Goal: Information Seeking & Learning: Find contact information

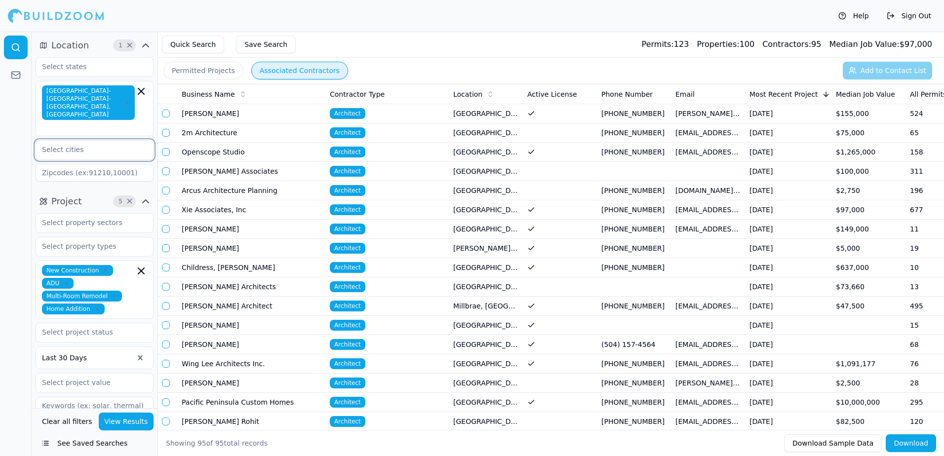
click at [57, 141] on input "text" at bounding box center [88, 150] width 105 height 18
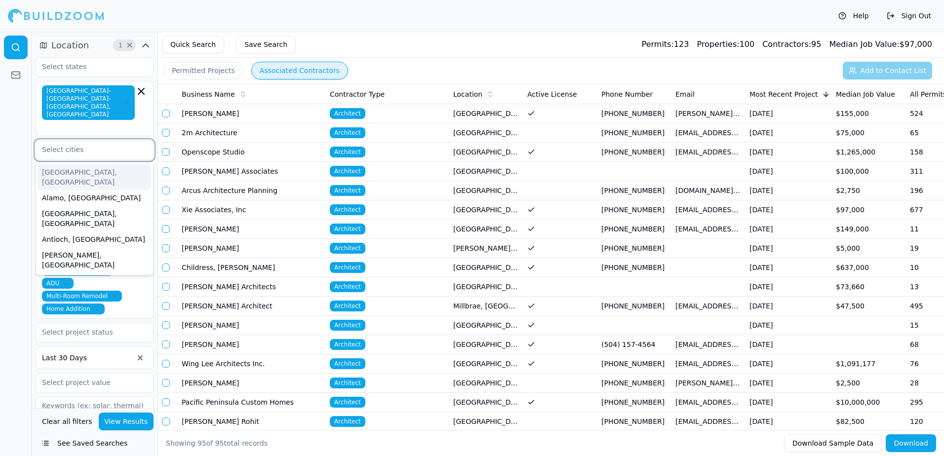
click at [56, 164] on div "[GEOGRAPHIC_DATA], [GEOGRAPHIC_DATA]" at bounding box center [94, 177] width 113 height 26
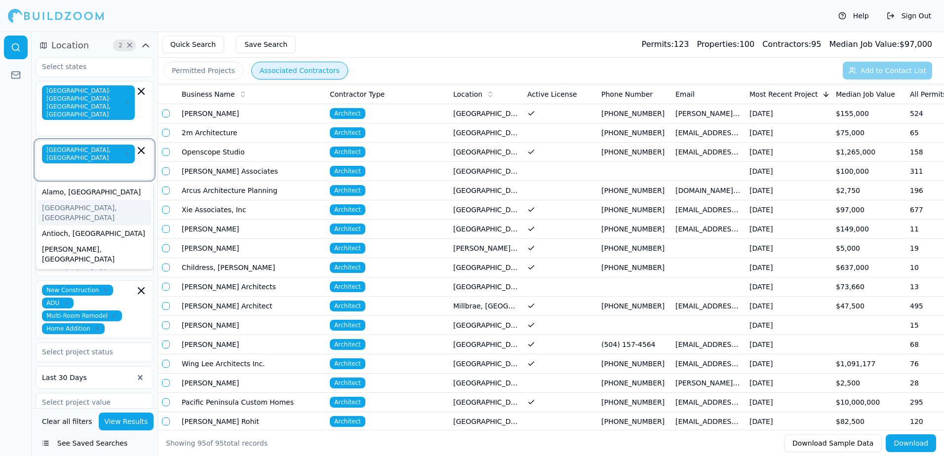
click at [61, 200] on div "[GEOGRAPHIC_DATA], [GEOGRAPHIC_DATA]" at bounding box center [94, 213] width 113 height 26
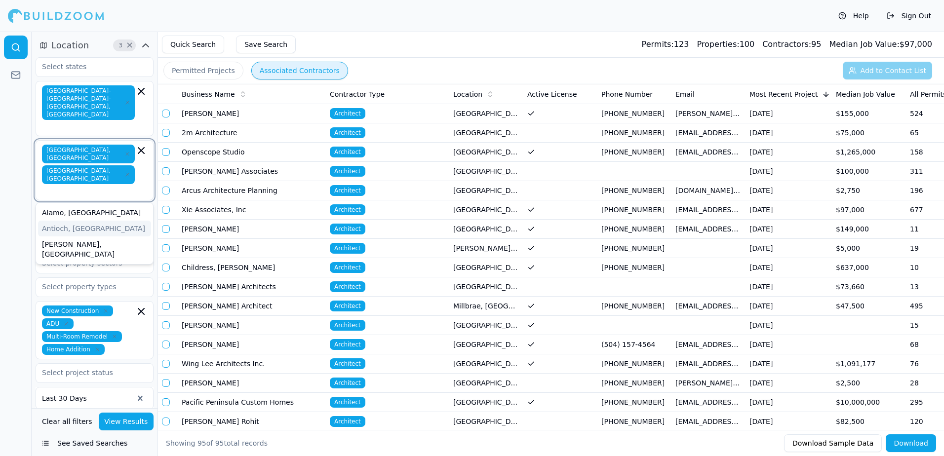
click at [59, 221] on div "Antioch, [GEOGRAPHIC_DATA]" at bounding box center [94, 229] width 113 height 16
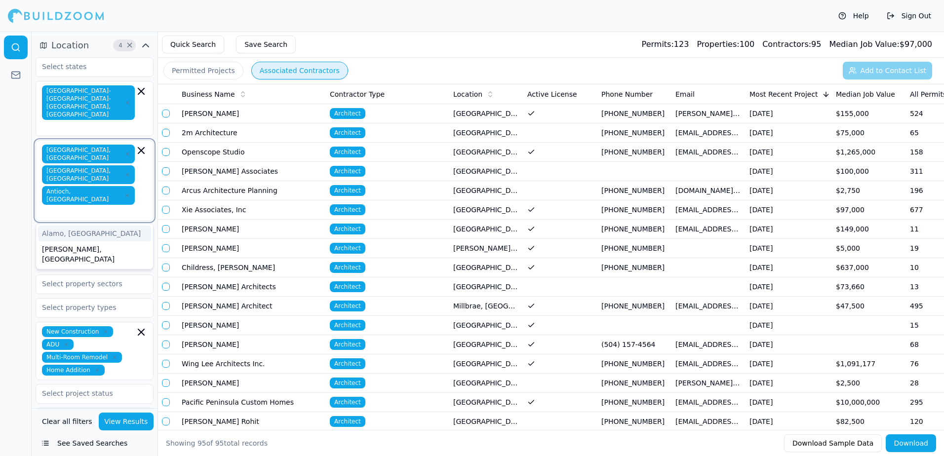
type input "b"
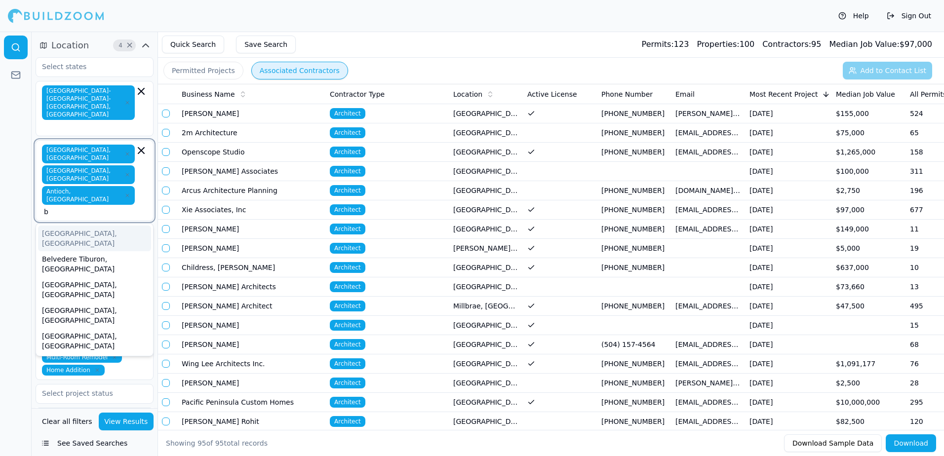
click at [61, 226] on div "[GEOGRAPHIC_DATA], [GEOGRAPHIC_DATA]" at bounding box center [94, 239] width 113 height 26
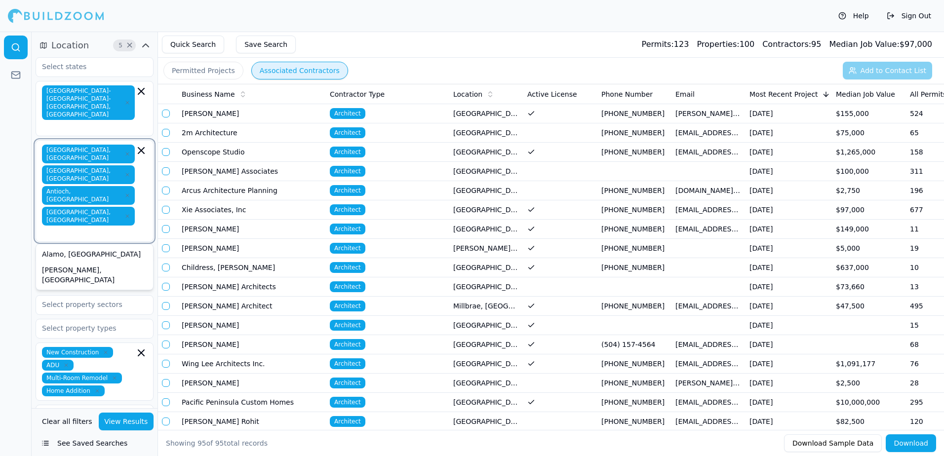
type input "b"
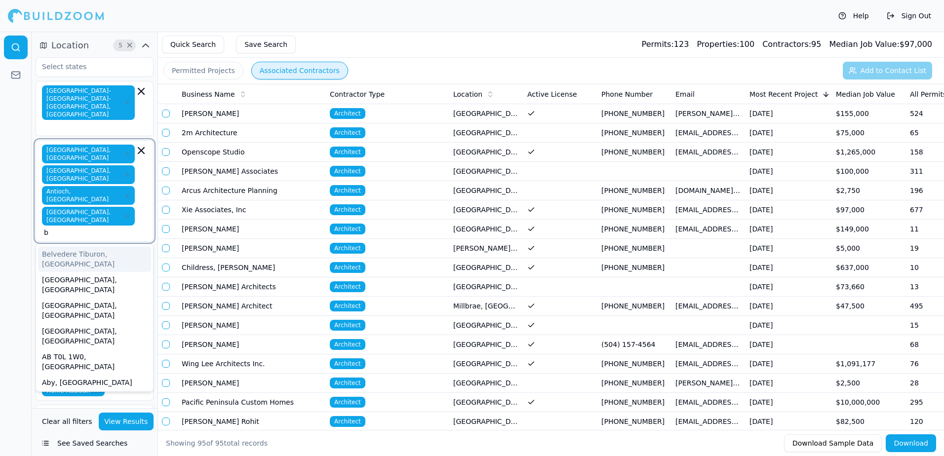
click at [78, 246] on div "Belvedere Tiburon, [GEOGRAPHIC_DATA]" at bounding box center [94, 259] width 113 height 26
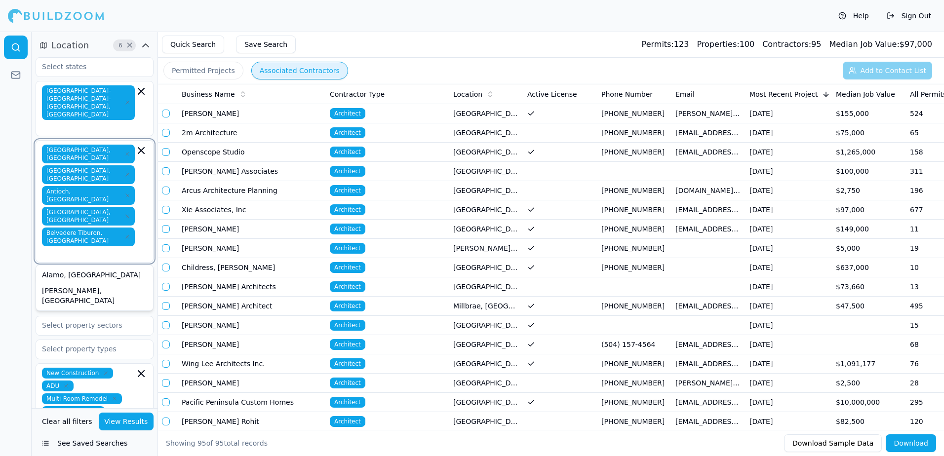
type input "b"
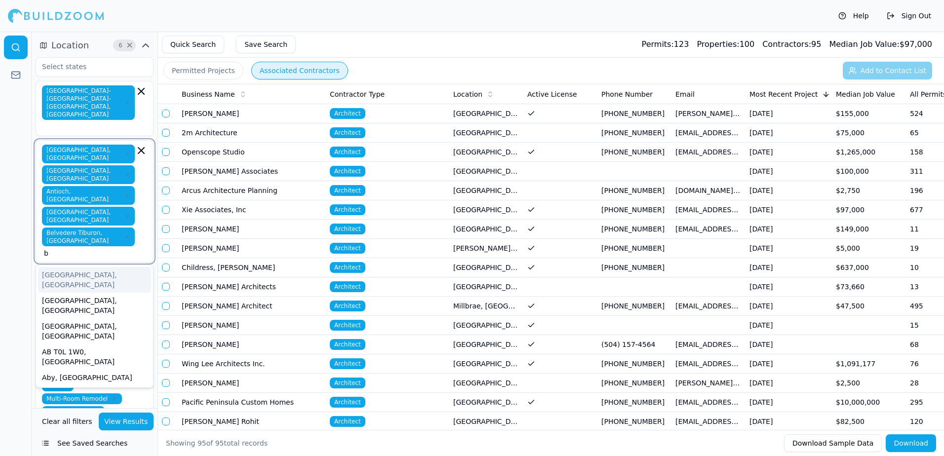
click at [63, 267] on div "[GEOGRAPHIC_DATA], [GEOGRAPHIC_DATA]" at bounding box center [94, 280] width 113 height 26
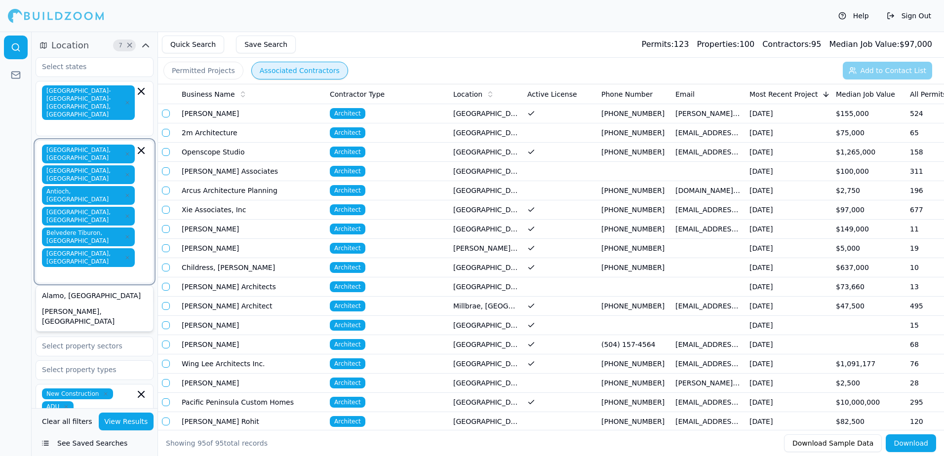
type input "c"
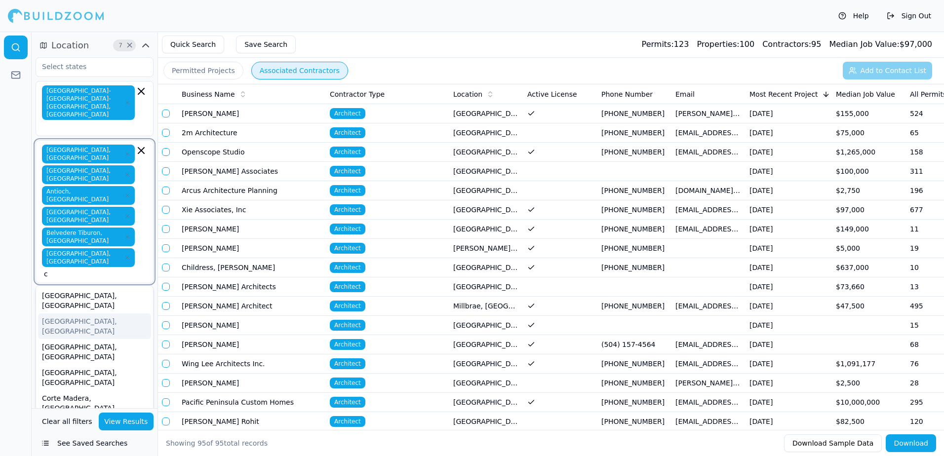
click at [64, 314] on div "[GEOGRAPHIC_DATA], [GEOGRAPHIC_DATA]" at bounding box center [94, 327] width 113 height 26
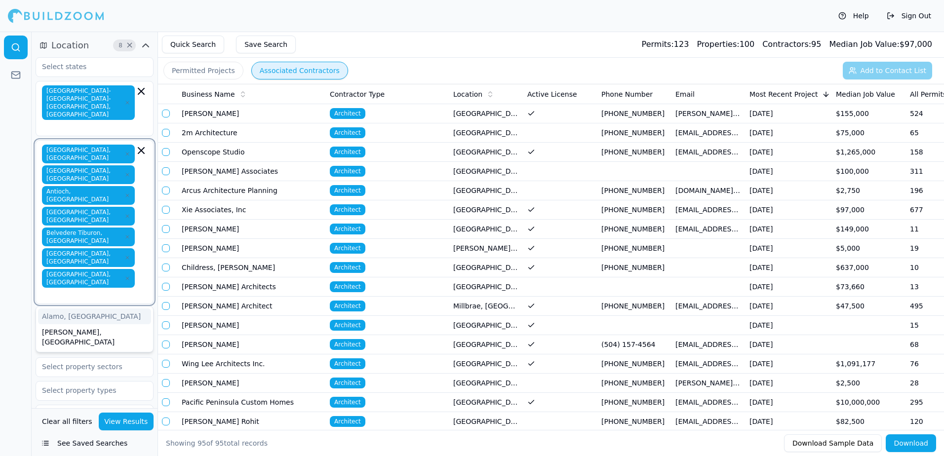
type input "c"
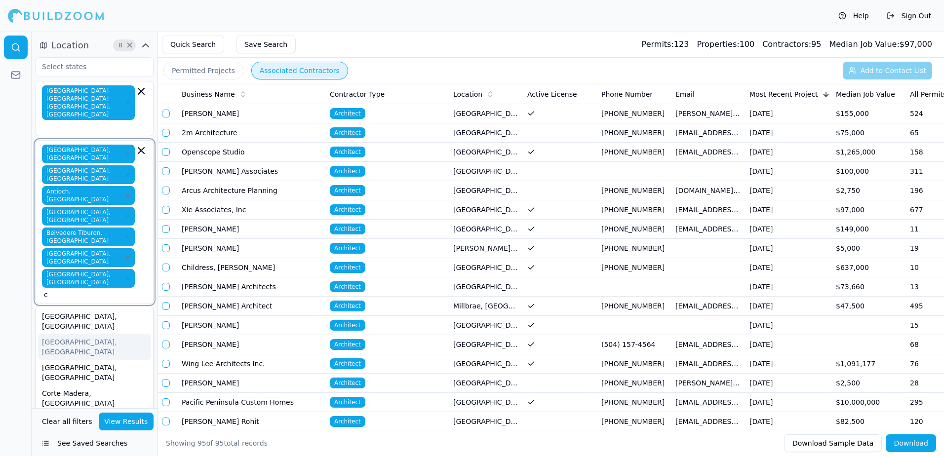
click at [76, 334] on div "[GEOGRAPHIC_DATA], [GEOGRAPHIC_DATA]" at bounding box center [94, 347] width 113 height 26
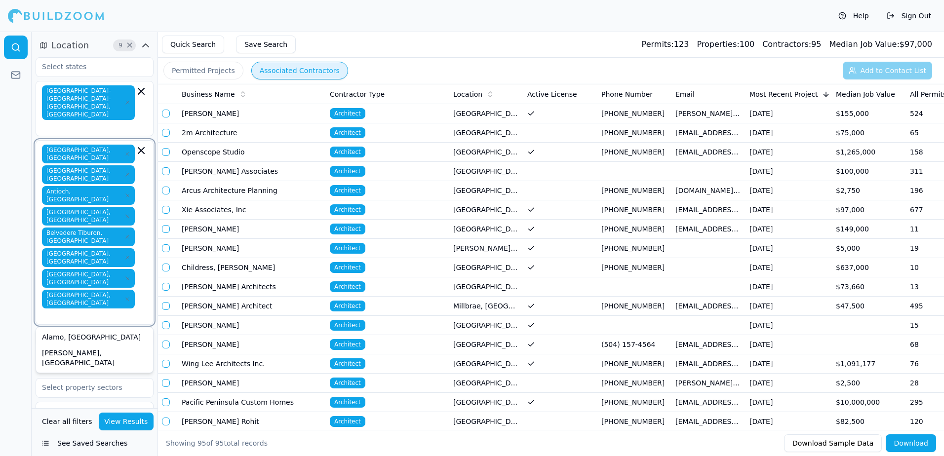
type input "c"
click at [68, 355] on div "[GEOGRAPHIC_DATA], [GEOGRAPHIC_DATA]" at bounding box center [94, 368] width 113 height 26
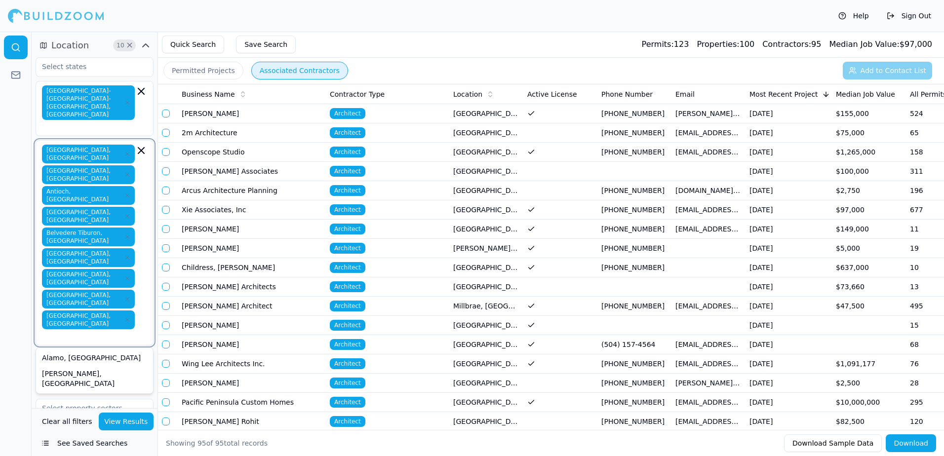
type input "c"
click at [68, 376] on div "Corte Madera, [GEOGRAPHIC_DATA]" at bounding box center [94, 389] width 113 height 26
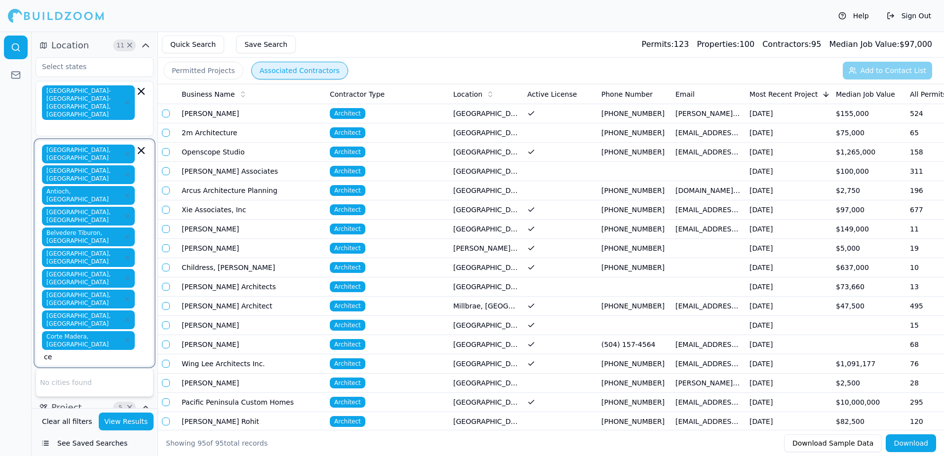
type input "c"
type input "e"
click at [75, 371] on div "El Cerrito, [GEOGRAPHIC_DATA]" at bounding box center [94, 384] width 113 height 26
type input "e"
click at [73, 392] on div "El Sobrante, [GEOGRAPHIC_DATA]" at bounding box center [94, 405] width 113 height 26
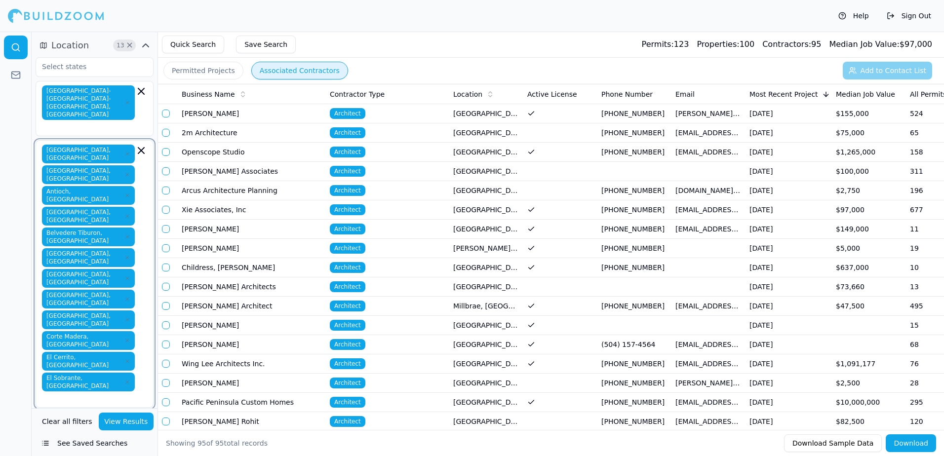
type input "e"
click at [63, 412] on div "[GEOGRAPHIC_DATA], [GEOGRAPHIC_DATA]" at bounding box center [94, 425] width 113 height 26
type input "g"
type input "m"
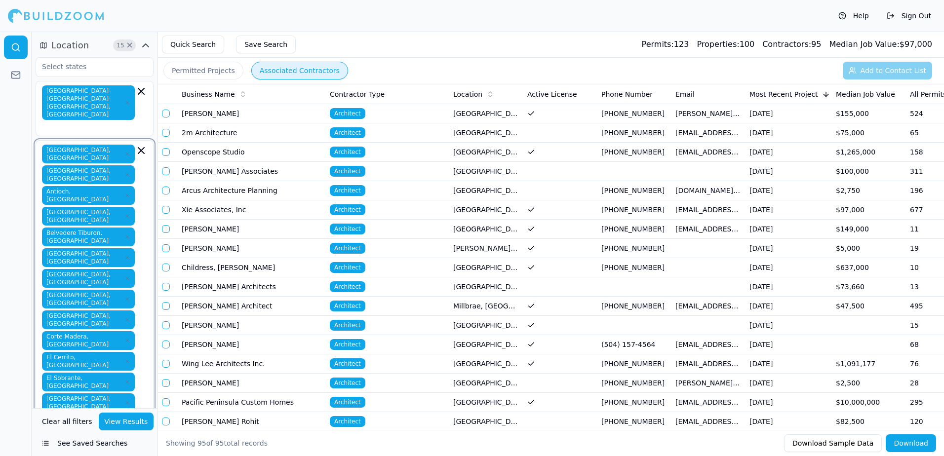
type input "m"
type input "s"
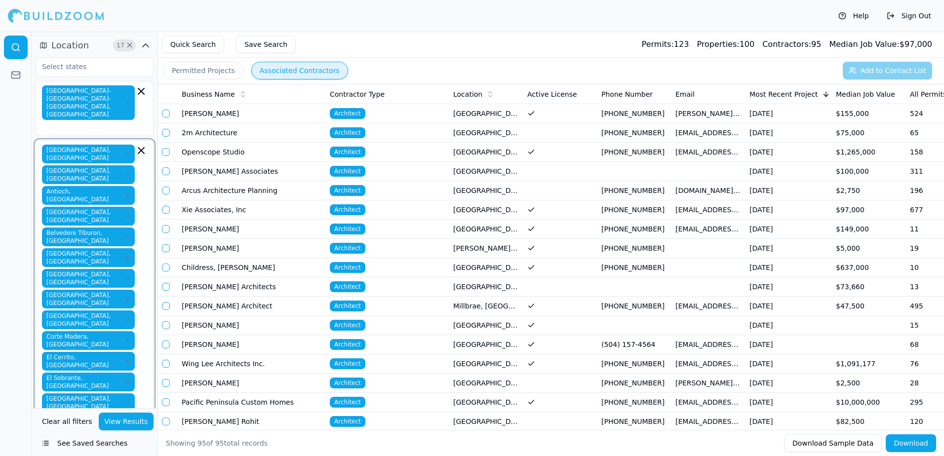
type input "s"
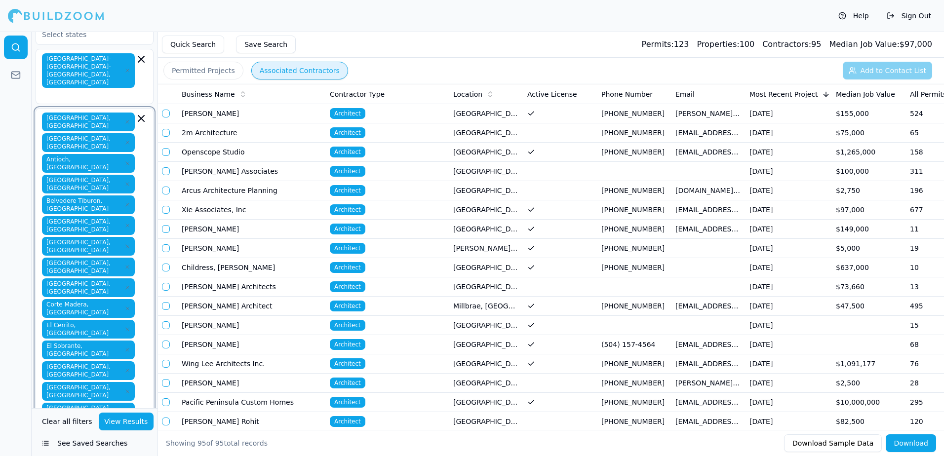
scroll to position [49, 0]
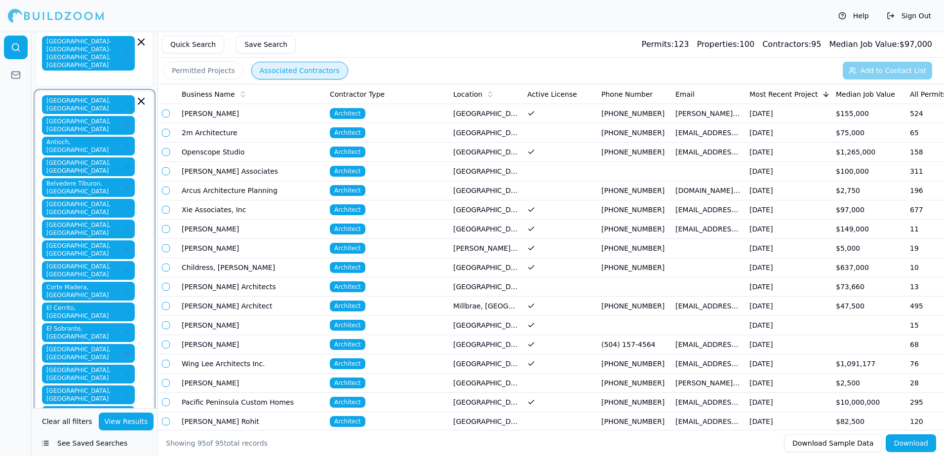
type input "s"
type input "br"
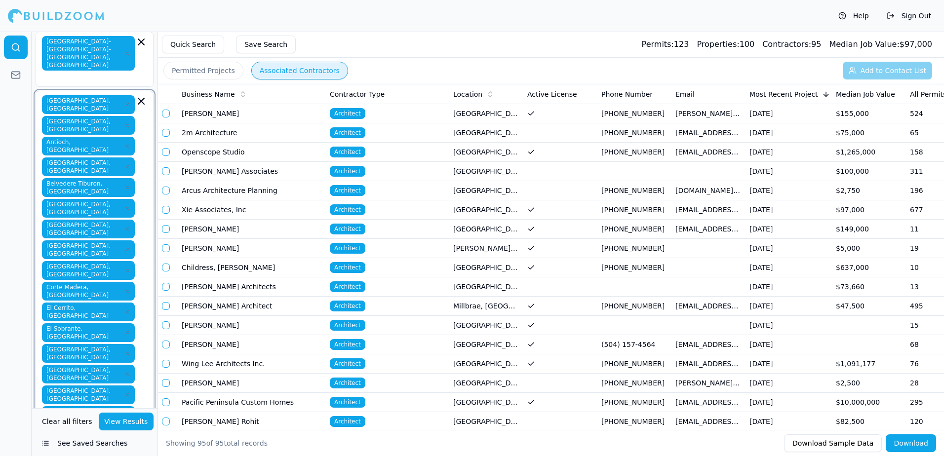
type input "o"
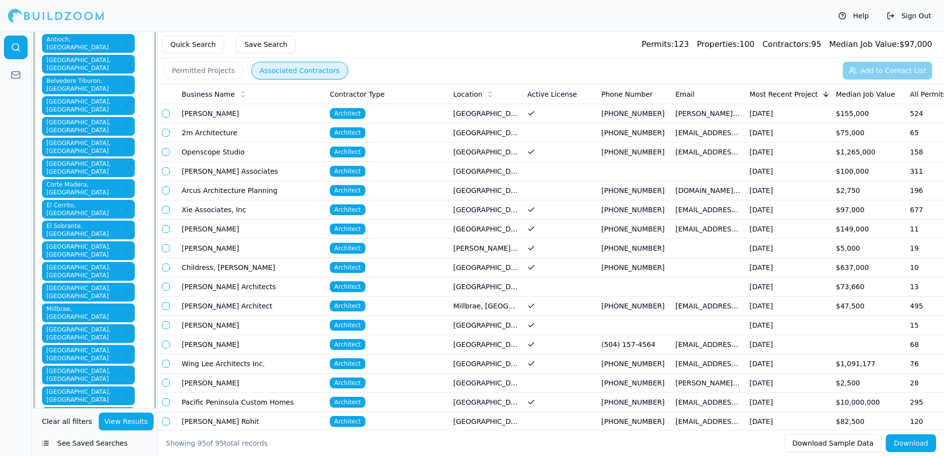
scroll to position [198, 0]
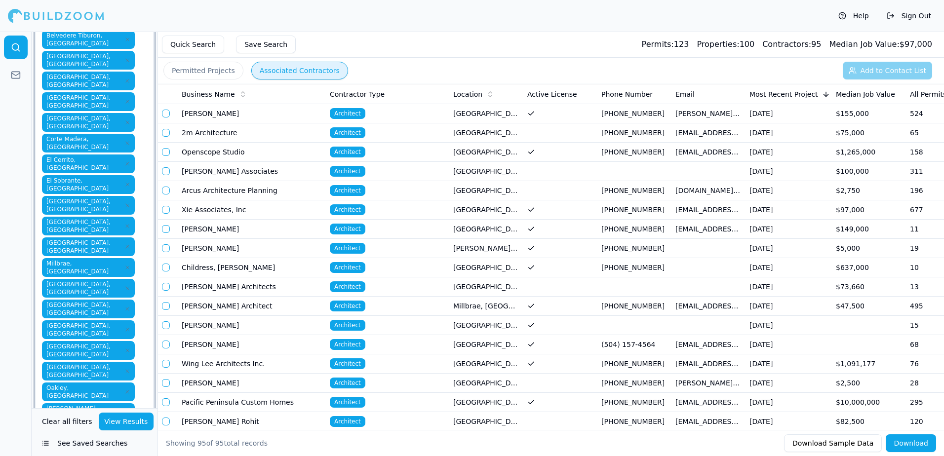
type input "o"
type input "a"
click at [94, 443] on div "Alamo, [GEOGRAPHIC_DATA]" at bounding box center [94, 451] width 113 height 16
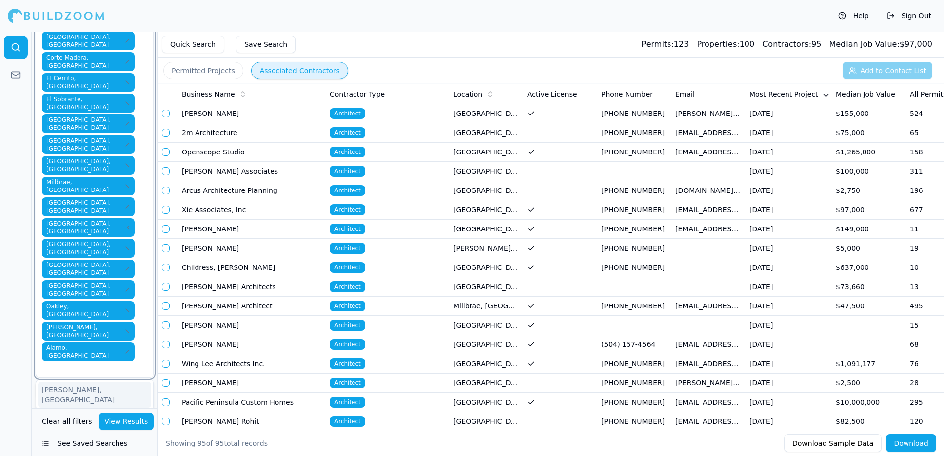
scroll to position [296, 0]
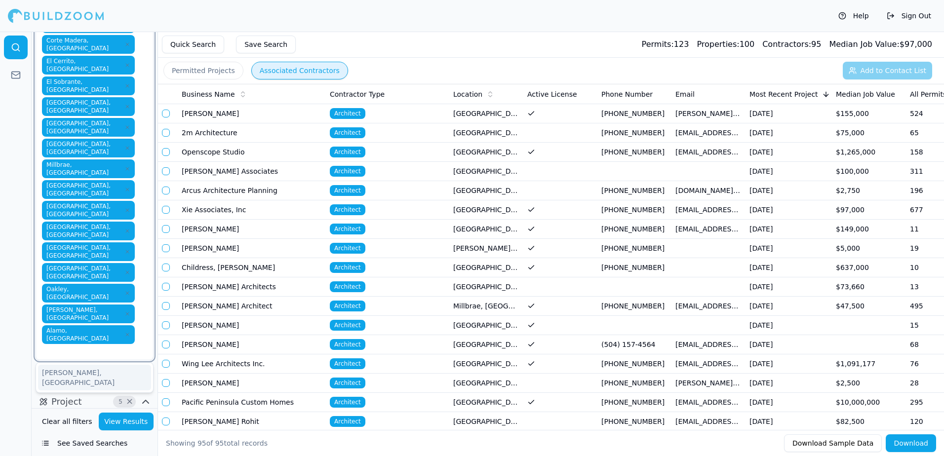
type input "p"
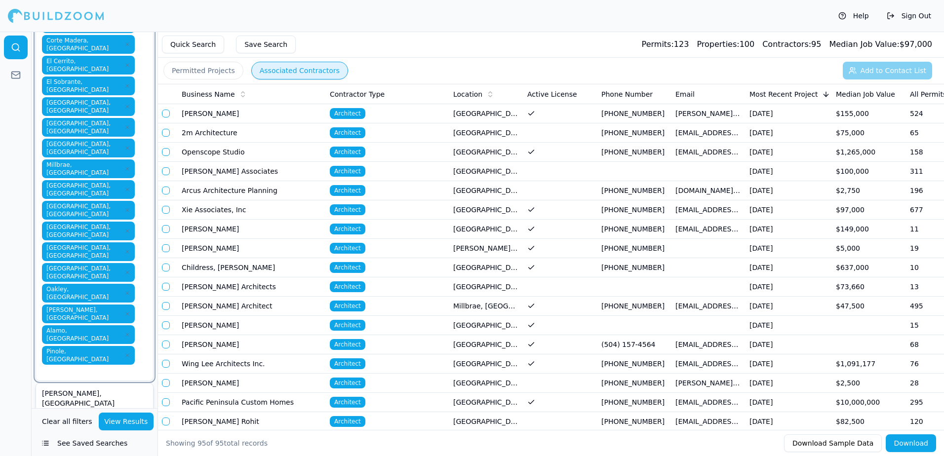
type input "p"
type input "b"
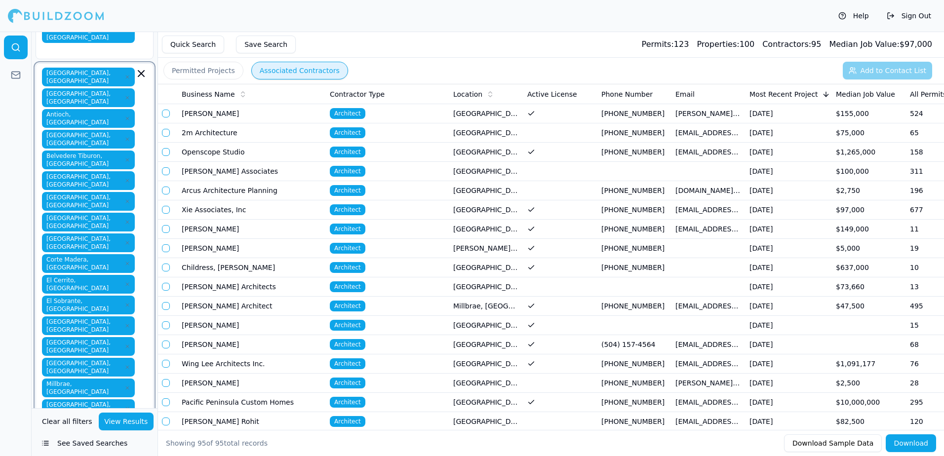
scroll to position [49, 0]
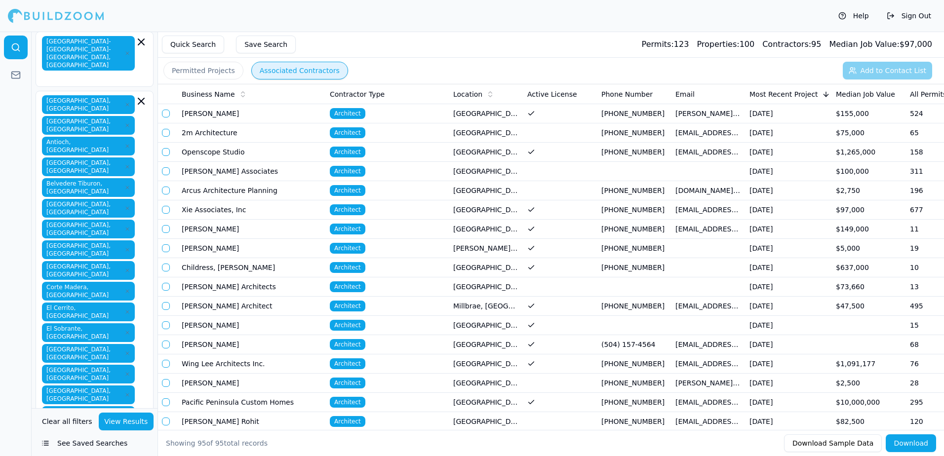
click at [97, 123] on div "[GEOGRAPHIC_DATA], [GEOGRAPHIC_DATA] [GEOGRAPHIC_DATA], [GEOGRAPHIC_DATA] [GEOG…" at bounding box center [94, 369] width 105 height 549
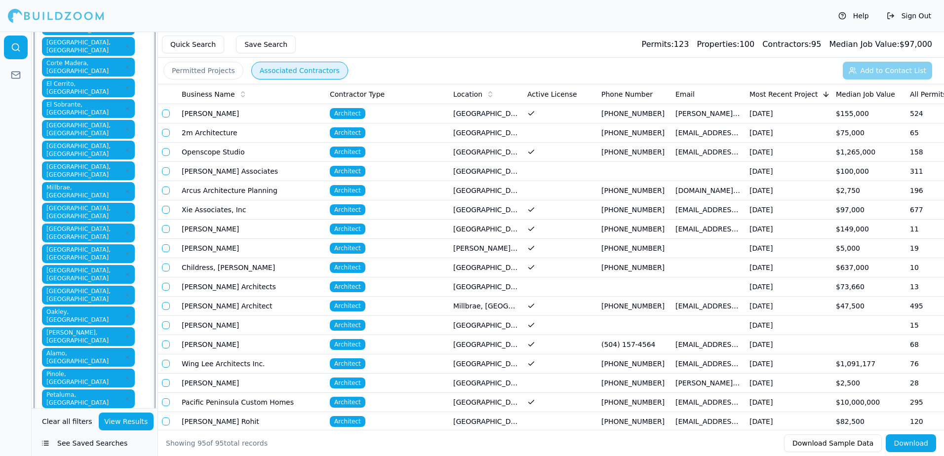
scroll to position [299, 0]
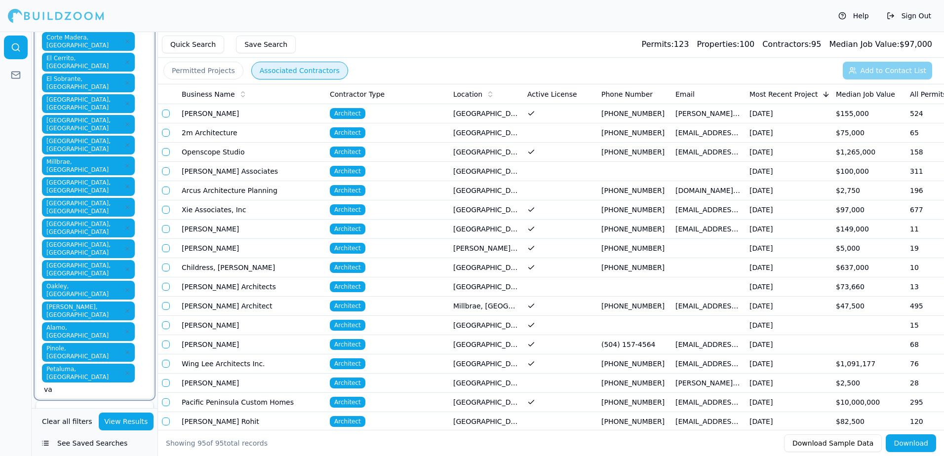
type input "v"
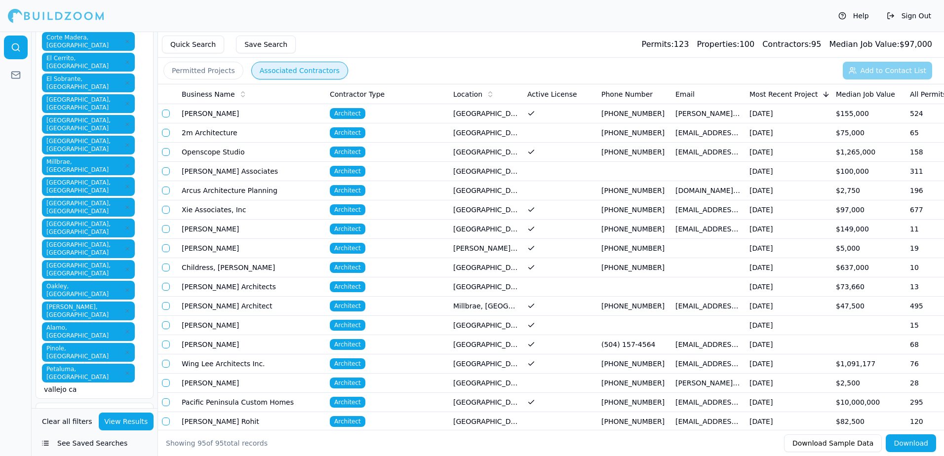
click at [25, 149] on div at bounding box center [16, 244] width 32 height 425
click at [140, 158] on div "[GEOGRAPHIC_DATA], [GEOGRAPHIC_DATA] [GEOGRAPHIC_DATA], [GEOGRAPHIC_DATA] [GEOG…" at bounding box center [94, 119] width 105 height 549
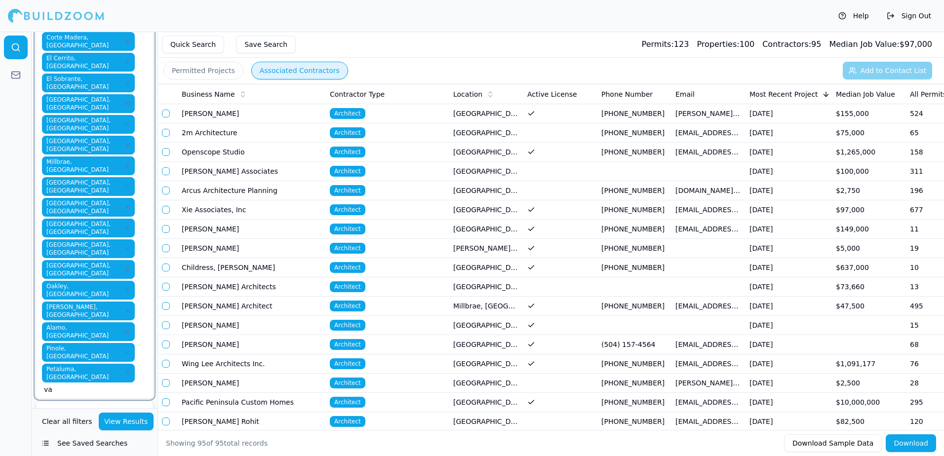
type input "v"
type input "ha"
click at [95, 429] on div "[GEOGRAPHIC_DATA], [GEOGRAPHIC_DATA]" at bounding box center [94, 442] width 113 height 26
type input "san l"
click at [66, 424] on div "[GEOGRAPHIC_DATA], [GEOGRAPHIC_DATA]" at bounding box center [94, 437] width 113 height 26
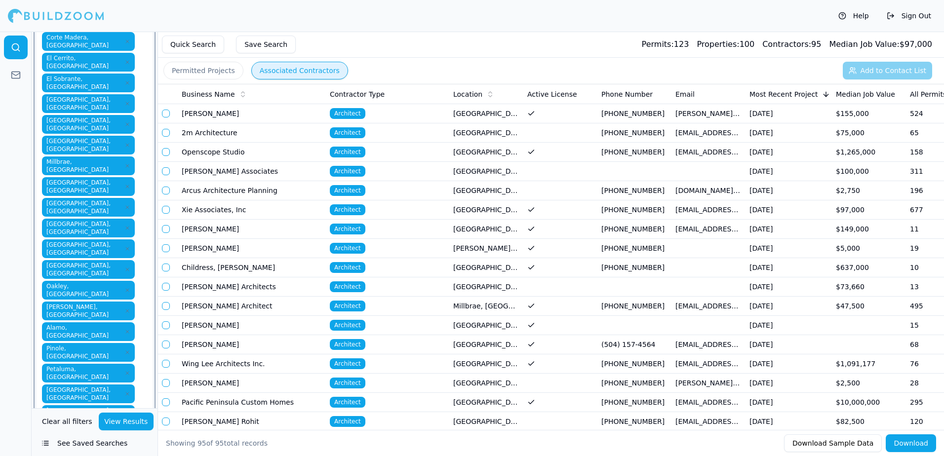
type input "san l"
click at [52, 445] on div "[GEOGRAPHIC_DATA], [GEOGRAPHIC_DATA]" at bounding box center [94, 458] width 113 height 26
type input "pi"
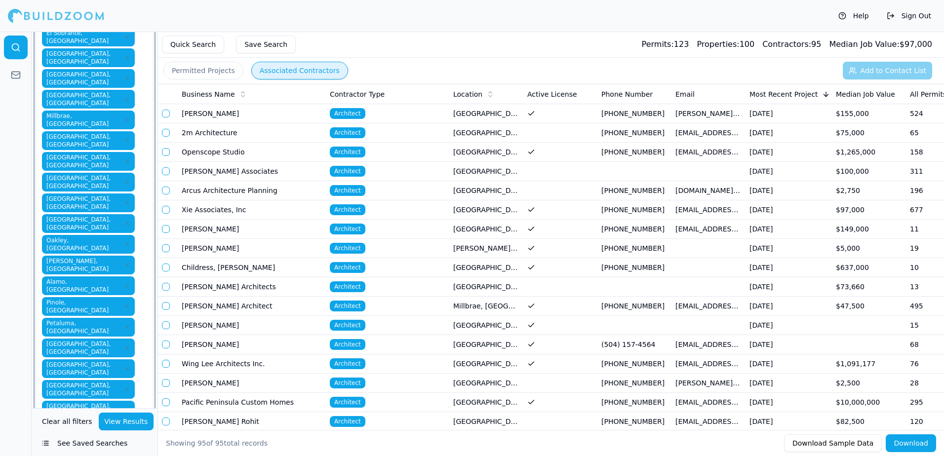
scroll to position [349, 0]
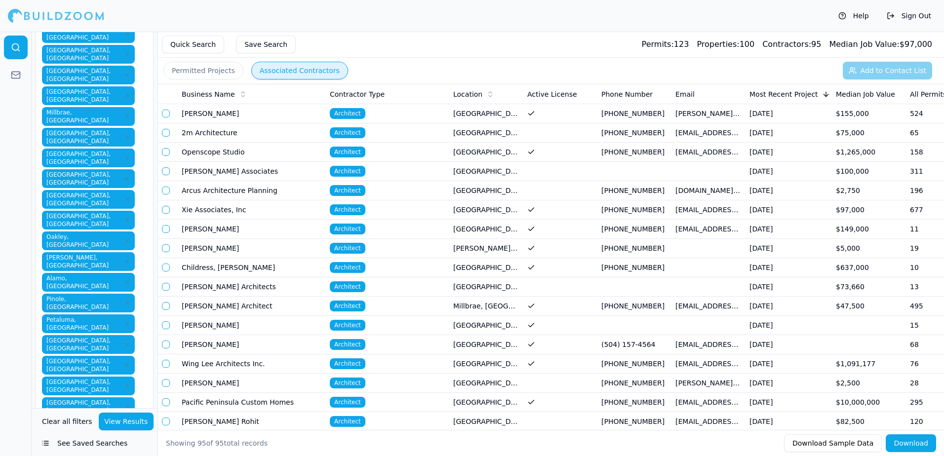
click at [193, 71] on button "Permitted Projects" at bounding box center [204, 71] width 80 height 18
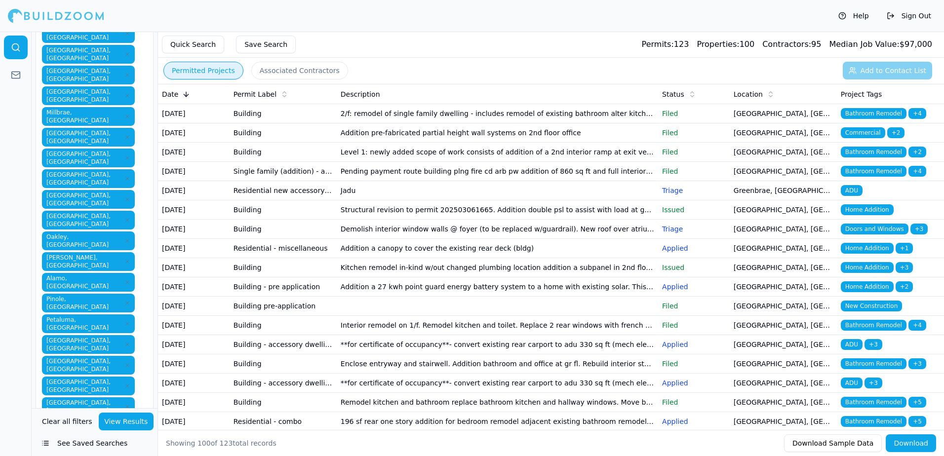
click at [272, 67] on button "Associated Contractors" at bounding box center [299, 71] width 97 height 18
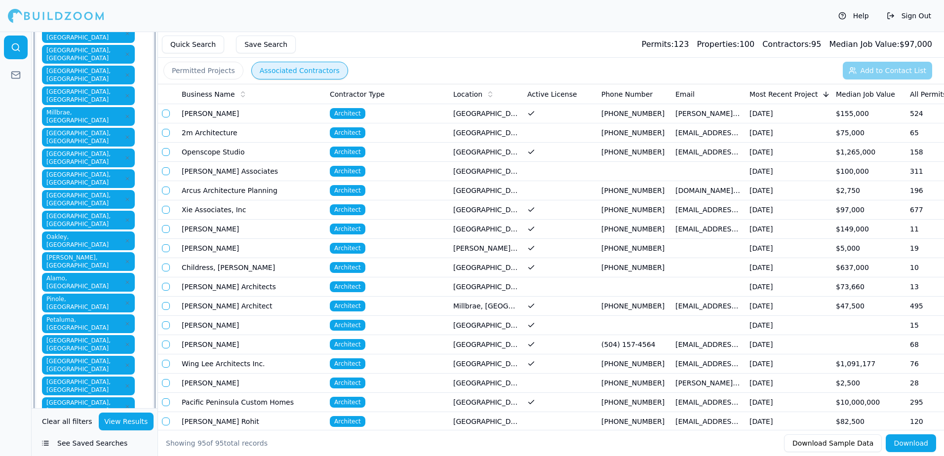
click at [111, 418] on input "text" at bounding box center [89, 423] width 91 height 10
type input "c"
type input "b"
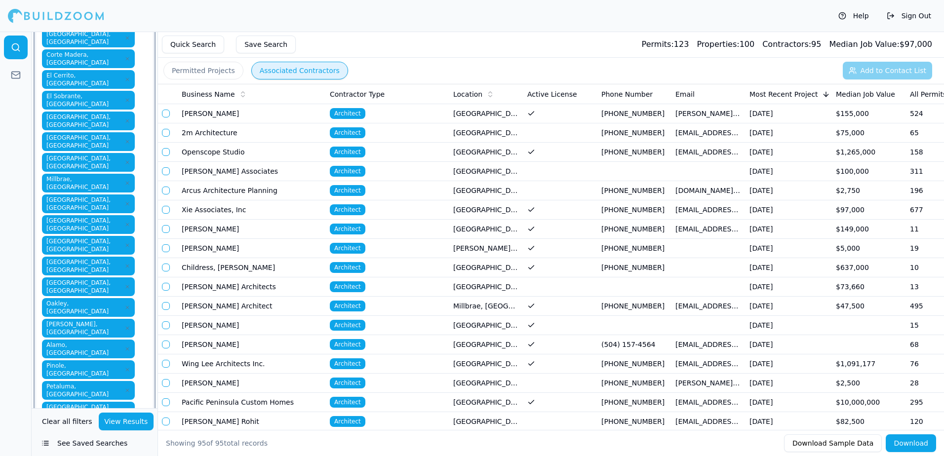
scroll to position [299, 0]
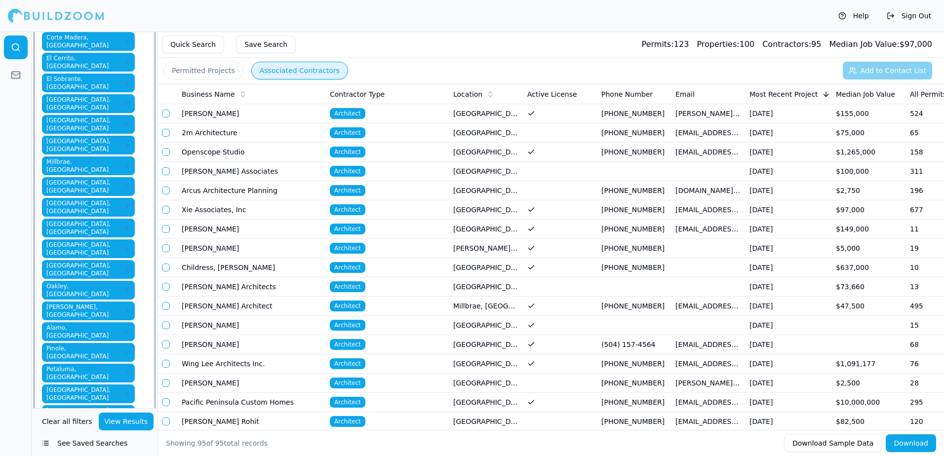
type input "sau"
type input "san r"
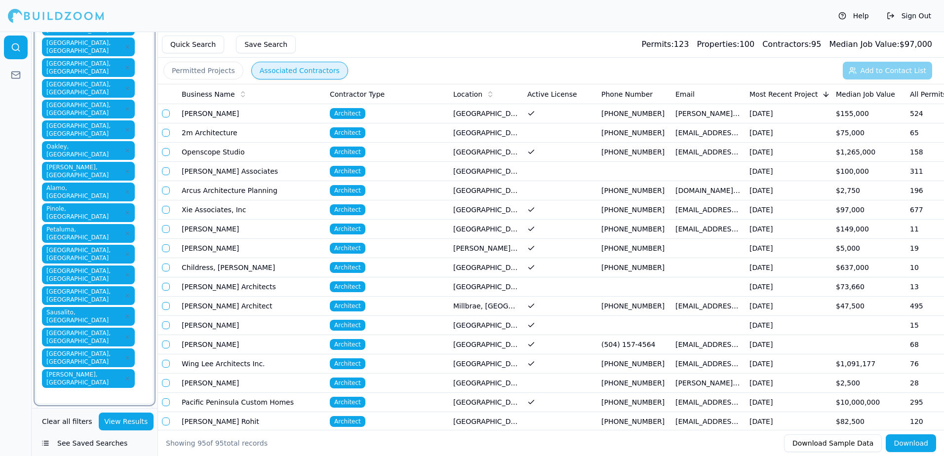
scroll to position [448, 0]
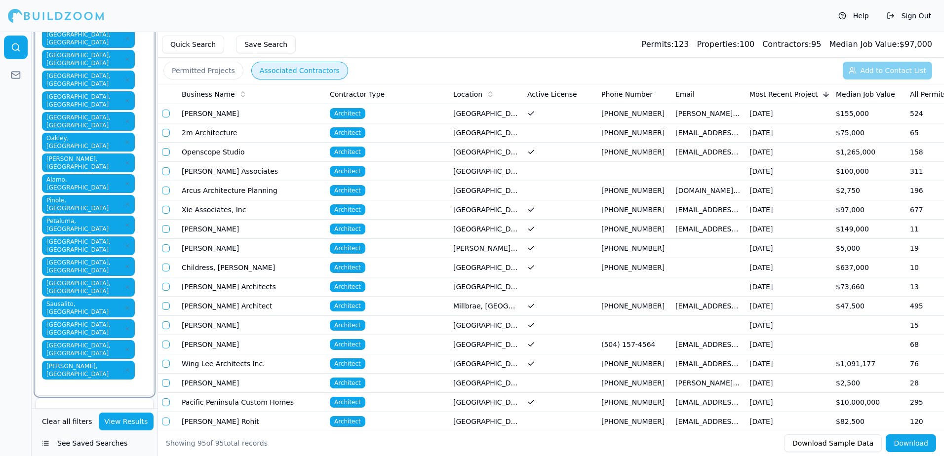
type input "d"
click at [70, 426] on div "[GEOGRAPHIC_DATA], [GEOGRAPHIC_DATA]" at bounding box center [94, 439] width 113 height 26
type input "d"
click at [50, 447] on div "Diablo, [GEOGRAPHIC_DATA]" at bounding box center [94, 455] width 113 height 16
type input "d"
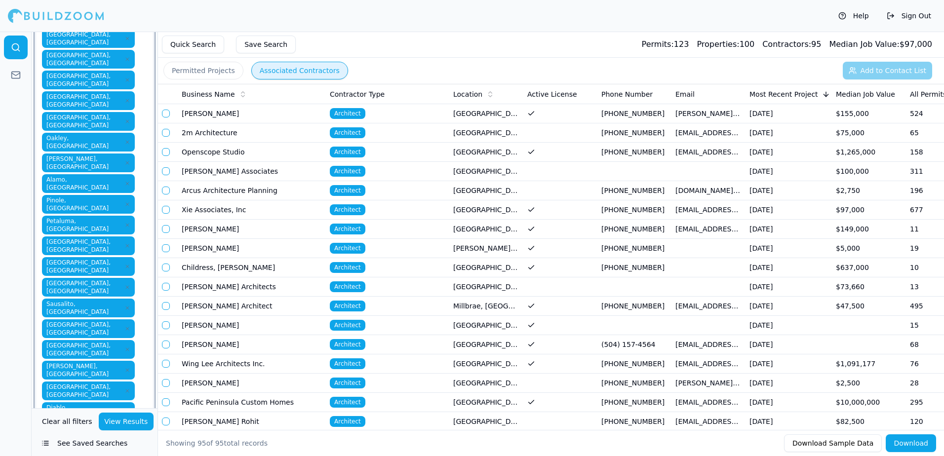
type input "a"
type input "r"
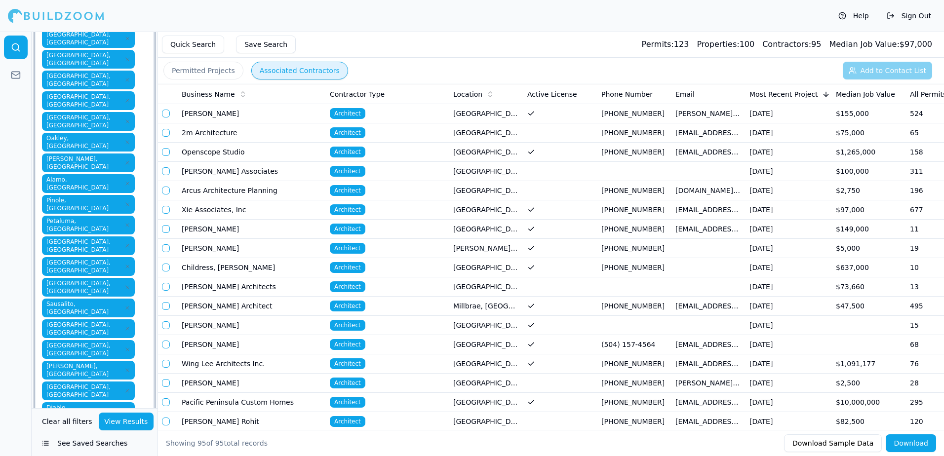
type input "r"
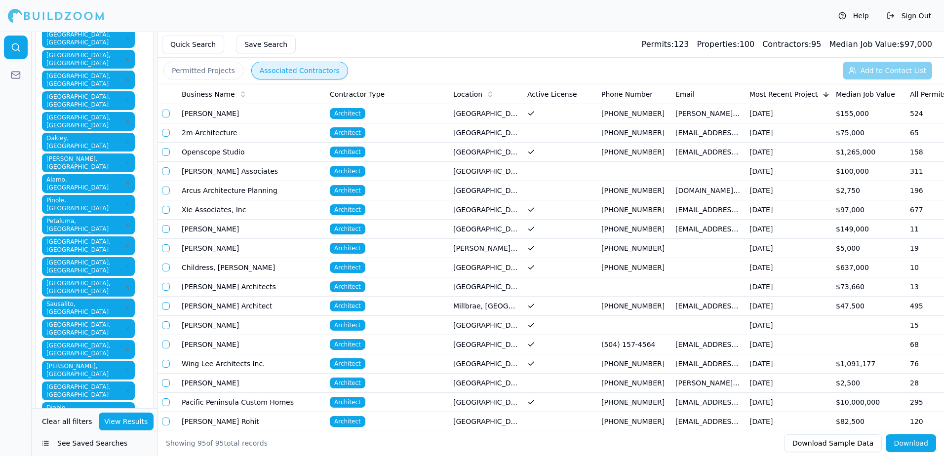
click at [138, 166] on div "[GEOGRAPHIC_DATA], [GEOGRAPHIC_DATA] [GEOGRAPHIC_DATA], [GEOGRAPHIC_DATA] [GEOG…" at bounding box center [94, 106] width 105 height 819
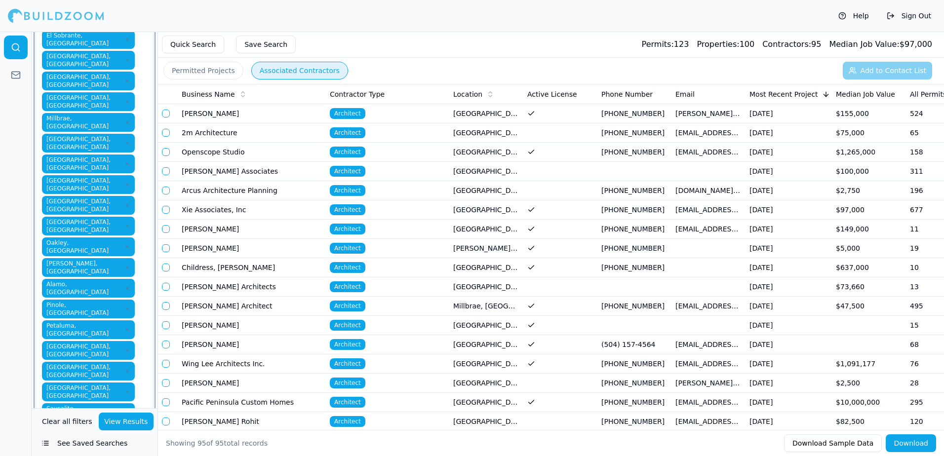
scroll to position [299, 0]
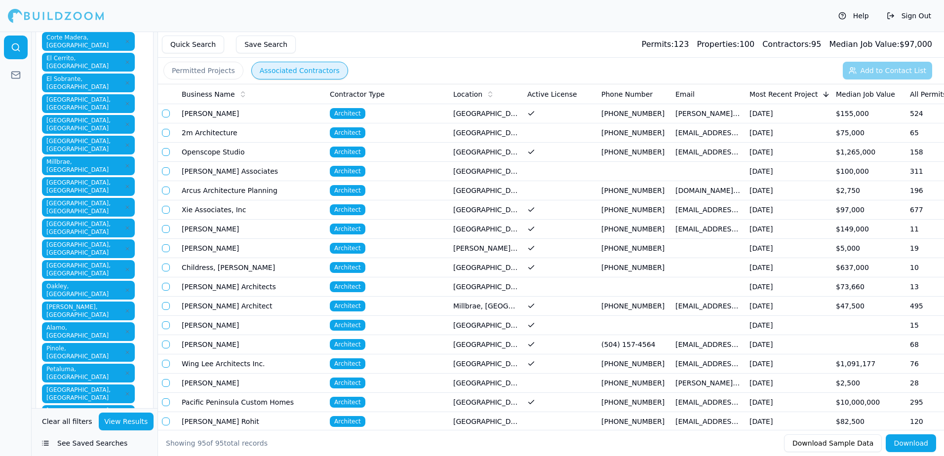
click at [221, 72] on button "Permitted Projects" at bounding box center [204, 71] width 80 height 18
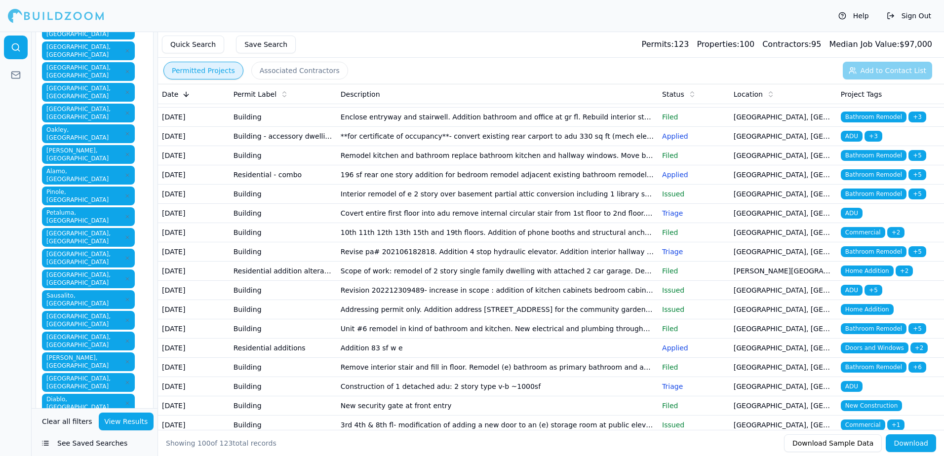
scroll to position [497, 0]
click at [76, 444] on button "See Saved Searches" at bounding box center [95, 444] width 118 height 18
click at [75, 443] on button "See Saved Searches" at bounding box center [95, 444] width 118 height 18
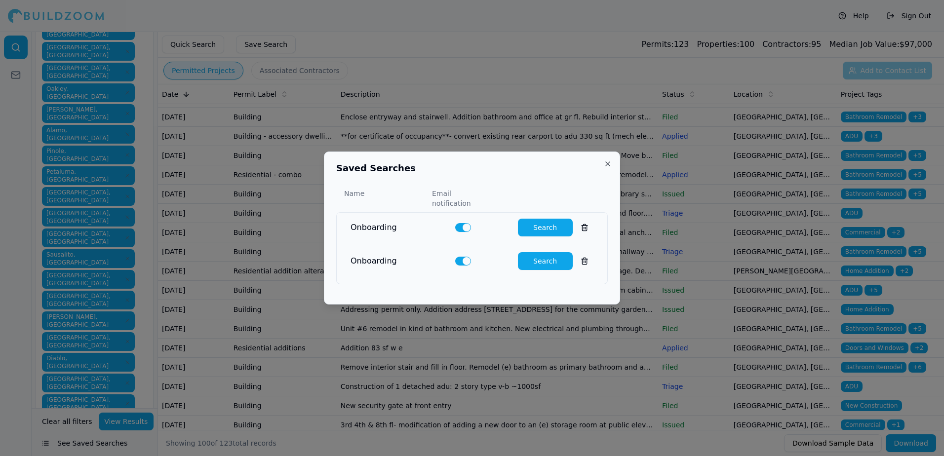
click at [354, 202] on div "Name" at bounding box center [384, 199] width 80 height 20
click at [460, 202] on div "Email notification" at bounding box center [461, 199] width 58 height 20
click at [97, 447] on div at bounding box center [472, 228] width 944 height 456
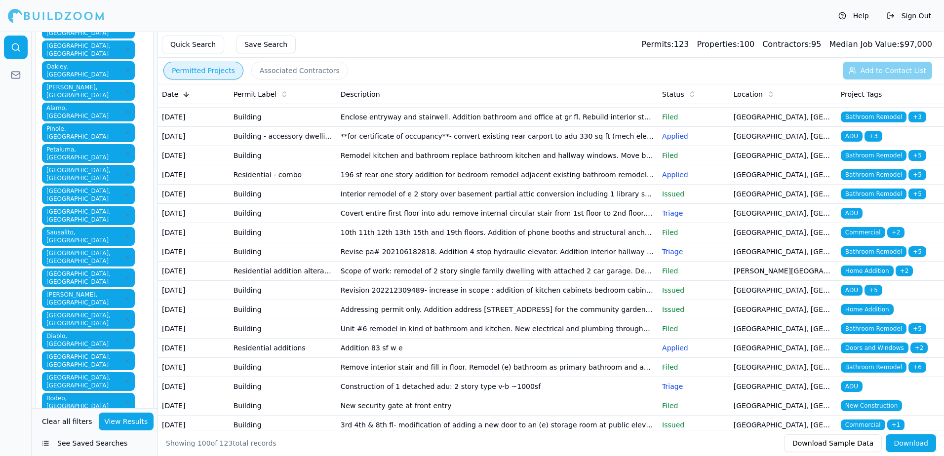
scroll to position [531, 0]
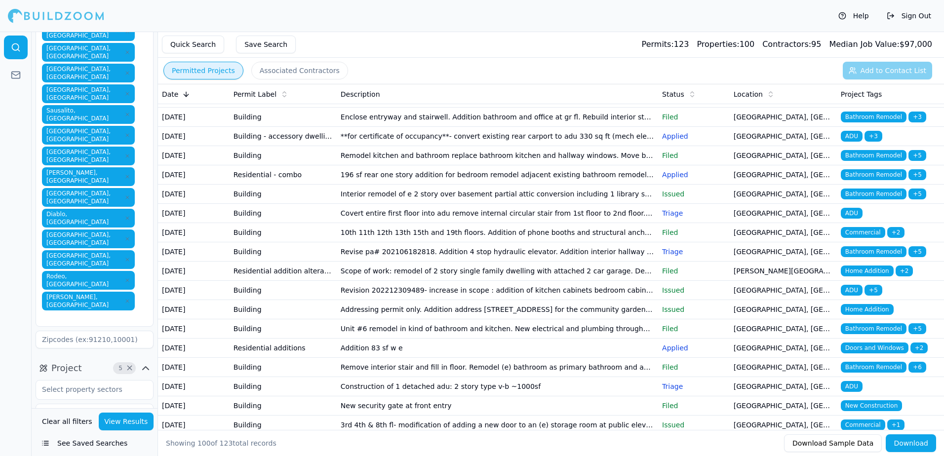
scroll to position [679, 0]
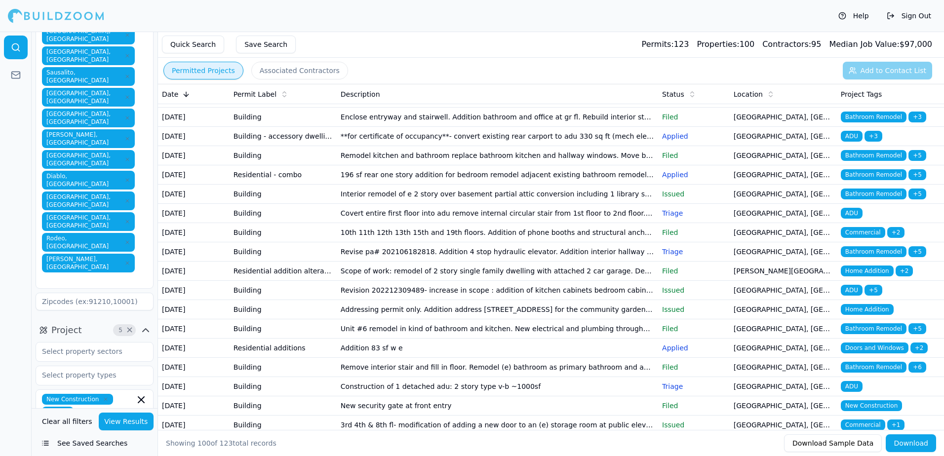
type input "d"
type input "e"
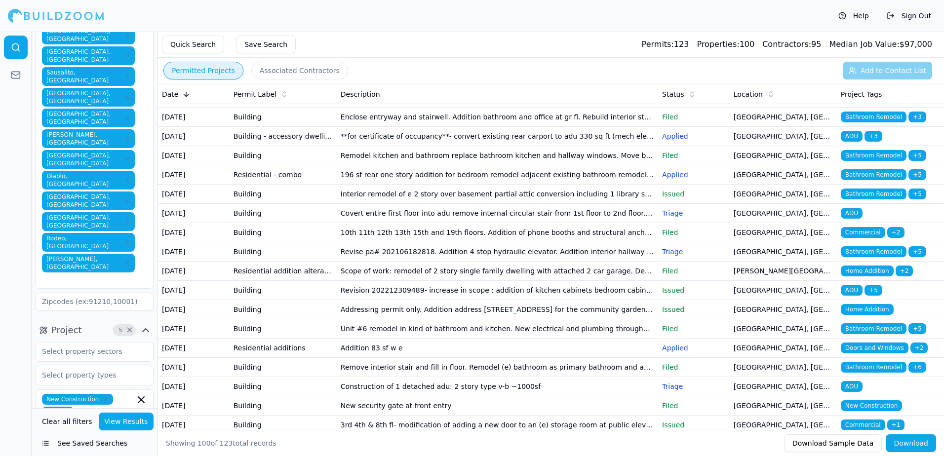
click at [83, 444] on button "See Saved Searches" at bounding box center [95, 444] width 118 height 18
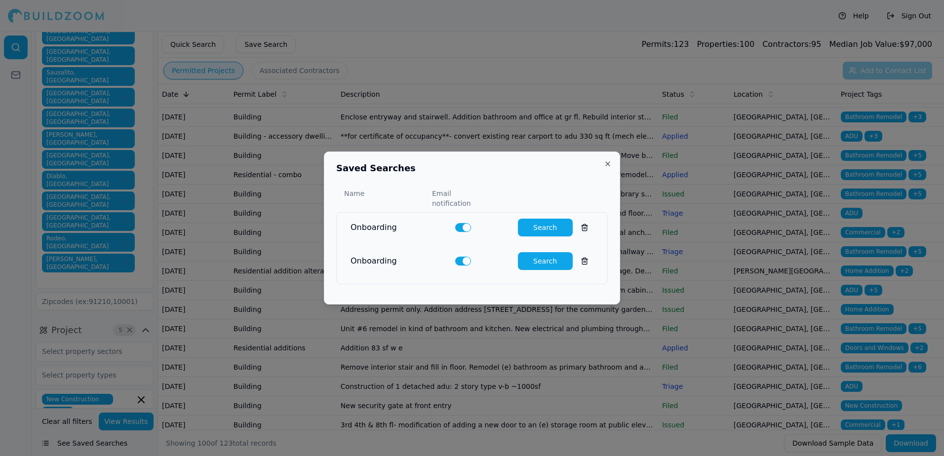
click at [81, 443] on div at bounding box center [472, 228] width 944 height 456
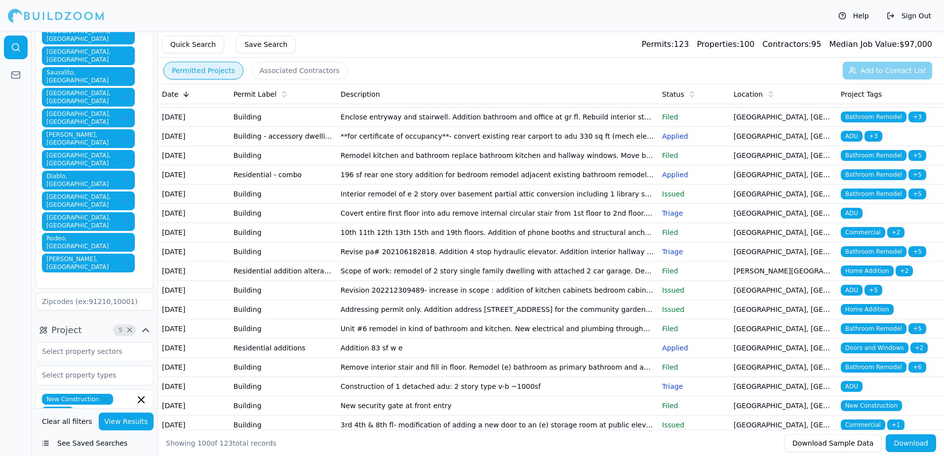
click at [81, 443] on button "See Saved Searches" at bounding box center [95, 444] width 118 height 18
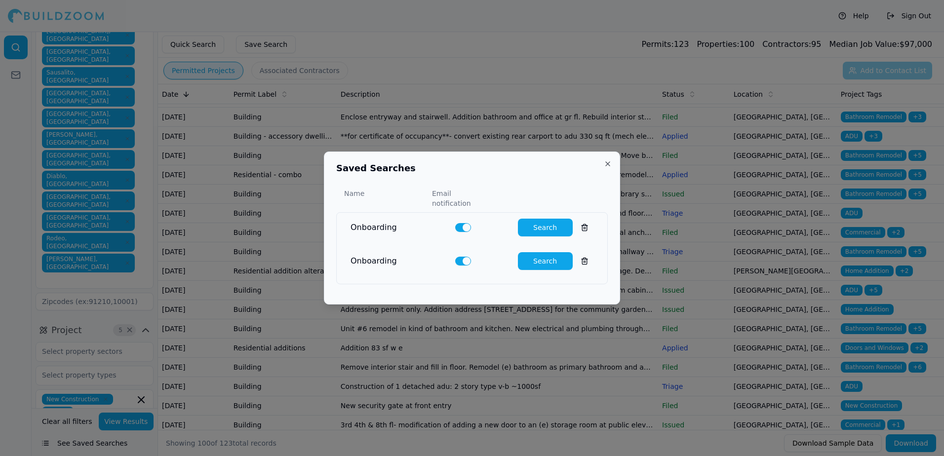
click at [534, 258] on button "Search" at bounding box center [545, 261] width 55 height 18
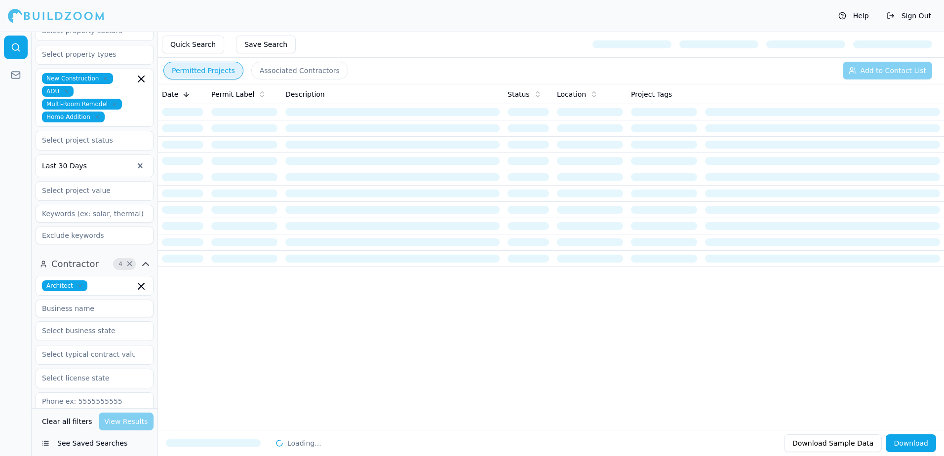
click at [95, 444] on button "See Saved Searches" at bounding box center [95, 444] width 118 height 18
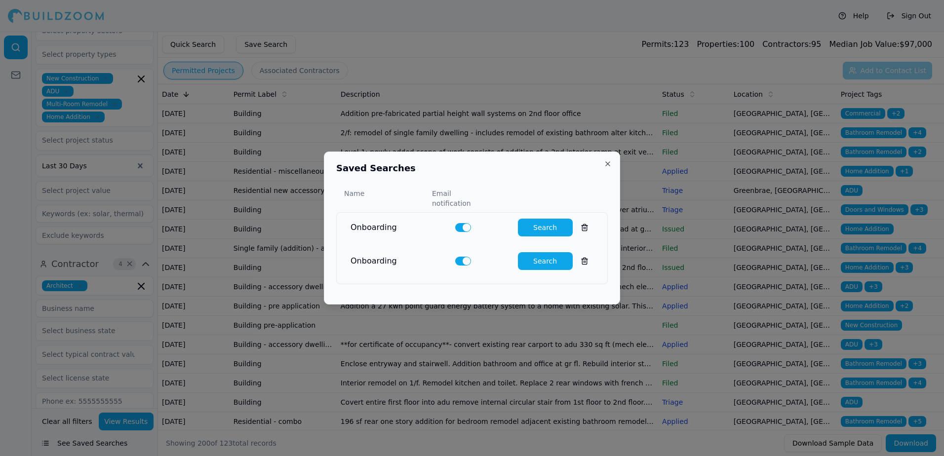
click at [22, 319] on div at bounding box center [472, 228] width 944 height 456
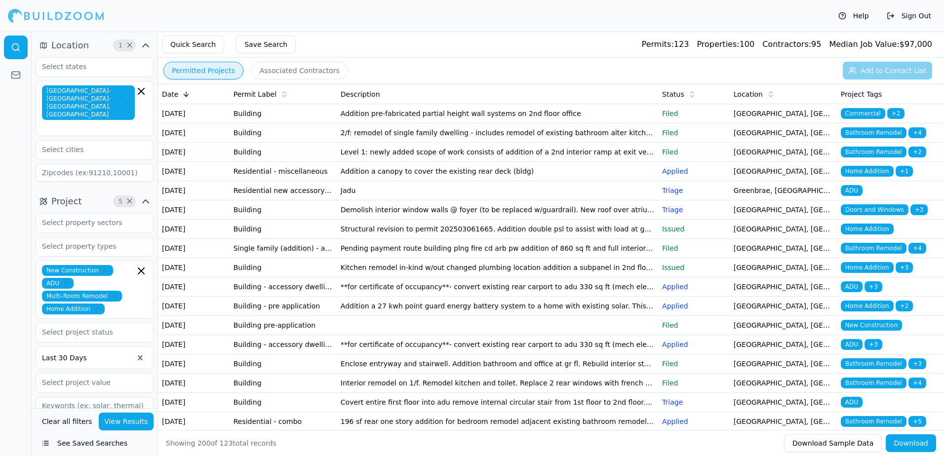
click at [382, 181] on td "Addition a canopy to cover the existing rear deck (bldg)" at bounding box center [498, 171] width 322 height 19
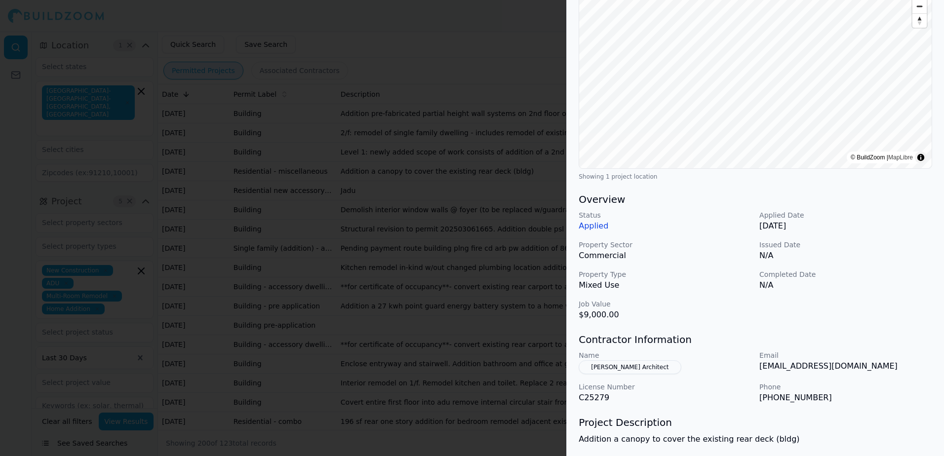
scroll to position [101, 0]
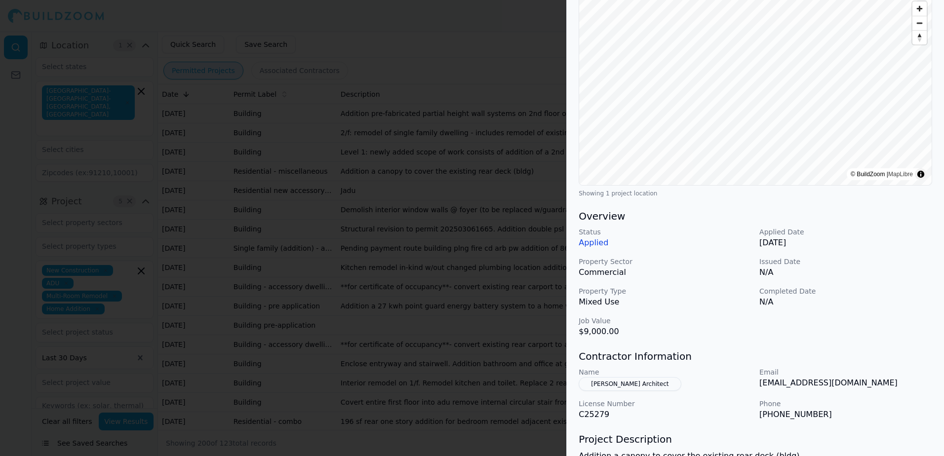
click at [29, 285] on div at bounding box center [472, 228] width 944 height 456
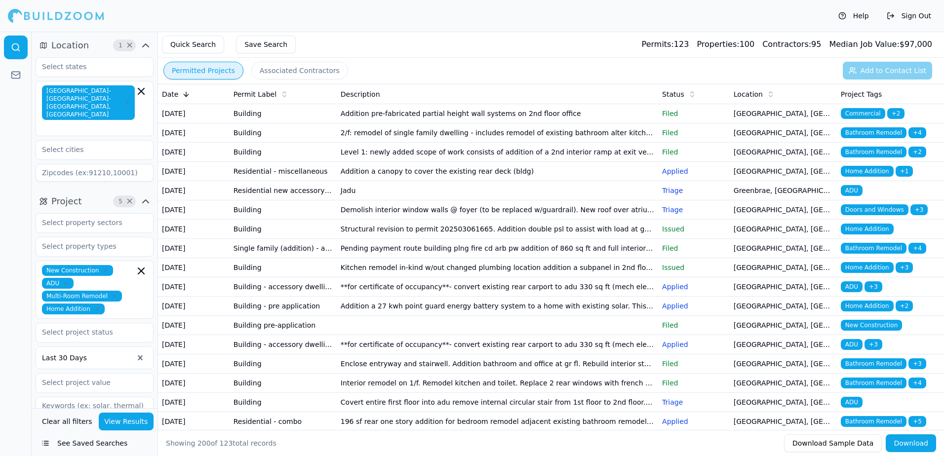
click at [65, 47] on span "Location" at bounding box center [70, 46] width 38 height 14
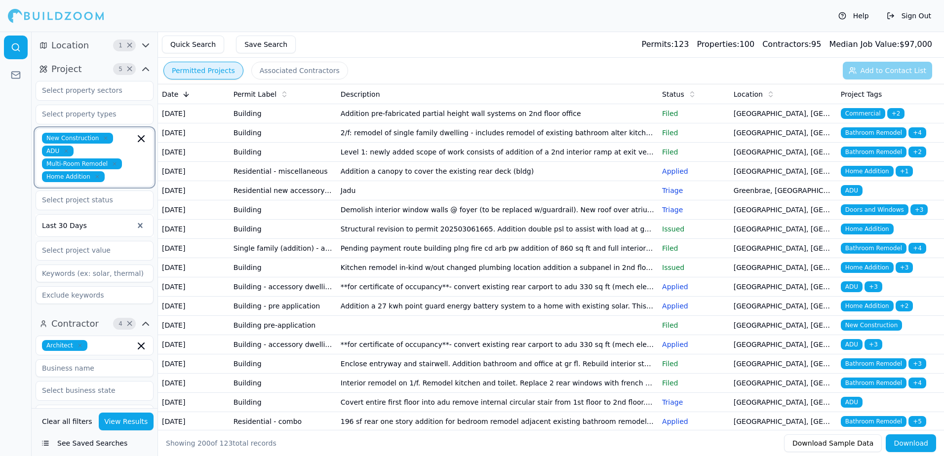
click at [118, 181] on input "text" at bounding box center [122, 176] width 26 height 11
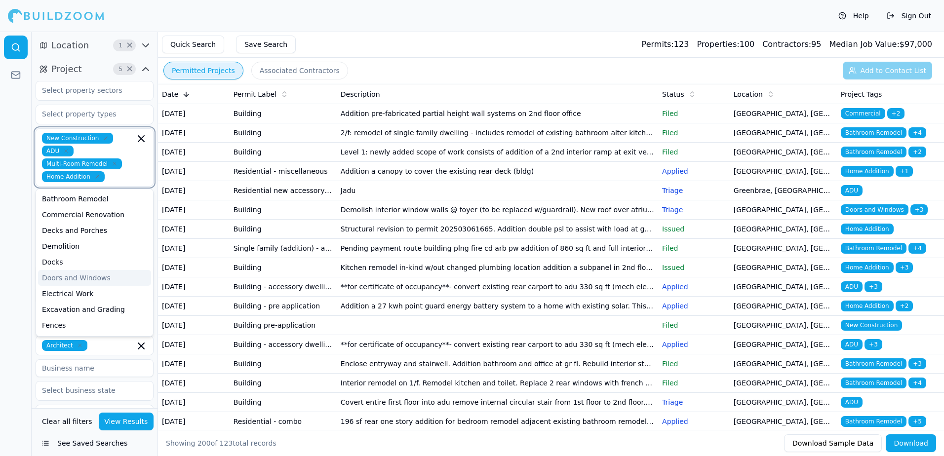
click at [87, 277] on div "Doors and Windows" at bounding box center [94, 278] width 113 height 16
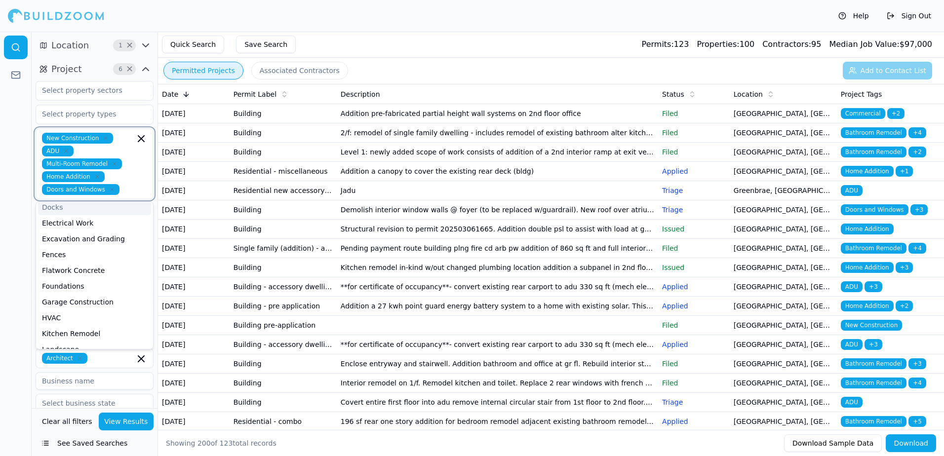
scroll to position [99, 0]
click at [59, 225] on div "Fences" at bounding box center [94, 224] width 113 height 16
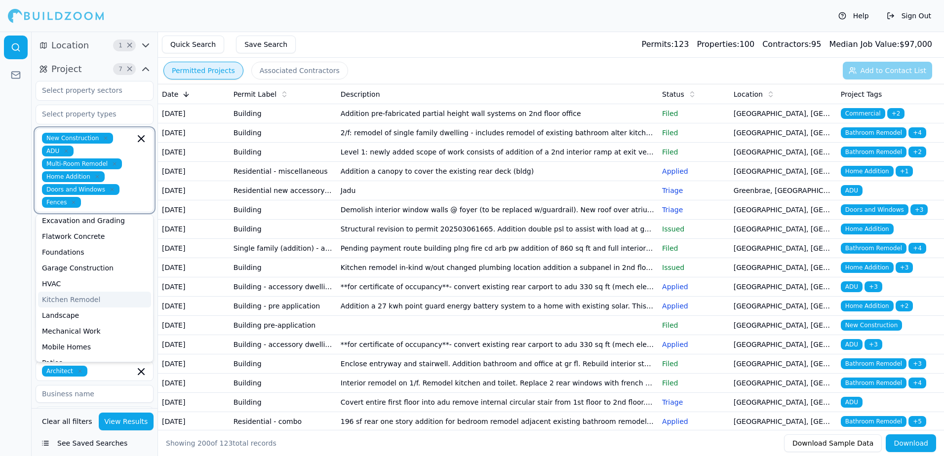
click at [86, 301] on div "Kitchen Remodel" at bounding box center [94, 300] width 113 height 16
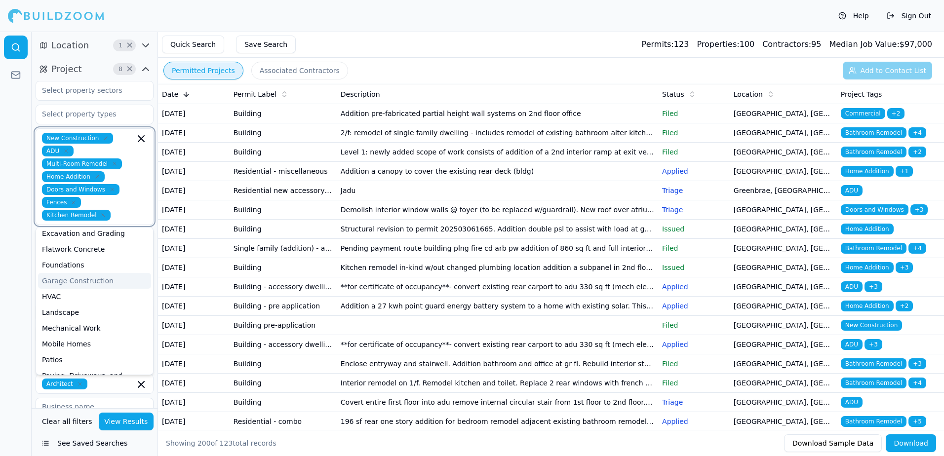
scroll to position [148, 0]
click at [91, 322] on div "Paving, Driveways, and Sidewalks" at bounding box center [94, 332] width 113 height 26
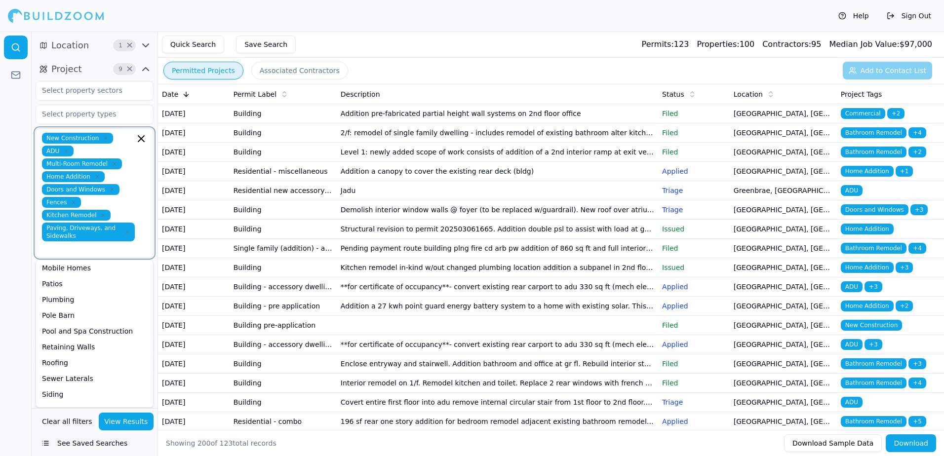
scroll to position [236, 0]
click at [56, 330] on div "Roofing" at bounding box center [94, 335] width 113 height 16
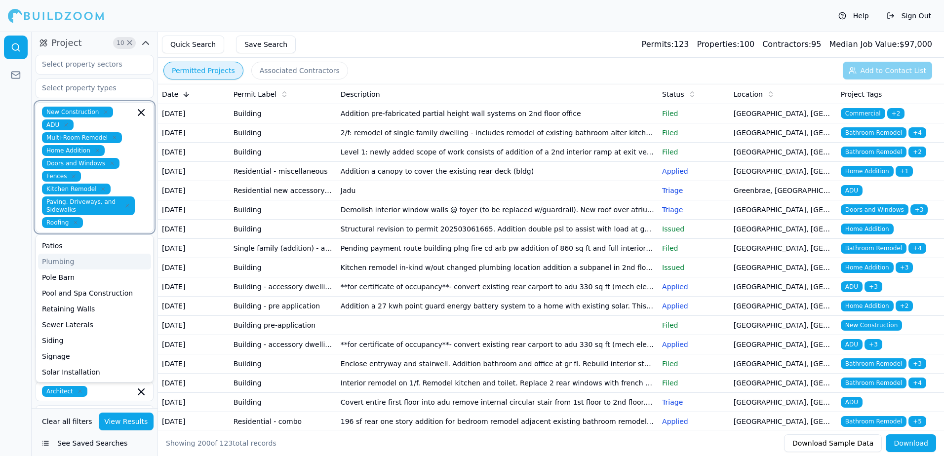
scroll to position [49, 0]
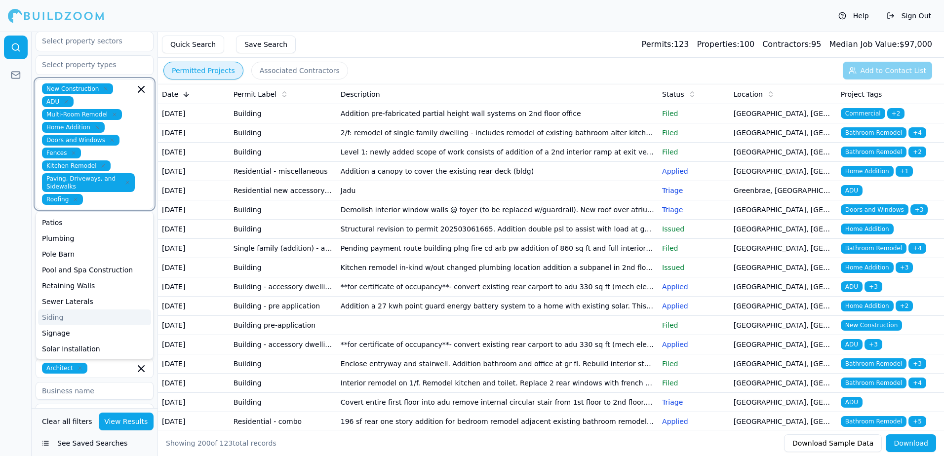
click at [66, 317] on div "Siding" at bounding box center [94, 318] width 113 height 16
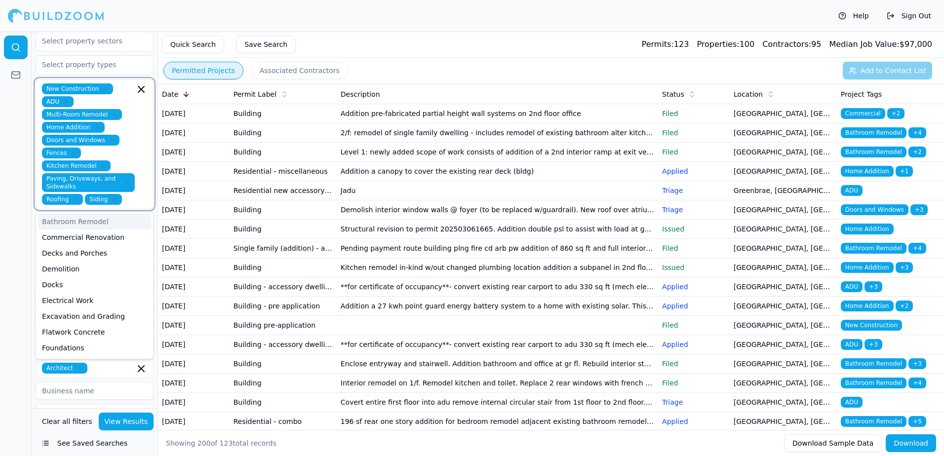
click at [78, 226] on div "Bathroom Remodel" at bounding box center [94, 222] width 113 height 16
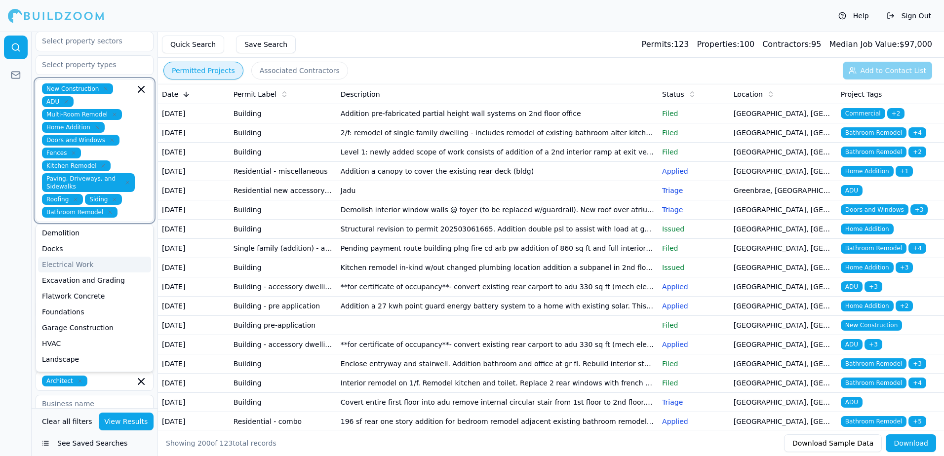
scroll to position [49, 0]
click at [59, 278] on div "Flatwork Concrete" at bounding box center [94, 280] width 113 height 16
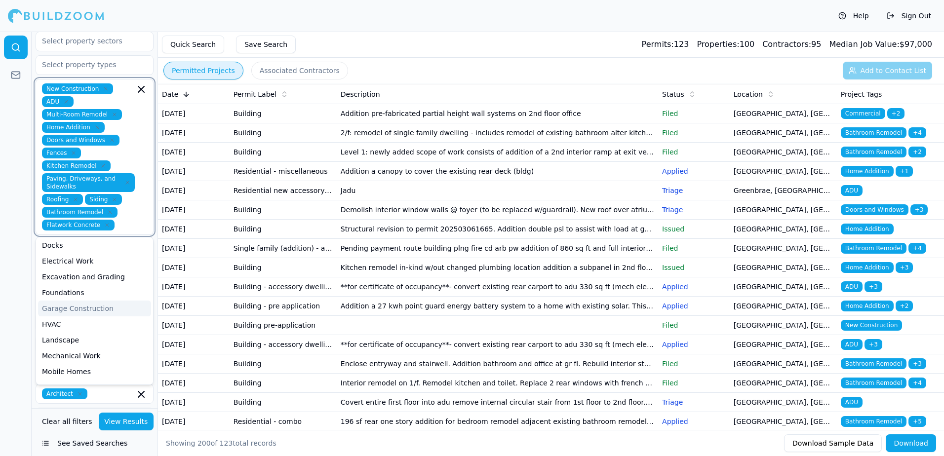
click at [82, 307] on div "Garage Construction" at bounding box center [94, 309] width 113 height 16
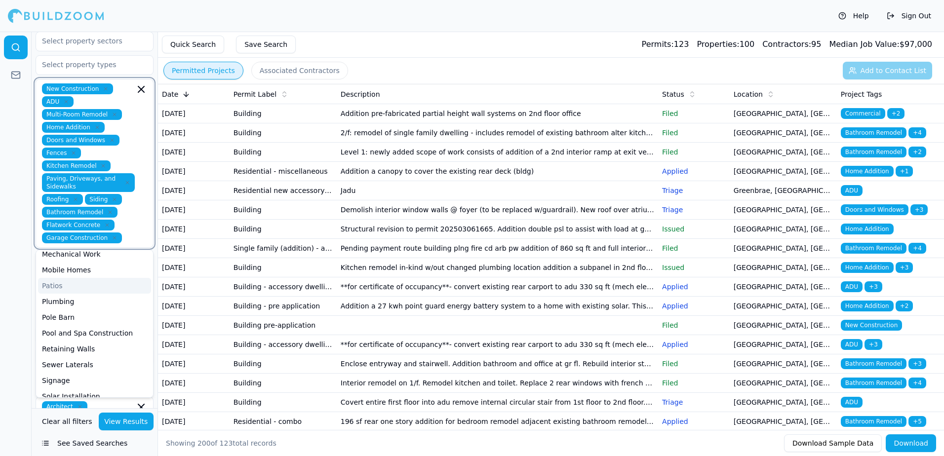
scroll to position [99, 0]
click at [48, 268] on div "HVAC" at bounding box center [94, 272] width 113 height 16
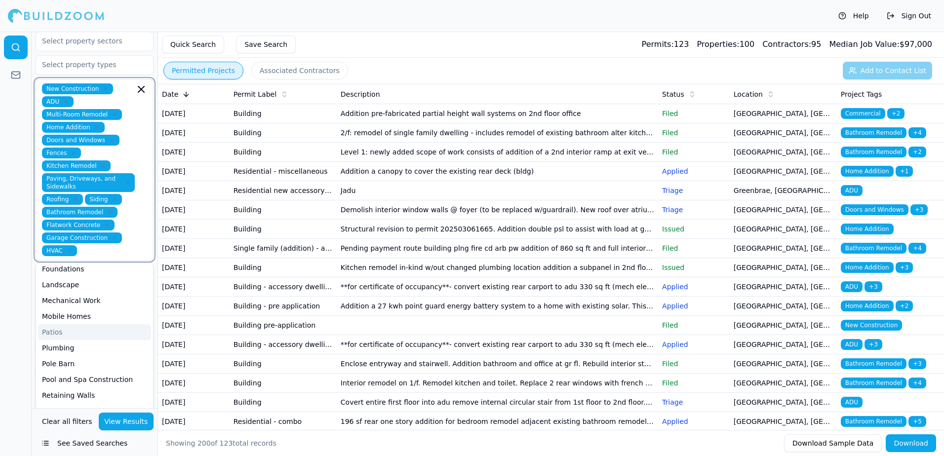
click at [50, 333] on div "Patios" at bounding box center [94, 333] width 113 height 16
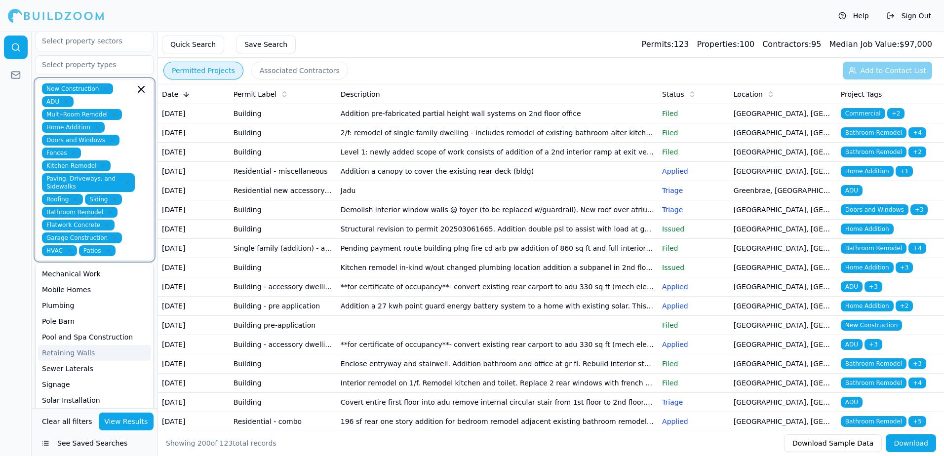
click at [73, 350] on div "Retaining Walls" at bounding box center [94, 353] width 113 height 16
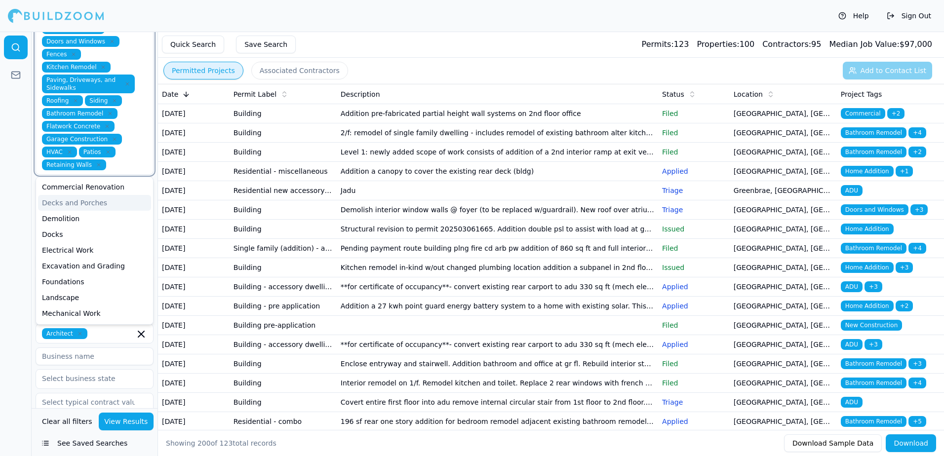
click at [80, 205] on div "Decks and Porches" at bounding box center [94, 203] width 113 height 16
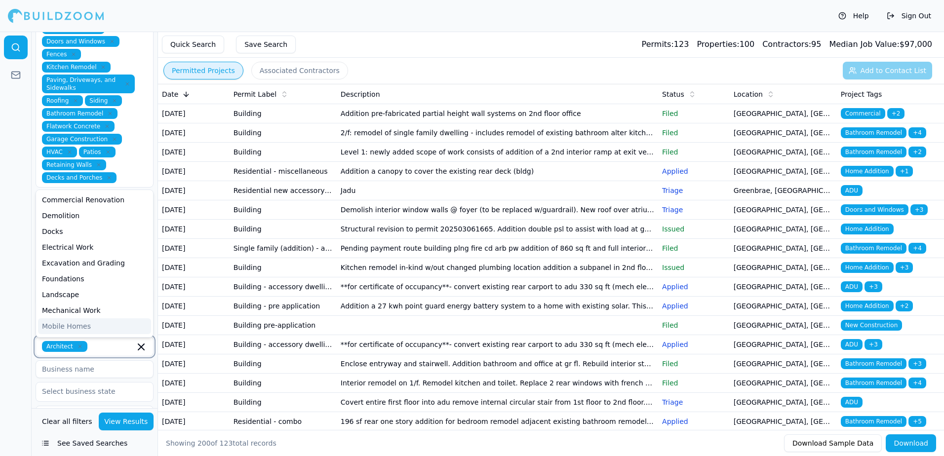
click at [95, 349] on input "text" at bounding box center [112, 346] width 43 height 11
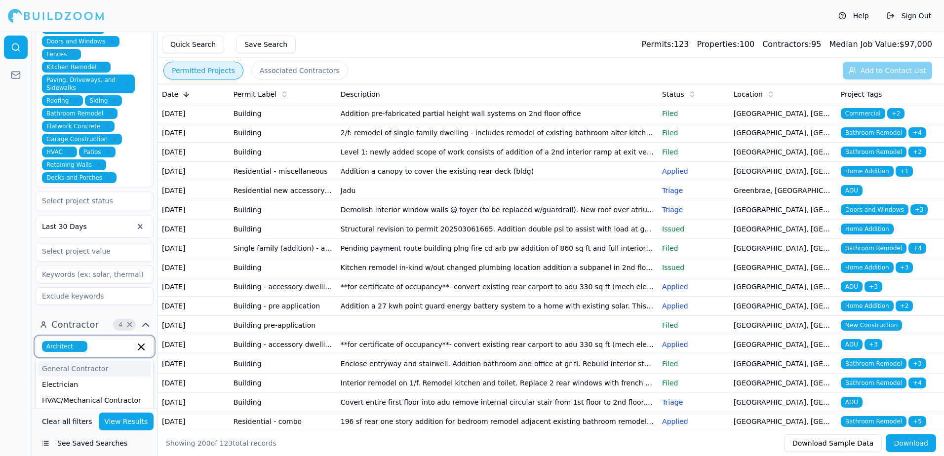
type input "d"
click at [67, 387] on div "Interior Designer" at bounding box center [94, 395] width 113 height 16
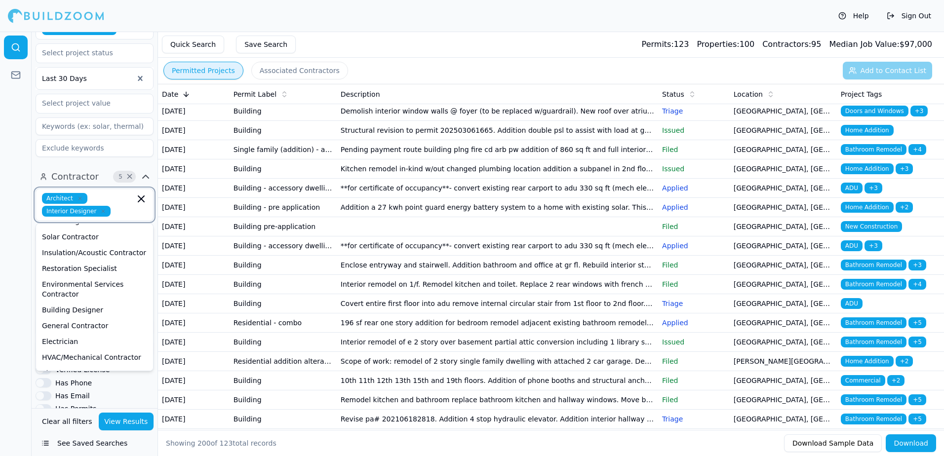
scroll to position [99, 0]
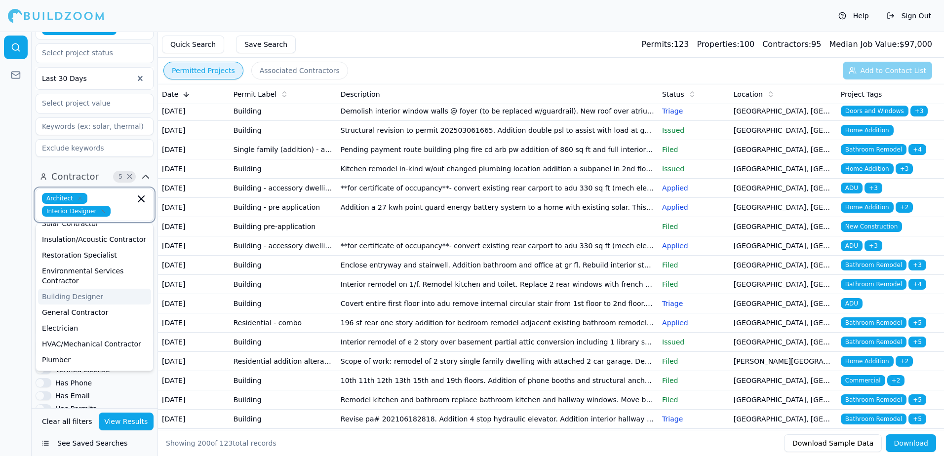
click at [92, 289] on div "Building Designer" at bounding box center [94, 297] width 113 height 16
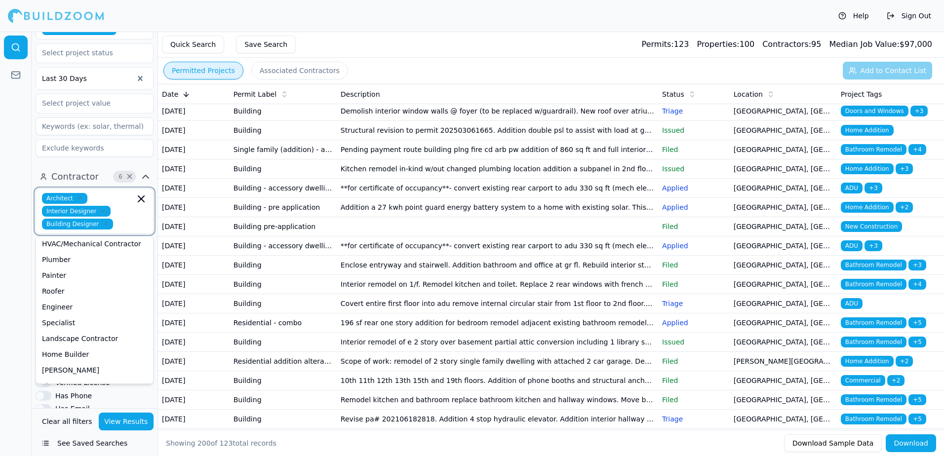
scroll to position [198, 0]
click at [47, 298] on div "Engineer" at bounding box center [94, 306] width 113 height 16
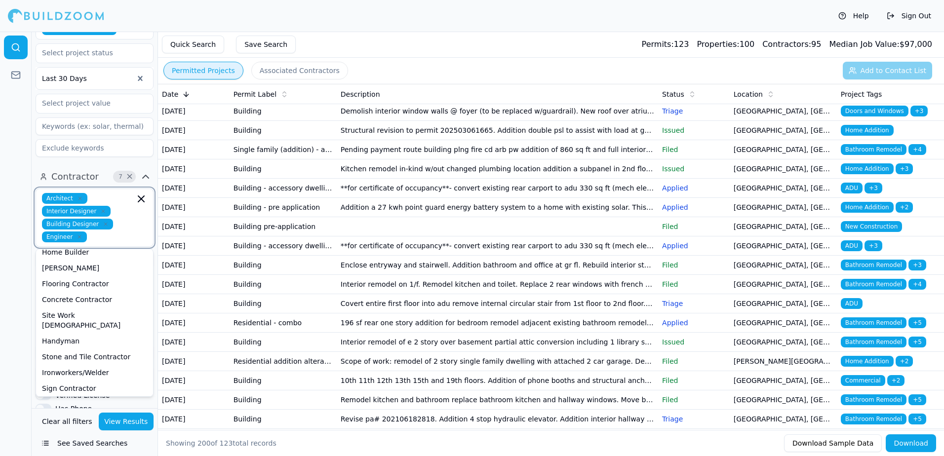
scroll to position [296, 0]
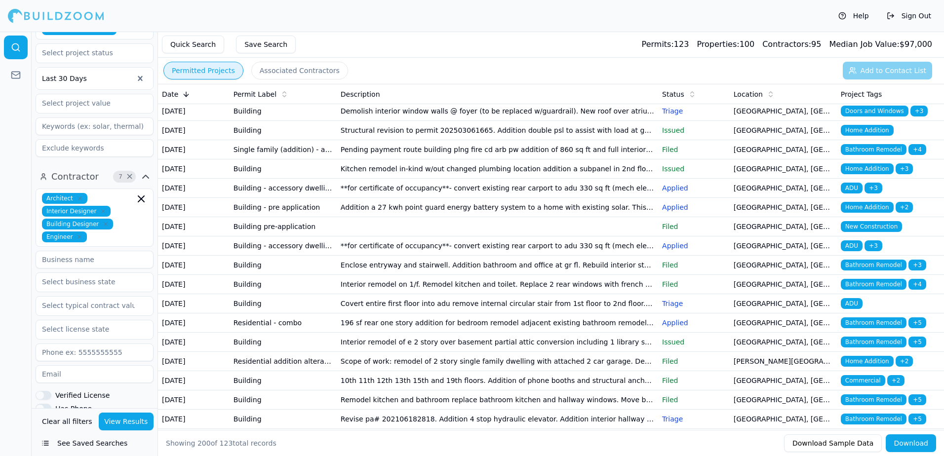
click at [44, 445] on button "See Saved Searches" at bounding box center [95, 444] width 118 height 18
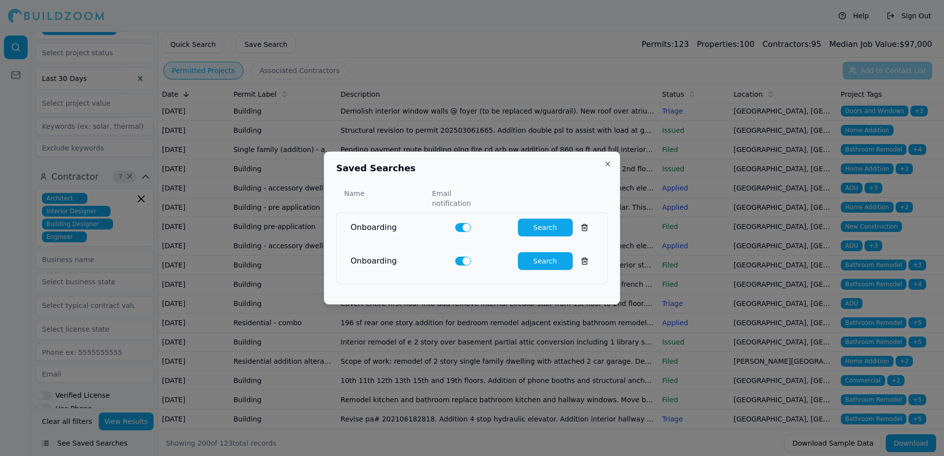
click at [22, 326] on div at bounding box center [472, 228] width 944 height 456
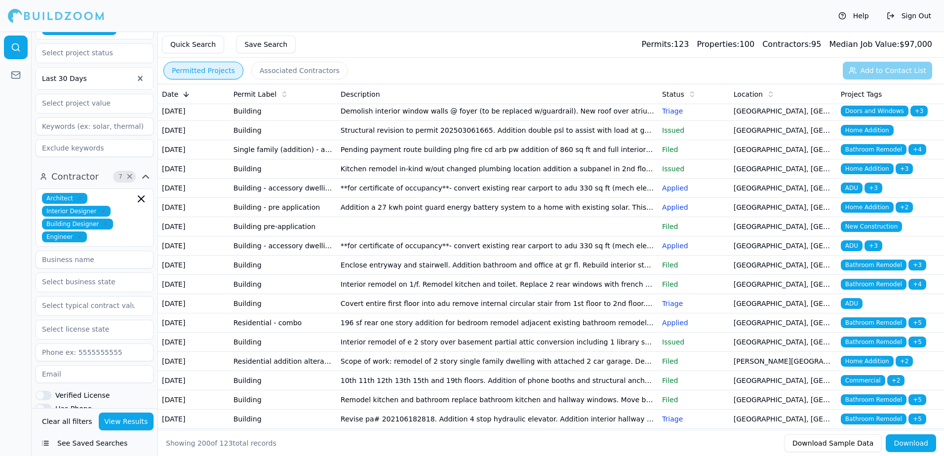
click at [270, 102] on td "Residential new accessory dwelling unit" at bounding box center [283, 91] width 107 height 19
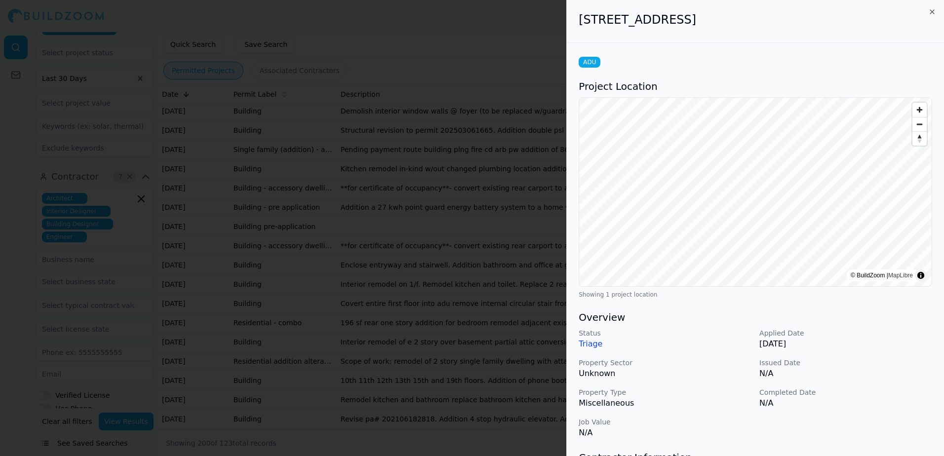
scroll to position [99, 0]
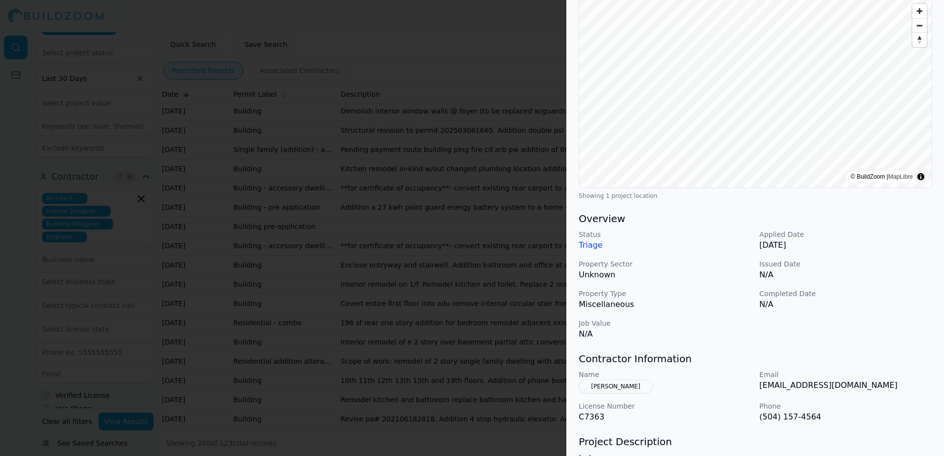
click at [5, 192] on div at bounding box center [472, 228] width 944 height 456
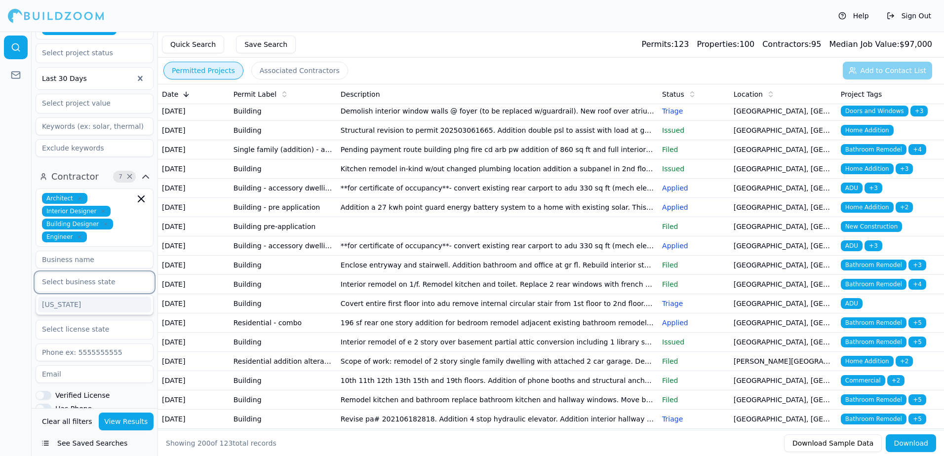
click at [107, 284] on input "text" at bounding box center [88, 282] width 105 height 18
click at [58, 307] on div "[US_STATE]" at bounding box center [94, 305] width 113 height 16
click at [123, 308] on input "text" at bounding box center [88, 306] width 105 height 18
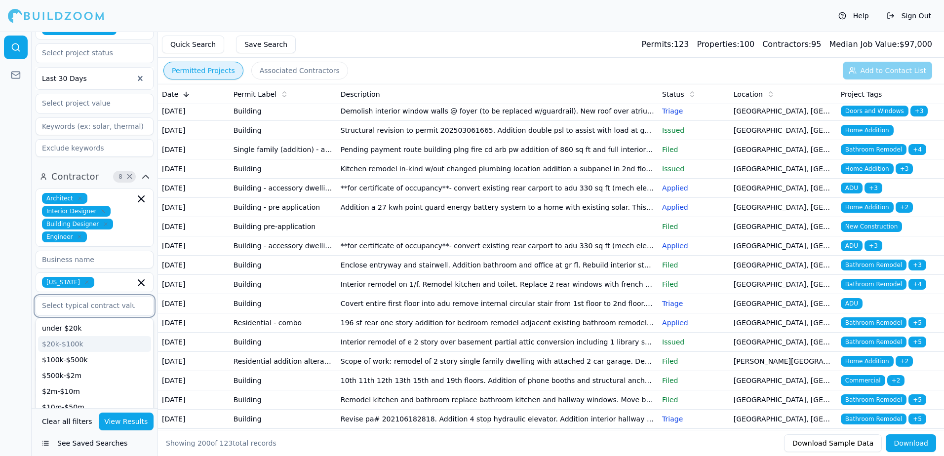
click at [87, 347] on div "$20k-$100k" at bounding box center [94, 344] width 113 height 16
click at [84, 348] on div "$100k-$500k" at bounding box center [94, 344] width 113 height 16
click at [80, 355] on div "$500k-$2m" at bounding box center [94, 357] width 113 height 16
click at [20, 303] on div at bounding box center [16, 244] width 32 height 425
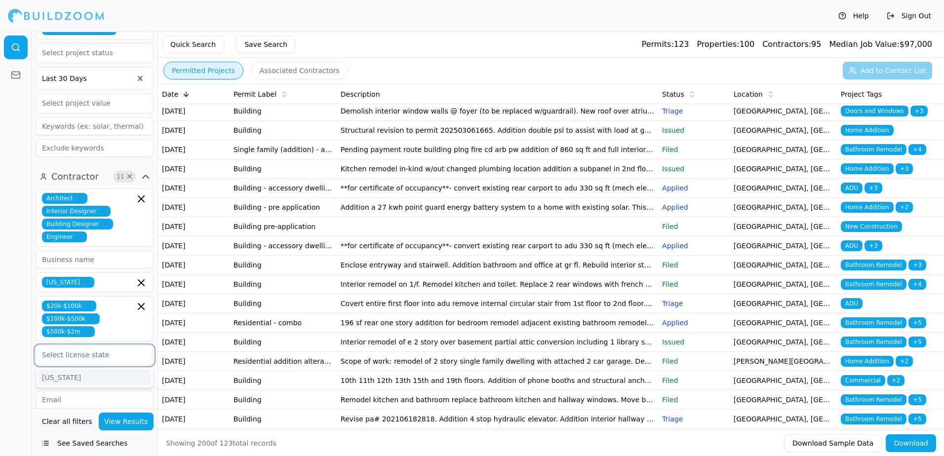
click at [103, 356] on input "text" at bounding box center [88, 355] width 105 height 18
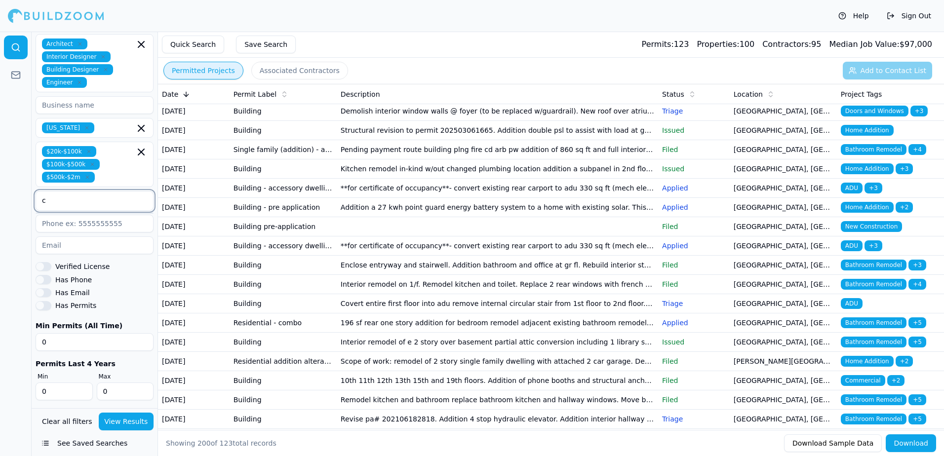
scroll to position [455, 0]
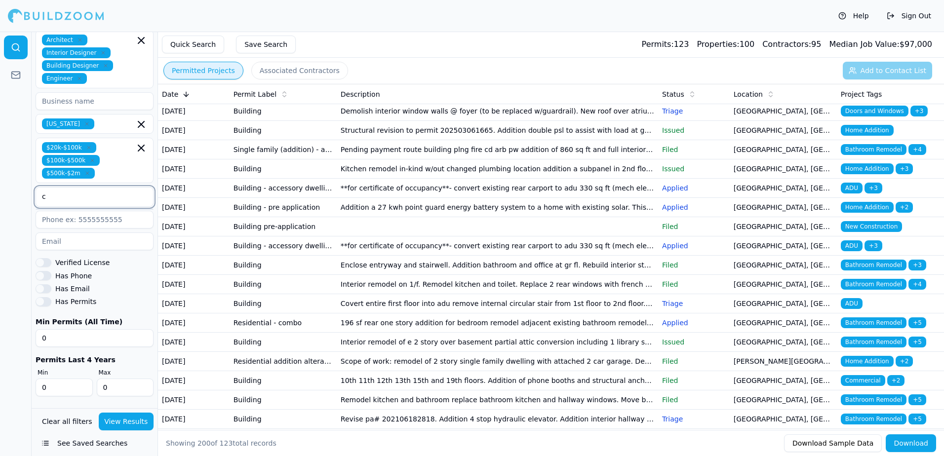
type input "c"
click at [49, 264] on button "Verified License" at bounding box center [44, 262] width 16 height 9
click at [50, 278] on button "Has Phone" at bounding box center [44, 275] width 16 height 9
click at [49, 291] on button "Has Email" at bounding box center [44, 289] width 16 height 9
click at [48, 302] on button "Has Permits" at bounding box center [44, 301] width 16 height 9
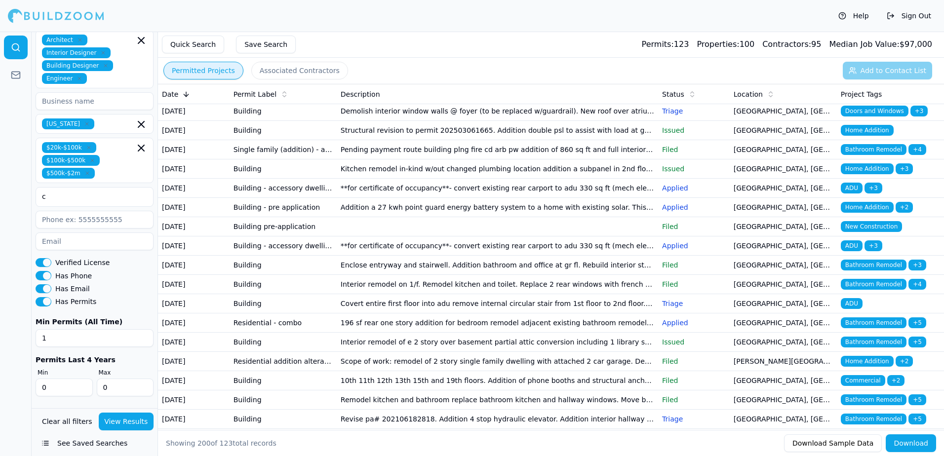
type input "1"
click at [144, 336] on input "1" at bounding box center [95, 338] width 118 height 18
click at [83, 445] on button "See Saved Searches" at bounding box center [95, 444] width 118 height 18
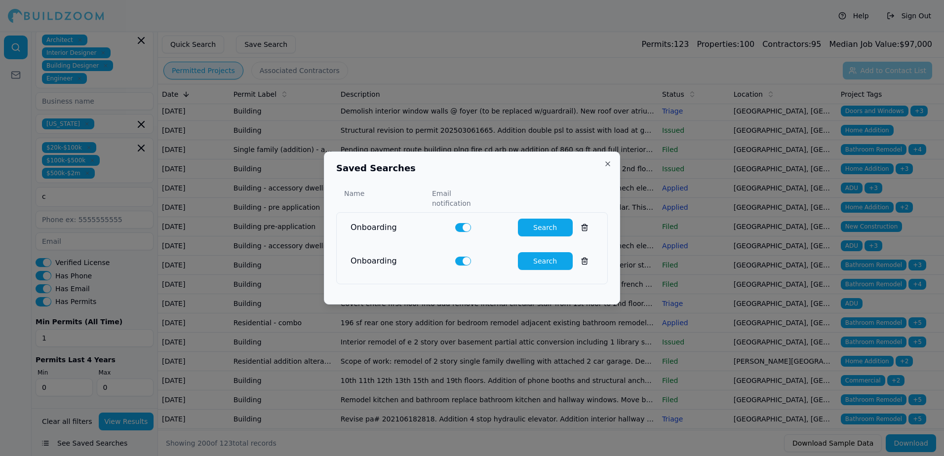
click at [16, 221] on div at bounding box center [472, 228] width 944 height 456
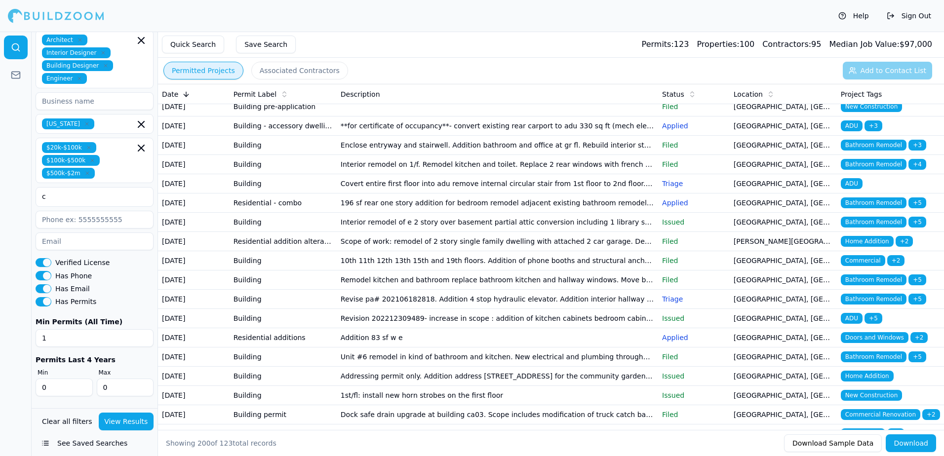
scroll to position [247, 0]
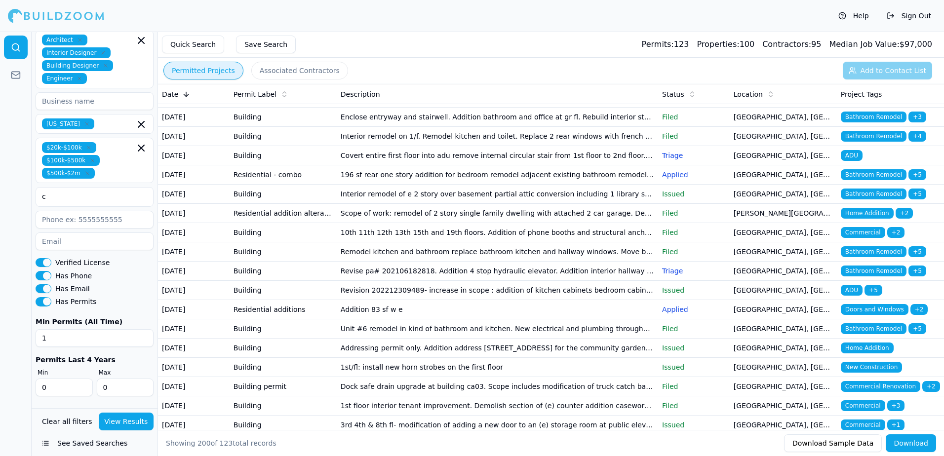
click at [768, 185] on td "[GEOGRAPHIC_DATA], [GEOGRAPHIC_DATA]" at bounding box center [783, 174] width 107 height 19
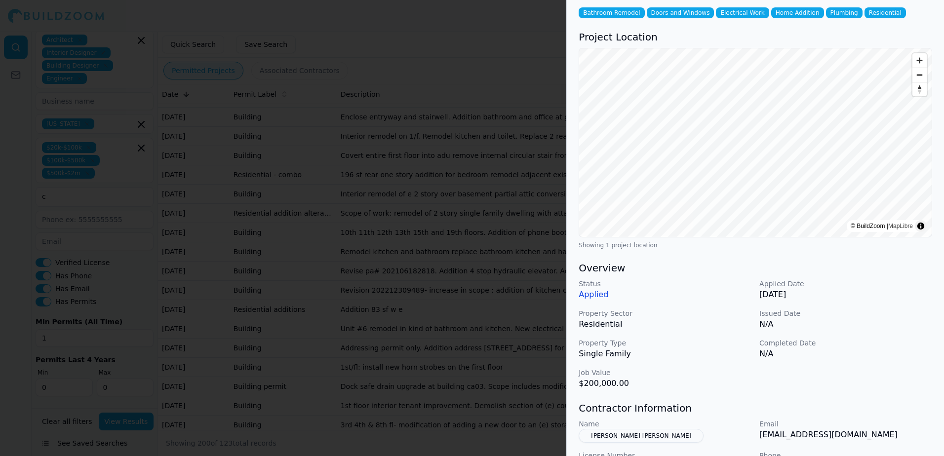
scroll to position [99, 0]
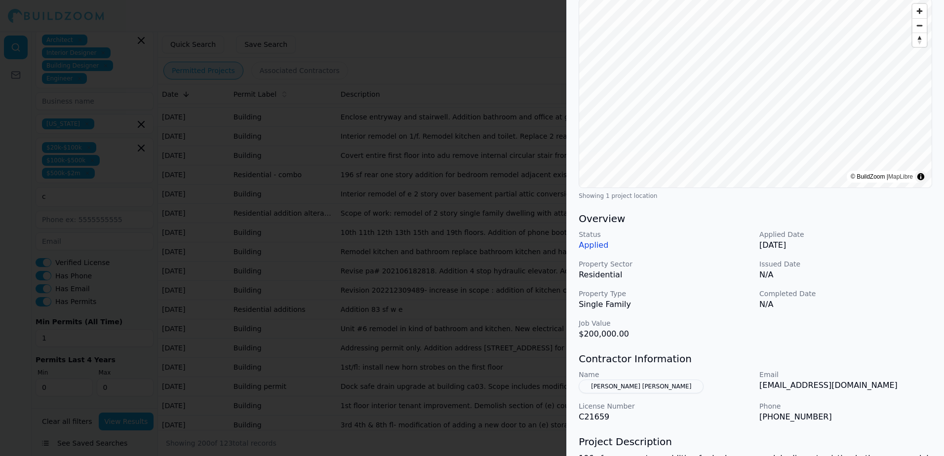
drag, startPoint x: 761, startPoint y: 389, endPoint x: 871, endPoint y: 397, distance: 110.4
click at [871, 397] on div "Name [PERSON_NAME] [PERSON_NAME] Email [EMAIL_ADDRESS][DOMAIN_NAME] License Num…" at bounding box center [756, 396] width 354 height 53
drag, startPoint x: 871, startPoint y: 397, endPoint x: 854, endPoint y: 385, distance: 20.7
copy p "[EMAIL_ADDRESS][DOMAIN_NAME]"
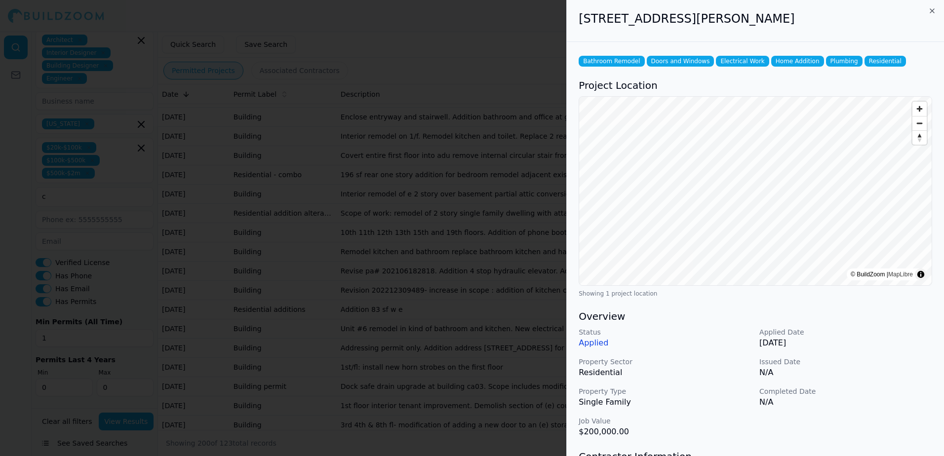
scroll to position [0, 0]
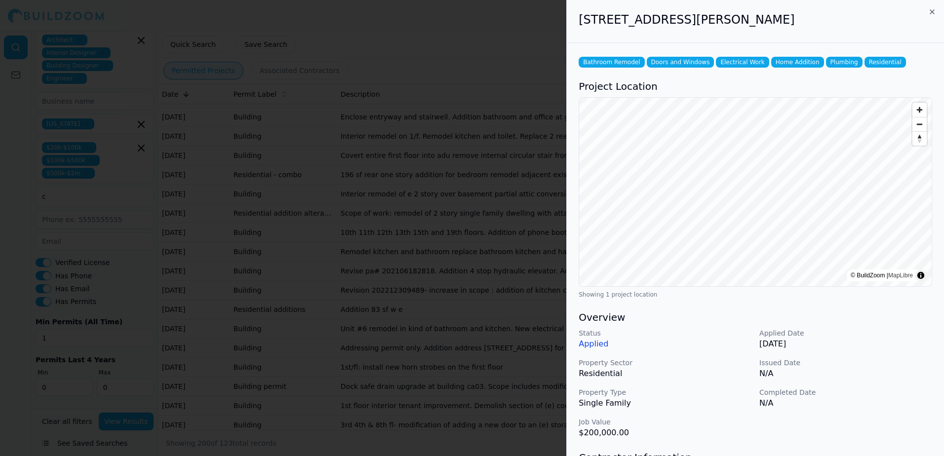
drag, startPoint x: 582, startPoint y: 23, endPoint x: 778, endPoint y: 37, distance: 197.0
click at [778, 37] on div "[STREET_ADDRESS][PERSON_NAME]" at bounding box center [755, 21] width 377 height 43
drag, startPoint x: 778, startPoint y: 37, endPoint x: 748, endPoint y: 20, distance: 34.3
copy h2 "[STREET_ADDRESS][PERSON_NAME]"
click at [451, 27] on div at bounding box center [472, 228] width 944 height 456
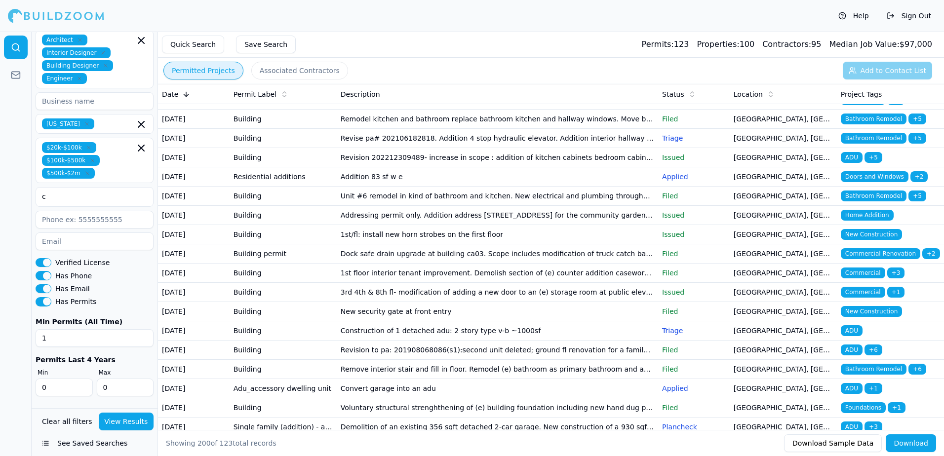
scroll to position [395, 0]
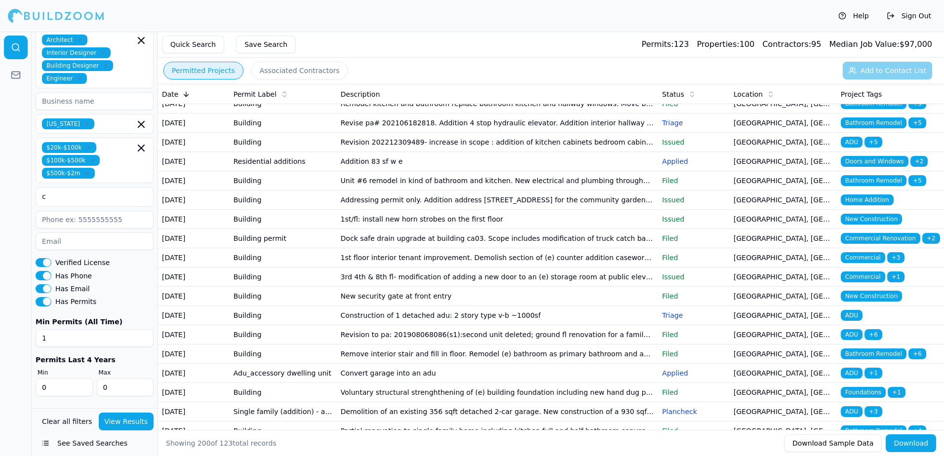
click at [870, 186] on span "Bathroom Remodel" at bounding box center [874, 180] width 66 height 11
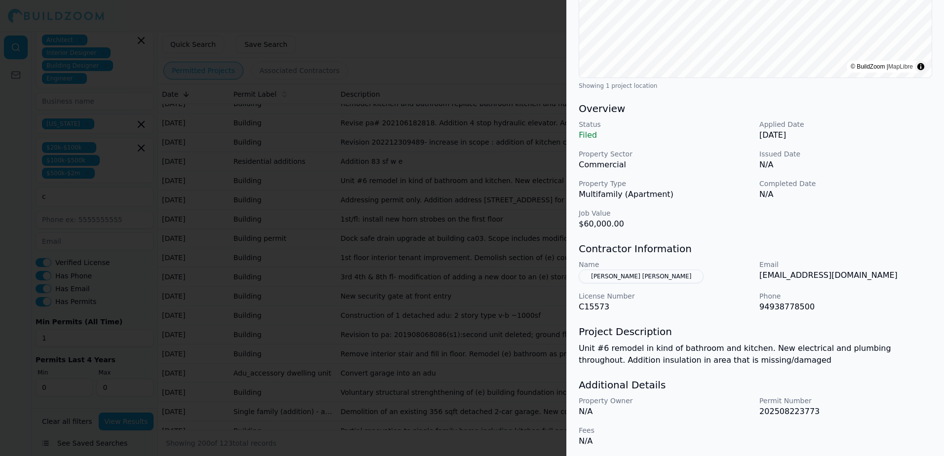
scroll to position [212, 0]
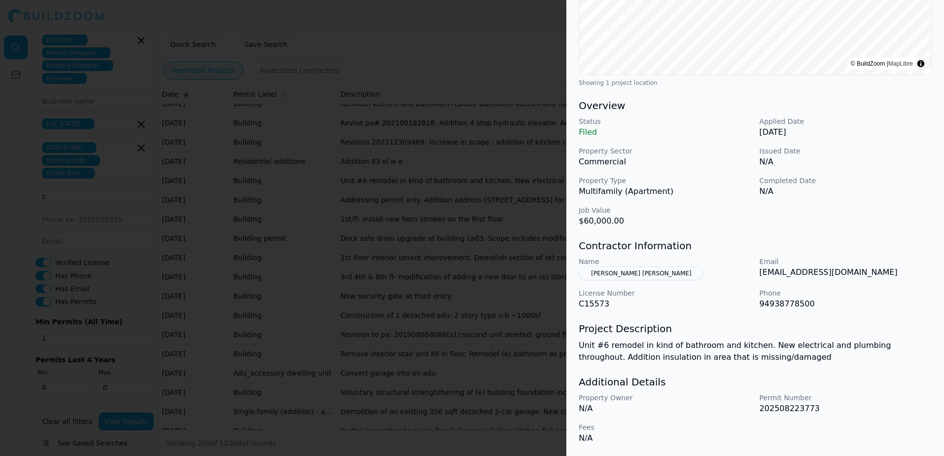
click at [624, 273] on button "[PERSON_NAME] [PERSON_NAME]" at bounding box center [641, 274] width 125 height 14
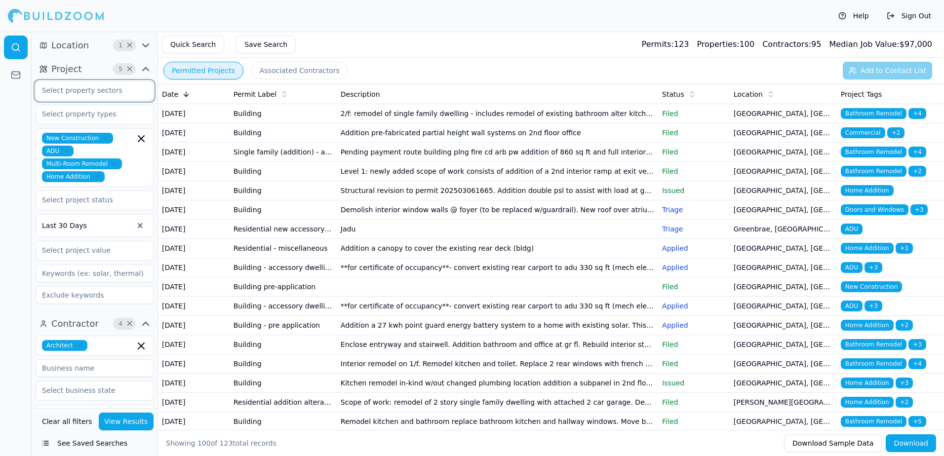
click at [91, 94] on input "text" at bounding box center [88, 91] width 105 height 18
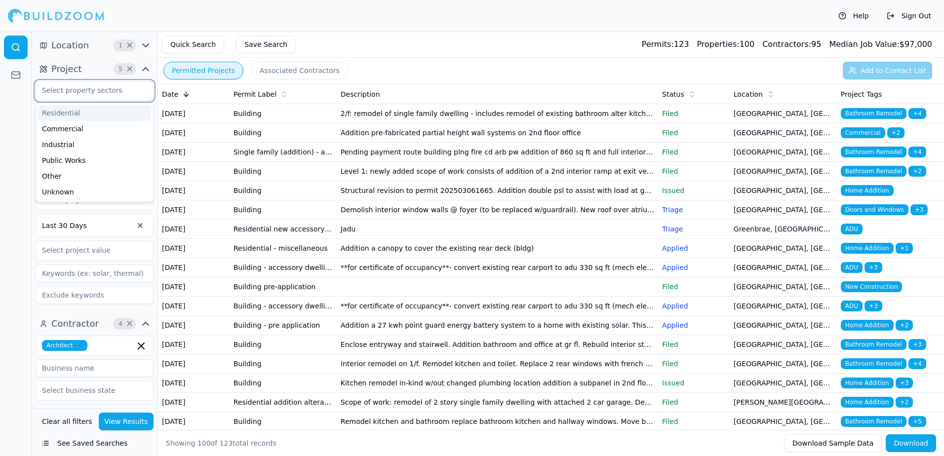
click at [64, 113] on div "Residential" at bounding box center [94, 113] width 113 height 16
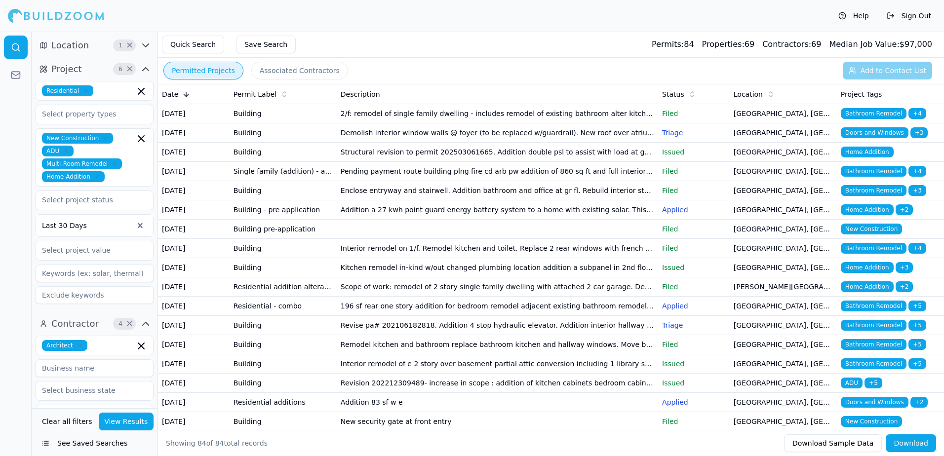
click at [370, 278] on td "Kitchen remodel in-kind w/out changed plumbing location addition a subpanel in …" at bounding box center [498, 267] width 322 height 19
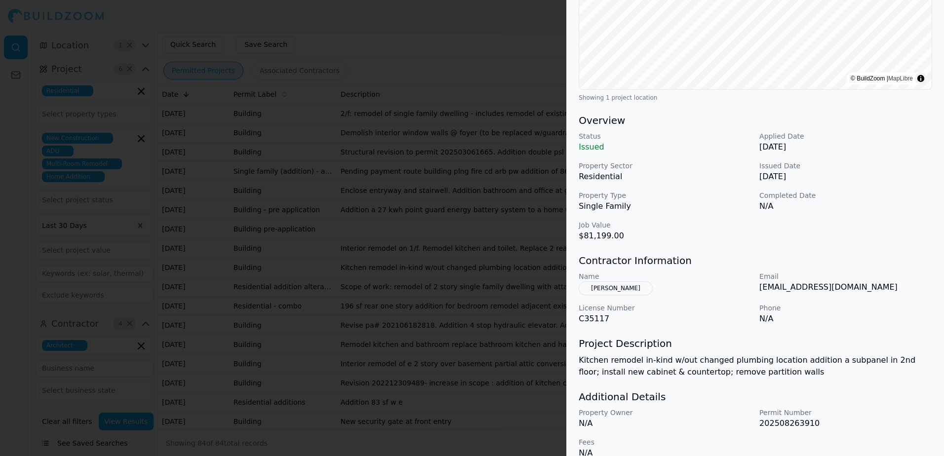
scroll to position [212, 0]
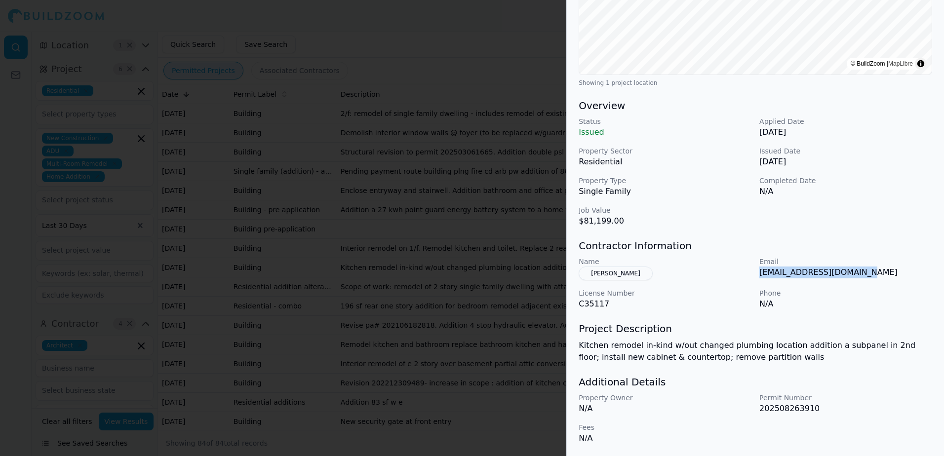
drag, startPoint x: 761, startPoint y: 274, endPoint x: 861, endPoint y: 276, distance: 100.8
click at [861, 276] on p "[EMAIL_ADDRESS][DOMAIN_NAME]" at bounding box center [846, 273] width 173 height 12
drag, startPoint x: 861, startPoint y: 276, endPoint x: 823, endPoint y: 276, distance: 38.0
copy p "[EMAIL_ADDRESS][DOMAIN_NAME]"
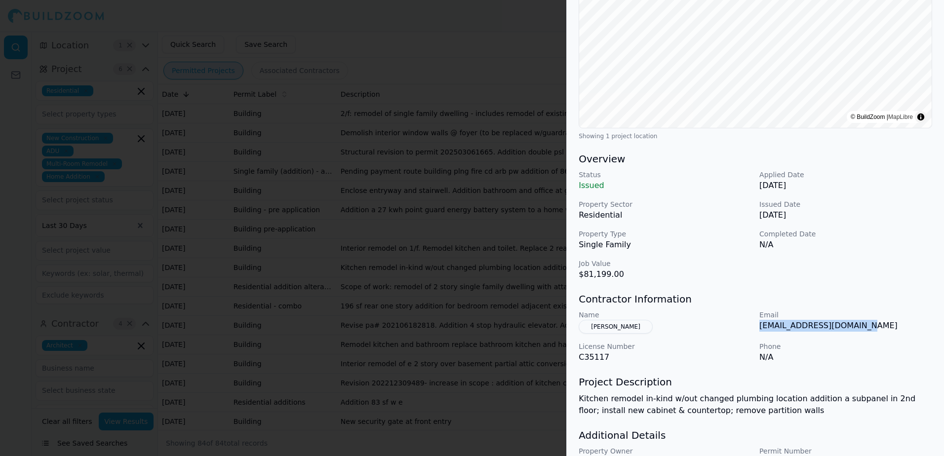
scroll to position [163, 0]
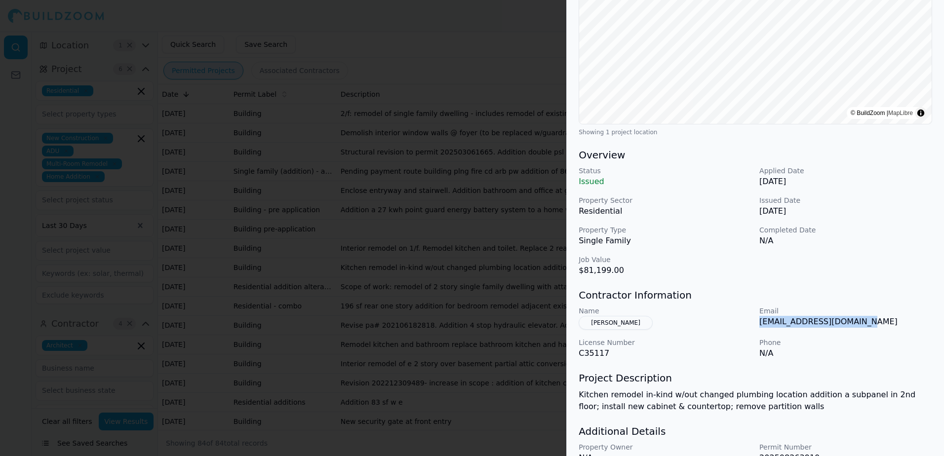
click at [479, 37] on div at bounding box center [472, 228] width 944 height 456
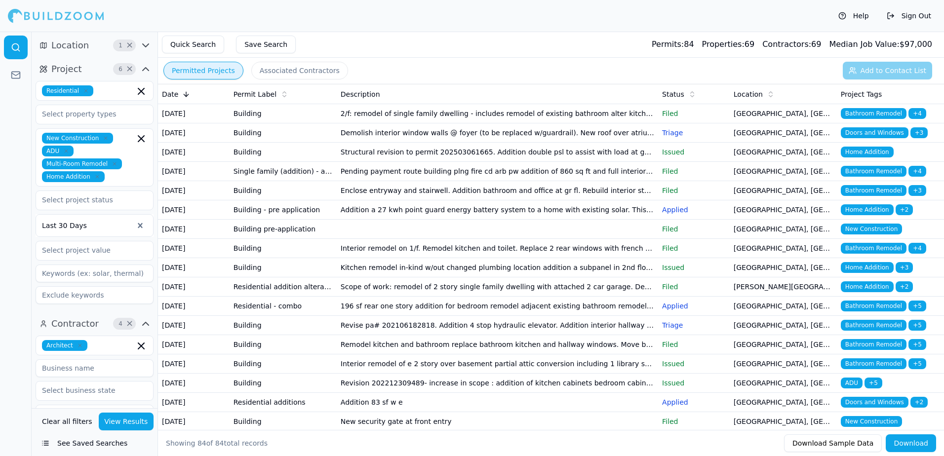
click at [865, 273] on span "Home Addition" at bounding box center [867, 267] width 53 height 11
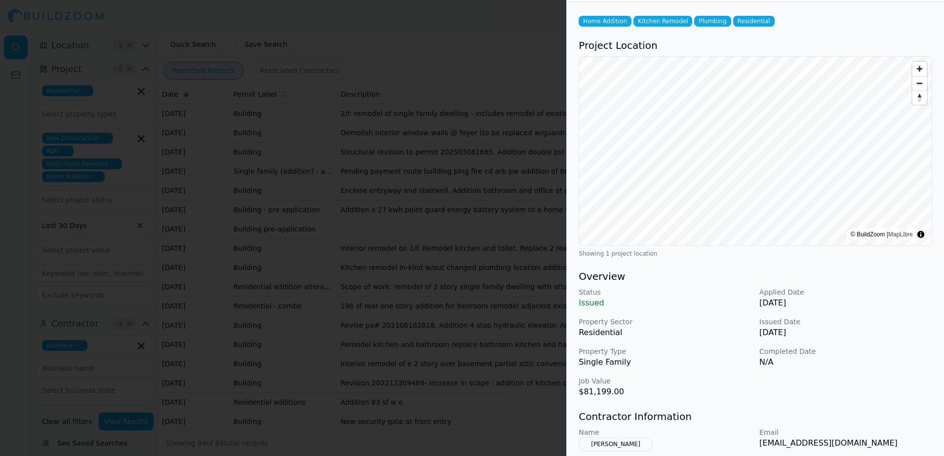
scroll to position [99, 0]
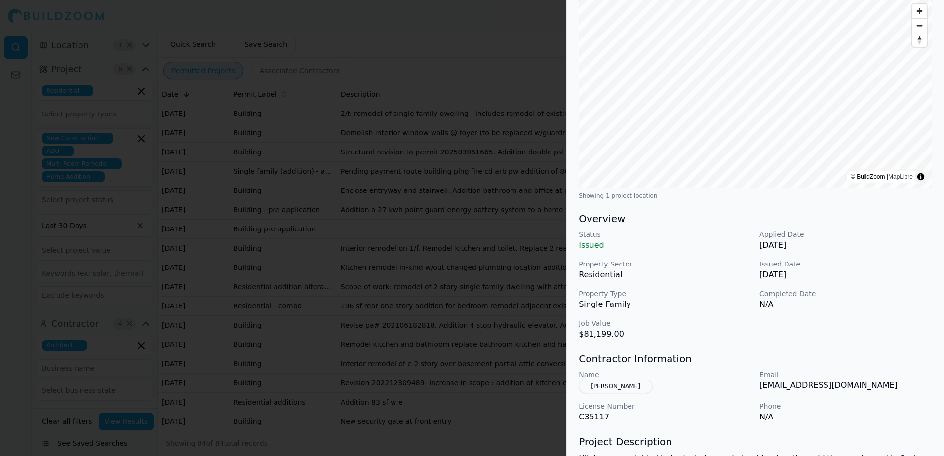
click at [619, 385] on button "[PERSON_NAME]" at bounding box center [616, 387] width 74 height 14
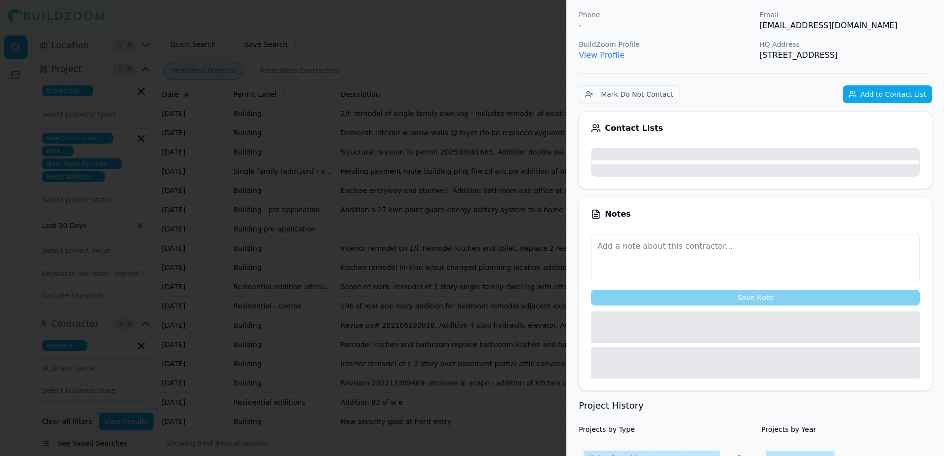
scroll to position [123, 0]
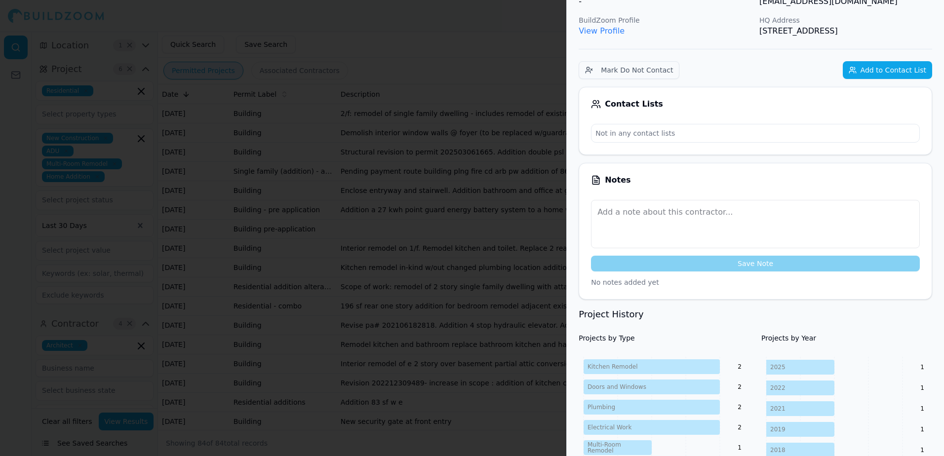
click at [601, 28] on link "View Profile" at bounding box center [602, 30] width 46 height 9
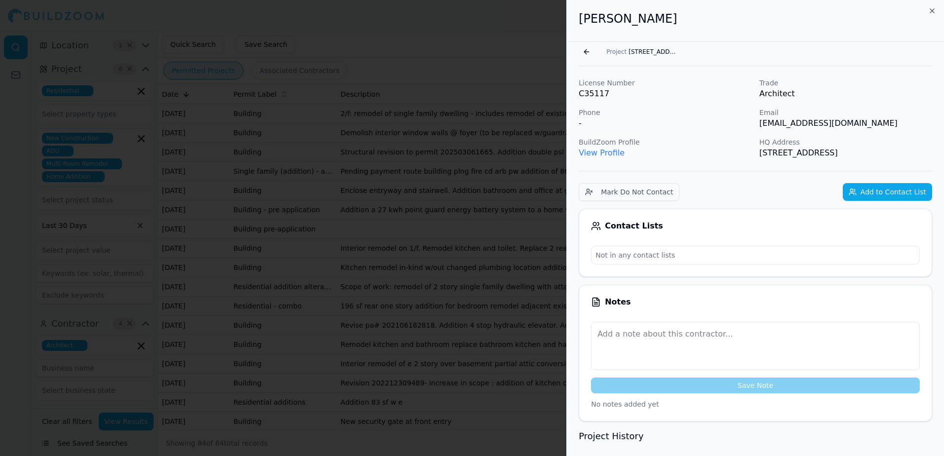
scroll to position [0, 0]
click at [587, 52] on button "Go back" at bounding box center [587, 53] width 16 height 16
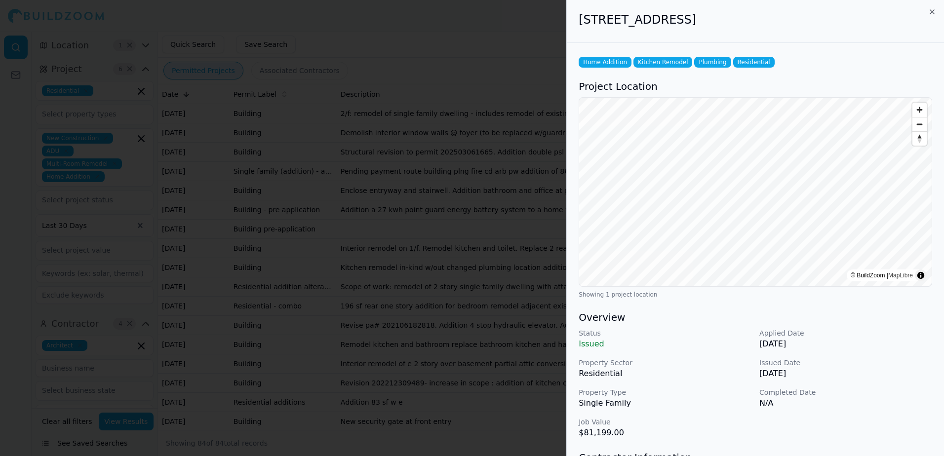
drag, startPoint x: 582, startPoint y: 19, endPoint x: 806, endPoint y: 28, distance: 224.0
click at [806, 28] on div "5 Turquoise Wy, San Francisco, CA, 94131" at bounding box center [755, 21] width 377 height 43
drag, startPoint x: 806, startPoint y: 28, endPoint x: 780, endPoint y: 20, distance: 26.6
copy h2 "5 Turquoise Wy, San Francisco, CA, 94131"
drag, startPoint x: 708, startPoint y: 402, endPoint x: 704, endPoint y: 397, distance: 6.3
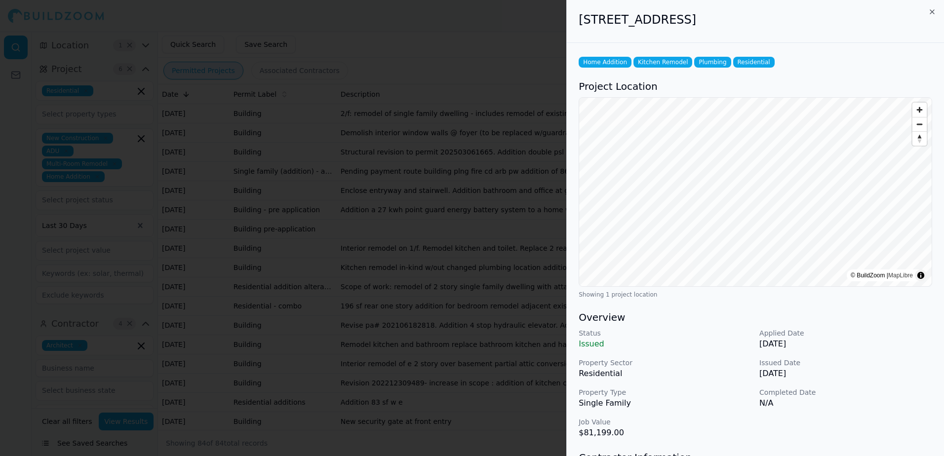
click at [704, 397] on div "Property Type Single Family" at bounding box center [665, 399] width 173 height 22
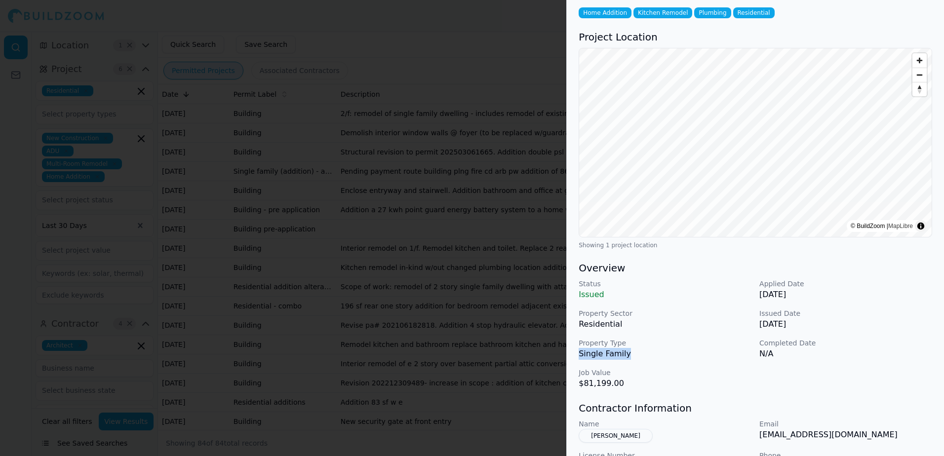
scroll to position [99, 0]
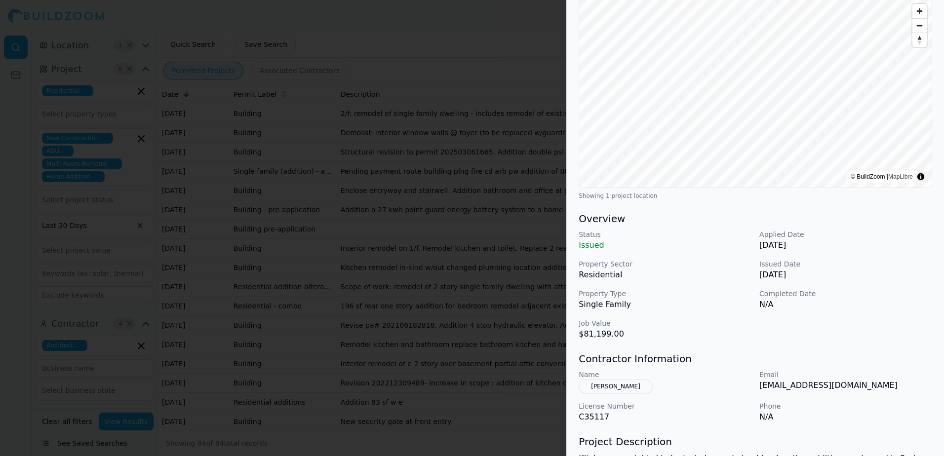
click at [721, 366] on div "Contractor Information Name Douglas Susanna Email susannadouglas@gmail.com Lice…" at bounding box center [756, 387] width 354 height 71
drag, startPoint x: 758, startPoint y: 387, endPoint x: 860, endPoint y: 389, distance: 102.3
click at [860, 389] on div "Name Douglas Susanna Email susannadouglas@gmail.com License Number C35117 Phone…" at bounding box center [756, 396] width 354 height 53
drag, startPoint x: 860, startPoint y: 389, endPoint x: 839, endPoint y: 384, distance: 21.2
copy p "[EMAIL_ADDRESS][DOMAIN_NAME]"
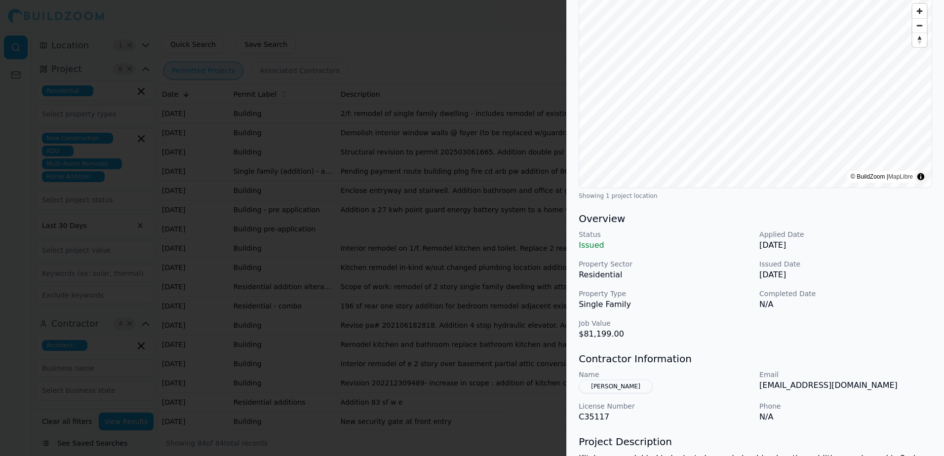
click at [821, 420] on p "N/A" at bounding box center [846, 417] width 173 height 12
click at [701, 219] on h3 "Overview" at bounding box center [756, 219] width 354 height 14
click at [921, 364] on h3 "Contractor Information" at bounding box center [756, 359] width 354 height 14
click at [713, 393] on div "Name Douglas Susanna" at bounding box center [665, 382] width 173 height 24
click at [491, 34] on div at bounding box center [472, 228] width 944 height 456
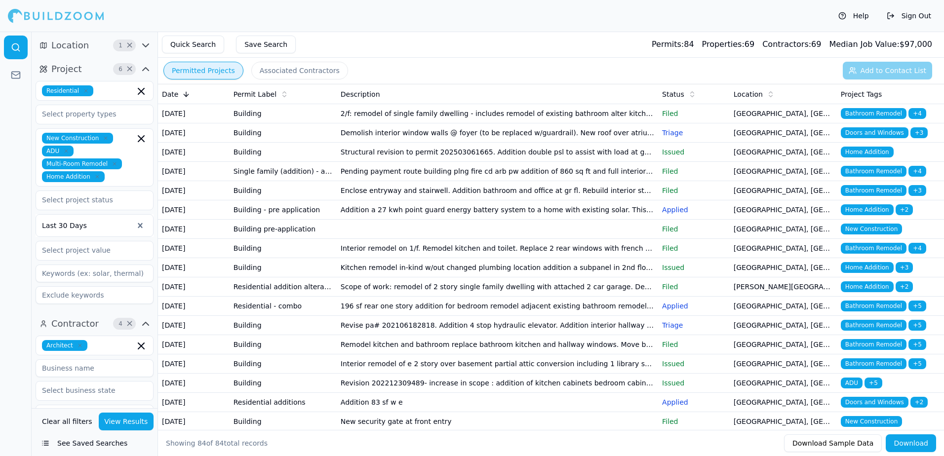
click at [238, 258] on td "Building" at bounding box center [283, 248] width 107 height 19
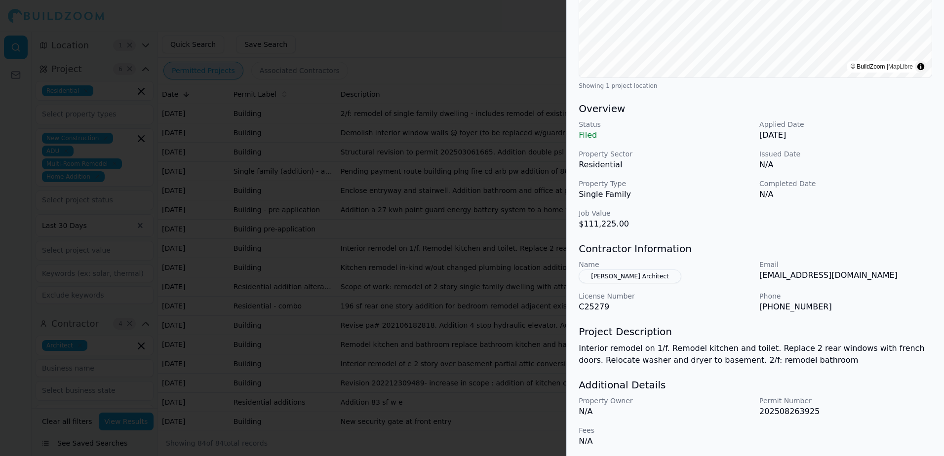
scroll to position [212, 0]
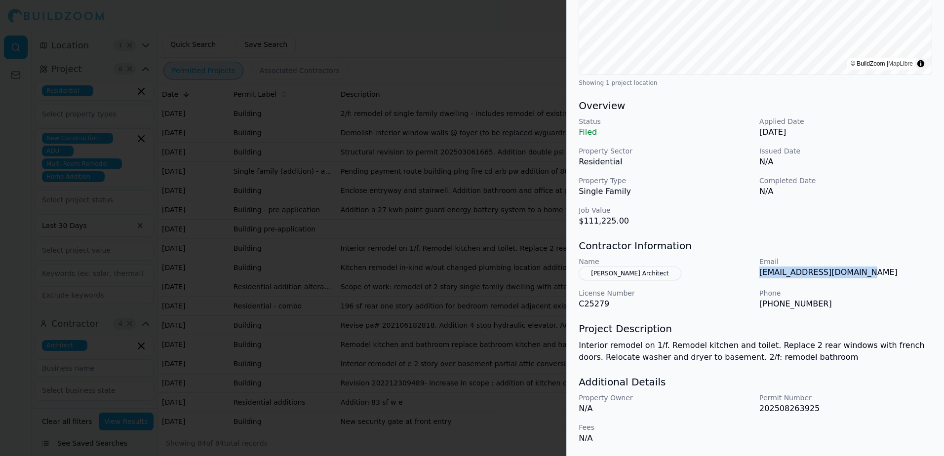
drag, startPoint x: 760, startPoint y: 275, endPoint x: 869, endPoint y: 272, distance: 109.2
click at [869, 272] on p "[EMAIL_ADDRESS][DOMAIN_NAME]" at bounding box center [846, 273] width 173 height 12
drag, startPoint x: 869, startPoint y: 272, endPoint x: 814, endPoint y: 273, distance: 54.8
copy p "[EMAIL_ADDRESS][DOMAIN_NAME]"
click at [475, 58] on div at bounding box center [472, 228] width 944 height 456
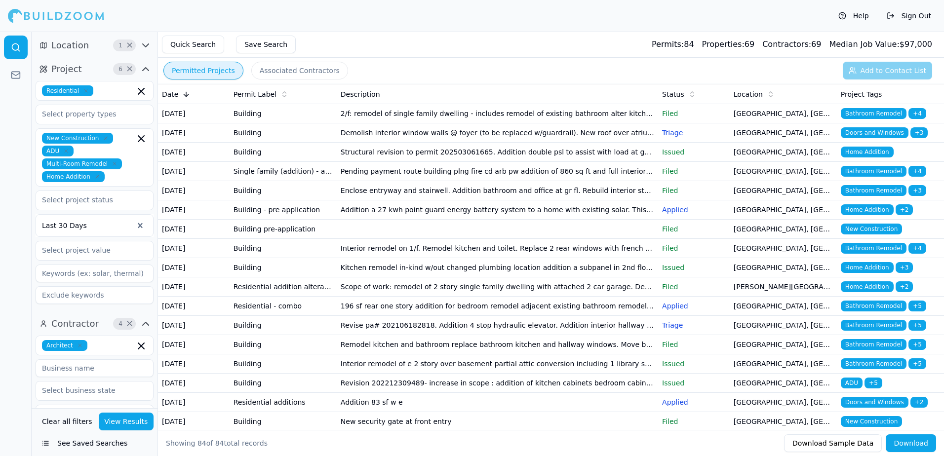
click at [426, 258] on td "Interior remodel on 1/f. Remodel kitchen and toilet. Replace 2 rear windows wit…" at bounding box center [498, 248] width 322 height 19
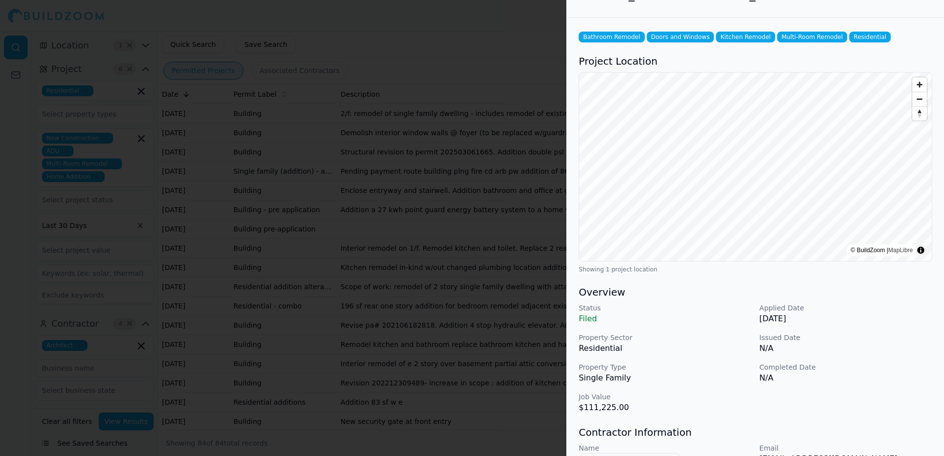
scroll to position [0, 0]
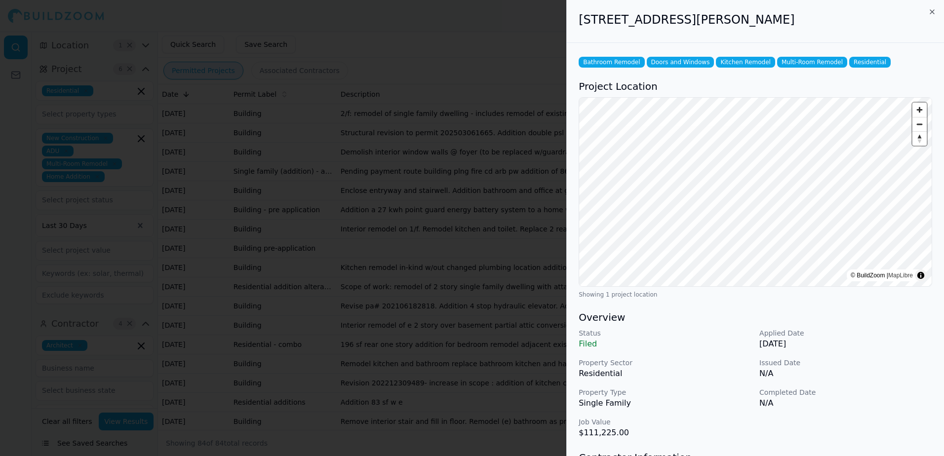
click at [514, 31] on div at bounding box center [472, 228] width 944 height 456
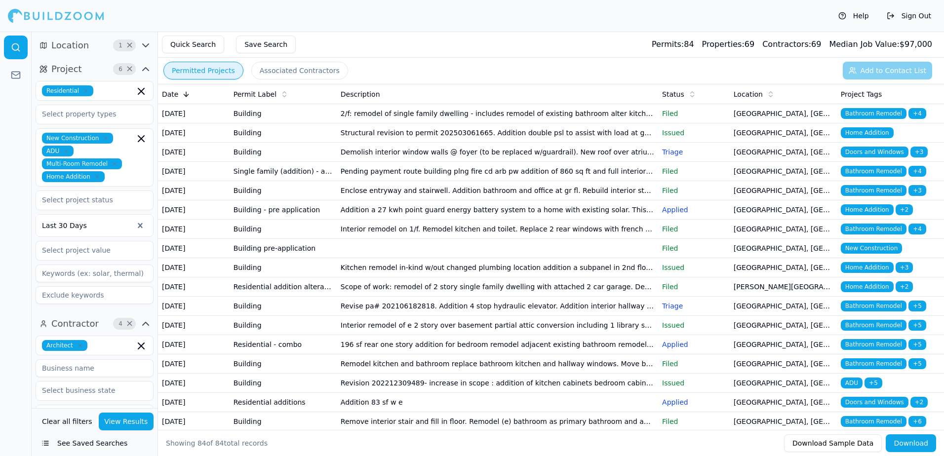
click at [397, 278] on td "Kitchen remodel in-kind w/out changed plumbing location addition a subpanel in …" at bounding box center [498, 267] width 322 height 19
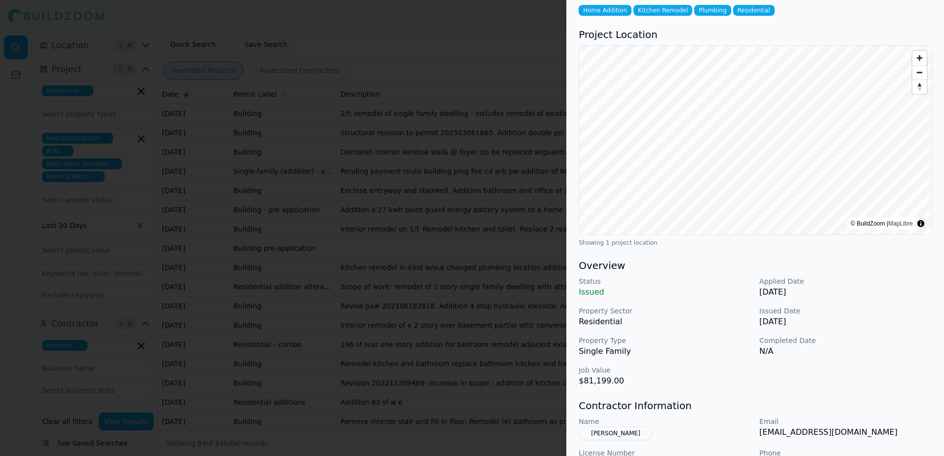
scroll to position [99, 0]
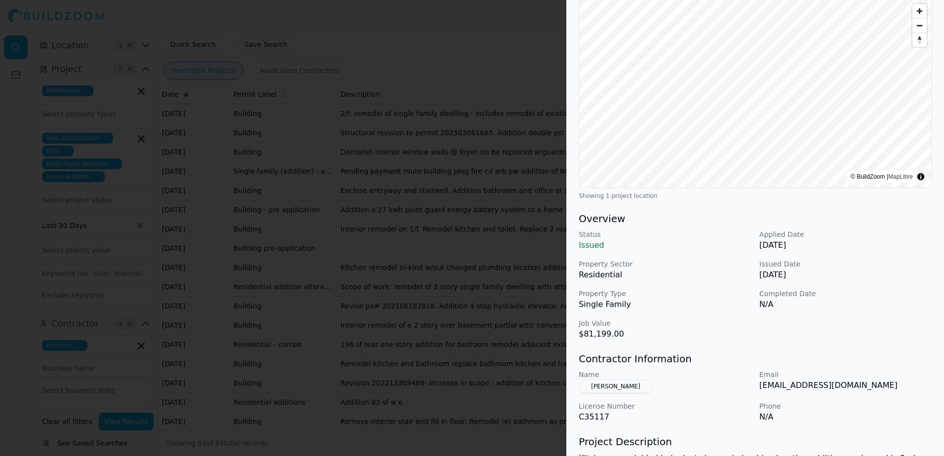
click at [512, 37] on div at bounding box center [472, 228] width 944 height 456
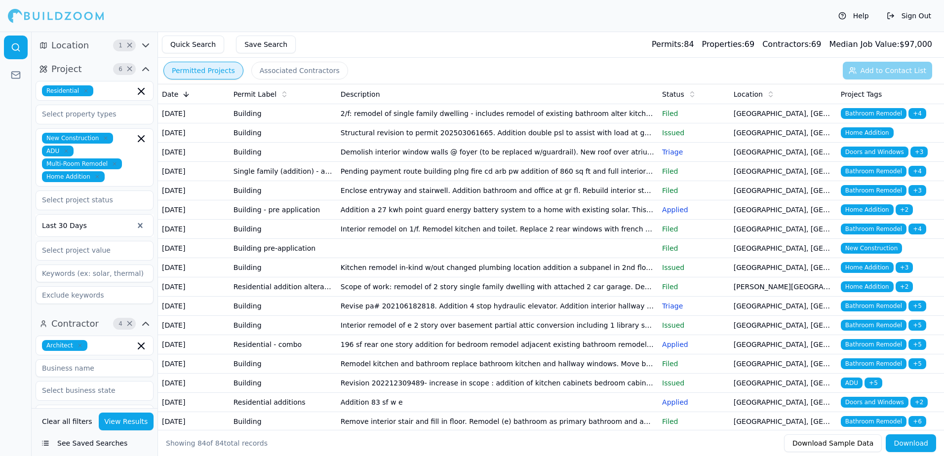
click at [759, 239] on td "[GEOGRAPHIC_DATA], [GEOGRAPHIC_DATA]" at bounding box center [783, 229] width 107 height 19
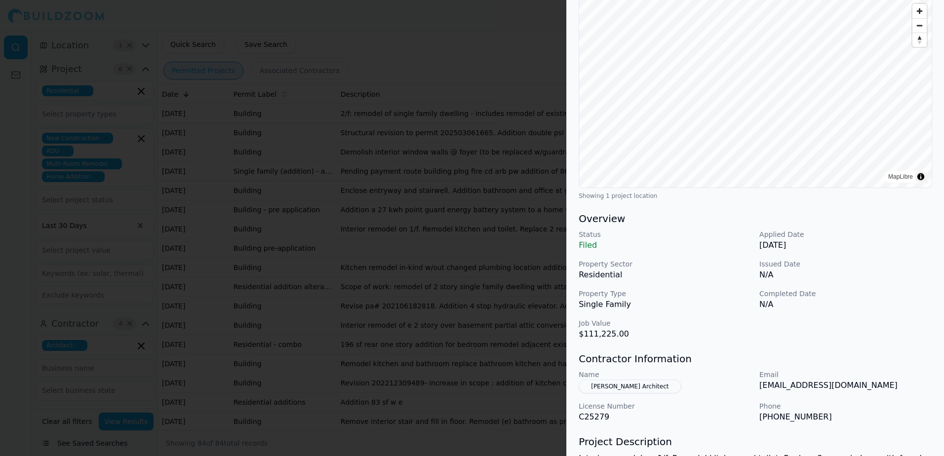
click at [480, 63] on div at bounding box center [472, 228] width 944 height 456
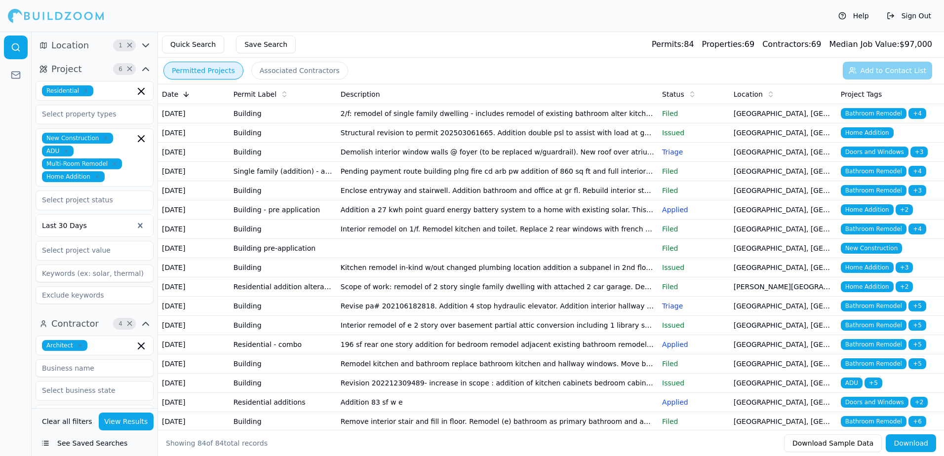
click at [758, 239] on td "[GEOGRAPHIC_DATA], [GEOGRAPHIC_DATA]" at bounding box center [783, 229] width 107 height 19
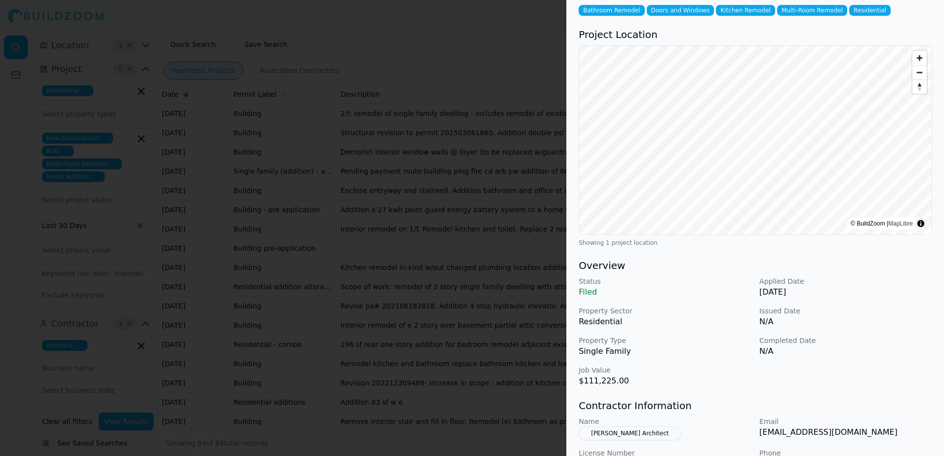
scroll to position [0, 0]
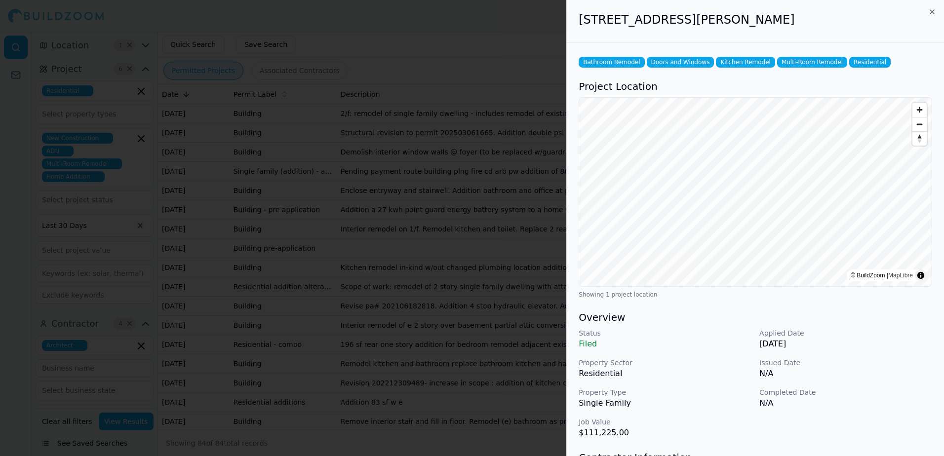
click at [524, 43] on div at bounding box center [472, 228] width 944 height 456
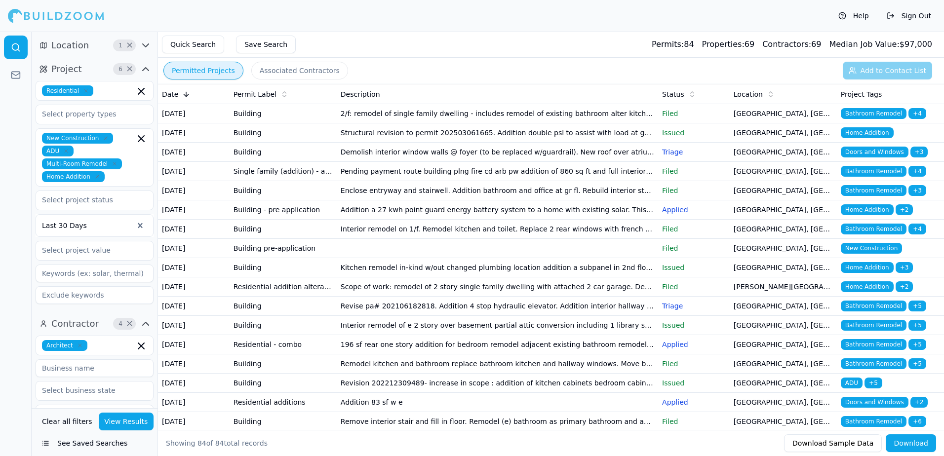
click at [769, 201] on td "[GEOGRAPHIC_DATA], [GEOGRAPHIC_DATA]" at bounding box center [783, 190] width 107 height 19
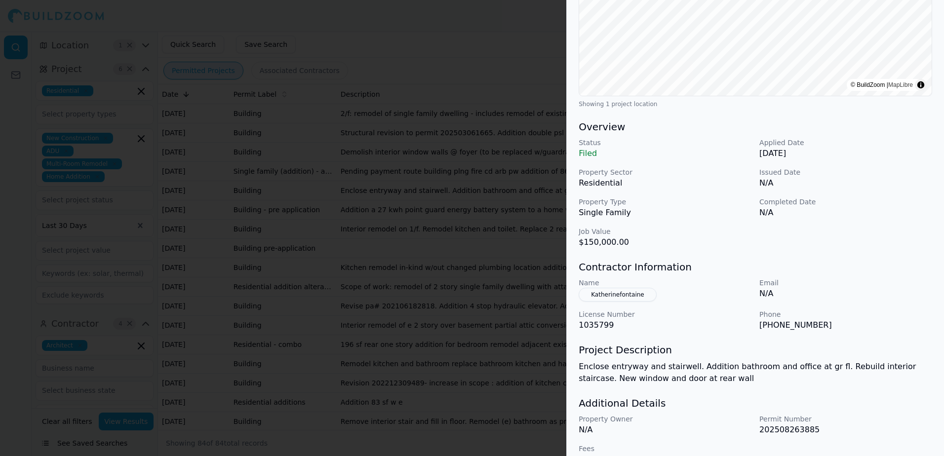
scroll to position [198, 0]
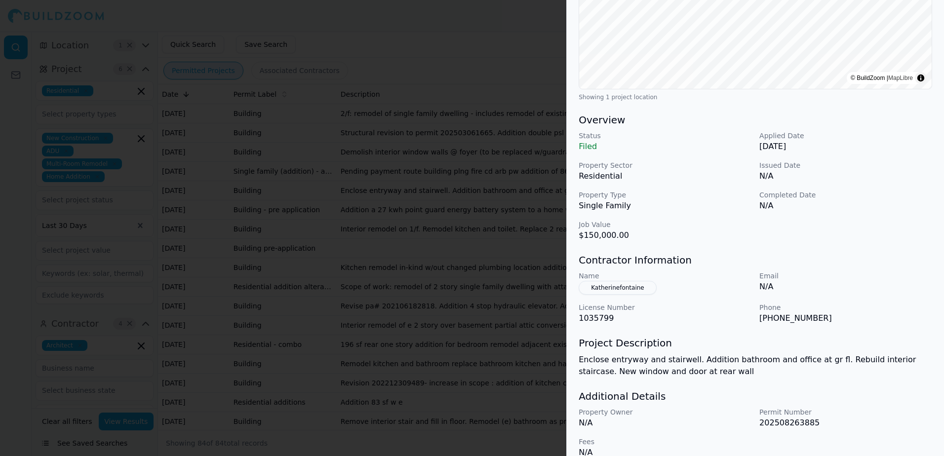
click at [624, 289] on button "Katherinefontaine" at bounding box center [618, 288] width 78 height 14
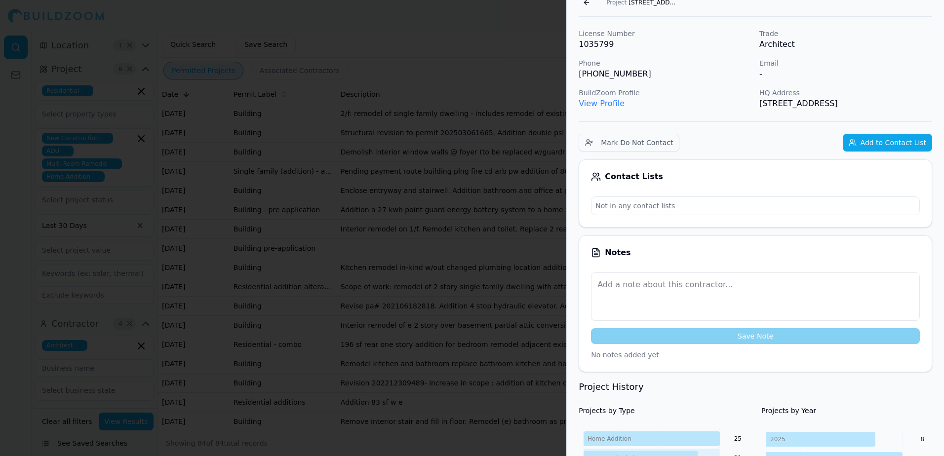
scroll to position [24, 0]
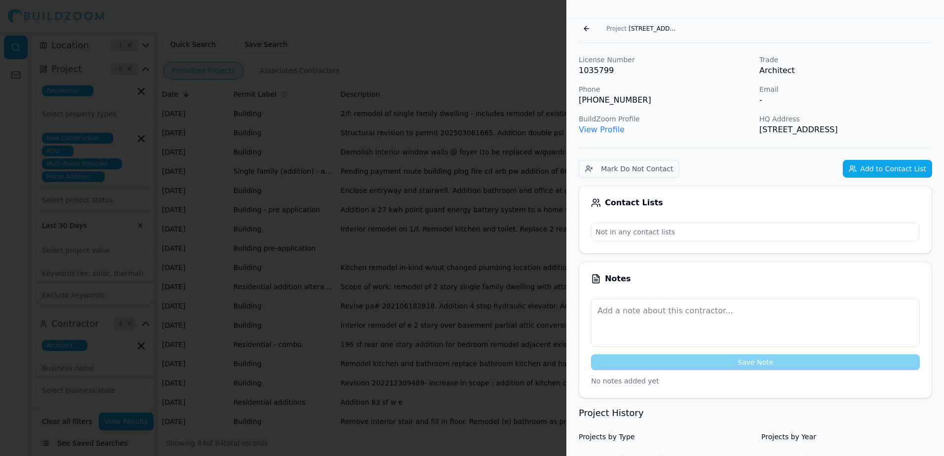
click at [587, 28] on button "Go back" at bounding box center [587, 29] width 16 height 16
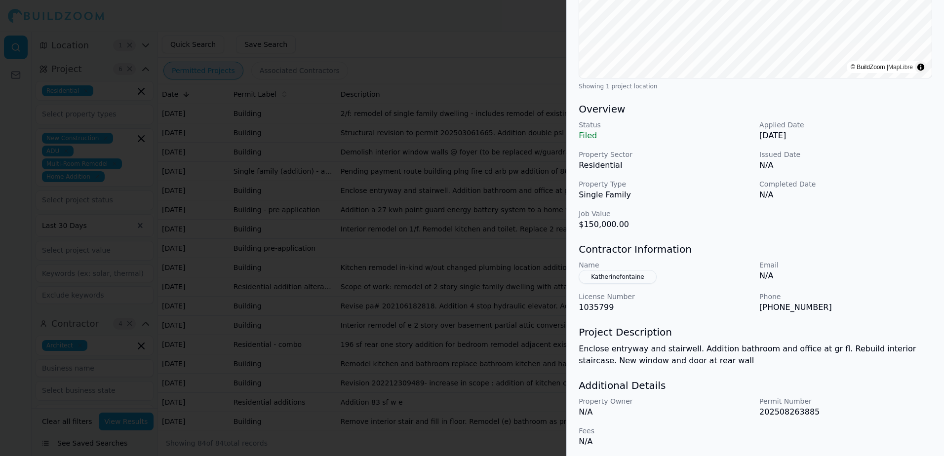
scroll to position [212, 0]
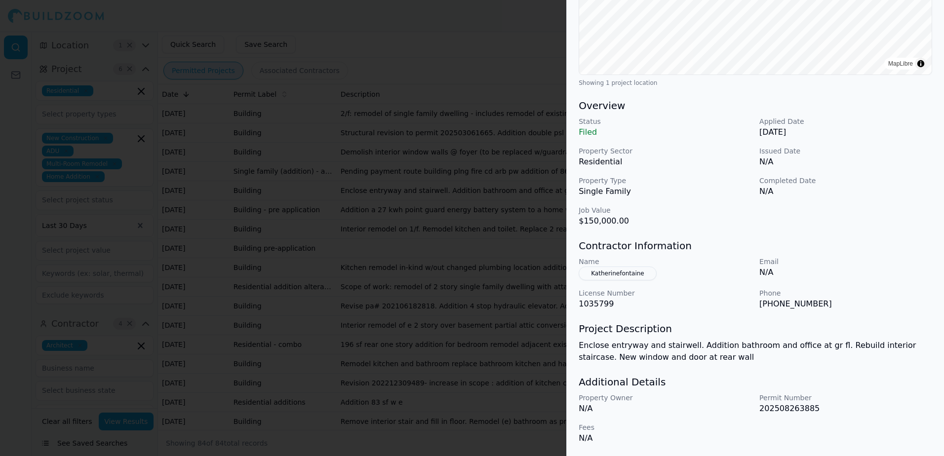
click at [512, 50] on div at bounding box center [472, 228] width 944 height 456
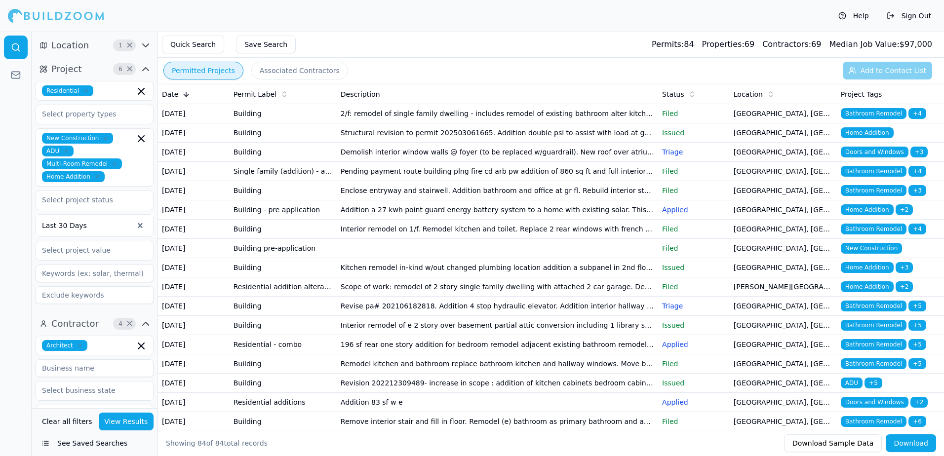
click at [450, 117] on td "2/f: remodel of single family dwelling - includes remodel of existing bathroom …" at bounding box center [498, 113] width 322 height 19
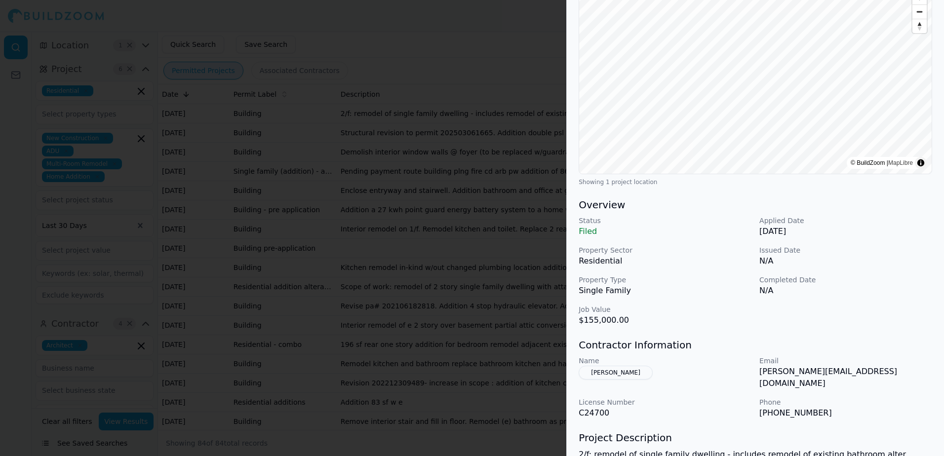
scroll to position [113, 0]
drag, startPoint x: 760, startPoint y: 370, endPoint x: 847, endPoint y: 374, distance: 86.5
click at [847, 374] on p "[PERSON_NAME][EMAIL_ADDRESS][DOMAIN_NAME]" at bounding box center [846, 378] width 173 height 24
drag, startPoint x: 847, startPoint y: 374, endPoint x: 821, endPoint y: 374, distance: 25.2
copy p "[PERSON_NAME][EMAIL_ADDRESS][DOMAIN_NAME]"
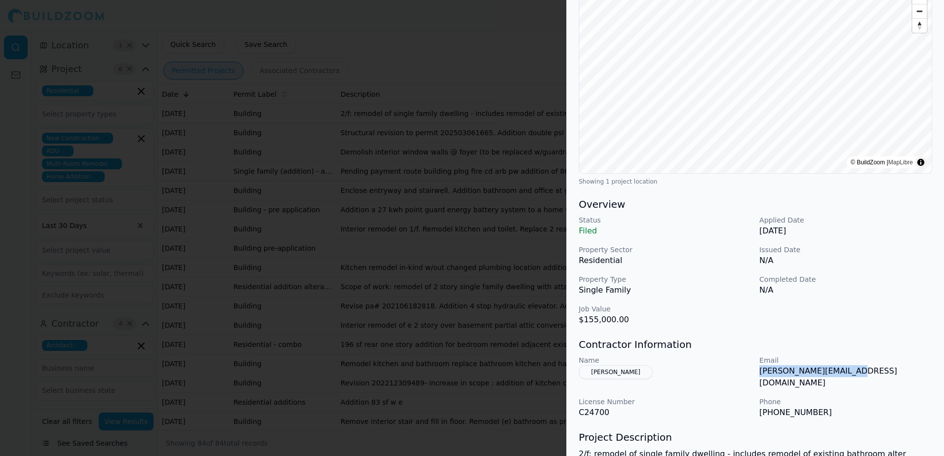
click at [462, 18] on div at bounding box center [472, 228] width 944 height 456
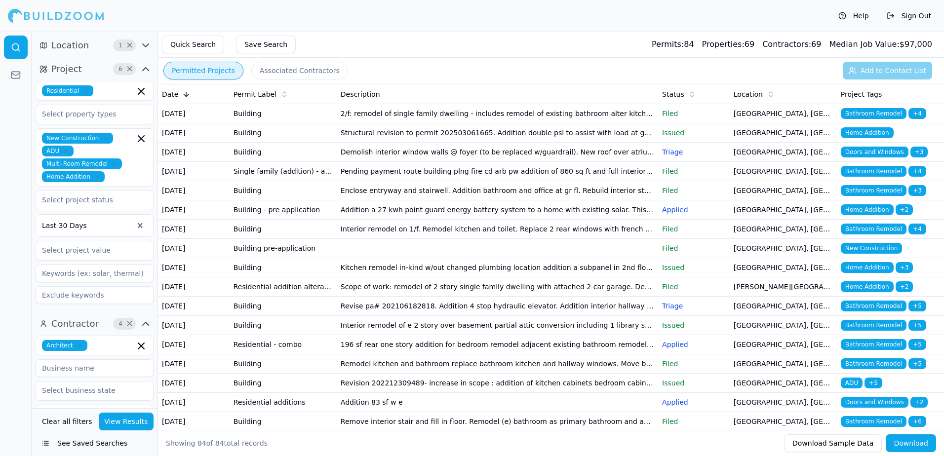
click at [452, 121] on td "2/f: remodel of single family dwelling - includes remodel of existing bathroom …" at bounding box center [498, 113] width 322 height 19
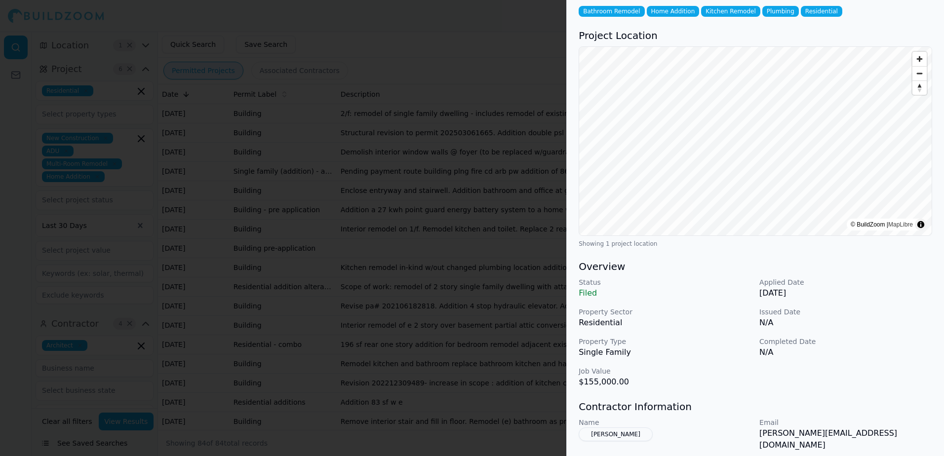
scroll to position [0, 0]
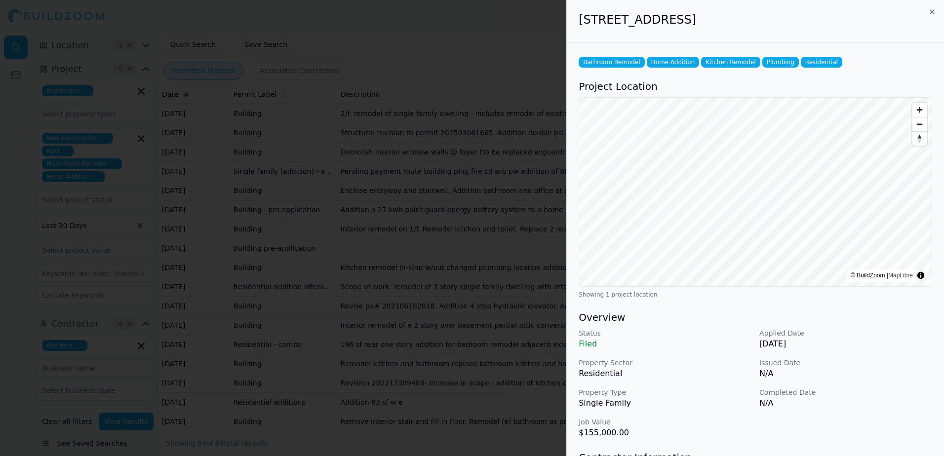
drag, startPoint x: 579, startPoint y: 20, endPoint x: 794, endPoint y: 17, distance: 214.9
click at [794, 17] on h2 "166 Joost Ave, San Francisco, CA, 94131" at bounding box center [756, 20] width 354 height 16
drag, startPoint x: 794, startPoint y: 17, endPoint x: 756, endPoint y: 19, distance: 37.6
copy h2 "166 Joost Ave, San Francisco, CA, 94131"
click at [624, 37] on div "166 Joost Ave, San Francisco, CA, 94131" at bounding box center [755, 21] width 377 height 43
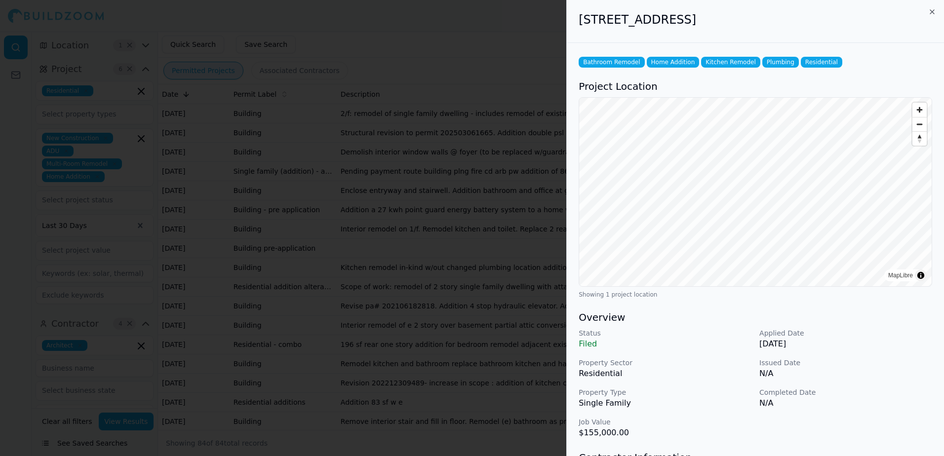
click at [432, 28] on div at bounding box center [472, 228] width 944 height 456
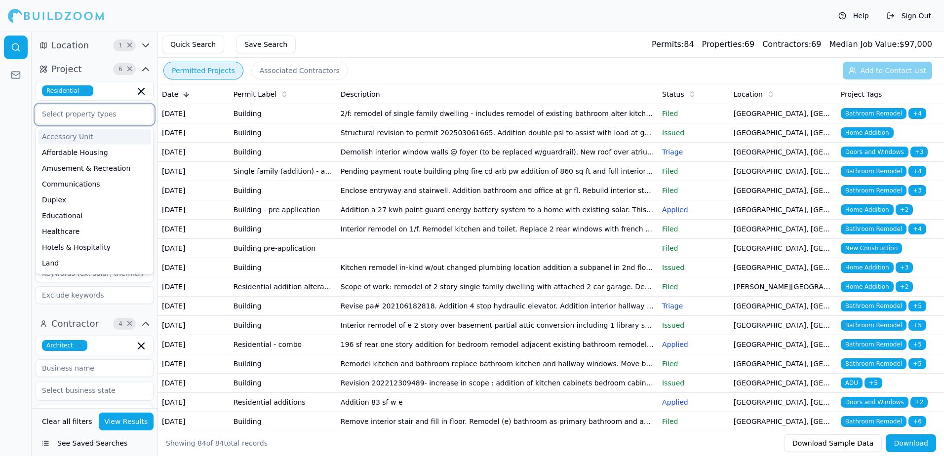
click at [101, 114] on input "text" at bounding box center [88, 114] width 105 height 18
click at [9, 137] on div at bounding box center [16, 244] width 32 height 425
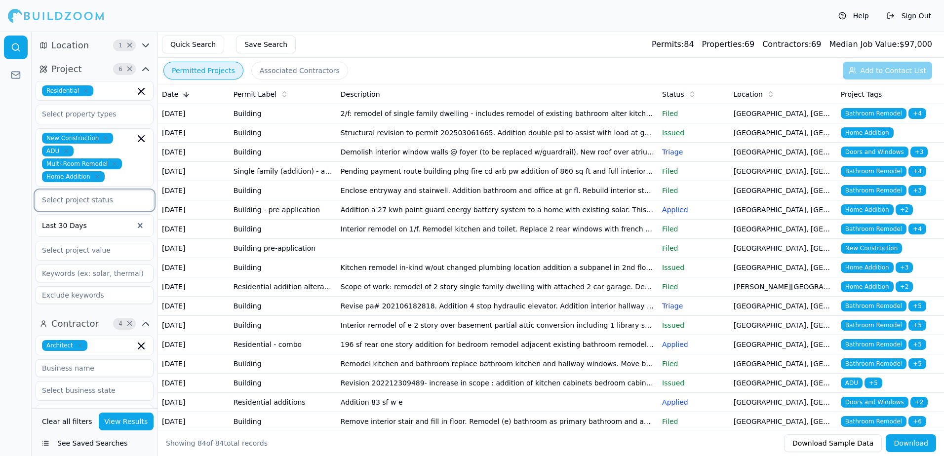
click at [67, 200] on input "text" at bounding box center [88, 200] width 105 height 18
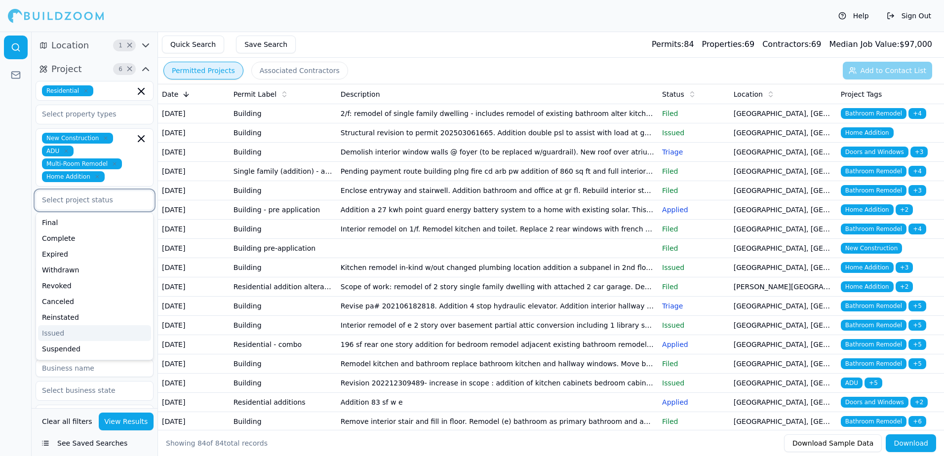
click at [61, 337] on div "Issued" at bounding box center [94, 334] width 113 height 16
click at [70, 351] on div "Approved" at bounding box center [94, 349] width 113 height 16
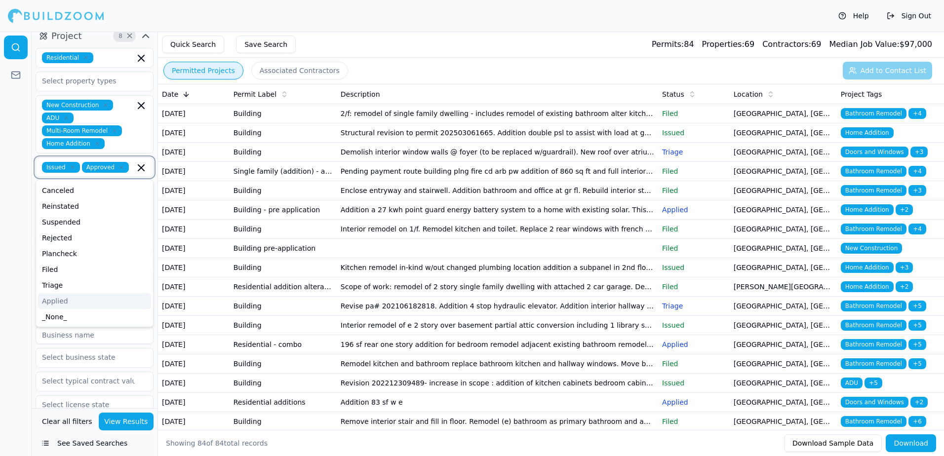
scroll to position [49, 0]
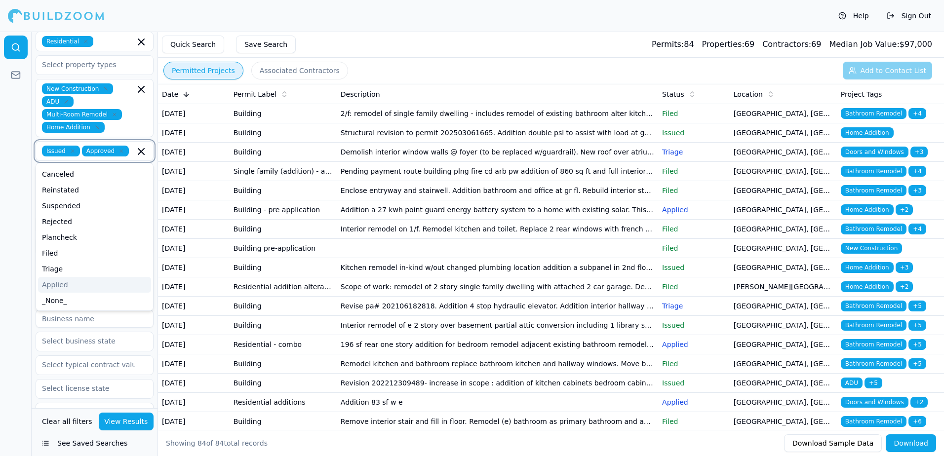
click at [73, 286] on div "Applied" at bounding box center [94, 285] width 113 height 16
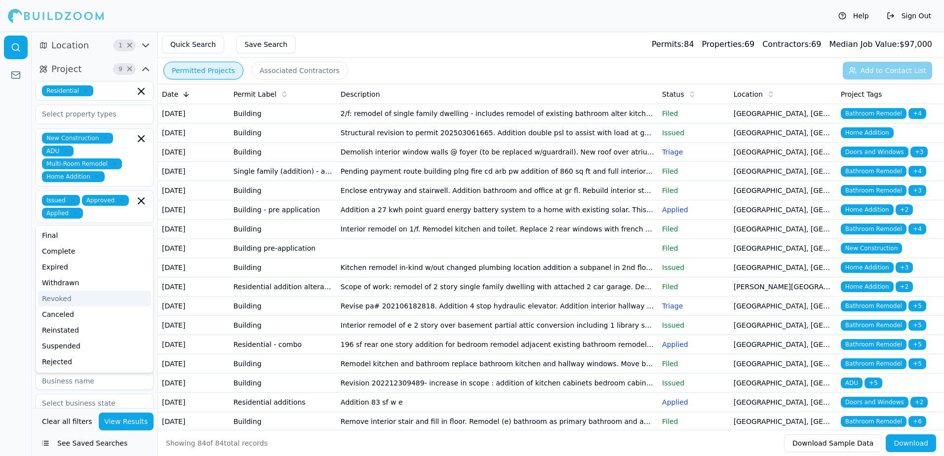
click at [12, 241] on div at bounding box center [16, 244] width 32 height 425
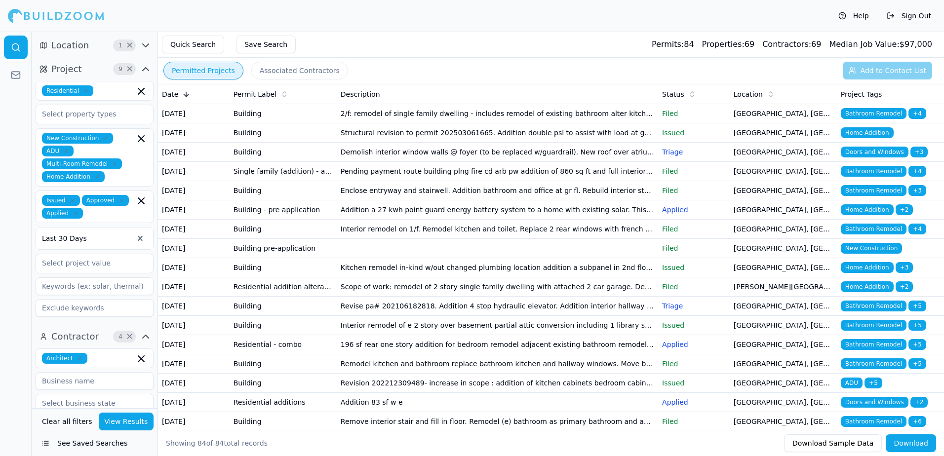
click at [91, 446] on button "See Saved Searches" at bounding box center [95, 444] width 118 height 18
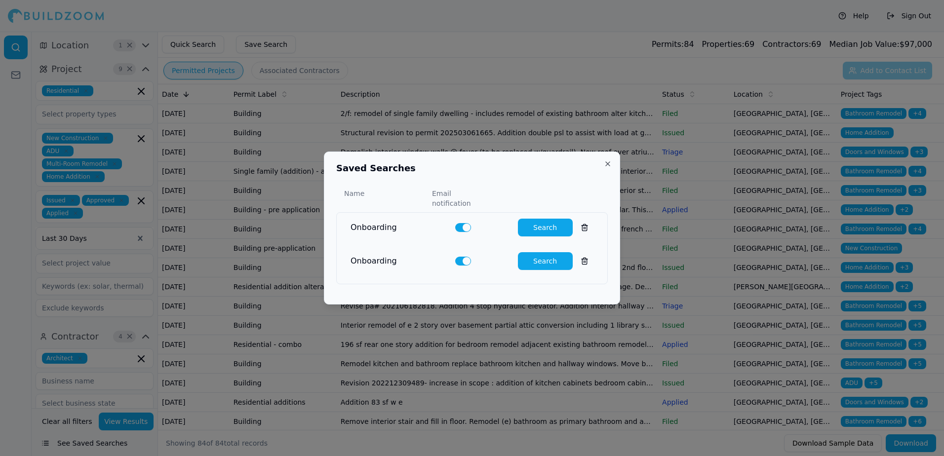
click at [607, 167] on button "Close" at bounding box center [608, 164] width 8 height 8
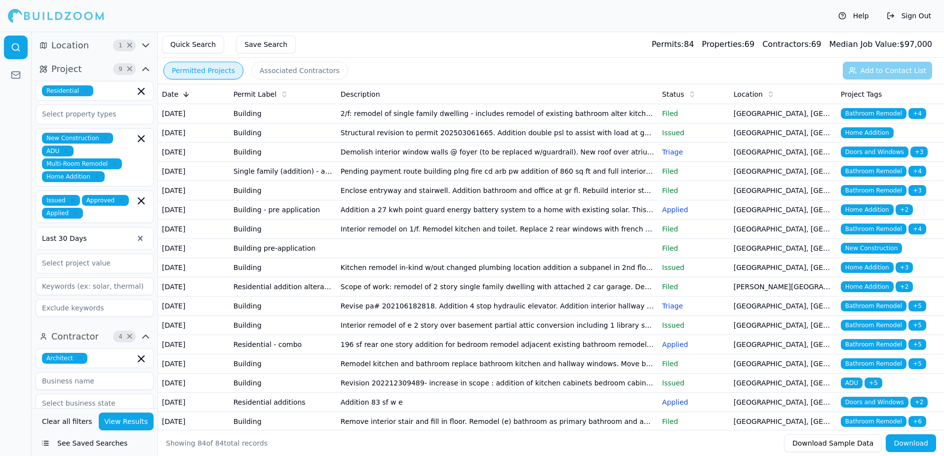
click at [300, 72] on button "Associated Contractors" at bounding box center [299, 71] width 97 height 18
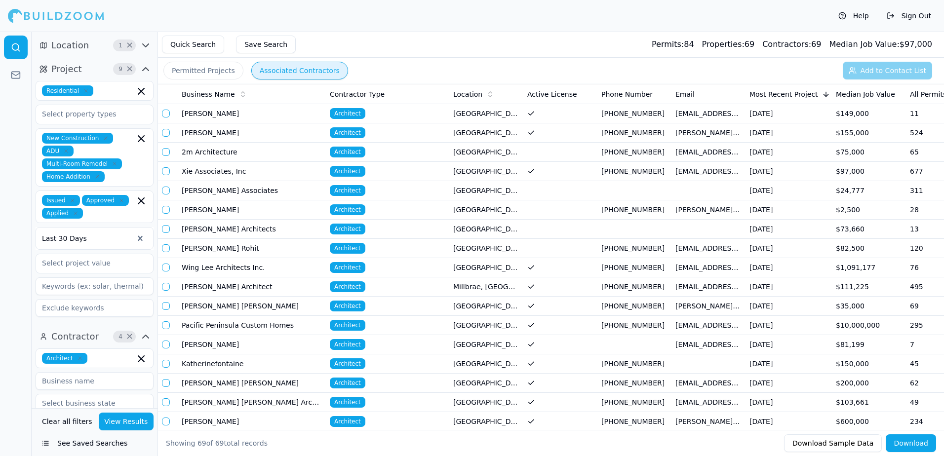
click at [246, 113] on td "[PERSON_NAME]" at bounding box center [252, 113] width 148 height 19
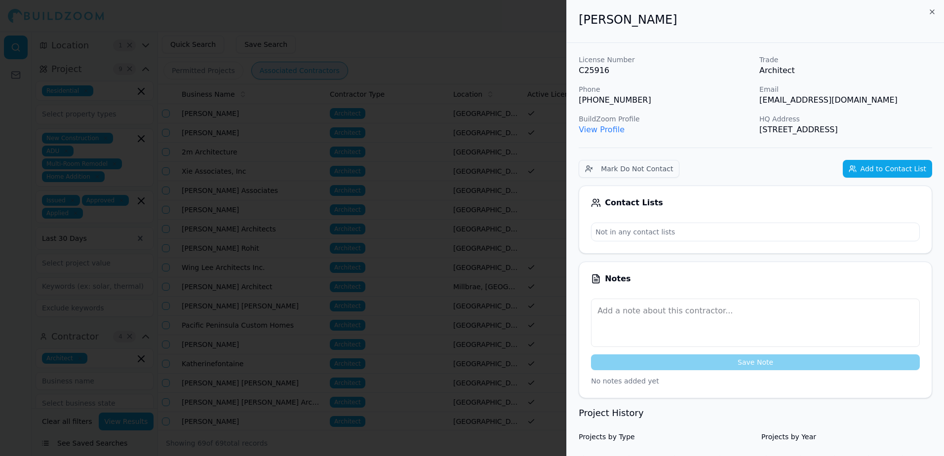
click at [445, 42] on div at bounding box center [472, 228] width 944 height 456
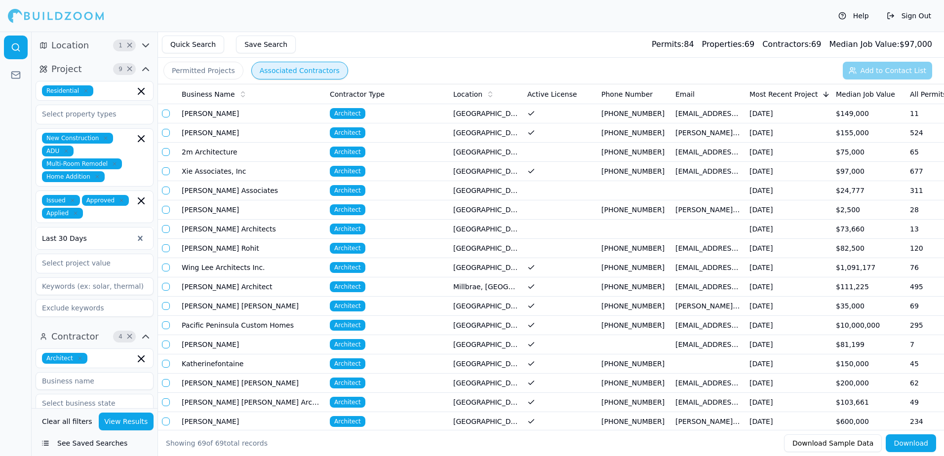
click at [748, 115] on td "[DATE]" at bounding box center [789, 113] width 86 height 19
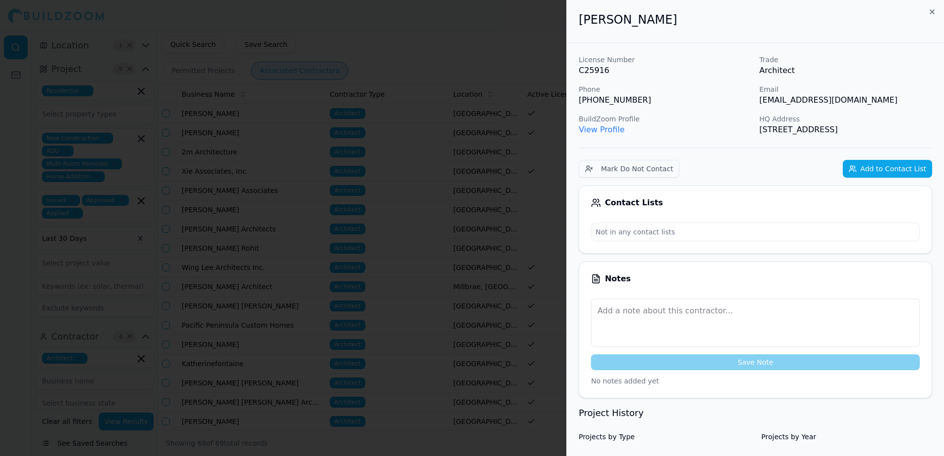
click at [471, 18] on div at bounding box center [472, 228] width 944 height 456
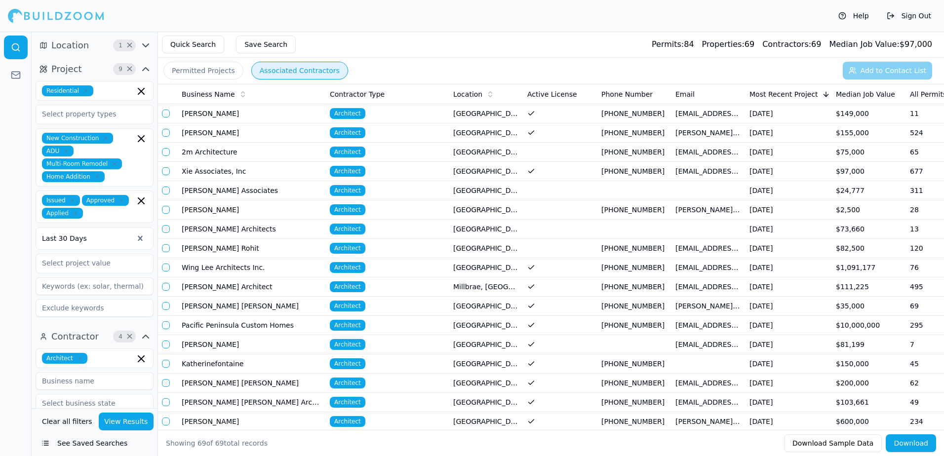
click at [471, 114] on td "[GEOGRAPHIC_DATA], [GEOGRAPHIC_DATA]" at bounding box center [487, 113] width 74 height 19
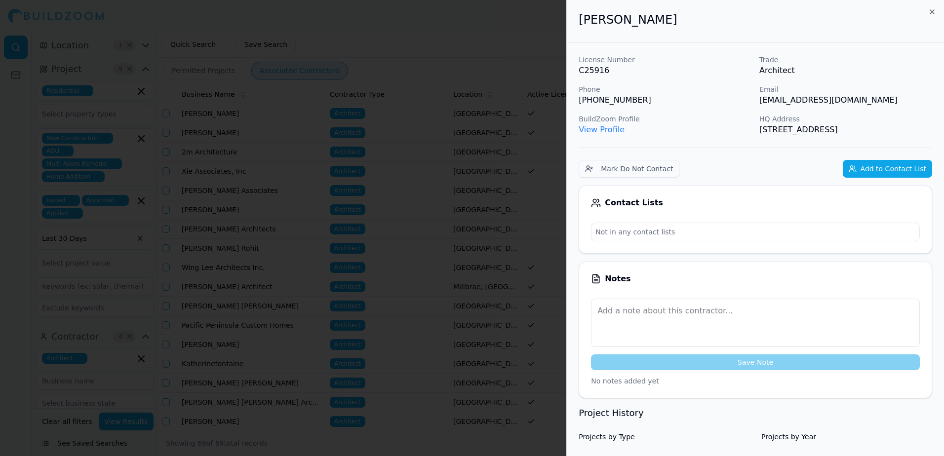
click at [602, 128] on link "View Profile" at bounding box center [602, 129] width 46 height 9
click at [464, 24] on div at bounding box center [472, 228] width 944 height 456
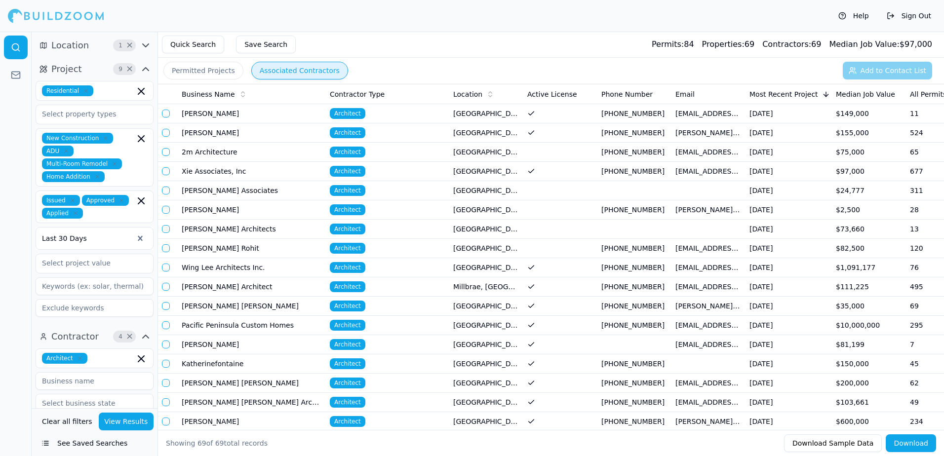
click at [166, 114] on button "button" at bounding box center [166, 114] width 8 height 8
click at [879, 70] on button "Add to Contact List (1)" at bounding box center [882, 71] width 102 height 18
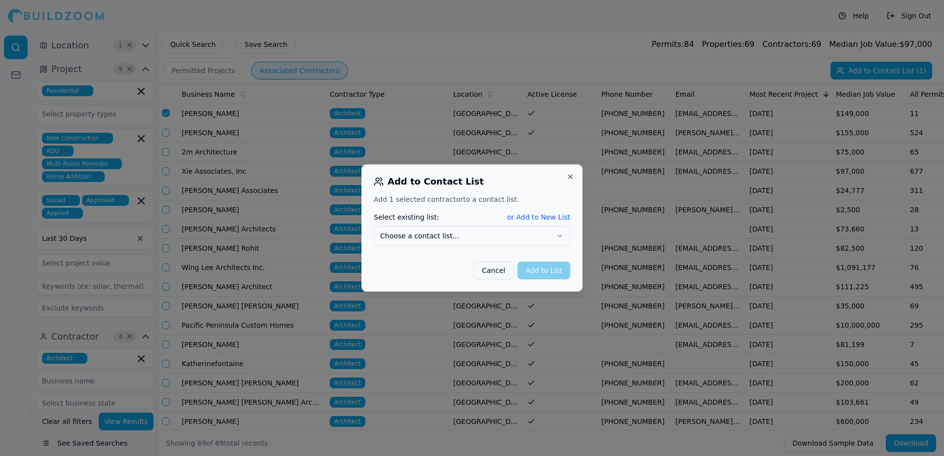
click at [552, 219] on button "or Add to New List" at bounding box center [538, 217] width 63 height 10
click at [496, 272] on button "Cancel" at bounding box center [494, 270] width 40 height 18
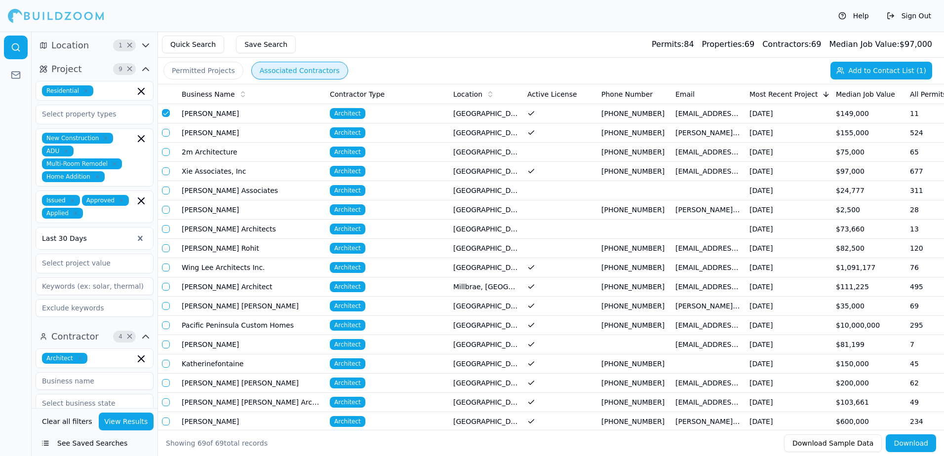
click at [343, 117] on span "Architect" at bounding box center [348, 113] width 36 height 11
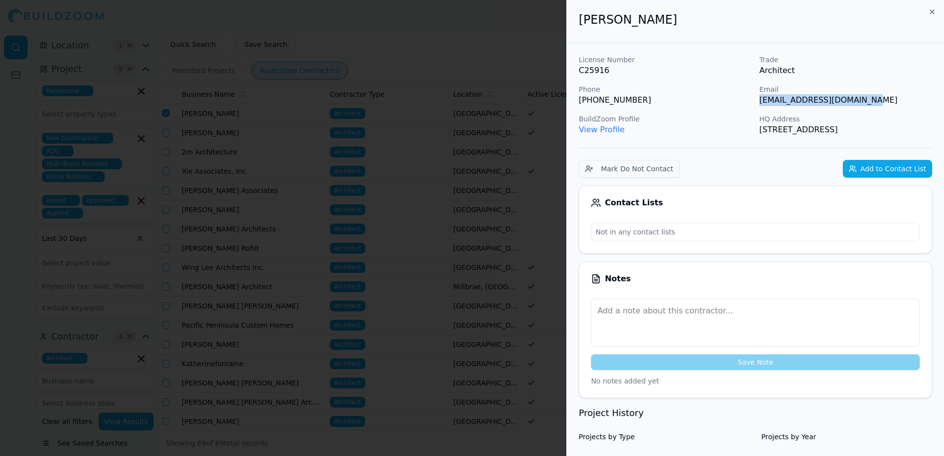
drag, startPoint x: 756, startPoint y: 100, endPoint x: 867, endPoint y: 101, distance: 111.1
click at [867, 101] on div "License Number C25916 Trade Architect Phone (415) 608-2410 Email marissa_brando…" at bounding box center [756, 95] width 354 height 81
drag, startPoint x: 867, startPoint y: 101, endPoint x: 819, endPoint y: 102, distance: 47.9
copy p "[EMAIL_ADDRESS][DOMAIN_NAME]"
click at [483, 39] on div at bounding box center [472, 228] width 944 height 456
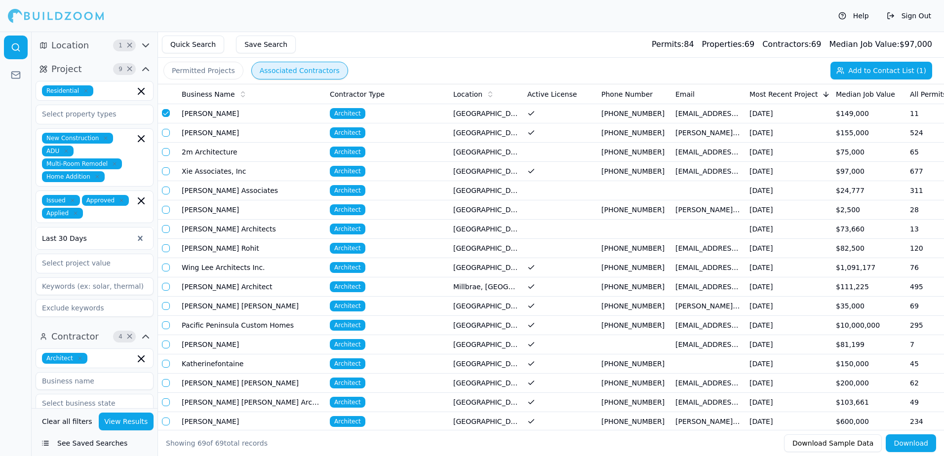
click at [901, 72] on button "Add to Contact List (1)" at bounding box center [882, 71] width 102 height 18
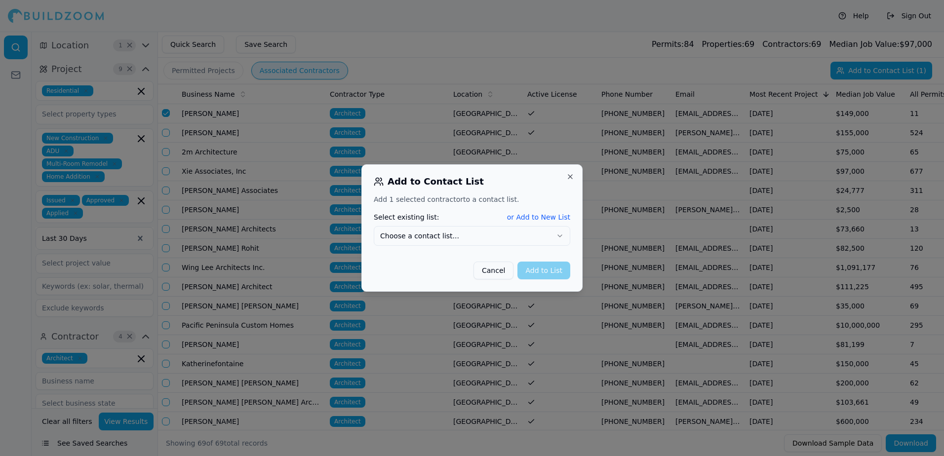
click at [553, 215] on button "or Add to New List" at bounding box center [538, 217] width 63 height 10
click at [383, 237] on input "New list name" at bounding box center [472, 236] width 197 height 18
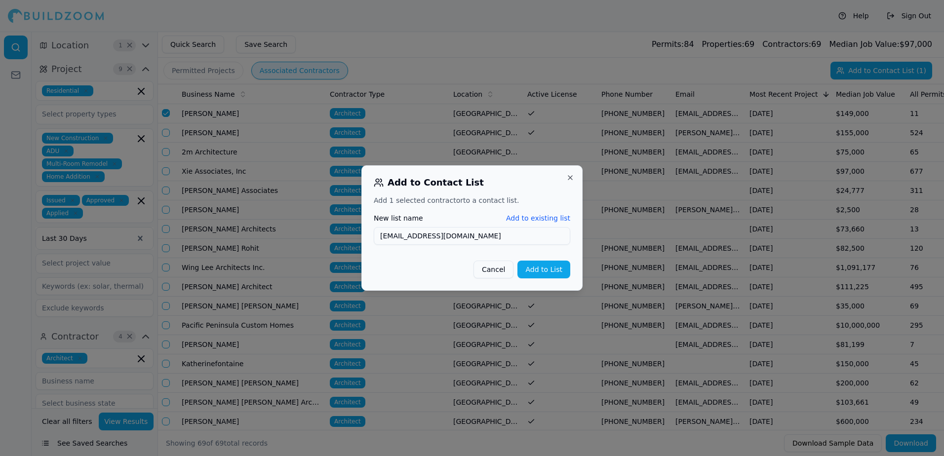
click at [407, 237] on input "[EMAIL_ADDRESS][DOMAIN_NAME]" at bounding box center [472, 236] width 197 height 18
type input "marissabrandon@yahoo.com"
click at [551, 268] on button "Add to List" at bounding box center [544, 270] width 53 height 18
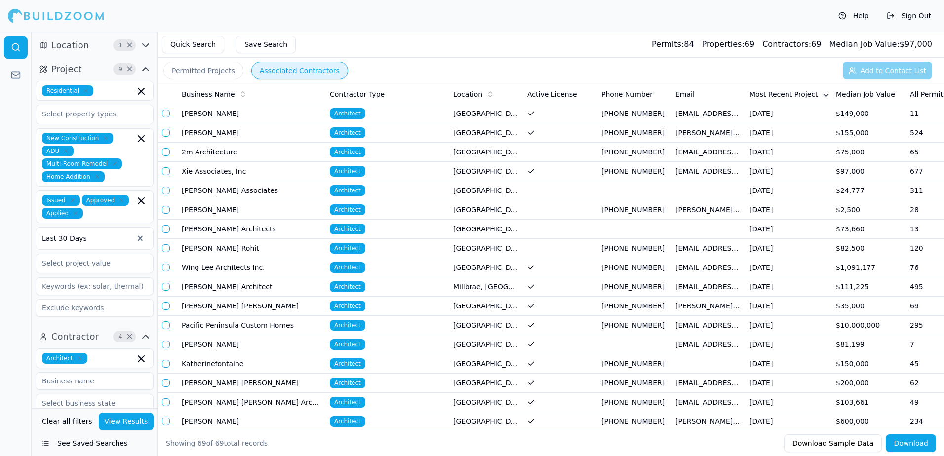
click at [858, 115] on td "$149,000" at bounding box center [869, 113] width 74 height 19
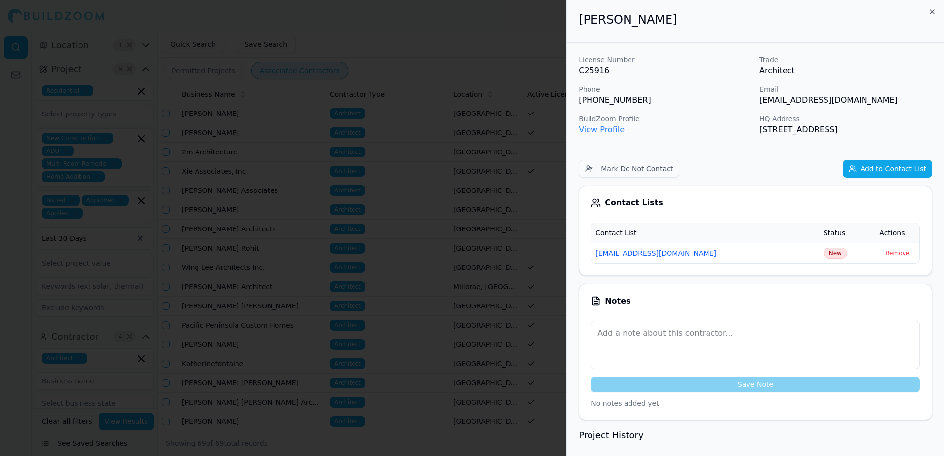
click at [459, 25] on div at bounding box center [472, 228] width 944 height 456
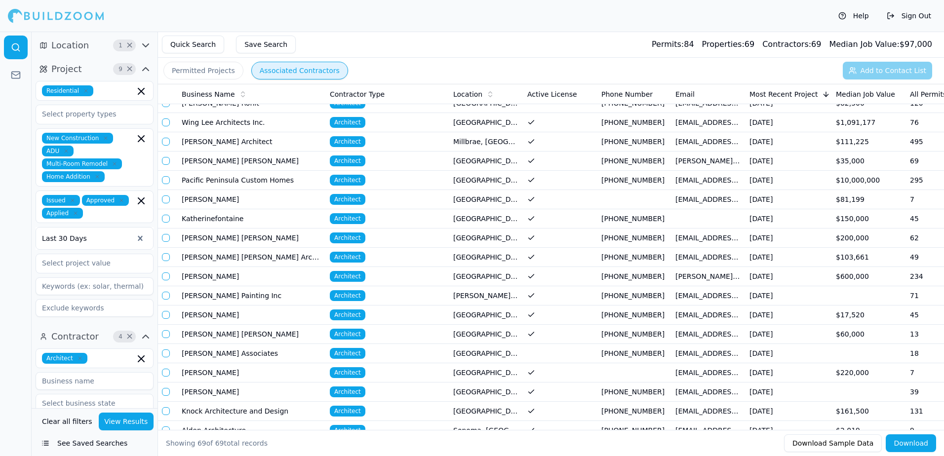
scroll to position [148, 0]
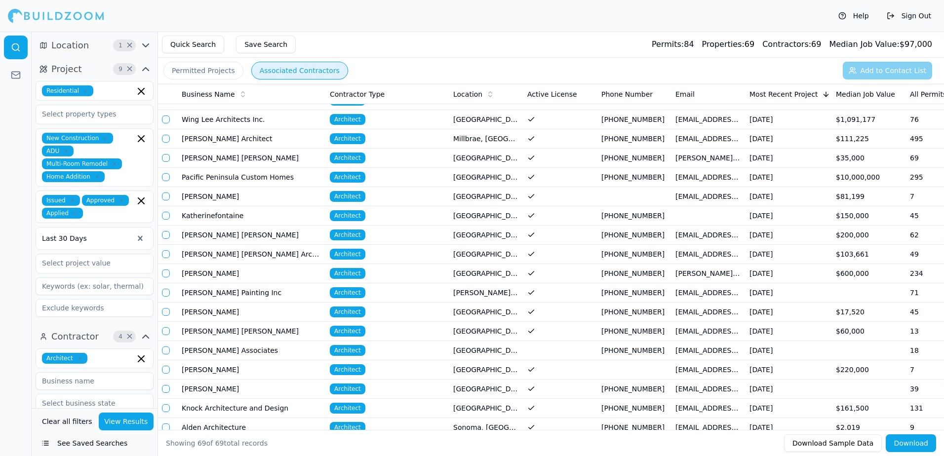
click at [344, 368] on span "Architect" at bounding box center [348, 370] width 36 height 11
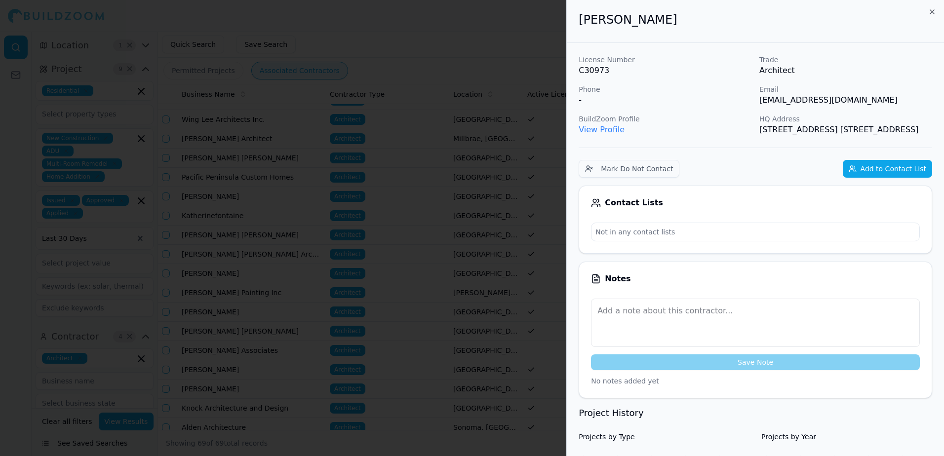
click at [611, 132] on link "View Profile" at bounding box center [602, 129] width 46 height 9
click at [498, 38] on div at bounding box center [472, 228] width 944 height 456
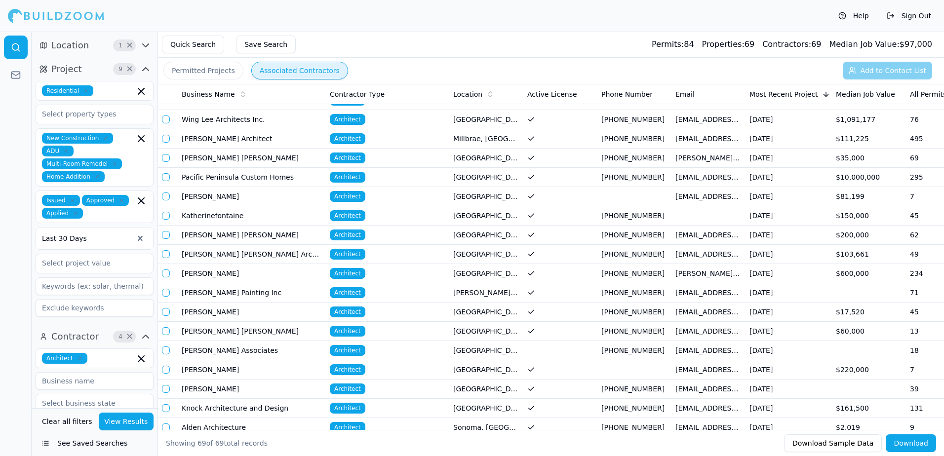
click at [742, 408] on td "[EMAIL_ADDRESS][DOMAIN_NAME]" at bounding box center [709, 408] width 74 height 19
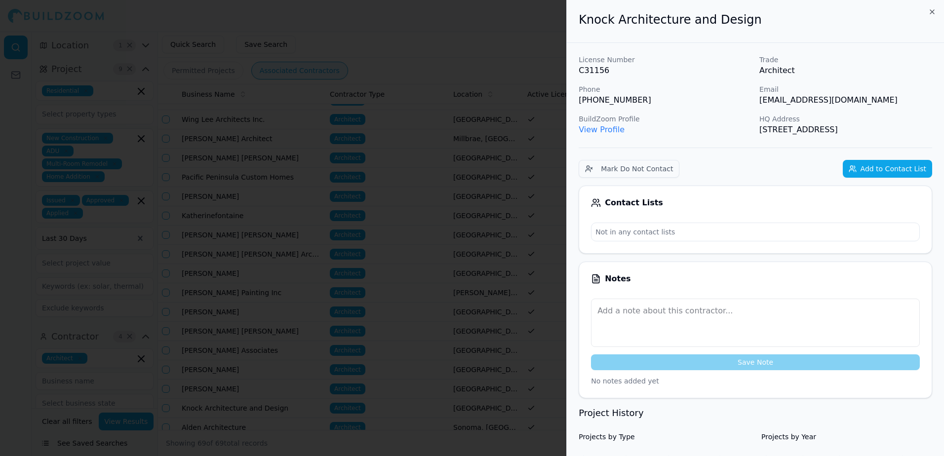
click at [602, 129] on link "View Profile" at bounding box center [602, 129] width 46 height 9
click at [512, 54] on div at bounding box center [472, 228] width 944 height 456
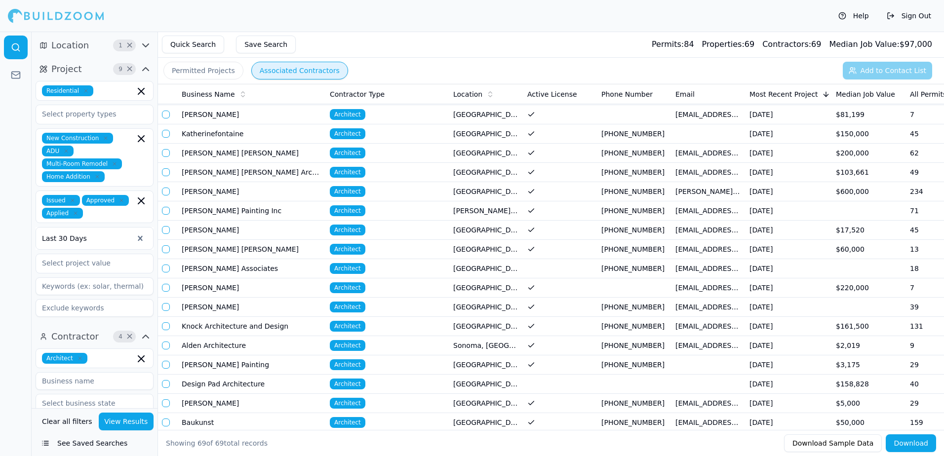
scroll to position [296, 0]
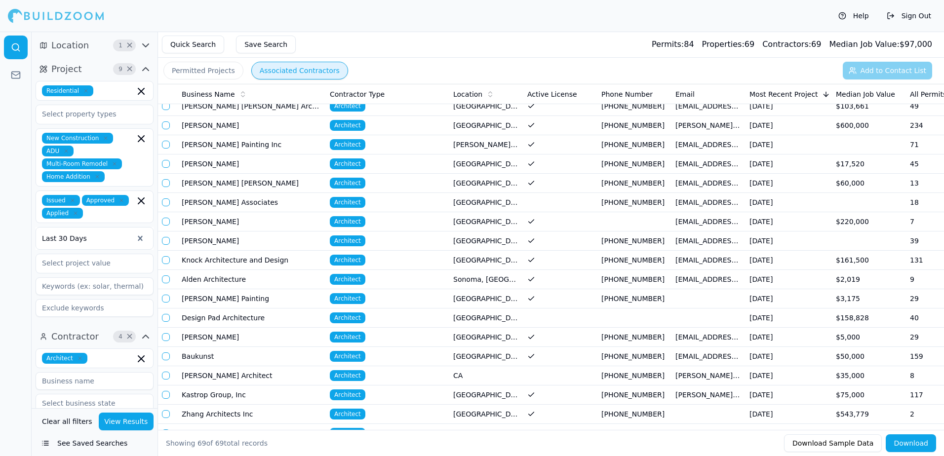
click at [509, 413] on td "[GEOGRAPHIC_DATA], [GEOGRAPHIC_DATA]" at bounding box center [487, 414] width 74 height 19
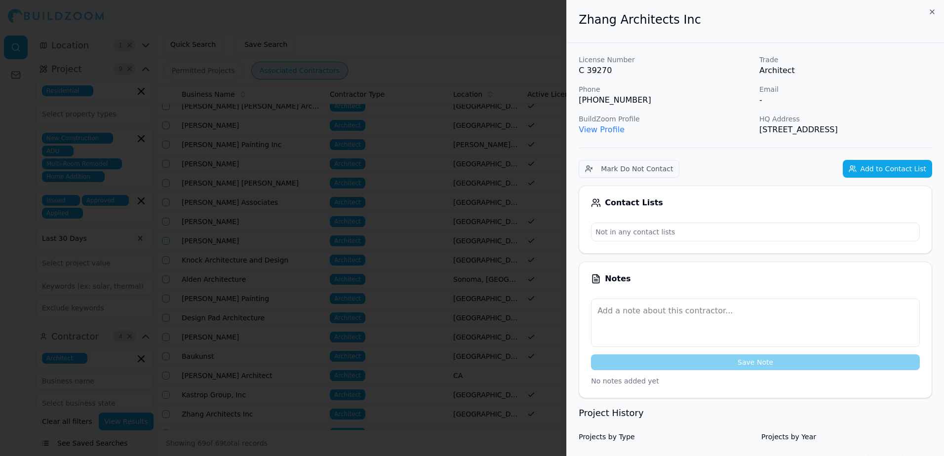
click at [591, 131] on link "View Profile" at bounding box center [602, 129] width 46 height 9
click at [429, 35] on div at bounding box center [472, 228] width 944 height 456
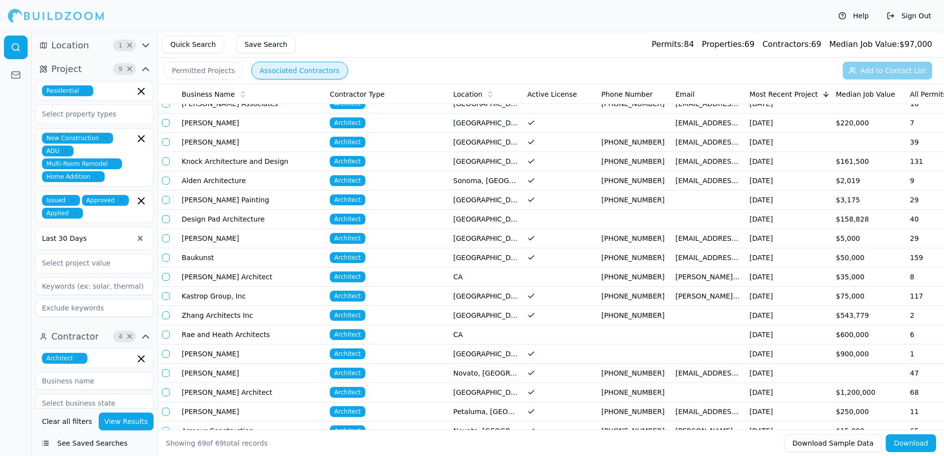
scroll to position [445, 0]
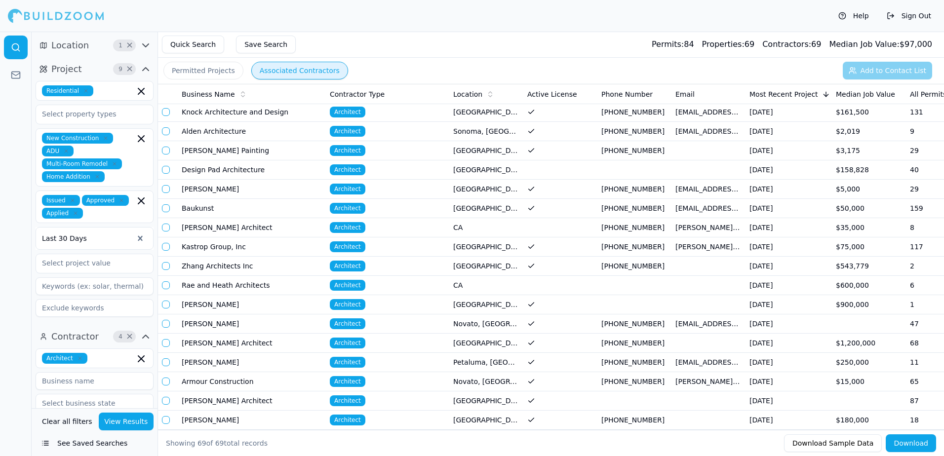
click at [554, 421] on td at bounding box center [561, 420] width 74 height 19
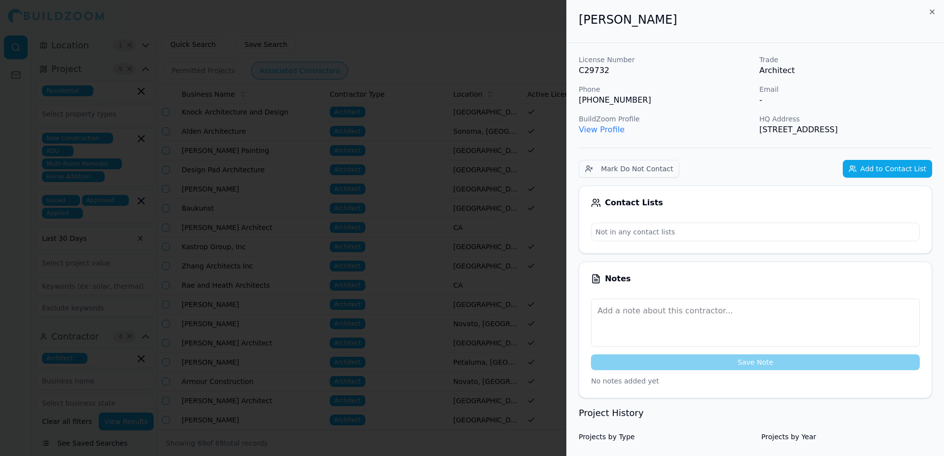
click at [599, 131] on link "View Profile" at bounding box center [602, 129] width 46 height 9
click at [508, 47] on div at bounding box center [472, 228] width 944 height 456
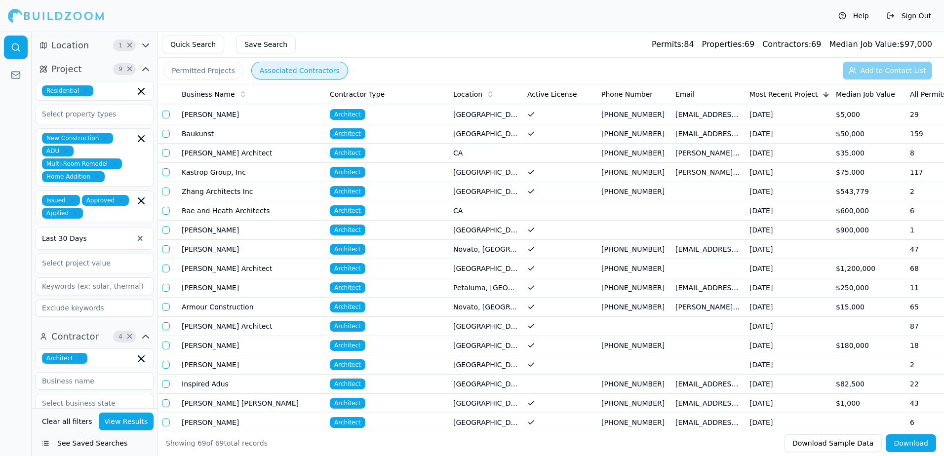
scroll to position [543, 0]
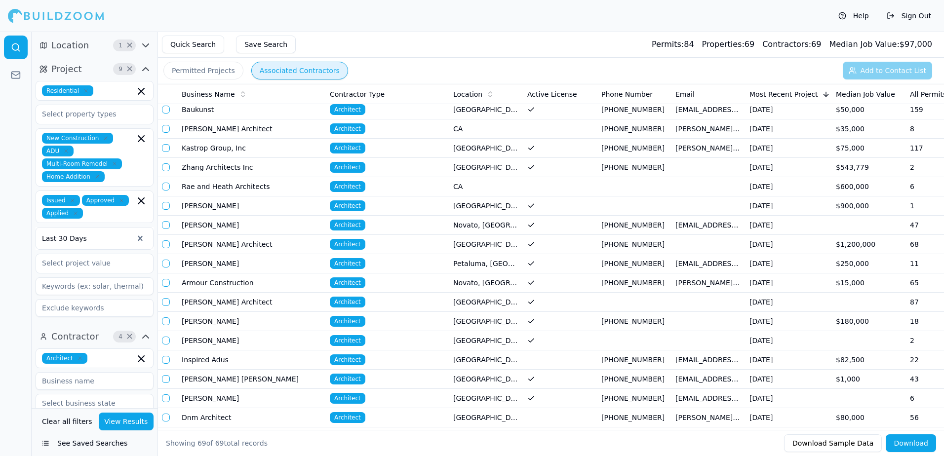
click at [695, 359] on td "[EMAIL_ADDRESS][DOMAIN_NAME]" at bounding box center [709, 360] width 74 height 19
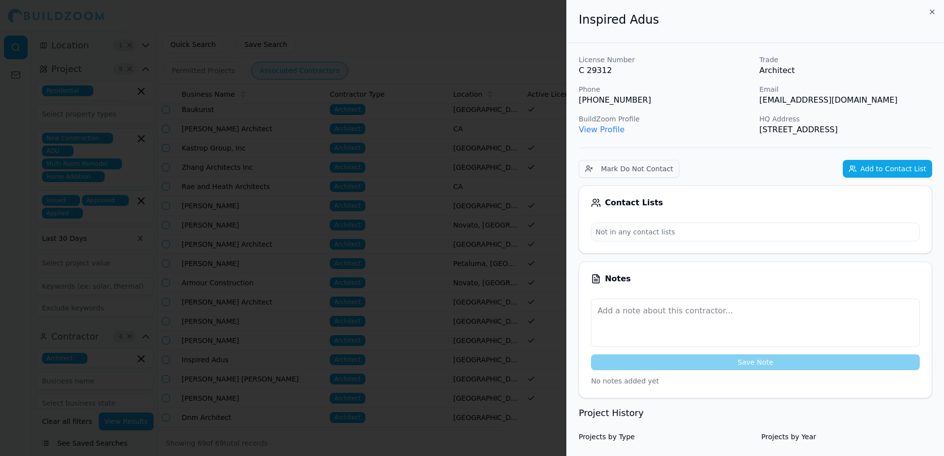
click at [612, 131] on link "View Profile" at bounding box center [602, 129] width 46 height 9
click at [467, 21] on div at bounding box center [472, 228] width 944 height 456
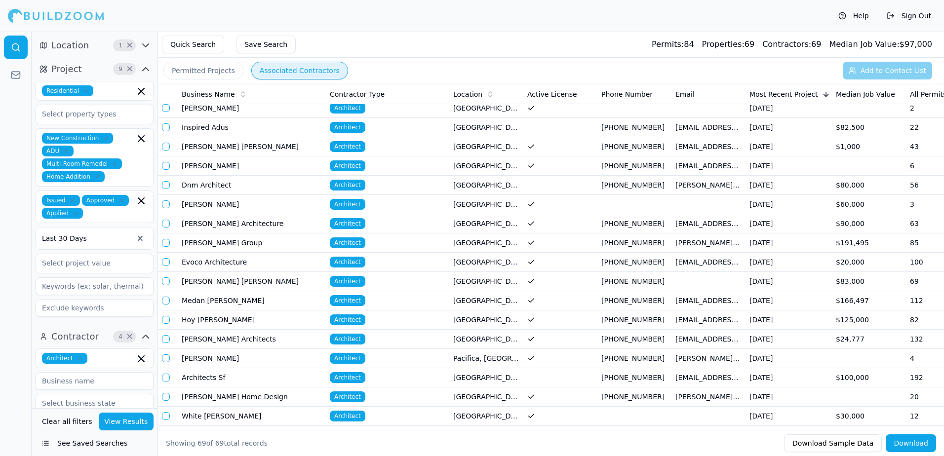
scroll to position [790, 0]
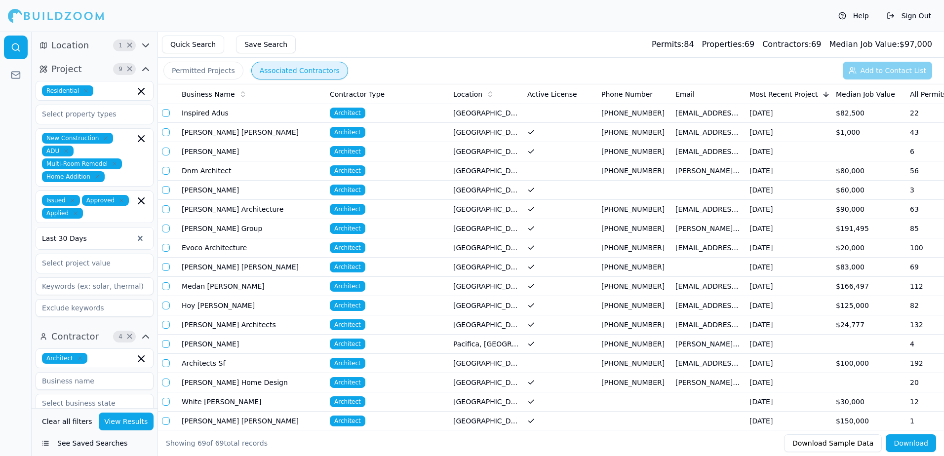
click at [698, 368] on td "[EMAIL_ADDRESS][DOMAIN_NAME]" at bounding box center [709, 363] width 74 height 19
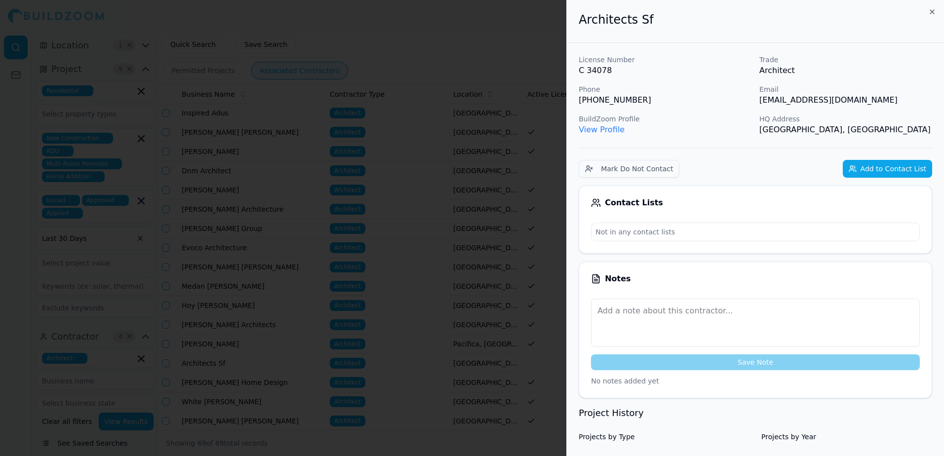
click at [598, 130] on link "View Profile" at bounding box center [602, 129] width 46 height 9
drag, startPoint x: 761, startPoint y: 101, endPoint x: 860, endPoint y: 103, distance: 99.3
click at [860, 103] on div "License Number C 34078 Trade Architect Phone (415) 519-4954 Email francisco@arc…" at bounding box center [756, 95] width 354 height 81
drag, startPoint x: 860, startPoint y: 103, endPoint x: 845, endPoint y: 102, distance: 15.8
copy p "[EMAIL_ADDRESS][DOMAIN_NAME]"
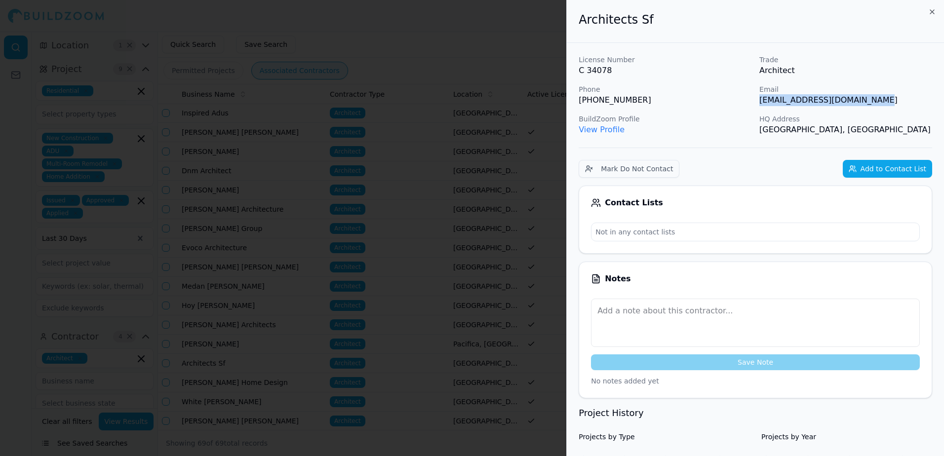
click at [895, 168] on button "Add to Contact List" at bounding box center [887, 169] width 89 height 18
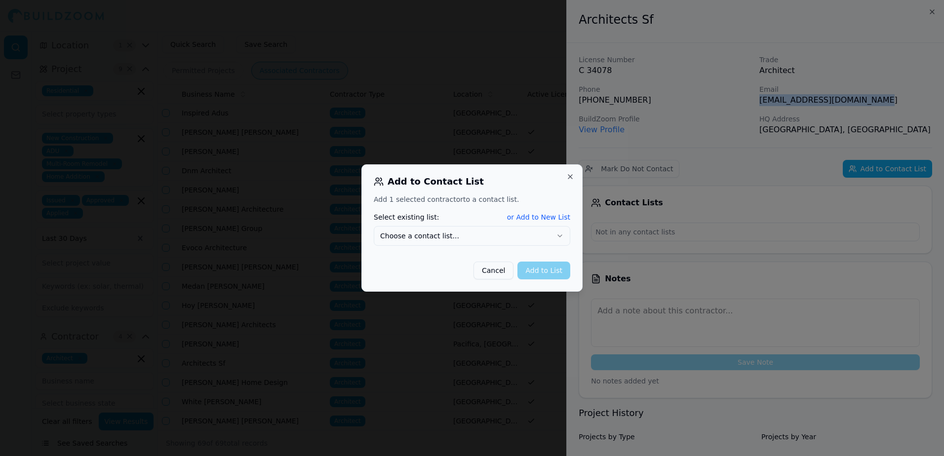
click at [552, 217] on button "or Add to New List" at bounding box center [538, 217] width 63 height 10
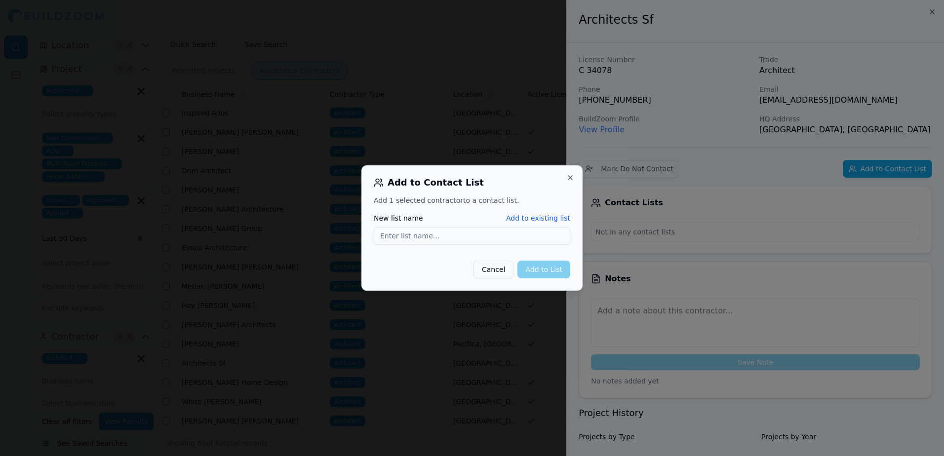
click at [398, 237] on input "New list name" at bounding box center [472, 236] width 197 height 18
type input "[EMAIL_ADDRESS][DOMAIN_NAME]"
click at [545, 271] on button "Add to List" at bounding box center [544, 270] width 53 height 18
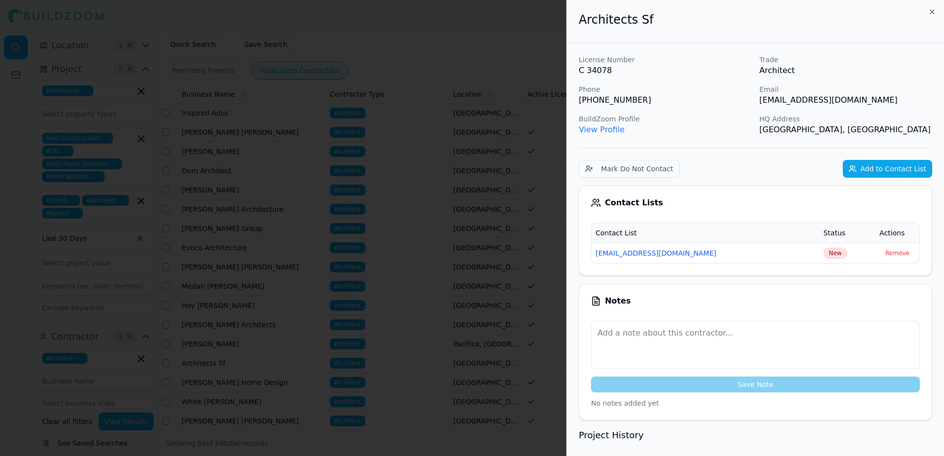
click at [388, 30] on div at bounding box center [472, 228] width 944 height 456
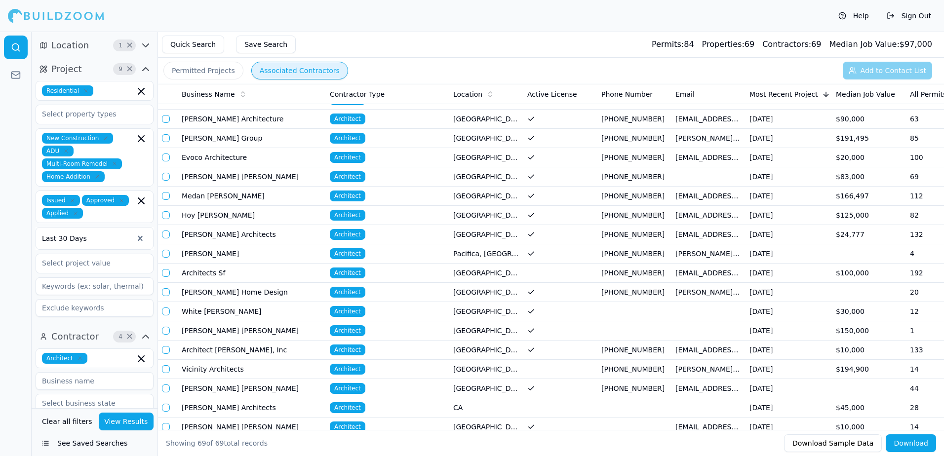
scroll to position [889, 0]
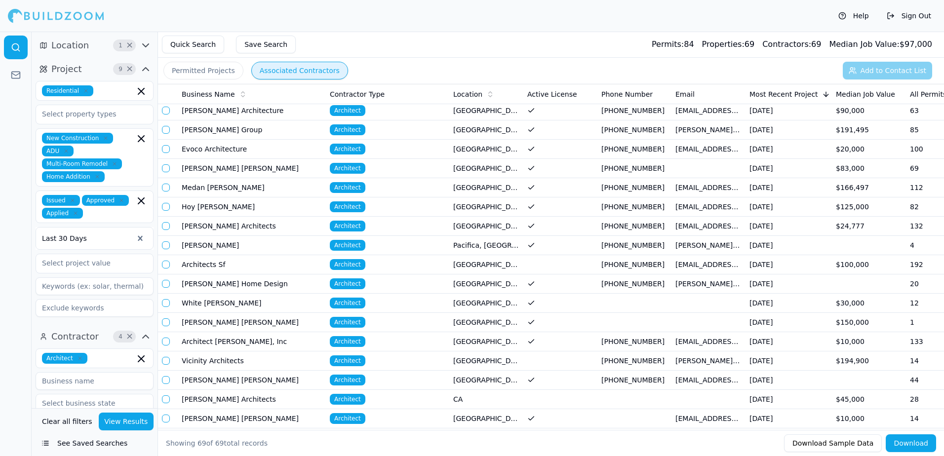
click at [690, 345] on td "[EMAIL_ADDRESS][DOMAIN_NAME]" at bounding box center [709, 341] width 74 height 19
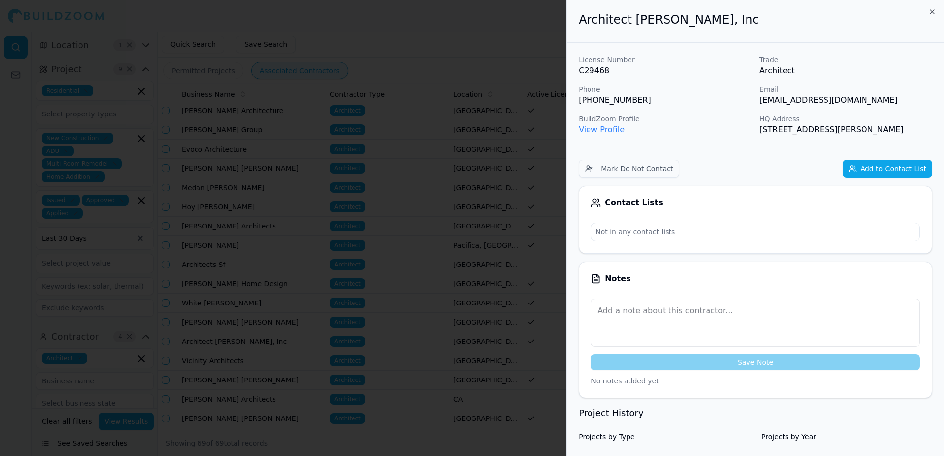
click at [611, 131] on link "View Profile" at bounding box center [602, 129] width 46 height 9
drag, startPoint x: 759, startPoint y: 101, endPoint x: 840, endPoint y: 104, distance: 80.6
click at [840, 104] on div "License Number C29468 Trade Architect Phone (415) 586-5357 Email mk@masonkirby.…" at bounding box center [756, 95] width 354 height 81
drag, startPoint x: 840, startPoint y: 104, endPoint x: 811, endPoint y: 103, distance: 29.2
copy p "[EMAIL_ADDRESS][DOMAIN_NAME]"
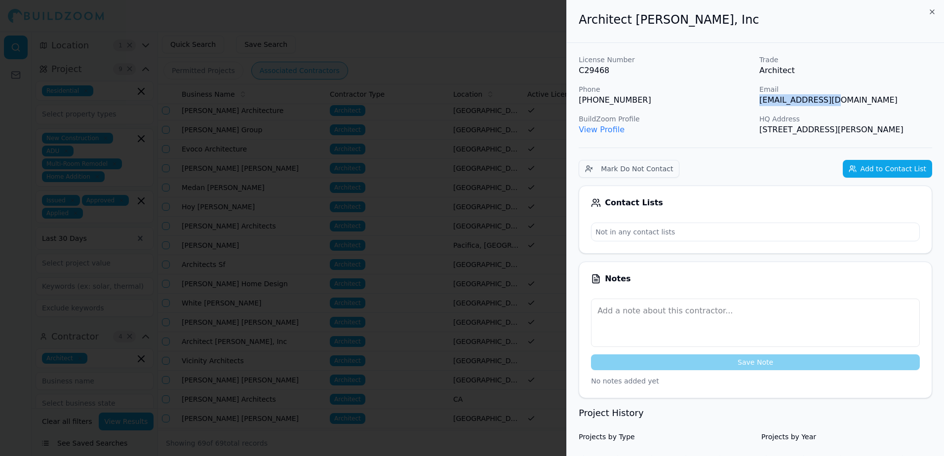
click at [884, 164] on button "Add to Contact List" at bounding box center [887, 169] width 89 height 18
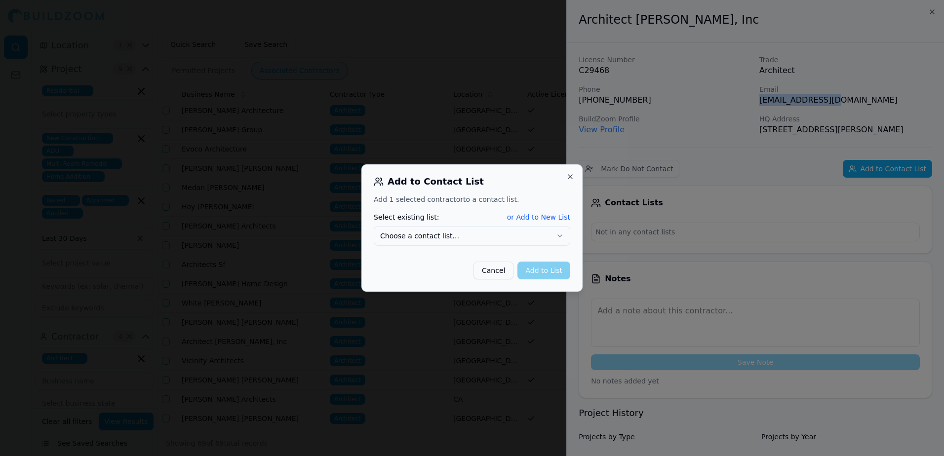
click at [528, 216] on button "or Add to New List" at bounding box center [538, 217] width 63 height 10
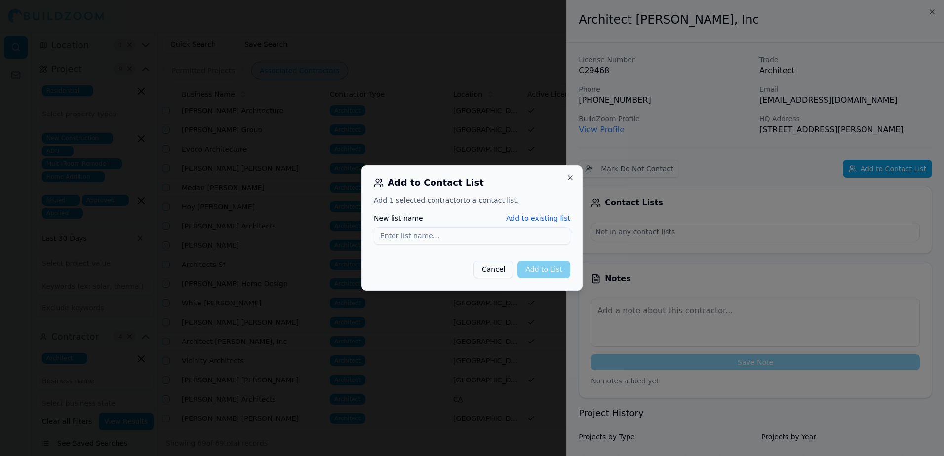
click at [392, 236] on input "New list name" at bounding box center [472, 236] width 197 height 18
type input "[EMAIL_ADDRESS][DOMAIN_NAME]"
click at [550, 267] on button "Add to List" at bounding box center [544, 270] width 53 height 18
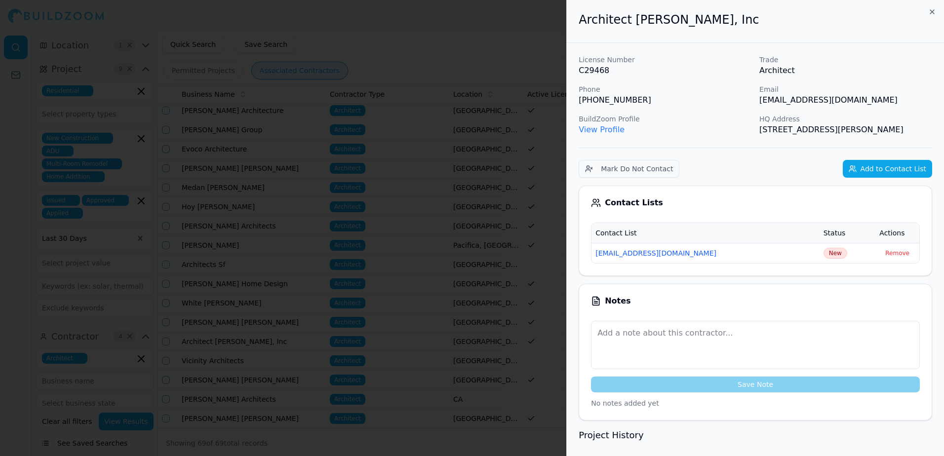
click at [518, 42] on div at bounding box center [472, 228] width 944 height 456
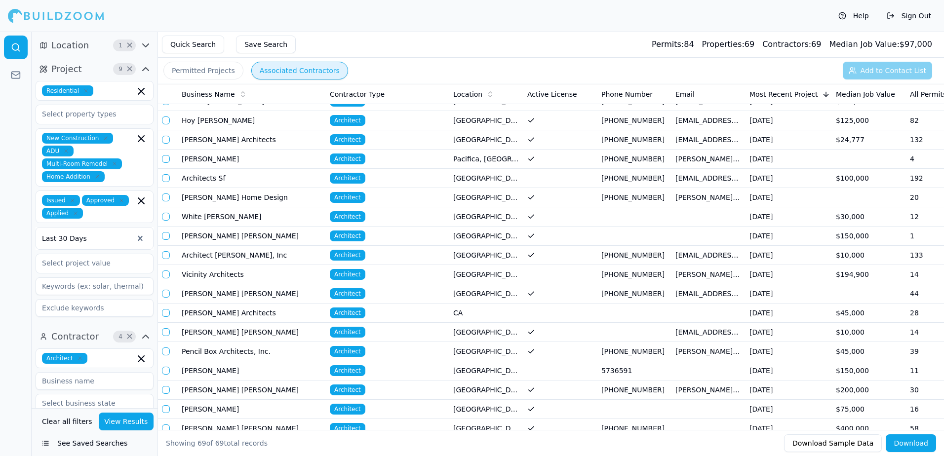
scroll to position [988, 0]
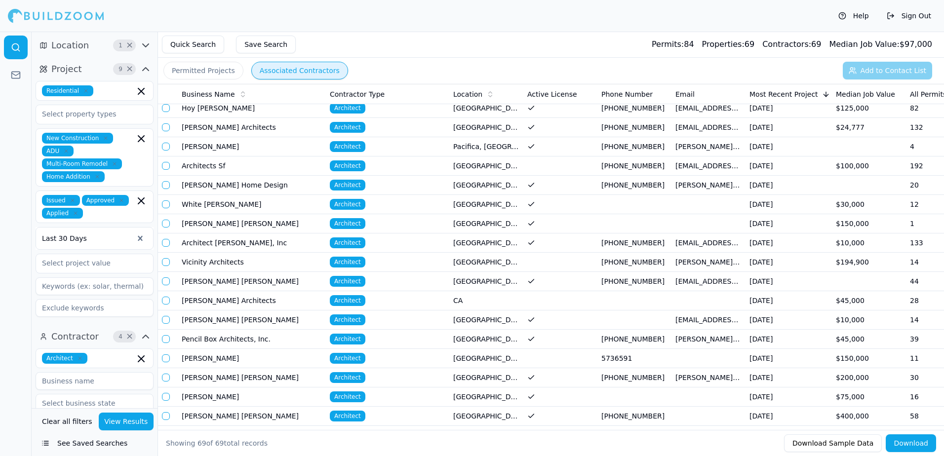
click at [849, 380] on td "$200,000" at bounding box center [869, 377] width 74 height 19
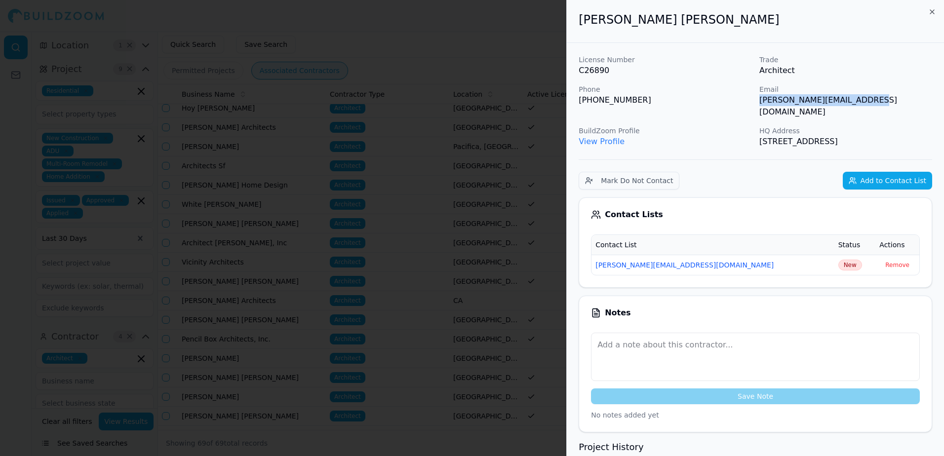
drag, startPoint x: 761, startPoint y: 101, endPoint x: 860, endPoint y: 101, distance: 98.8
click at [860, 101] on p "[PERSON_NAME][EMAIL_ADDRESS][DOMAIN_NAME]" at bounding box center [846, 106] width 173 height 24
drag, startPoint x: 860, startPoint y: 101, endPoint x: 842, endPoint y: 102, distance: 18.3
copy p "[PERSON_NAME][EMAIL_ADDRESS][DOMAIN_NAME]"
click at [889, 172] on button "Add to Contact List" at bounding box center [887, 181] width 89 height 18
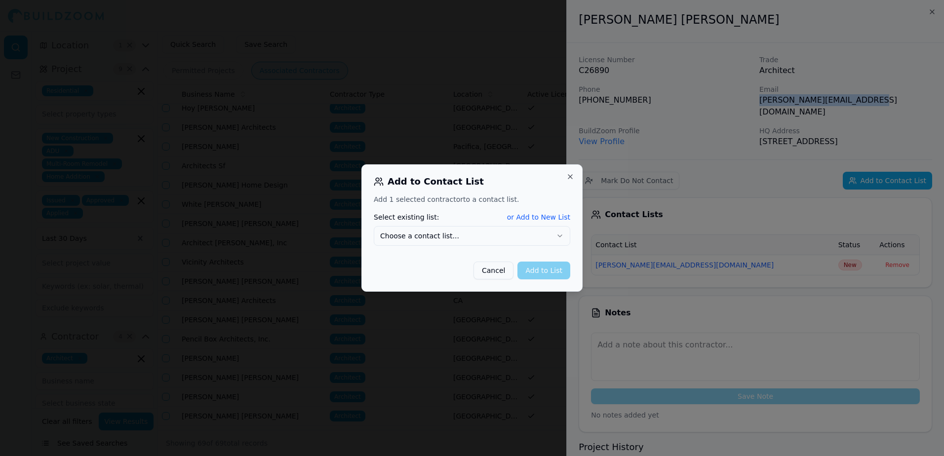
click at [548, 218] on button "or Add to New List" at bounding box center [538, 217] width 63 height 10
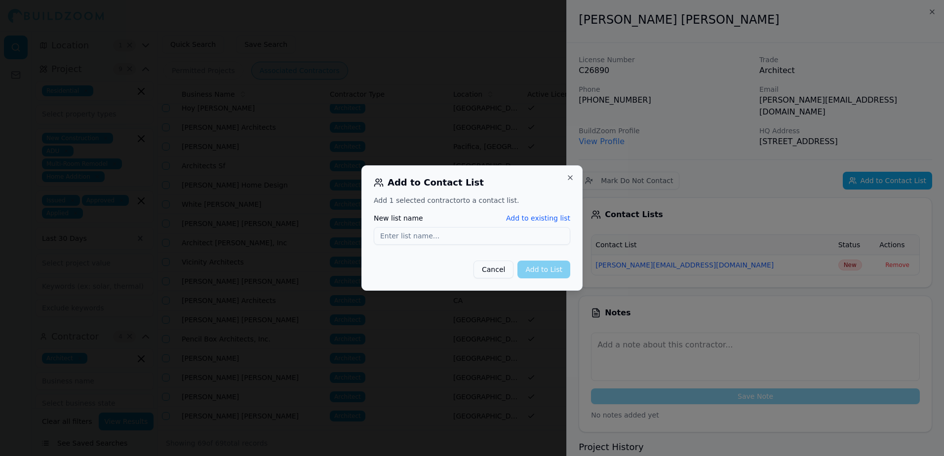
click at [393, 234] on input "New list name" at bounding box center [472, 236] width 197 height 18
type input "[PERSON_NAME][EMAIL_ADDRESS][DOMAIN_NAME]"
click at [540, 269] on button "Add to List" at bounding box center [544, 270] width 53 height 18
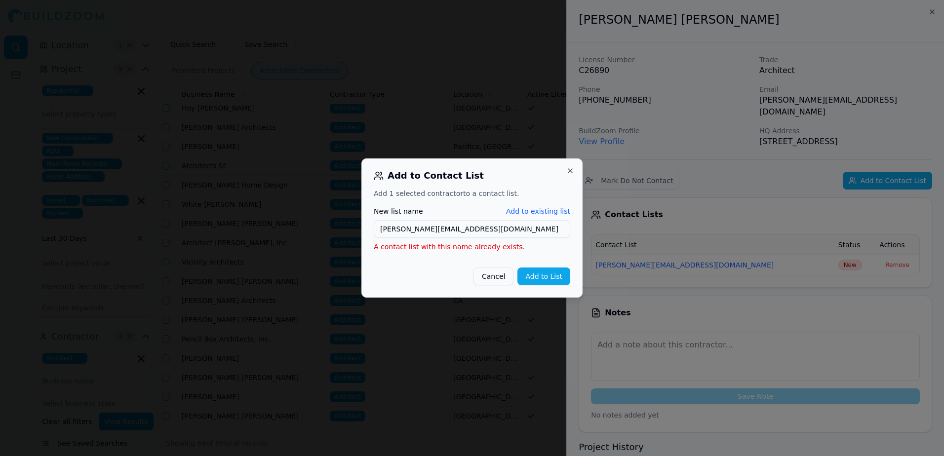
click at [504, 278] on button "Cancel" at bounding box center [494, 277] width 40 height 18
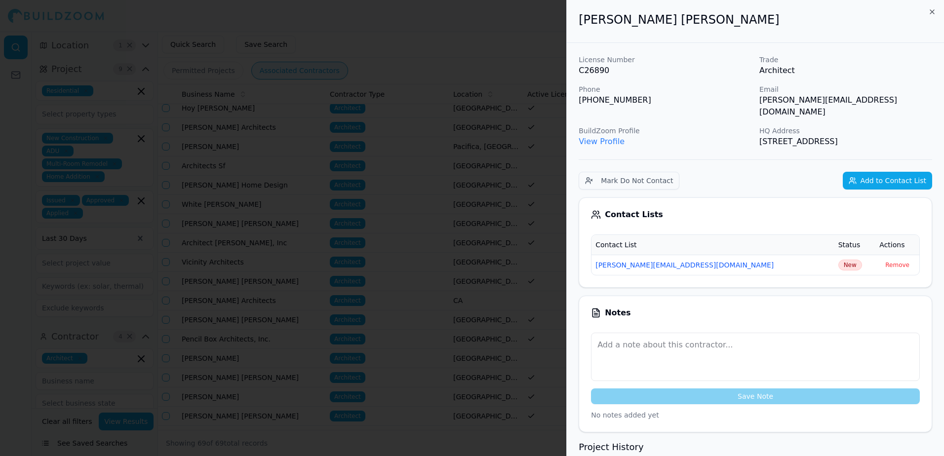
click at [531, 41] on div at bounding box center [472, 228] width 944 height 456
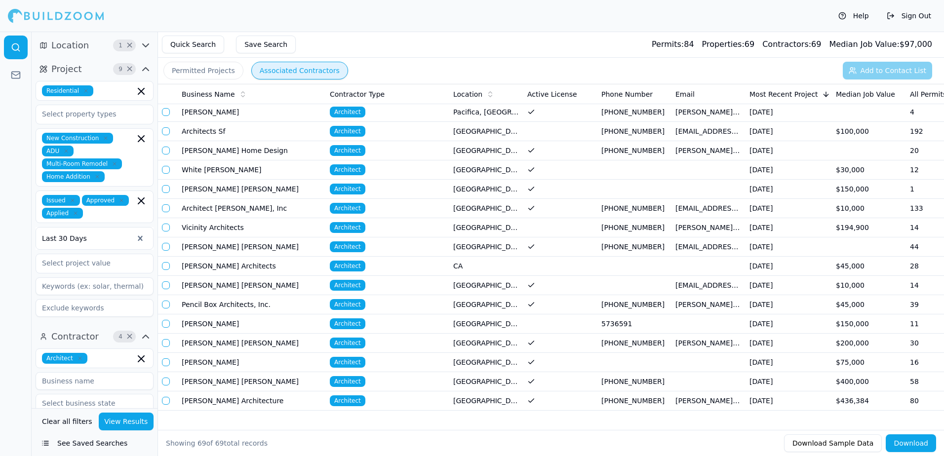
scroll to position [1042, 0]
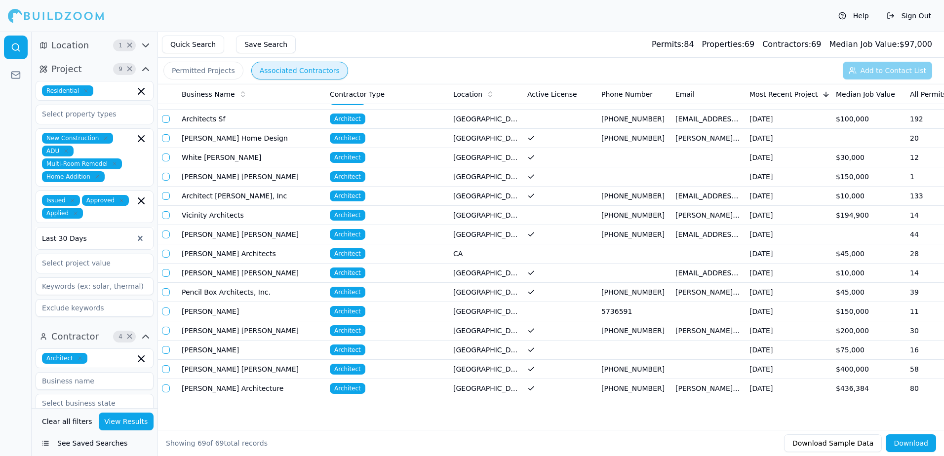
click at [859, 362] on td "$400,000" at bounding box center [869, 369] width 74 height 19
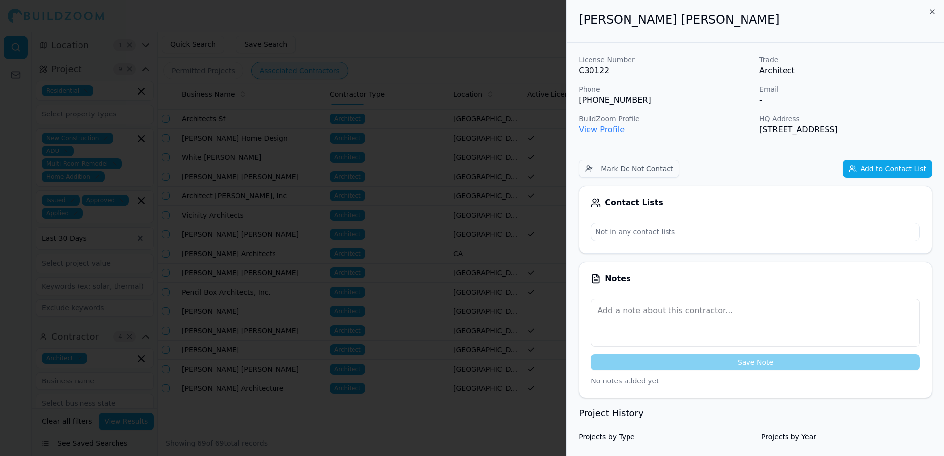
click at [521, 22] on div at bounding box center [472, 228] width 944 height 456
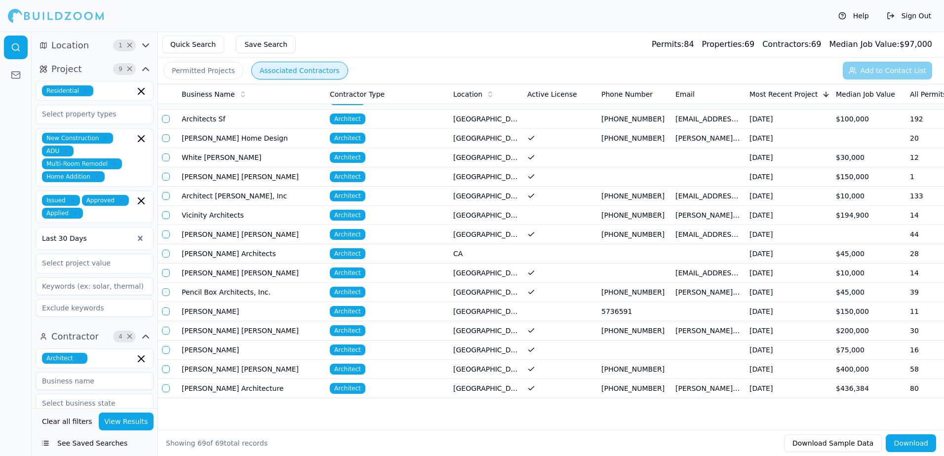
click at [858, 384] on td "$436,384" at bounding box center [869, 388] width 74 height 19
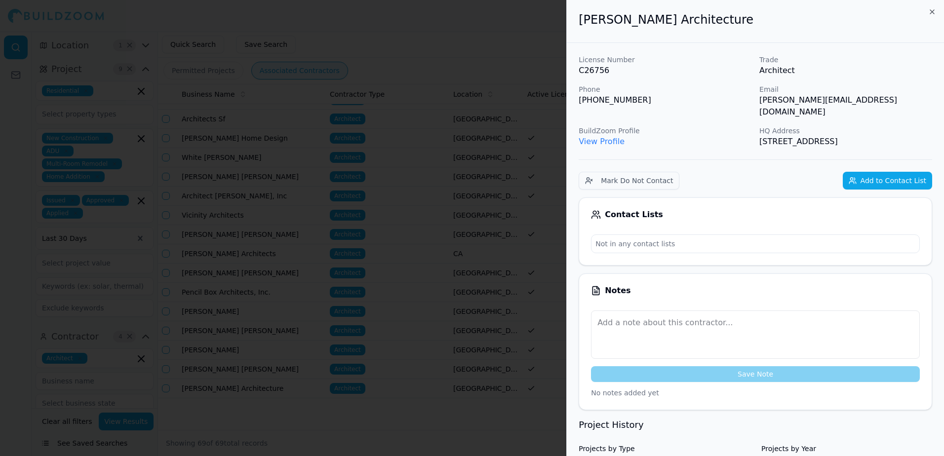
click at [666, 94] on p "Phone" at bounding box center [665, 89] width 173 height 10
drag, startPoint x: 759, startPoint y: 101, endPoint x: 857, endPoint y: 103, distance: 97.8
click at [857, 103] on div "License Number C26756 Trade Architect Phone (415) 674-1102 Email kris@lawsonwil…" at bounding box center [756, 101] width 354 height 93
drag, startPoint x: 857, startPoint y: 103, endPoint x: 837, endPoint y: 100, distance: 20.0
click at [904, 179] on button "Add to Contact List" at bounding box center [887, 181] width 89 height 18
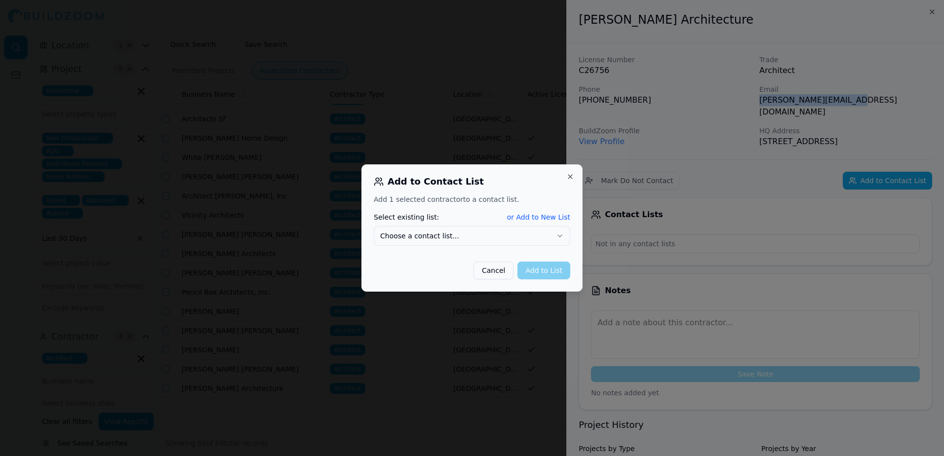
click at [547, 217] on button "or Add to New List" at bounding box center [538, 217] width 63 height 10
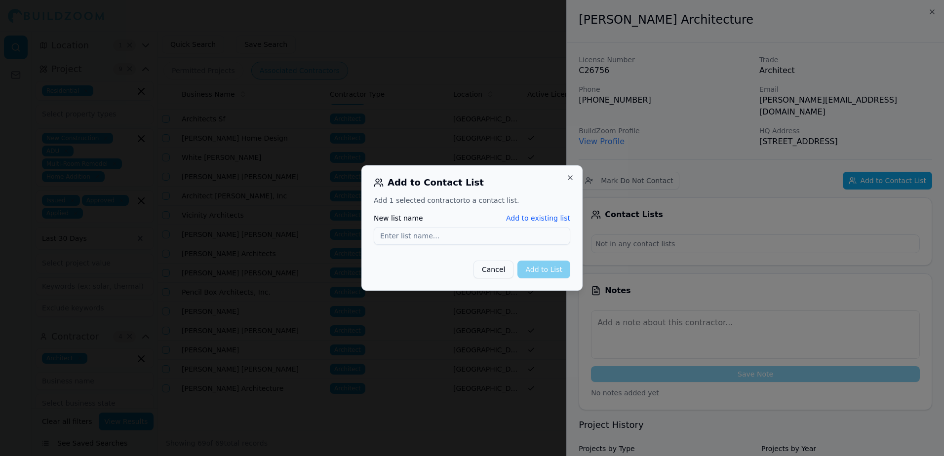
click at [389, 238] on input "New list name" at bounding box center [472, 236] width 197 height 18
type input "[PERSON_NAME][EMAIL_ADDRESS][DOMAIN_NAME]"
click at [542, 272] on button "Add to List" at bounding box center [544, 270] width 53 height 18
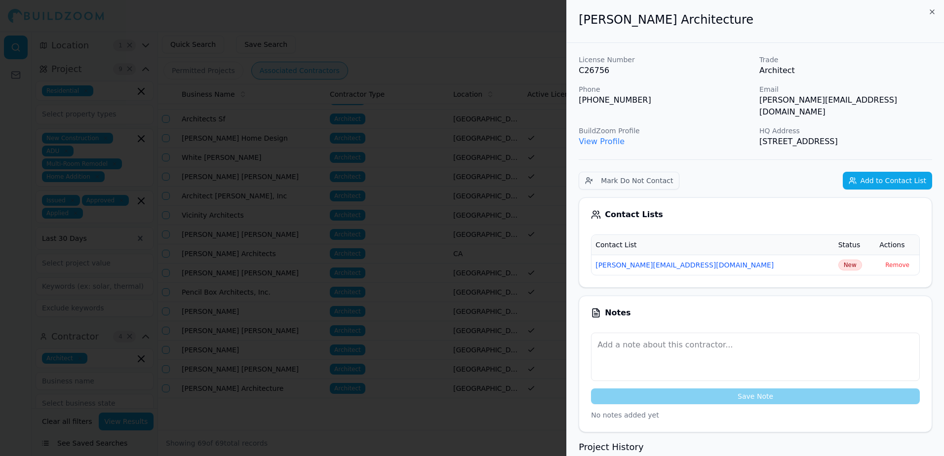
click at [510, 35] on div at bounding box center [472, 228] width 944 height 456
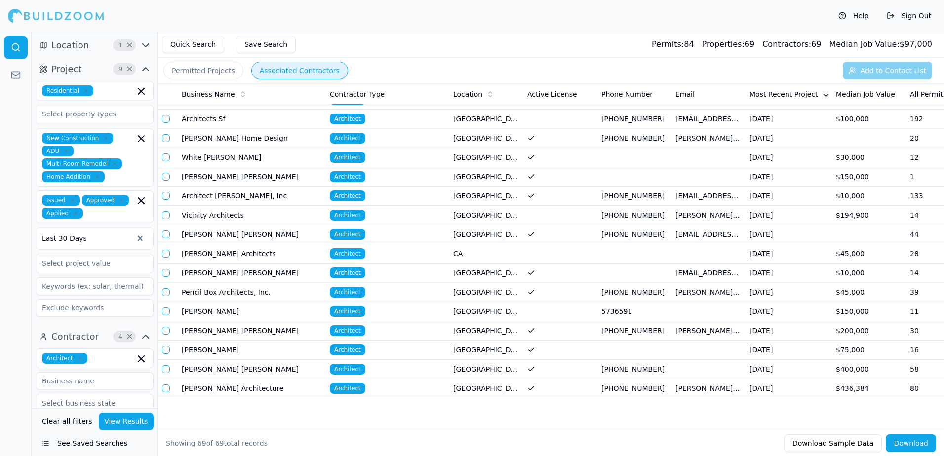
click at [247, 381] on td "[PERSON_NAME] Architecture" at bounding box center [252, 388] width 148 height 19
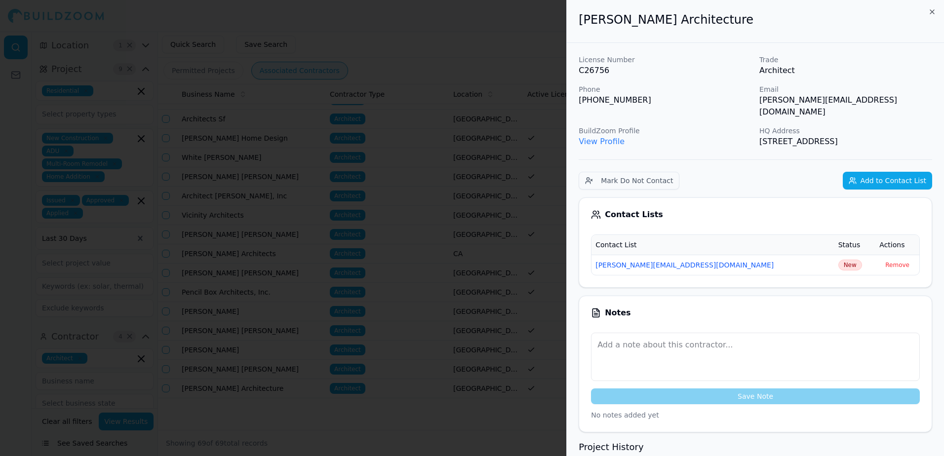
click at [462, 381] on div at bounding box center [472, 228] width 944 height 456
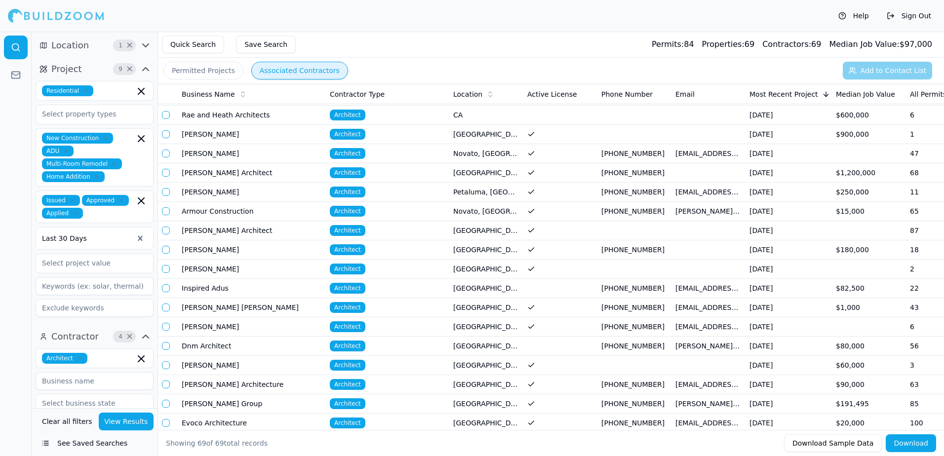
scroll to position [598, 0]
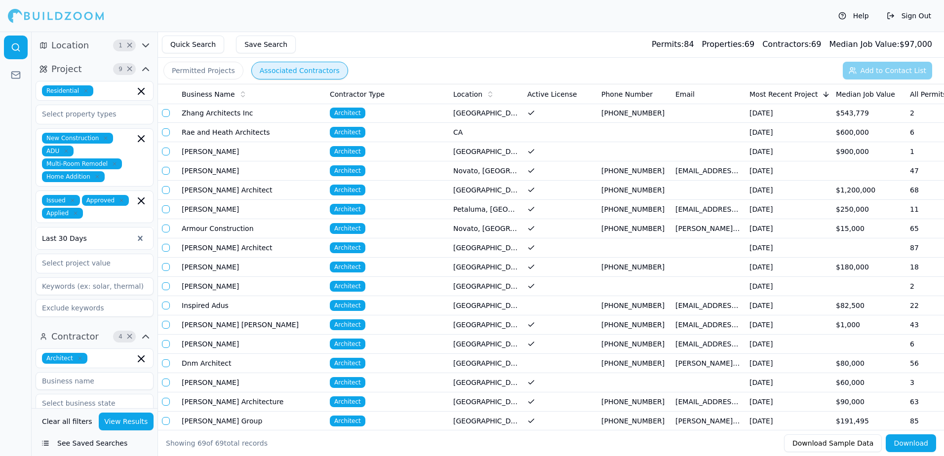
click at [847, 195] on td "$1,200,000" at bounding box center [869, 190] width 74 height 19
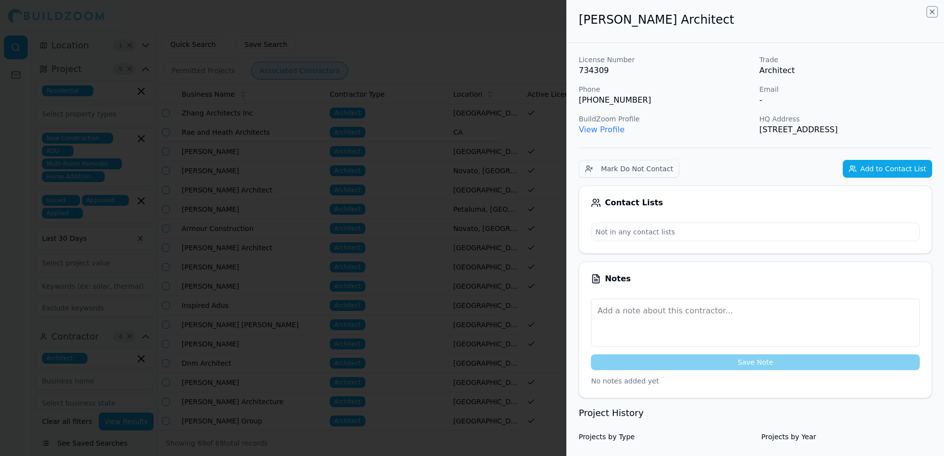
click at [930, 12] on icon "button" at bounding box center [933, 12] width 8 height 8
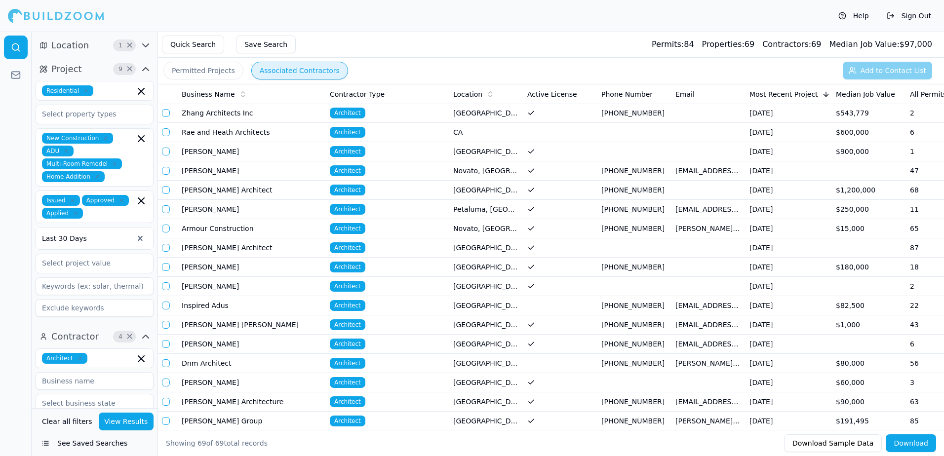
click at [868, 134] on td "$600,000" at bounding box center [869, 132] width 74 height 19
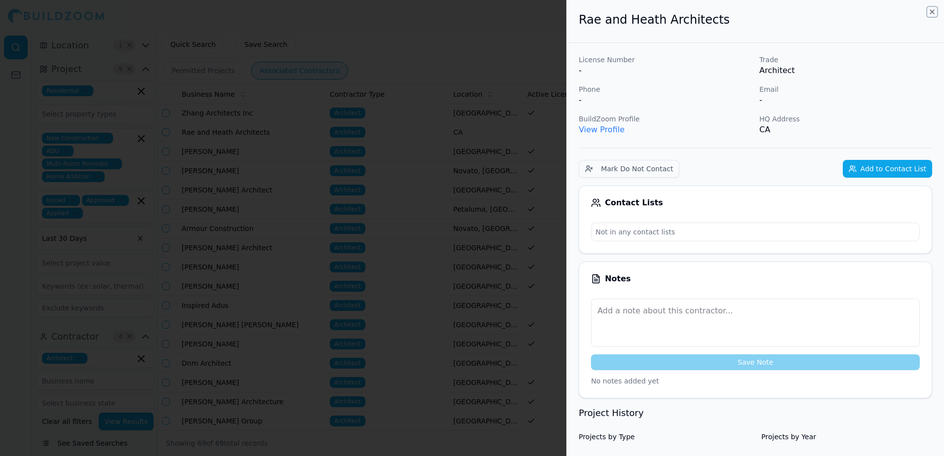
click at [932, 9] on icon "button" at bounding box center [933, 12] width 8 height 8
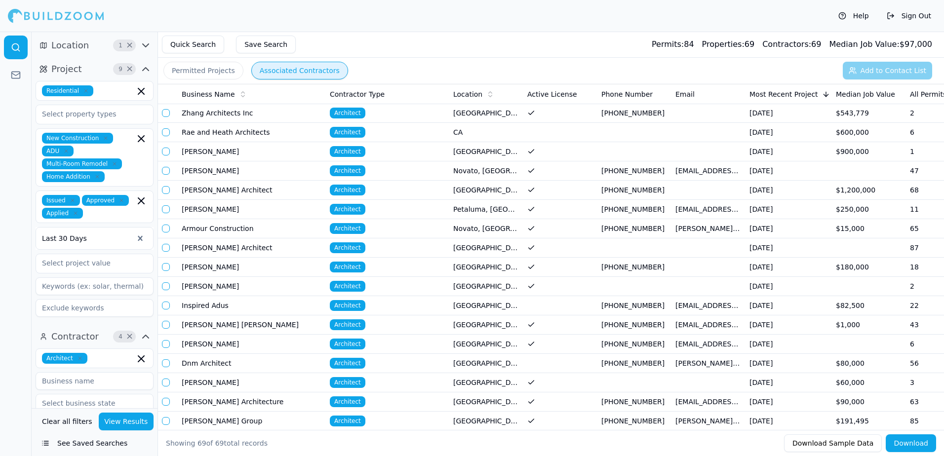
scroll to position [548, 0]
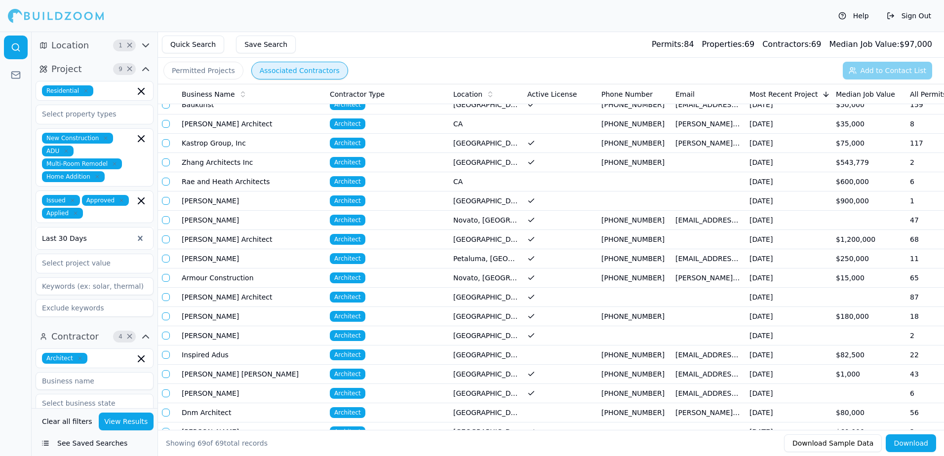
click at [859, 140] on td "$75,000" at bounding box center [869, 143] width 74 height 19
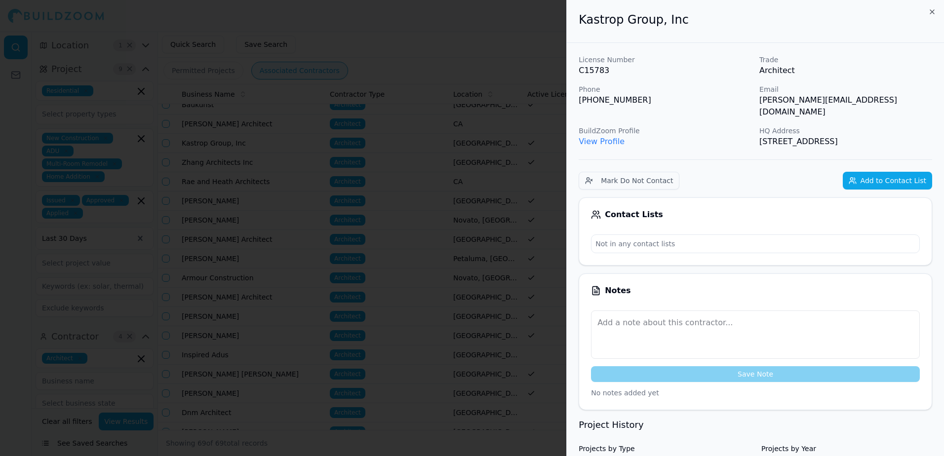
click at [603, 137] on link "View Profile" at bounding box center [602, 141] width 46 height 9
click at [30, 143] on div at bounding box center [472, 228] width 944 height 456
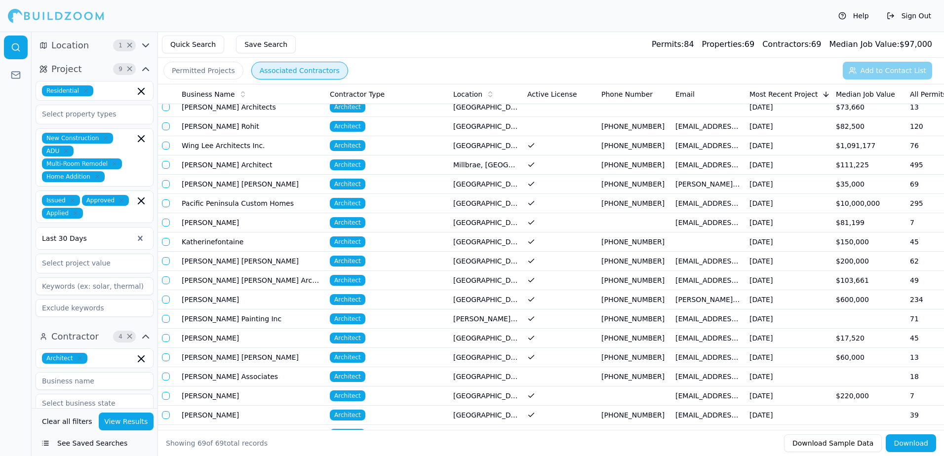
scroll to position [0, 0]
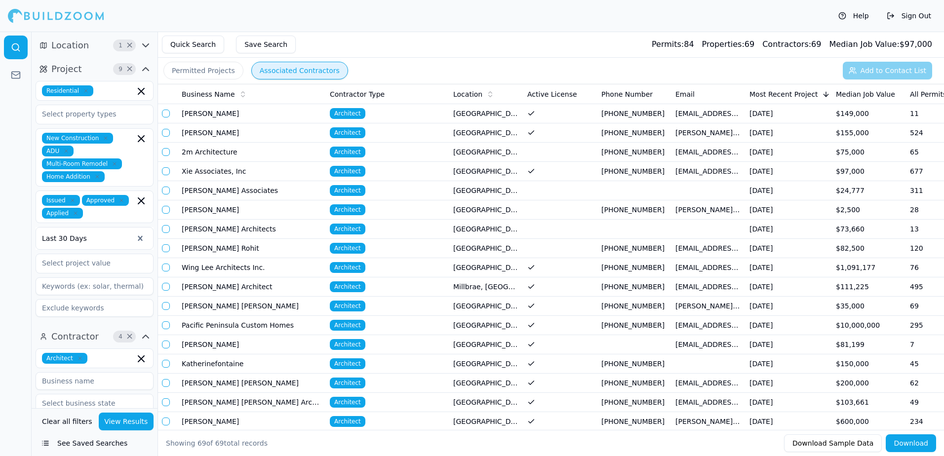
click at [854, 169] on td "$97,000" at bounding box center [869, 171] width 74 height 19
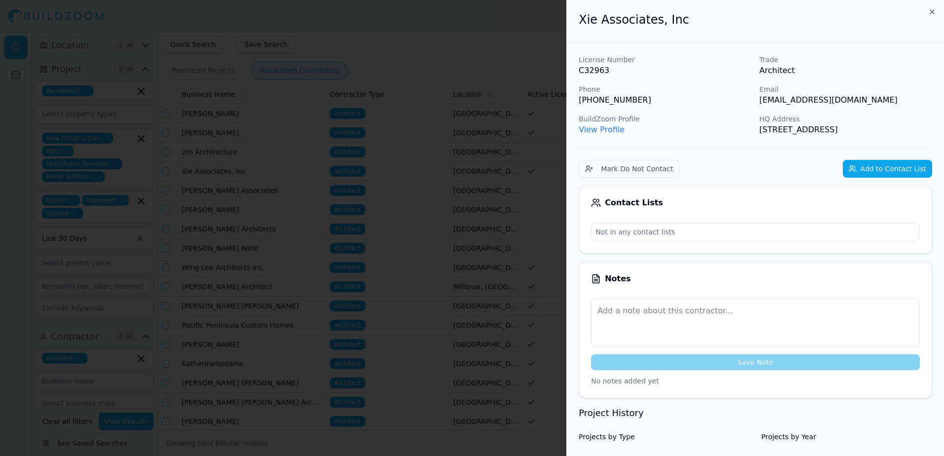
click at [590, 131] on link "View Profile" at bounding box center [602, 129] width 46 height 9
click at [439, 39] on div at bounding box center [472, 228] width 944 height 456
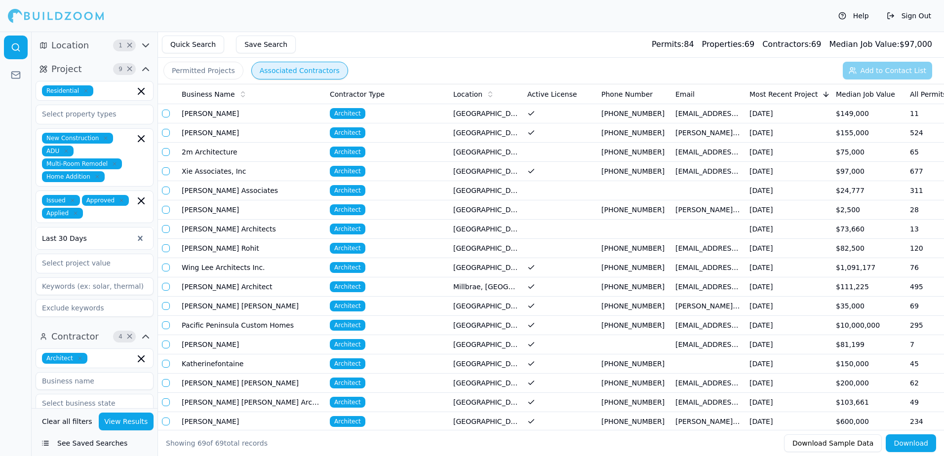
click at [880, 150] on td "$75,000" at bounding box center [869, 152] width 74 height 19
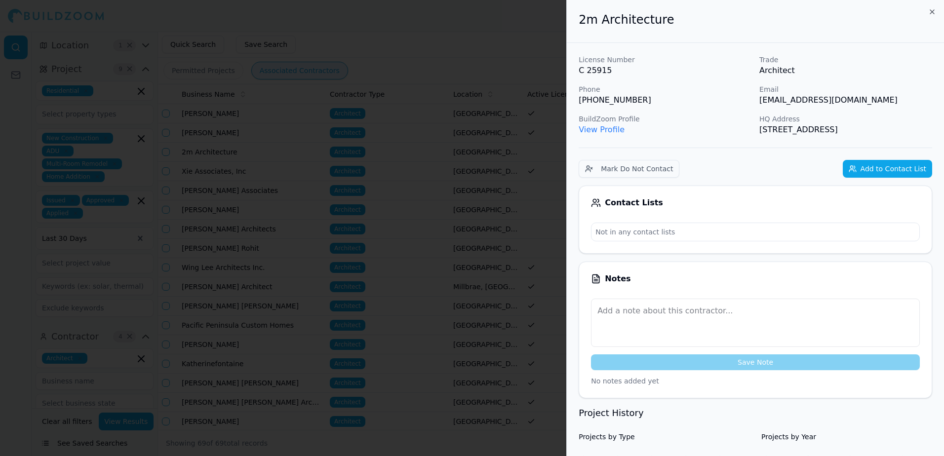
click at [583, 129] on link "View Profile" at bounding box center [602, 129] width 46 height 9
click at [752, 104] on div "License Number C 25915 Trade Architect Phone (415) 826-5459 Email marc@2marchit…" at bounding box center [756, 95] width 354 height 81
drag, startPoint x: 758, startPoint y: 101, endPoint x: 853, endPoint y: 102, distance: 94.8
click at [853, 102] on div "License Number C 25915 Trade Architect Phone (415) 826-5459 Email marc@2marchit…" at bounding box center [756, 95] width 354 height 81
drag, startPoint x: 853, startPoint y: 102, endPoint x: 830, endPoint y: 93, distance: 24.4
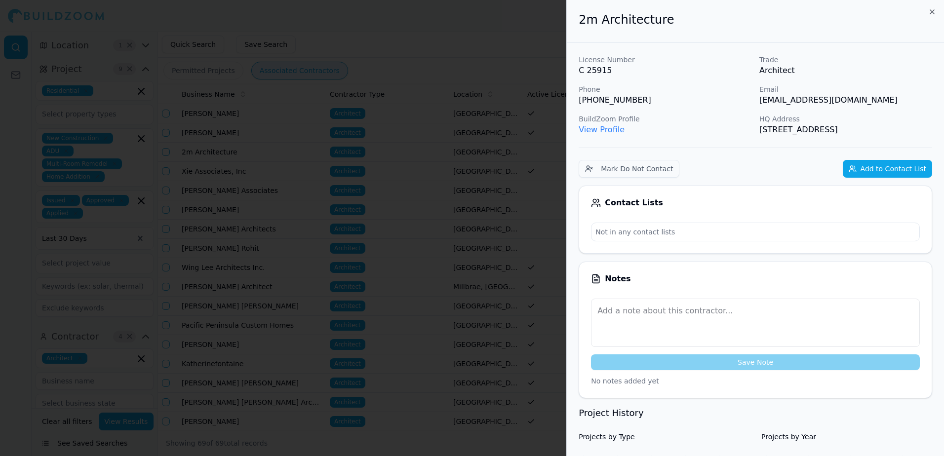
drag, startPoint x: 830, startPoint y: 93, endPoint x: 690, endPoint y: 104, distance: 141.2
click at [687, 105] on p "[PHONE_NUMBER]" at bounding box center [665, 100] width 173 height 12
drag, startPoint x: 759, startPoint y: 102, endPoint x: 862, endPoint y: 100, distance: 103.8
click at [862, 100] on div "License Number C 25915 Trade Architect Phone (415) 826-5459 Email marc@2marchit…" at bounding box center [756, 95] width 354 height 81
drag, startPoint x: 862, startPoint y: 100, endPoint x: 839, endPoint y: 101, distance: 23.8
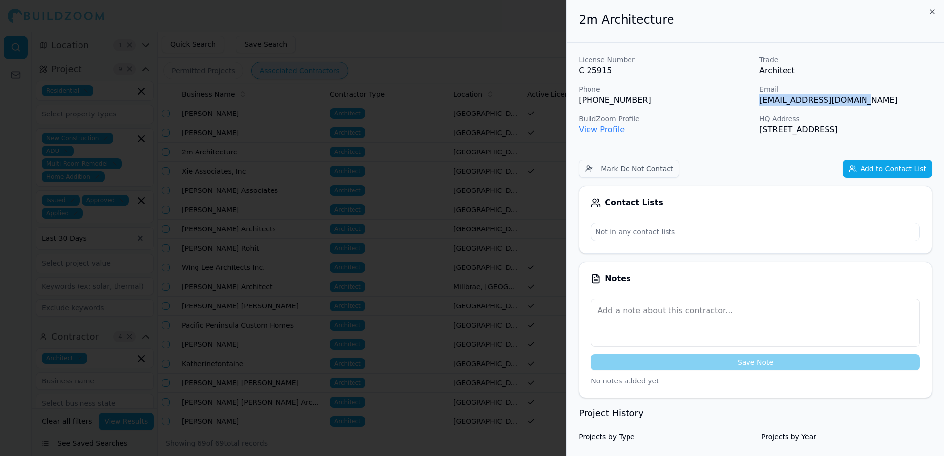
click at [887, 166] on button "Add to Contact List" at bounding box center [887, 169] width 89 height 18
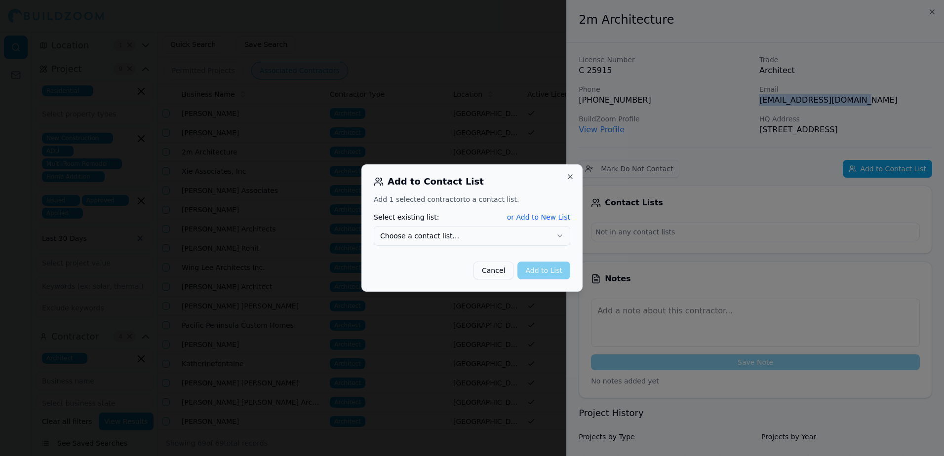
click at [530, 214] on button "or Add to New List" at bounding box center [538, 217] width 63 height 10
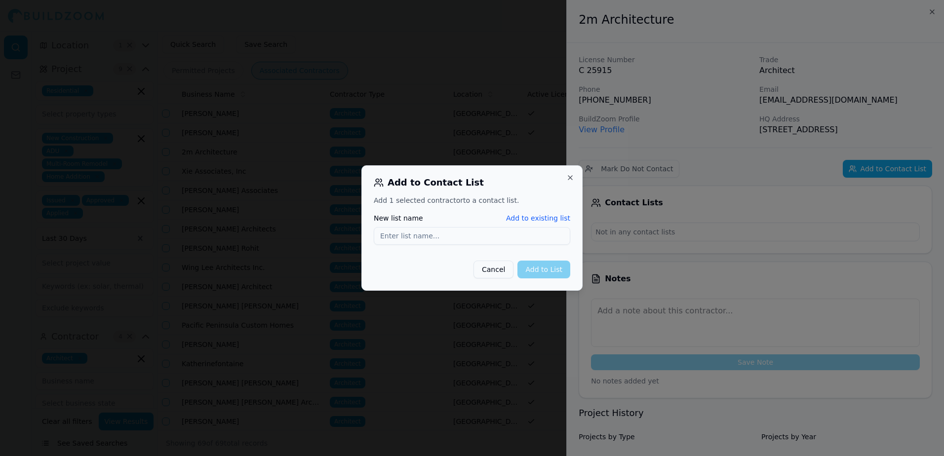
click at [389, 235] on input "New list name" at bounding box center [472, 236] width 197 height 18
type input "[EMAIL_ADDRESS][DOMAIN_NAME]"
click at [539, 271] on button "Add to List" at bounding box center [544, 270] width 53 height 18
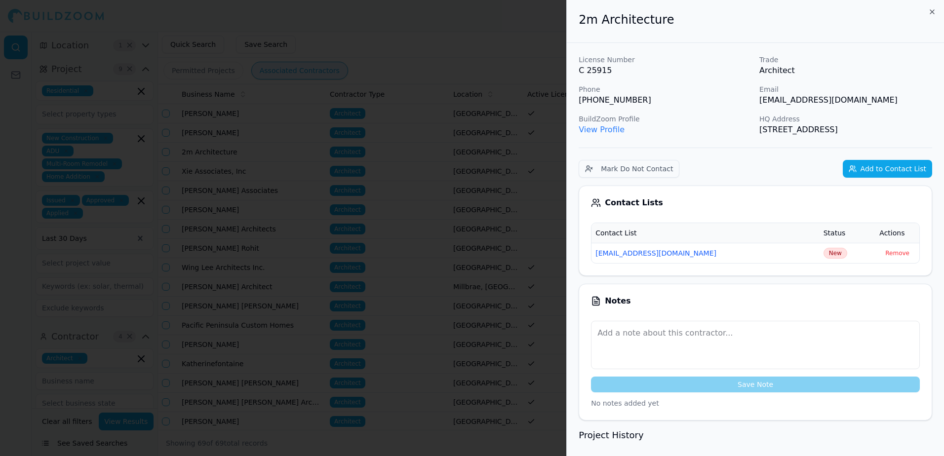
click at [503, 39] on div at bounding box center [472, 228] width 944 height 456
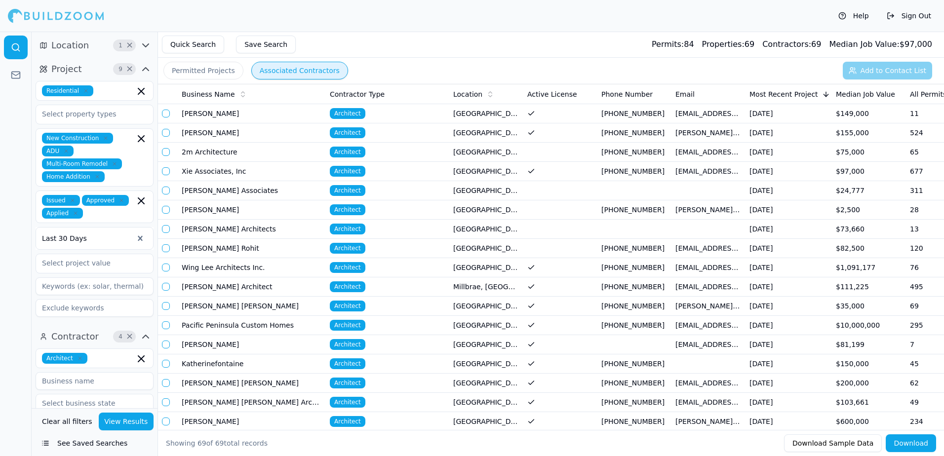
click at [468, 384] on td "[GEOGRAPHIC_DATA], [GEOGRAPHIC_DATA]" at bounding box center [487, 383] width 74 height 19
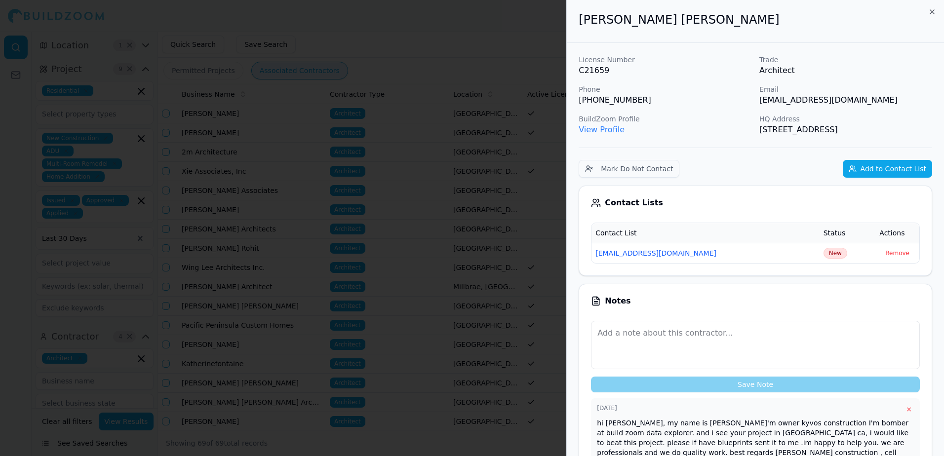
click at [477, 25] on div at bounding box center [472, 228] width 944 height 456
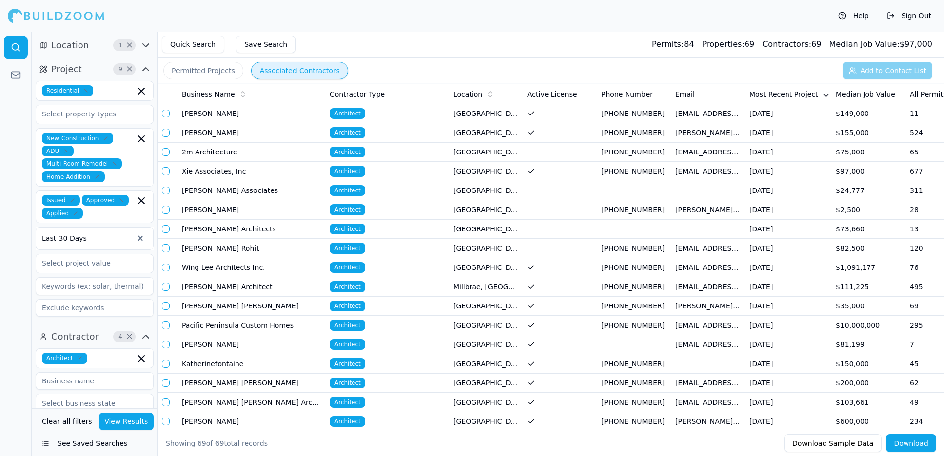
click at [204, 65] on button "Permitted Projects" at bounding box center [204, 71] width 80 height 18
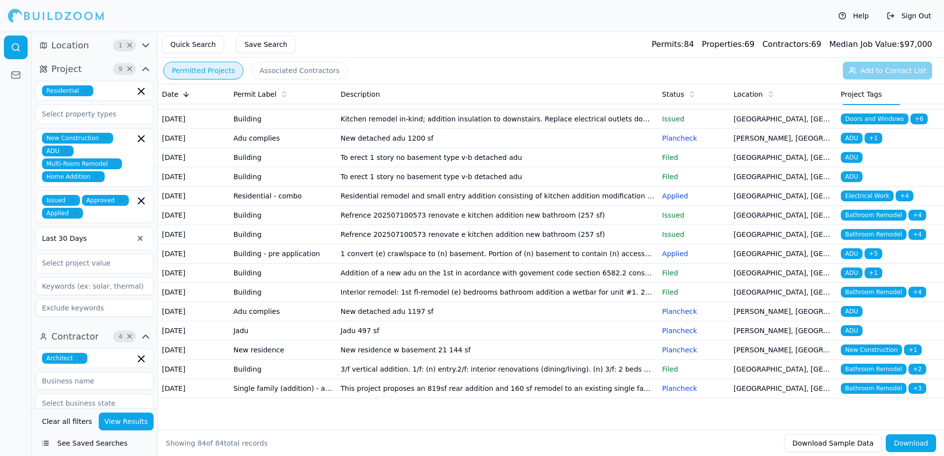
scroll to position [1946, 0]
click at [428, 19] on div "Help Sign Out" at bounding box center [472, 16] width 944 height 32
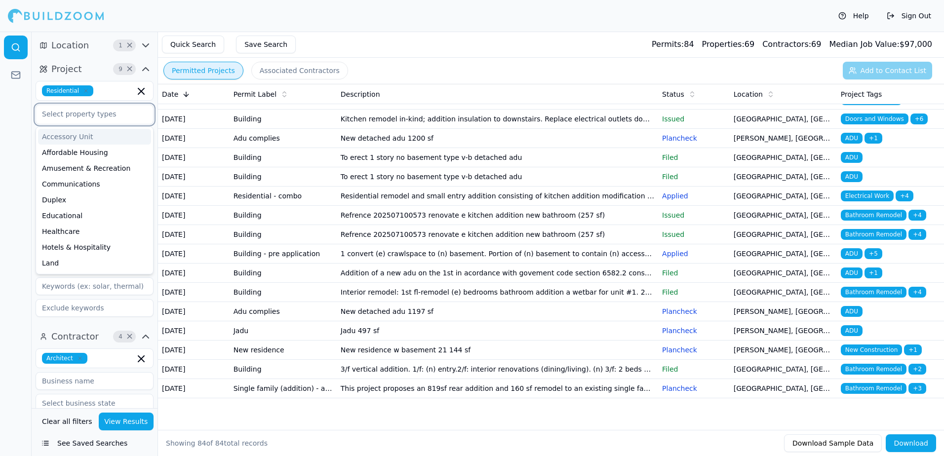
click at [82, 113] on input "text" at bounding box center [88, 114] width 105 height 18
click at [62, 200] on div "Duplex" at bounding box center [94, 200] width 113 height 16
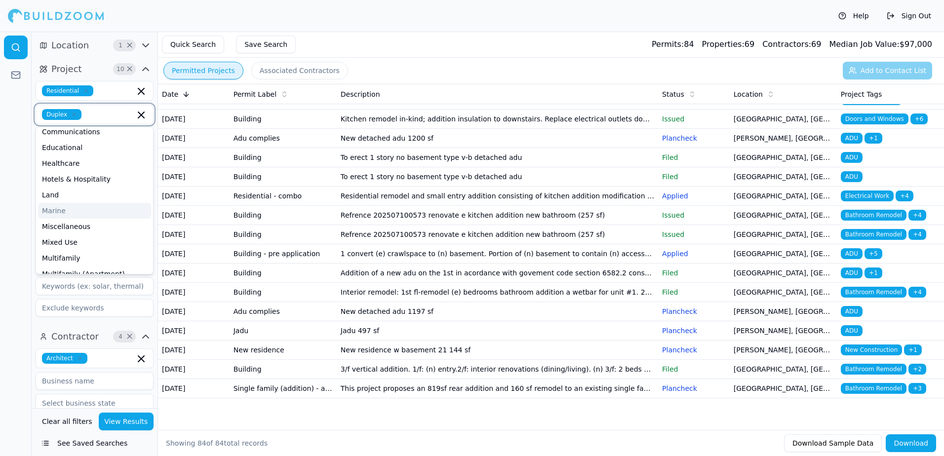
scroll to position [99, 0]
click at [71, 213] on div "Multifamily" at bounding box center [94, 212] width 113 height 16
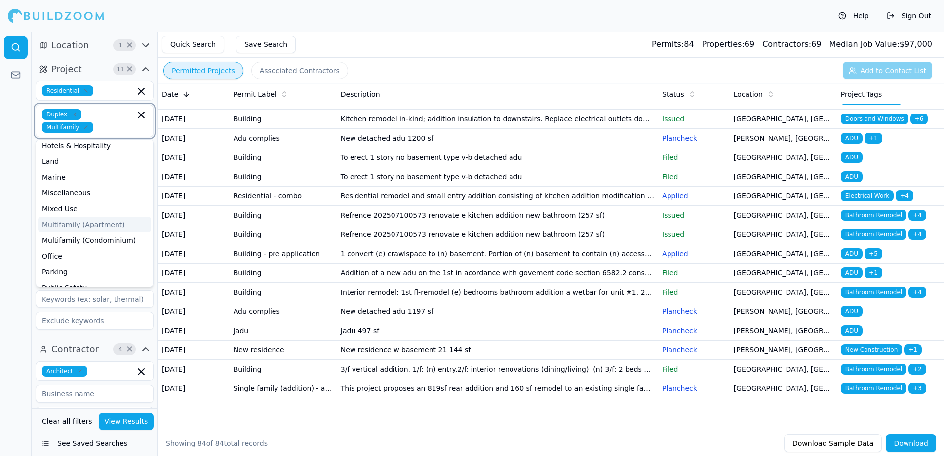
click at [89, 225] on div "Multifamily (Apartment)" at bounding box center [94, 225] width 113 height 16
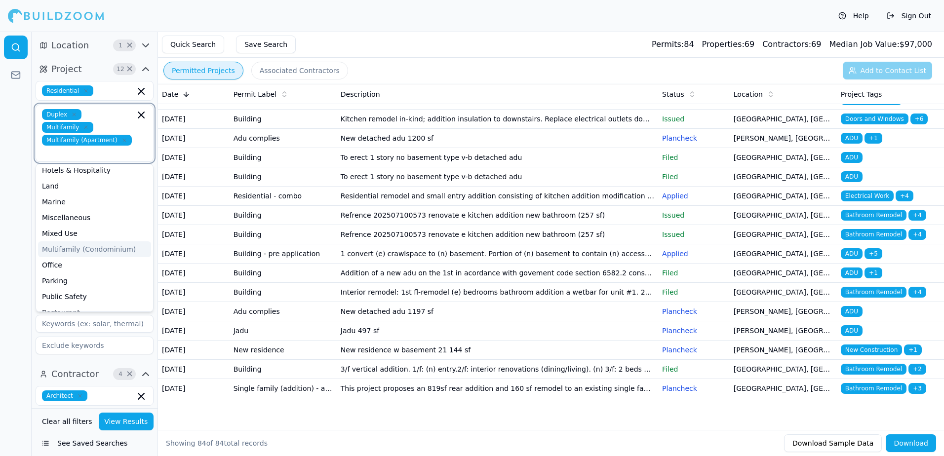
click at [90, 242] on div "Multifamily (Condominium)" at bounding box center [94, 250] width 113 height 16
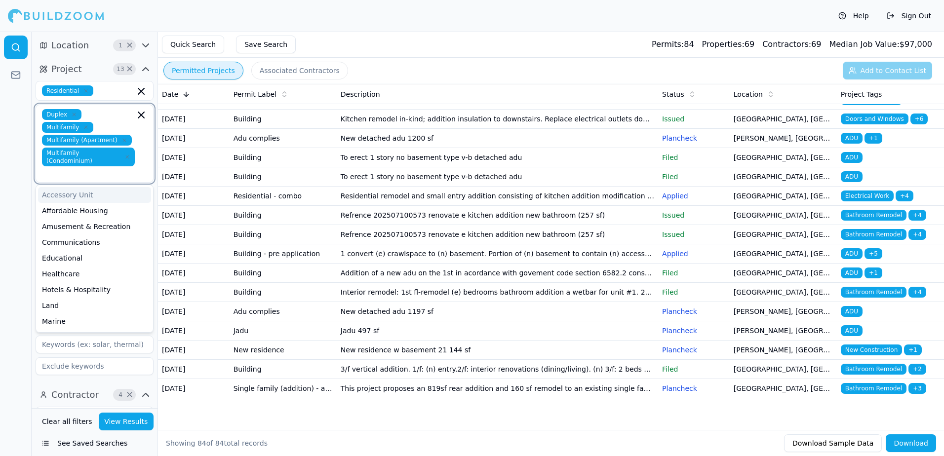
click at [65, 187] on div "Accessory Unit" at bounding box center [94, 195] width 113 height 16
click at [96, 172] on icon "button" at bounding box center [97, 173] width 3 height 3
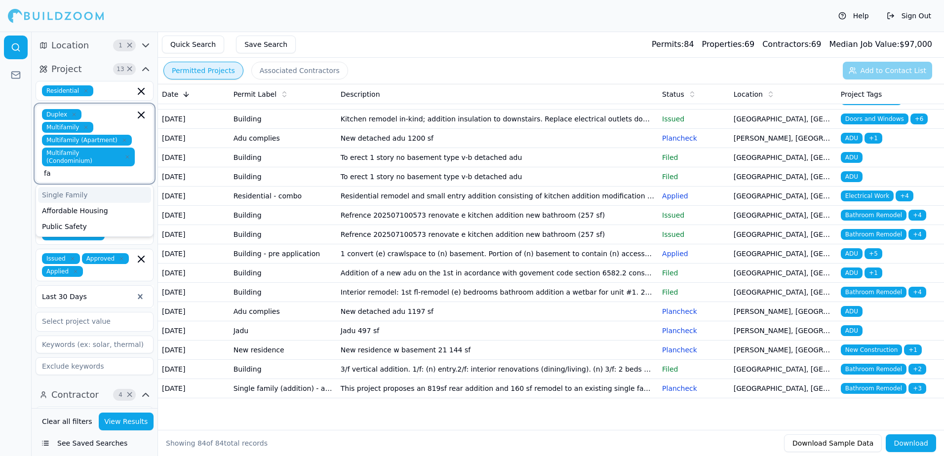
type input "f"
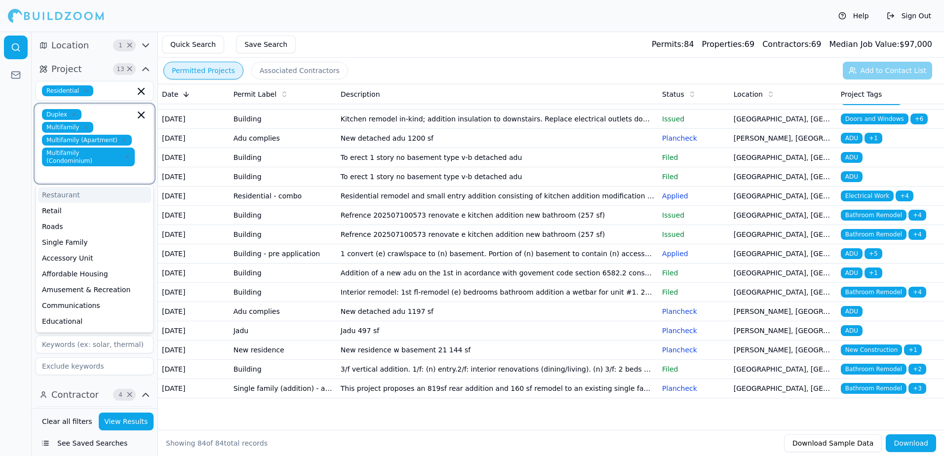
type input "s"
click at [64, 187] on div "Single Family" at bounding box center [94, 195] width 113 height 16
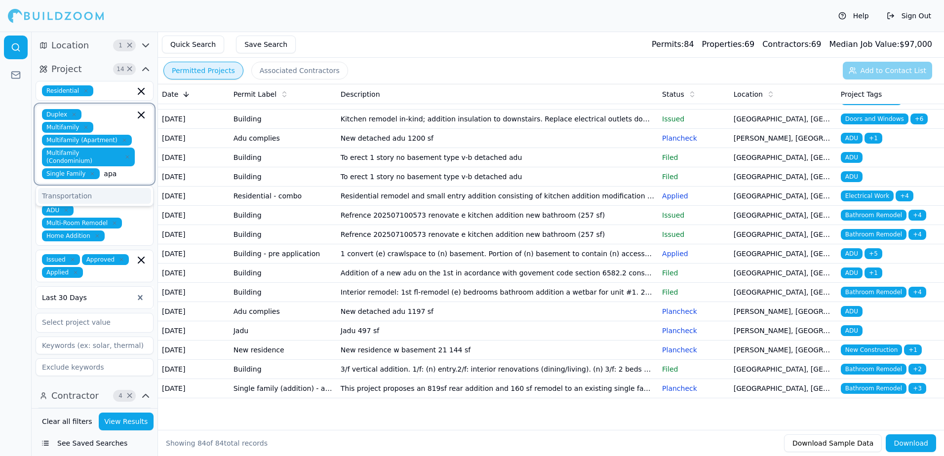
type input "apa"
click at [99, 445] on button "See Saved Searches" at bounding box center [95, 444] width 118 height 18
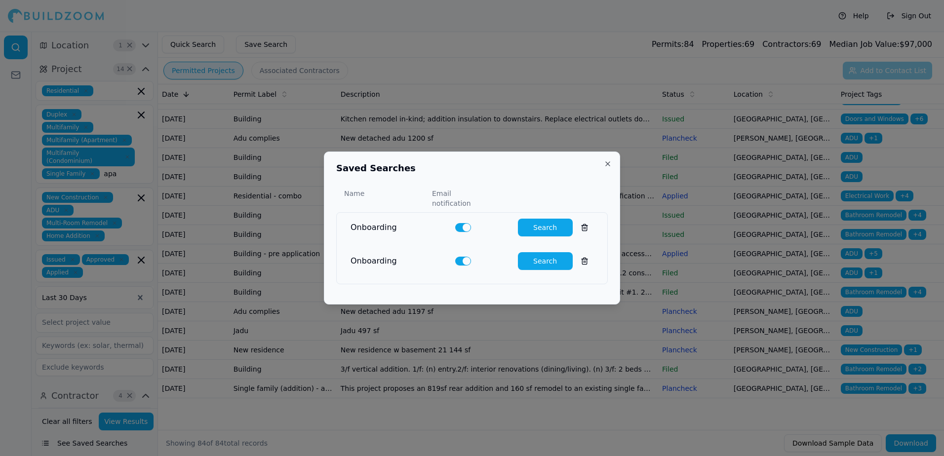
click at [17, 186] on div at bounding box center [472, 228] width 944 height 456
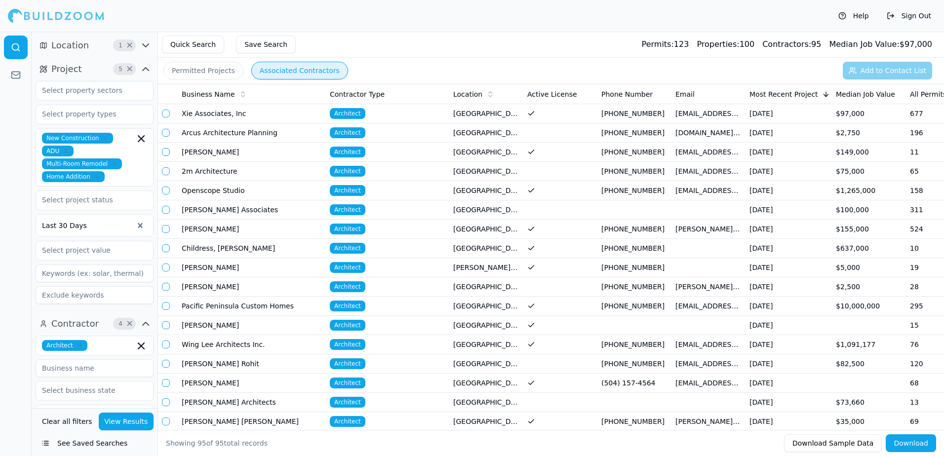
click at [906, 71] on div "Permitted Projects Associated Contractors Add to Contact List" at bounding box center [551, 71] width 786 height 26
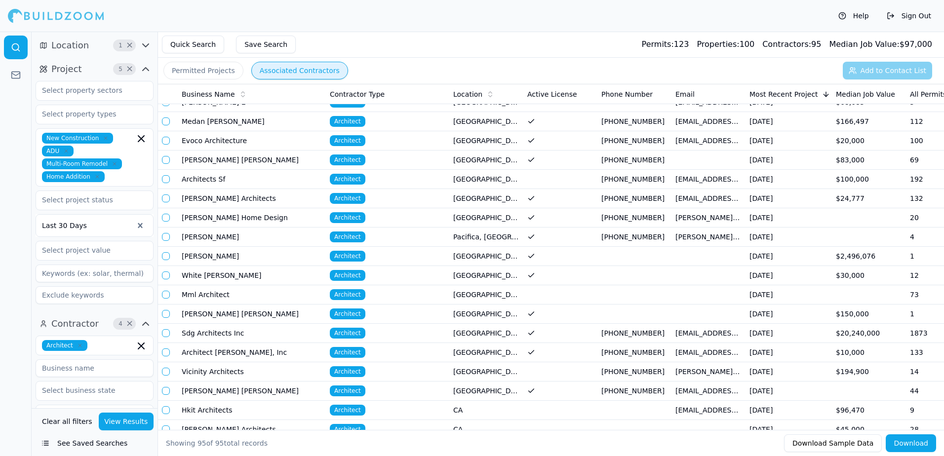
scroll to position [1543, 0]
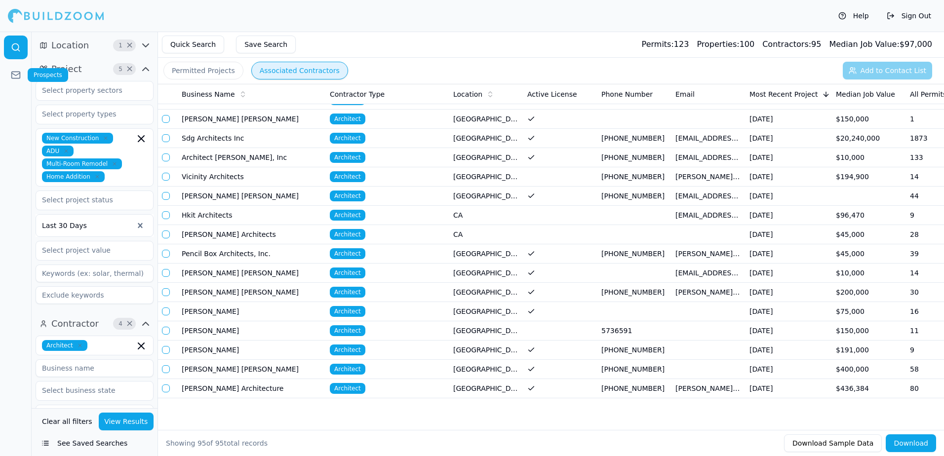
click at [18, 77] on icon at bounding box center [16, 75] width 10 height 10
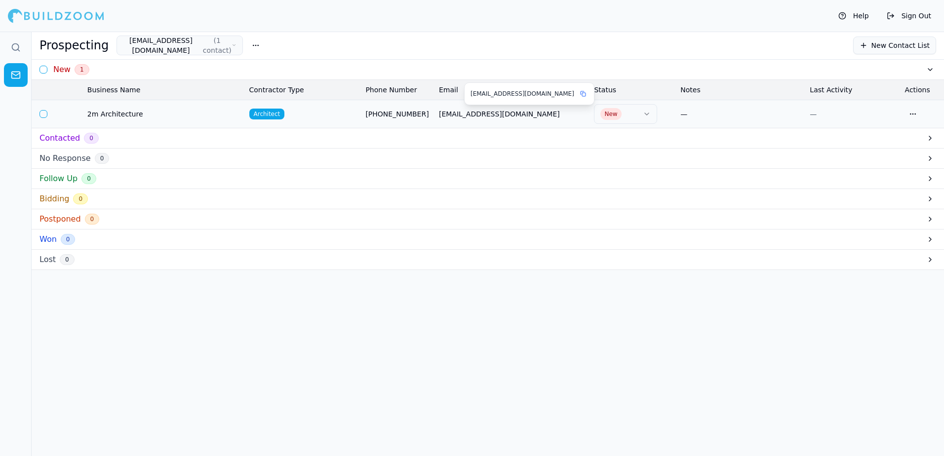
click at [476, 115] on span "[EMAIL_ADDRESS][DOMAIN_NAME]" at bounding box center [513, 114] width 148 height 10
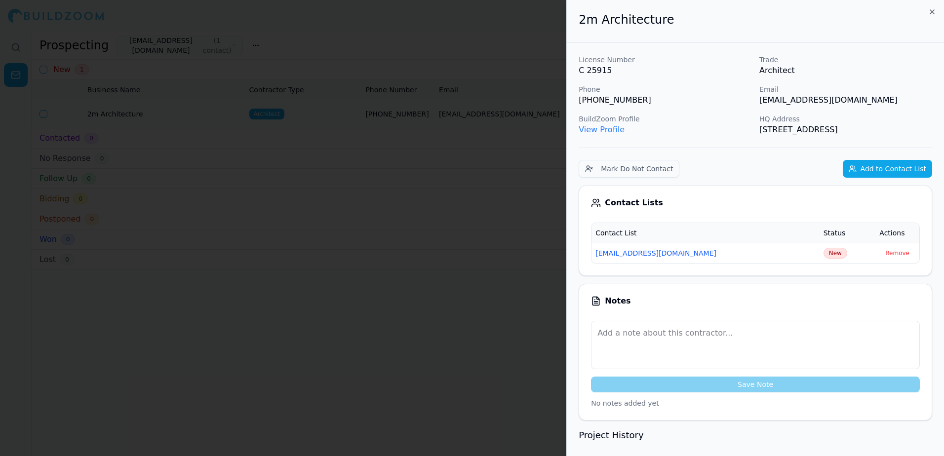
click at [418, 20] on div at bounding box center [472, 228] width 944 height 456
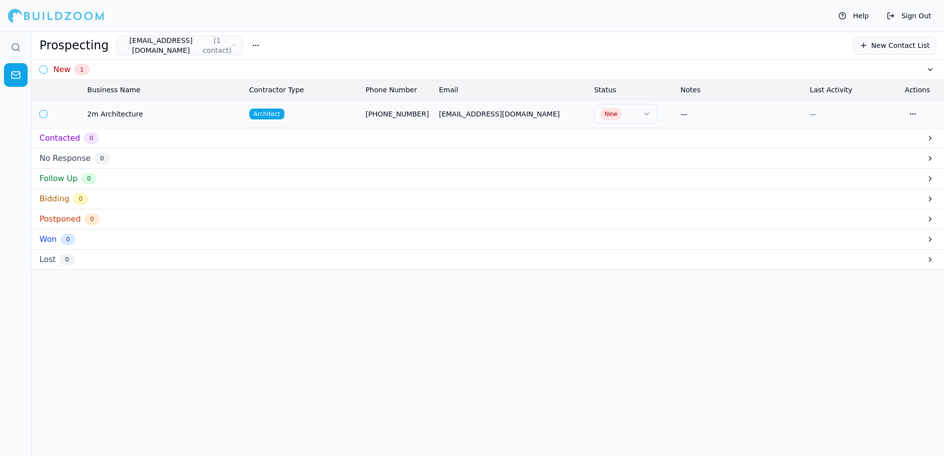
click at [68, 138] on h3 "Contacted" at bounding box center [60, 138] width 41 height 12
click at [450, 92] on th "Email" at bounding box center [513, 90] width 156 height 20
click at [603, 87] on th "Status" at bounding box center [633, 90] width 86 height 20
click at [701, 90] on th "Notes" at bounding box center [741, 90] width 129 height 20
click at [834, 90] on th "Last Activity" at bounding box center [853, 90] width 95 height 20
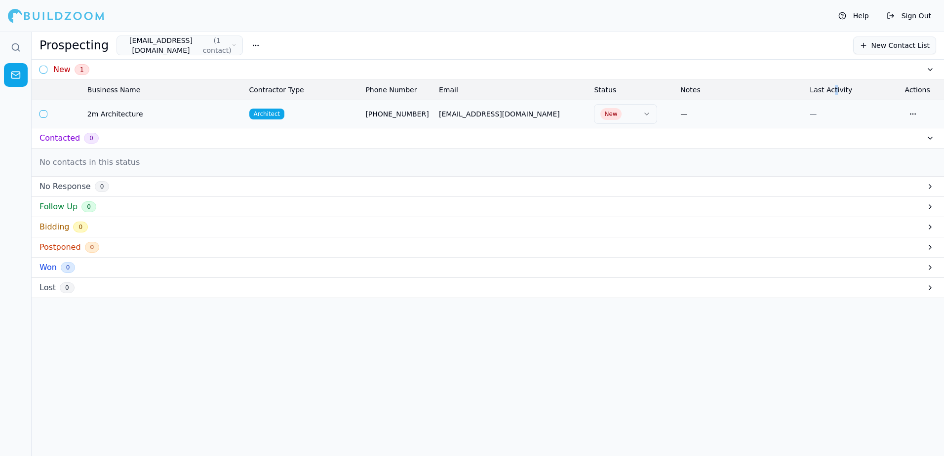
drag, startPoint x: 834, startPoint y: 90, endPoint x: 928, endPoint y: 69, distance: 96.8
click at [928, 69] on button at bounding box center [931, 70] width 12 height 12
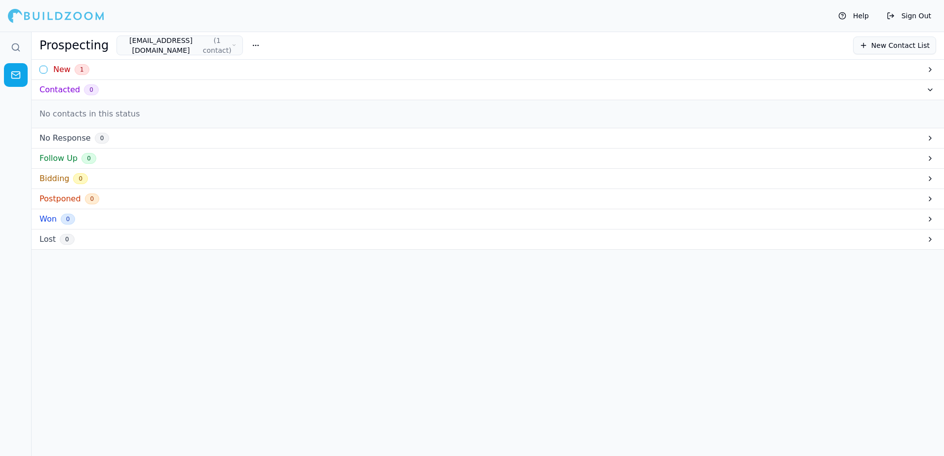
click at [928, 69] on button at bounding box center [931, 70] width 12 height 12
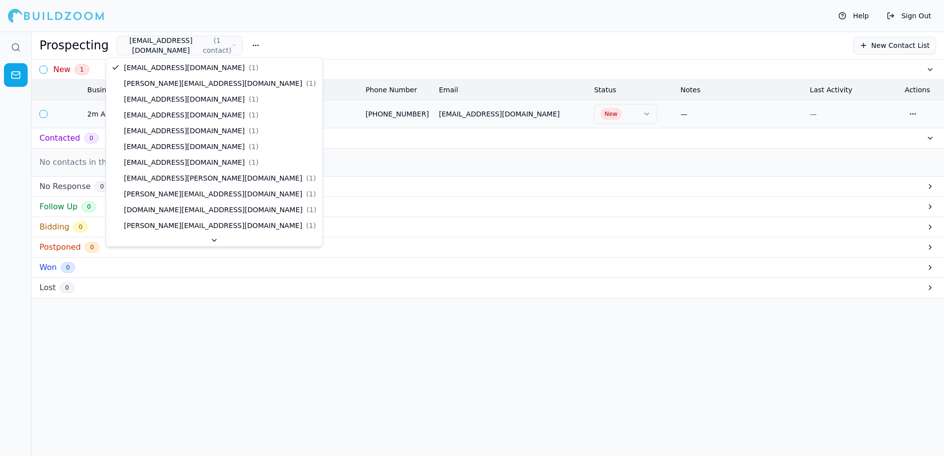
click at [233, 45] on icon "button" at bounding box center [234, 45] width 2 height 1
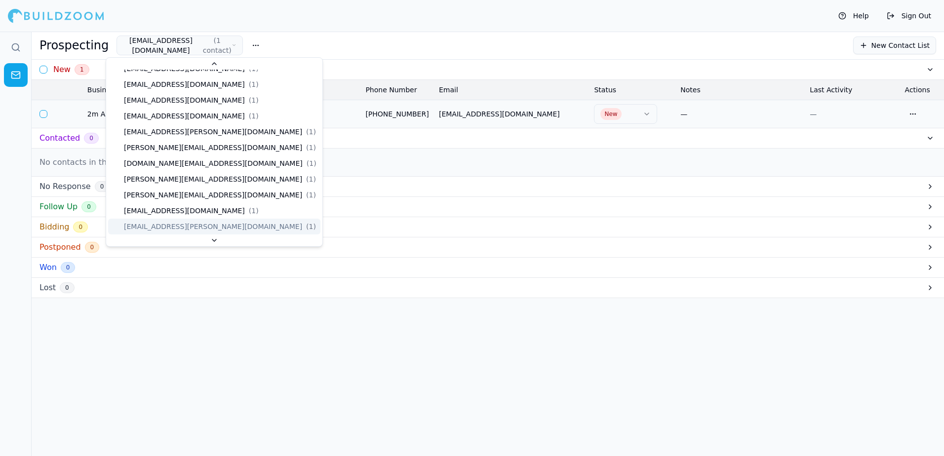
scroll to position [116, 0]
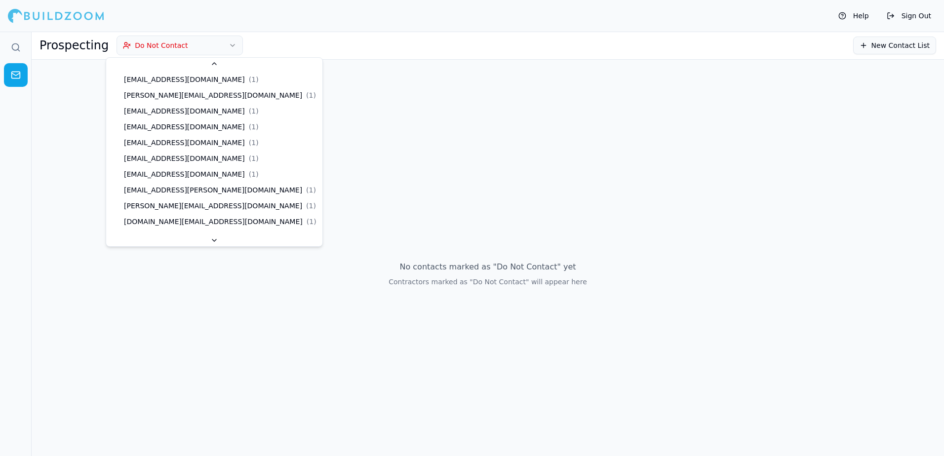
click at [229, 43] on icon "button" at bounding box center [233, 45] width 8 height 8
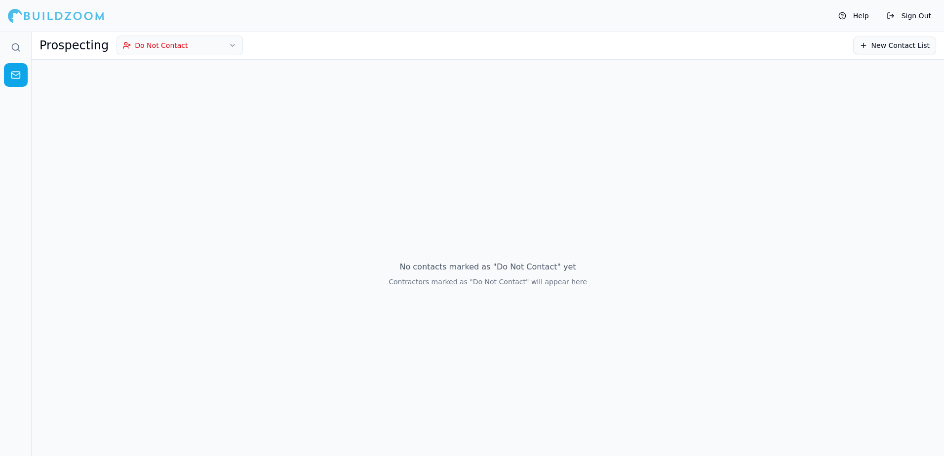
click at [229, 45] on icon "button" at bounding box center [233, 45] width 8 height 8
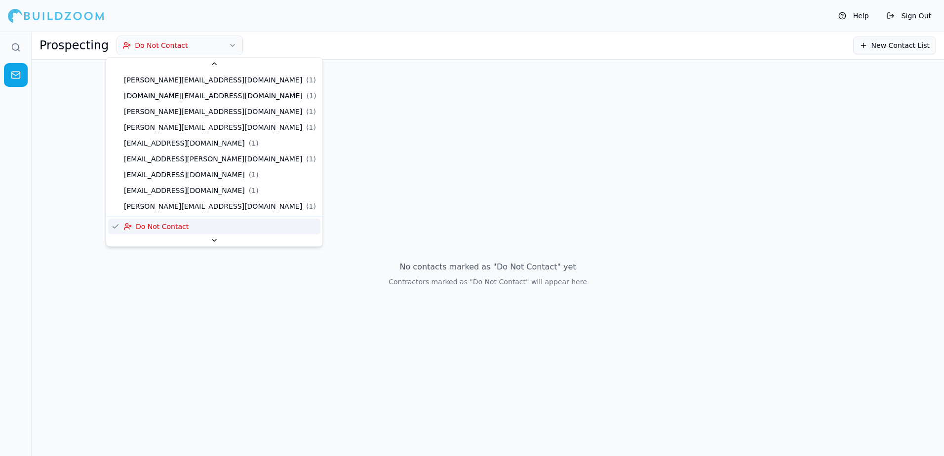
scroll to position [116, 0]
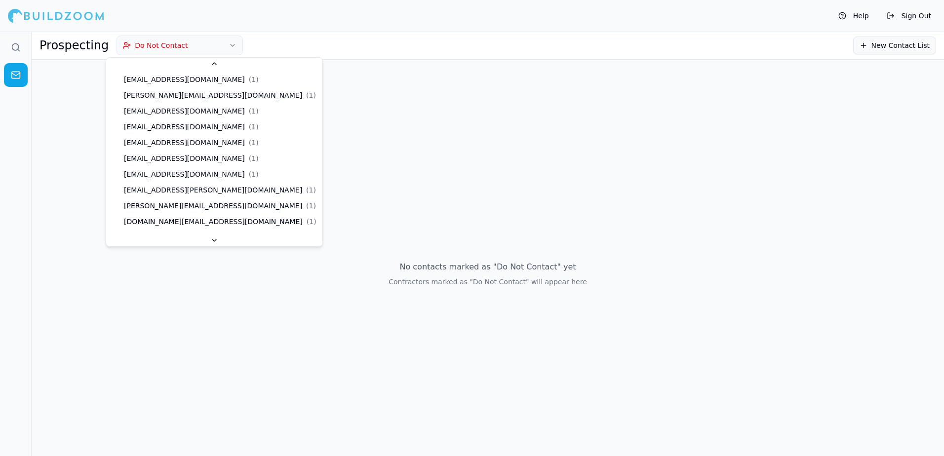
click at [229, 44] on icon "button" at bounding box center [233, 45] width 8 height 8
click at [231, 46] on icon "button" at bounding box center [233, 45] width 4 height 2
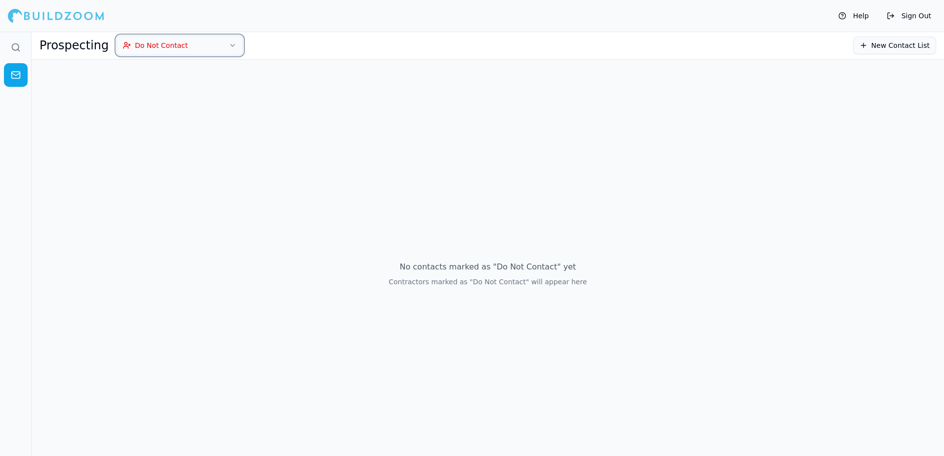
click at [229, 44] on icon "button" at bounding box center [233, 45] width 8 height 8
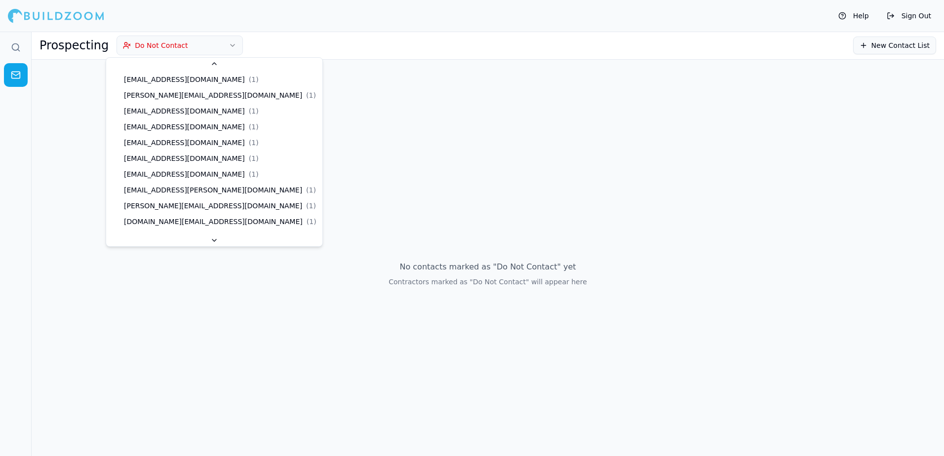
scroll to position [126, 0]
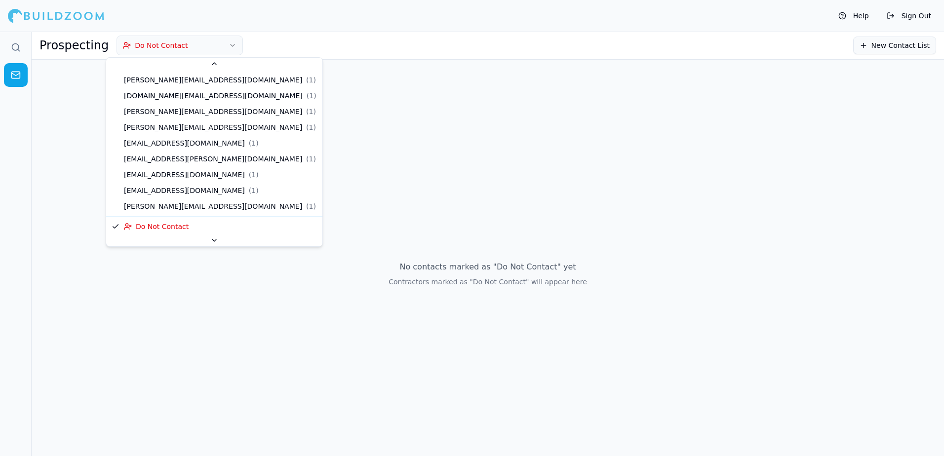
click at [117, 44] on button "Do Not Contact" at bounding box center [180, 46] width 126 height 20
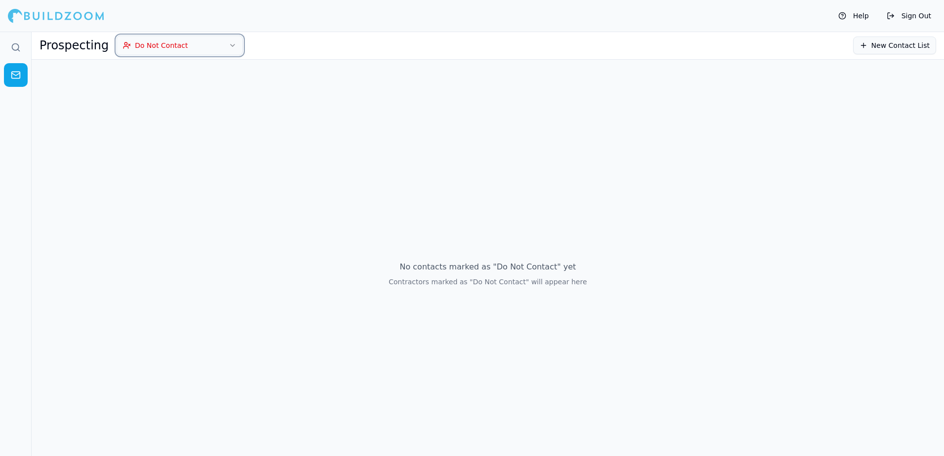
click at [117, 44] on button "Do Not Contact" at bounding box center [180, 46] width 126 height 20
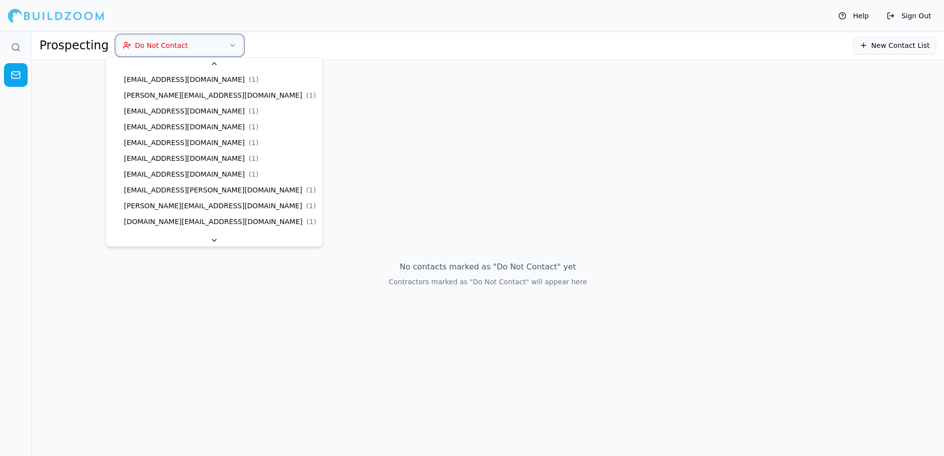
click at [117, 44] on button "Do Not Contact" at bounding box center [180, 46] width 126 height 20
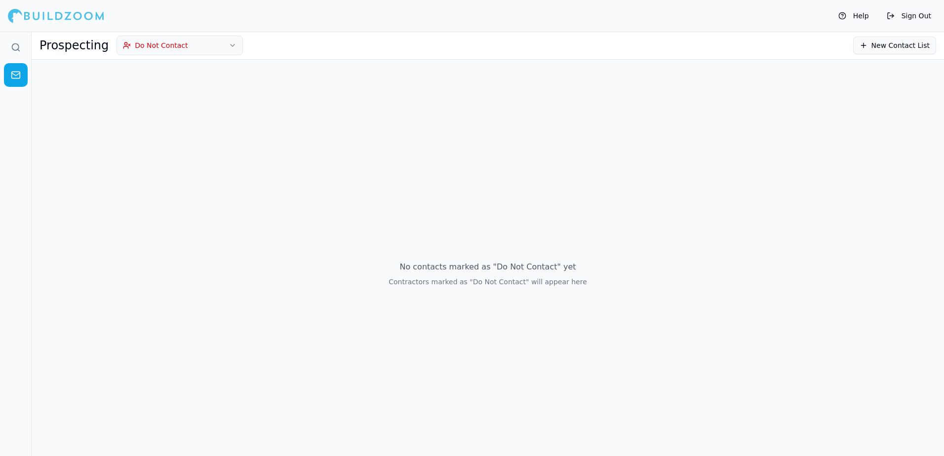
click at [77, 46] on h1 "Prospecting" at bounding box center [74, 46] width 69 height 16
click at [58, 46] on h1 "Prospecting" at bounding box center [74, 46] width 69 height 16
click at [16, 74] on icon at bounding box center [16, 75] width 10 height 10
click at [14, 46] on icon at bounding box center [16, 47] width 10 height 10
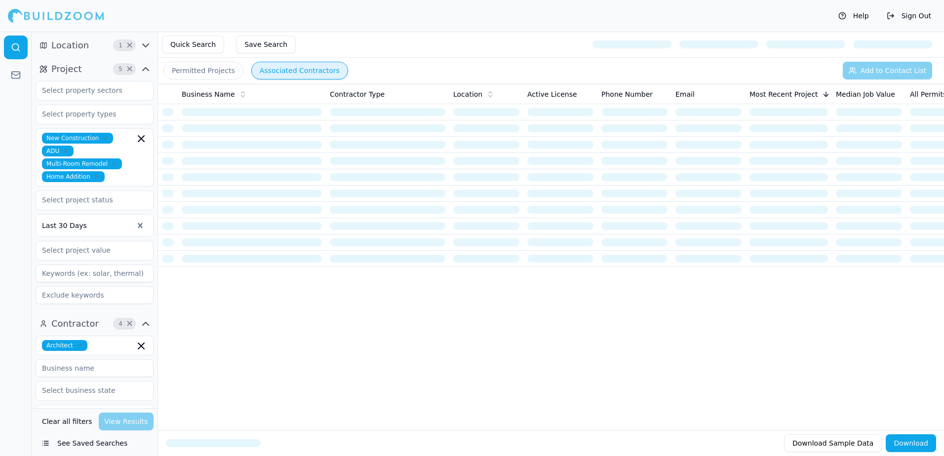
click at [146, 43] on icon "button" at bounding box center [146, 46] width 12 height 12
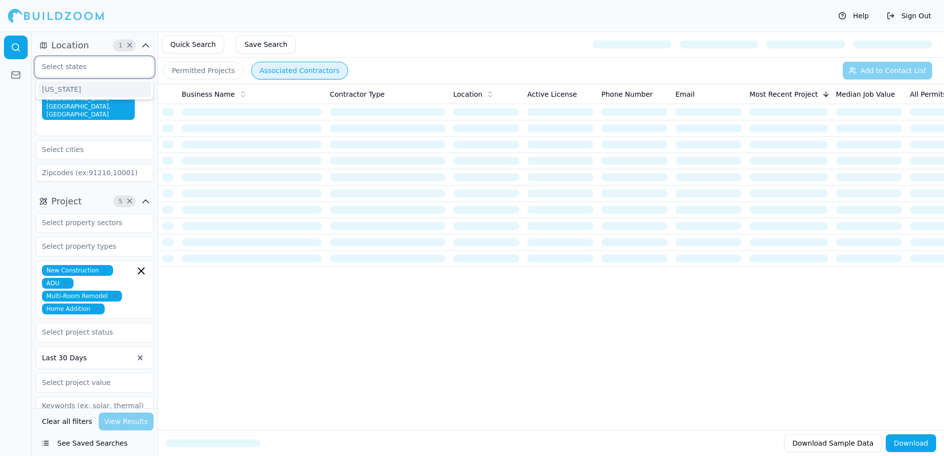
click at [59, 66] on input "text" at bounding box center [88, 67] width 105 height 18
click at [59, 87] on div "[US_STATE]" at bounding box center [94, 90] width 113 height 16
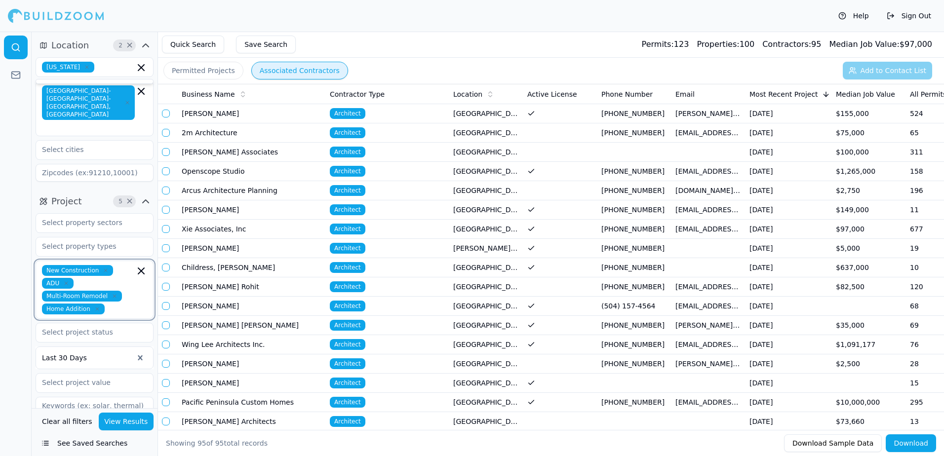
click at [112, 304] on input "text" at bounding box center [122, 309] width 26 height 11
type input "ga"
click at [67, 324] on div "Garage Construction" at bounding box center [94, 332] width 113 height 16
click at [67, 400] on div "Kitchen Remodel" at bounding box center [94, 408] width 113 height 16
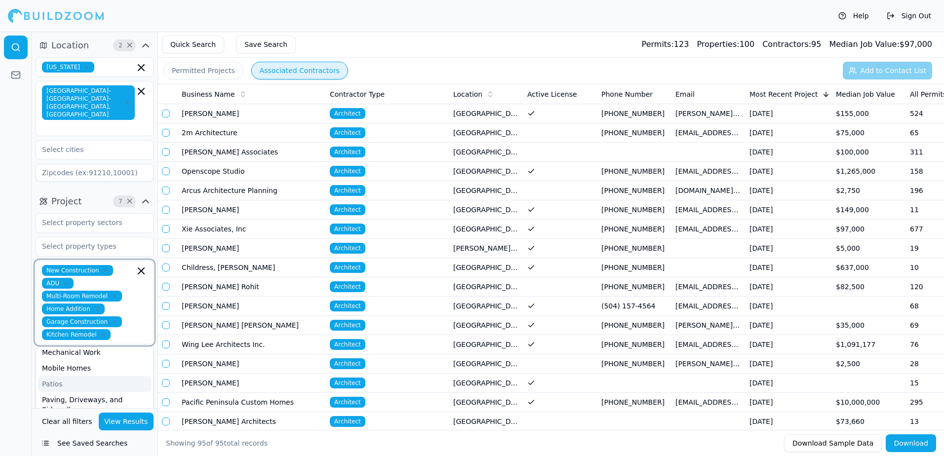
scroll to position [99, 0]
click at [60, 361] on div "Patios" at bounding box center [94, 369] width 113 height 16
click at [60, 374] on div "Paving, Driveways, and Sidewalks" at bounding box center [94, 387] width 113 height 26
click at [61, 395] on div "Fences" at bounding box center [94, 403] width 113 height 16
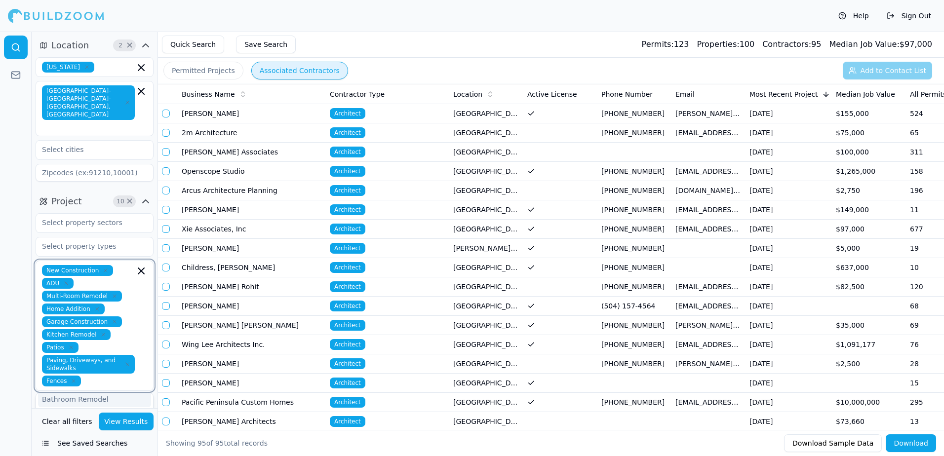
click at [62, 392] on div "Bathroom Remodel" at bounding box center [94, 400] width 113 height 16
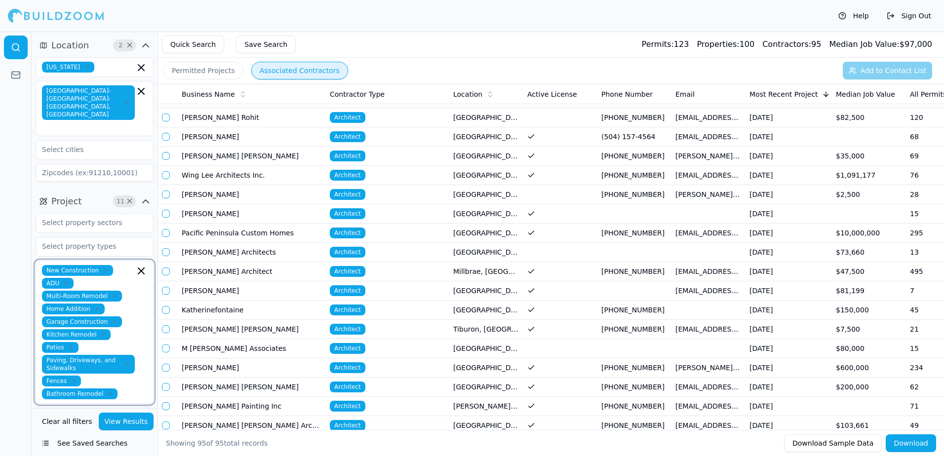
scroll to position [198, 0]
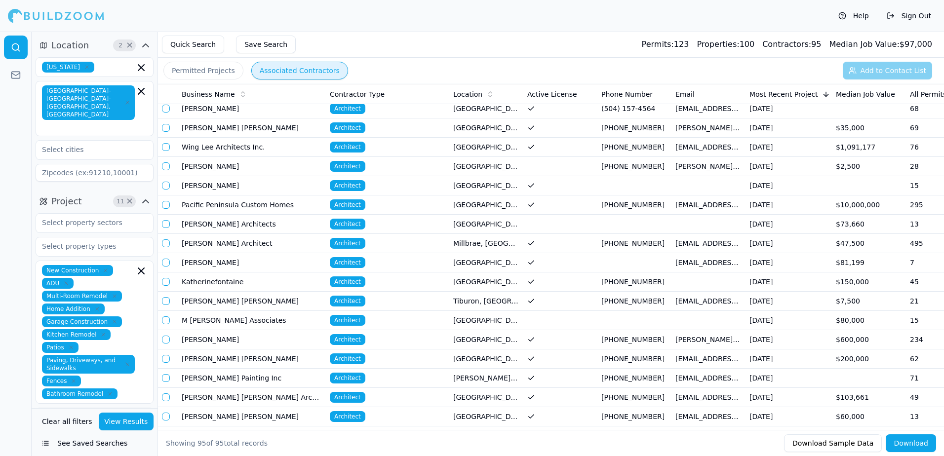
drag, startPoint x: 154, startPoint y: 203, endPoint x: 152, endPoint y: 174, distance: 29.2
click at [152, 190] on div "Project 11 × New Construction ADU Multi-Room Remodel Home Addition Garage Const…" at bounding box center [95, 360] width 126 height 340
click at [8, 165] on div at bounding box center [16, 244] width 32 height 425
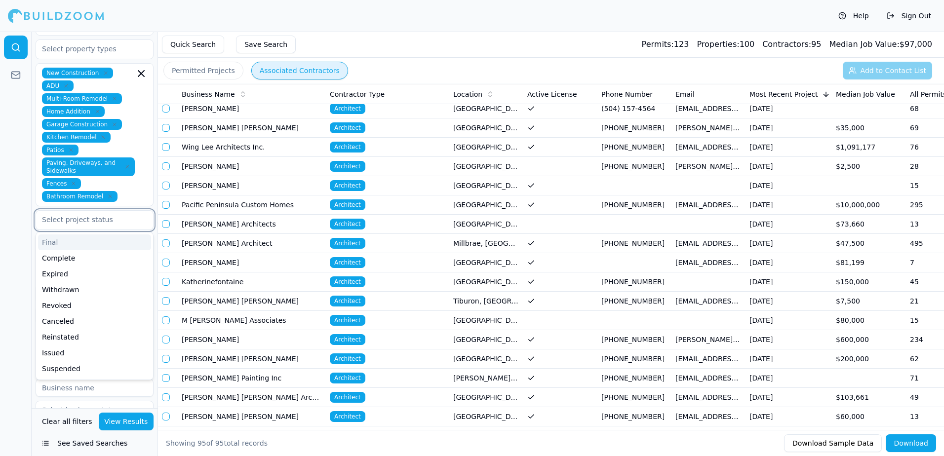
click at [61, 211] on input "text" at bounding box center [88, 220] width 105 height 18
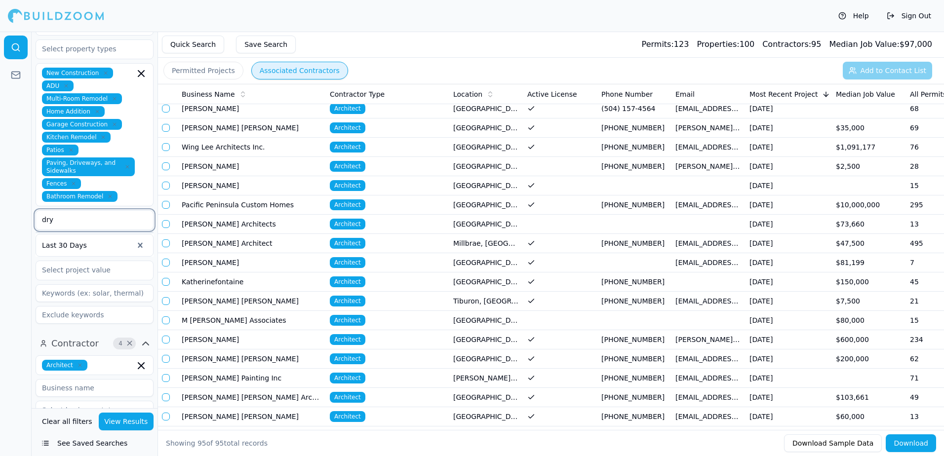
click at [67, 211] on input "dry" at bounding box center [88, 220] width 105 height 18
click at [25, 193] on div at bounding box center [16, 244] width 32 height 425
click at [90, 211] on input "dry" at bounding box center [88, 220] width 105 height 18
click at [60, 211] on input "dry" at bounding box center [88, 220] width 105 height 18
type input "d"
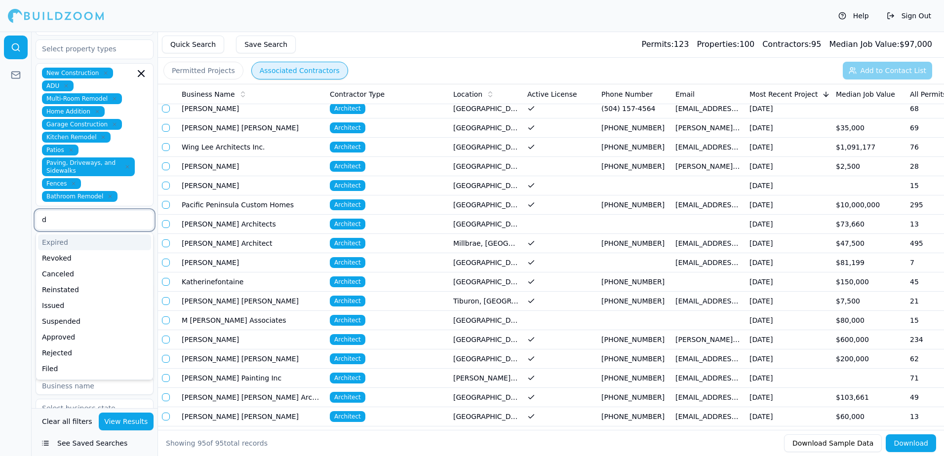
type input "d"
click at [16, 215] on div at bounding box center [16, 244] width 32 height 425
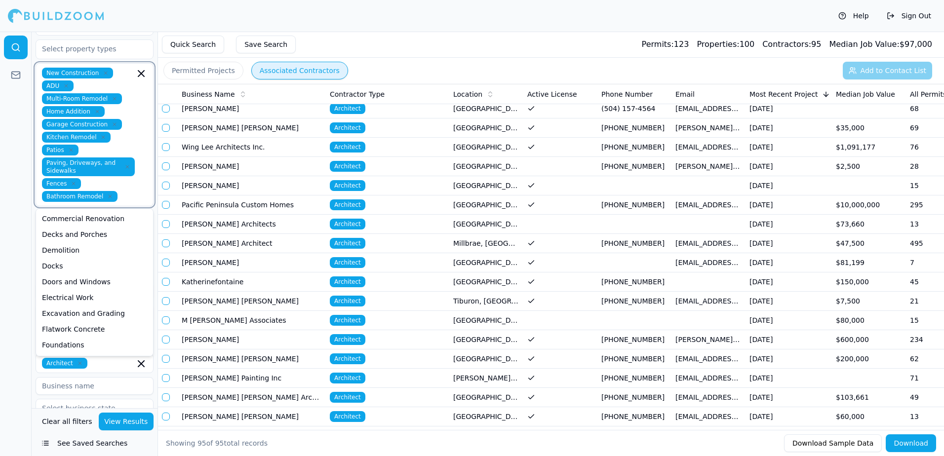
click at [122, 191] on input "text" at bounding box center [128, 196] width 13 height 11
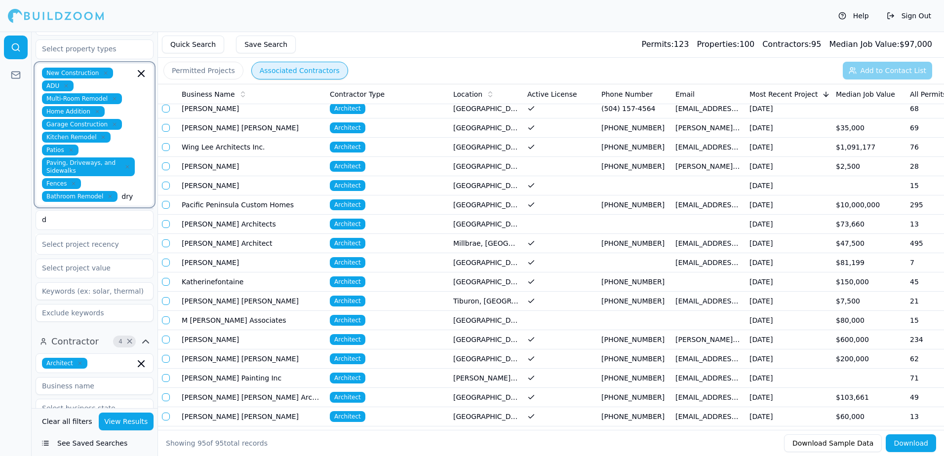
type input "dr"
click at [117, 227] on div "Doors and Windows" at bounding box center [94, 235] width 113 height 16
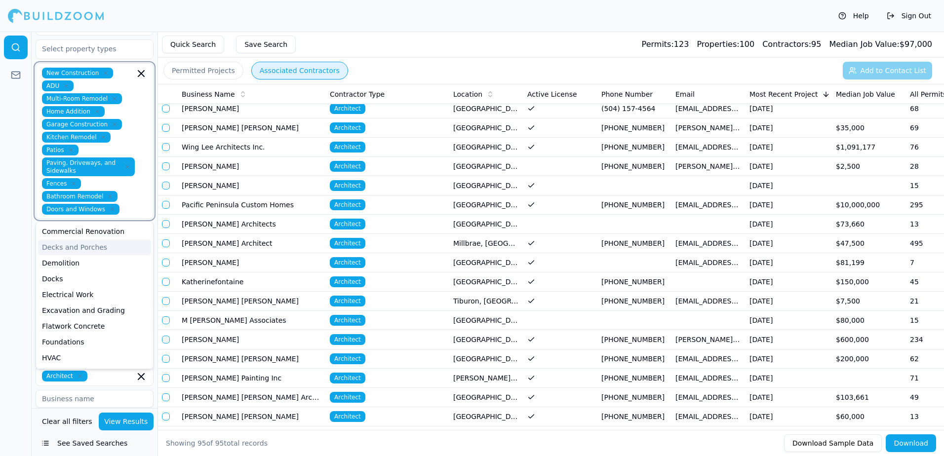
click at [95, 240] on div "Decks and Porches" at bounding box center [94, 248] width 113 height 16
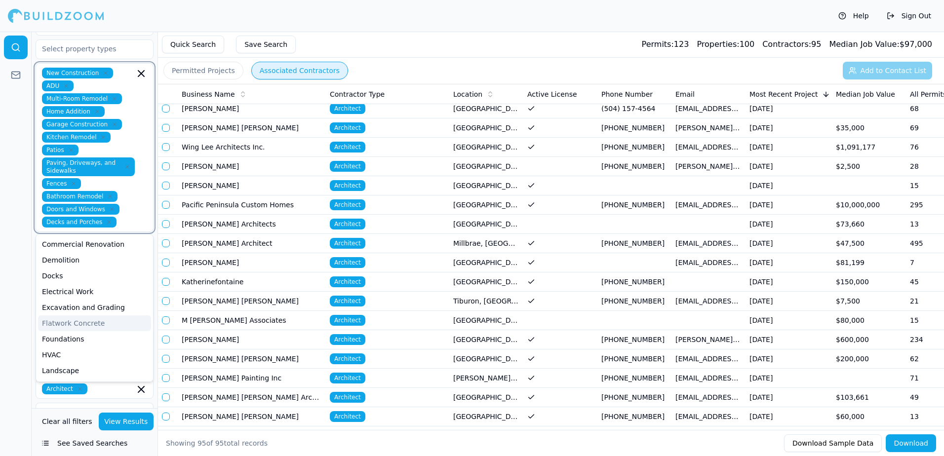
click at [79, 316] on div "Flatwork Concrete" at bounding box center [94, 324] width 113 height 16
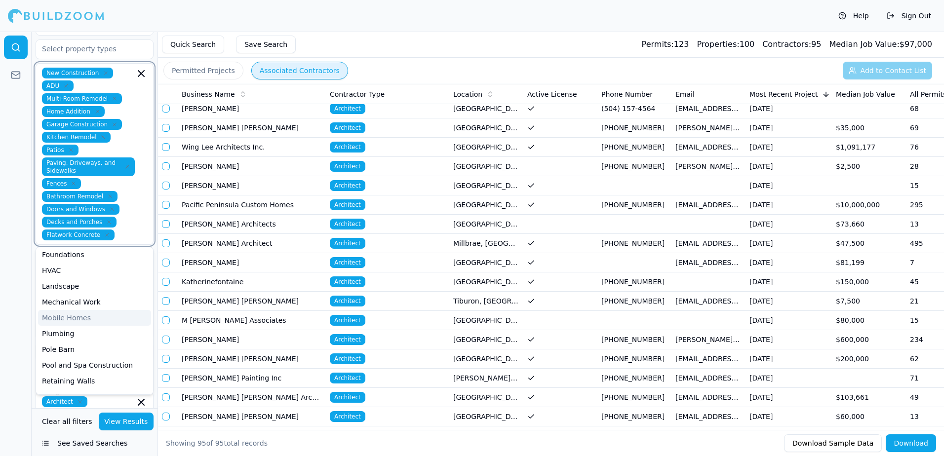
scroll to position [99, 0]
click at [79, 356] on div "Retaining Walls" at bounding box center [94, 364] width 113 height 16
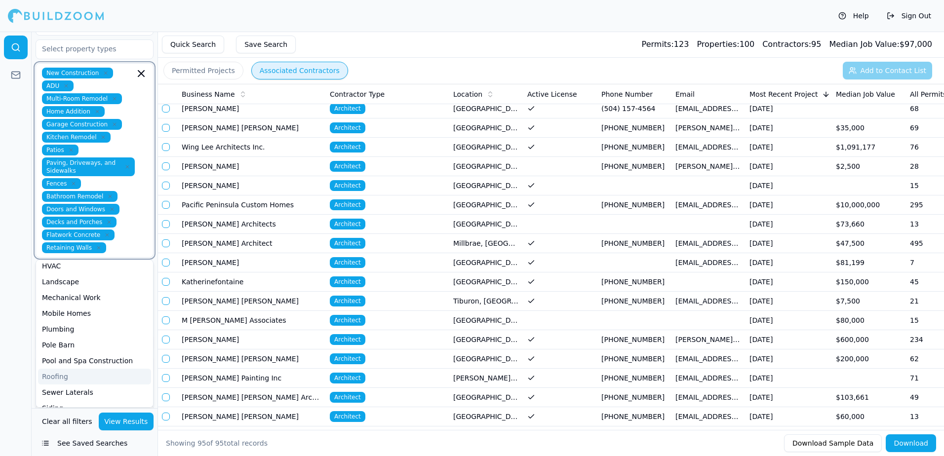
click at [62, 369] on div "Roofing" at bounding box center [94, 377] width 113 height 16
click at [53, 371] on div "Siding" at bounding box center [94, 379] width 113 height 16
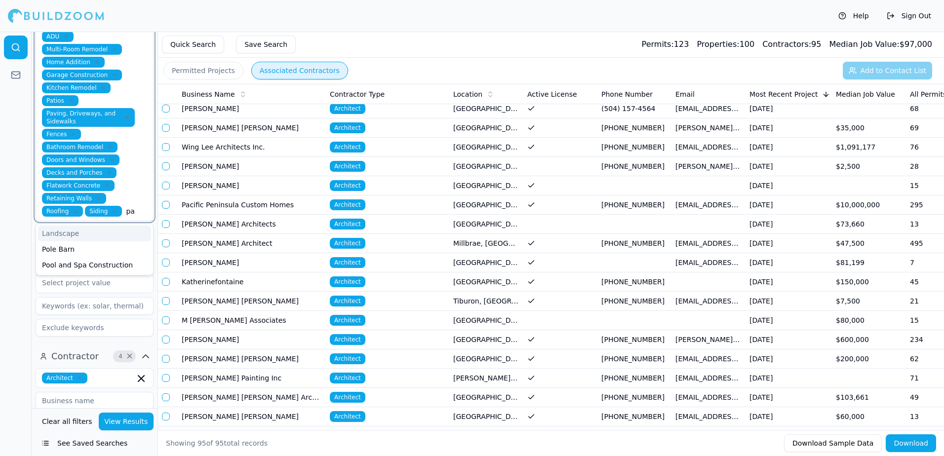
type input "p"
type input "f"
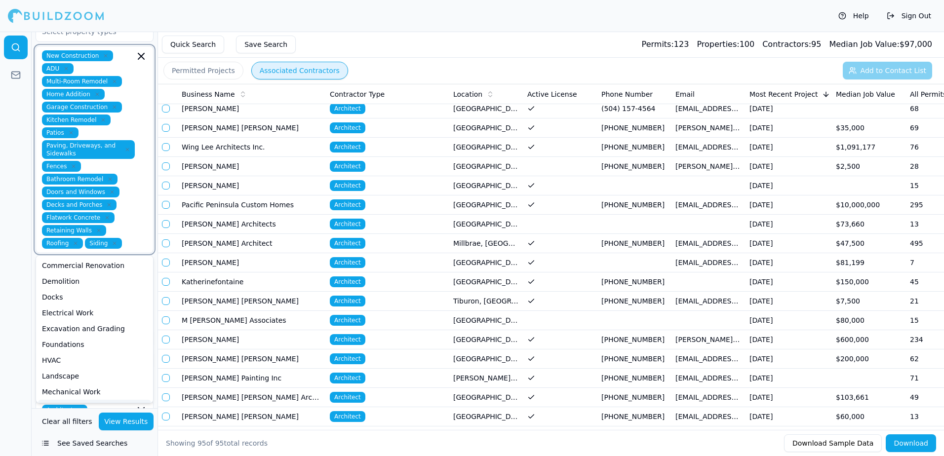
scroll to position [198, 0]
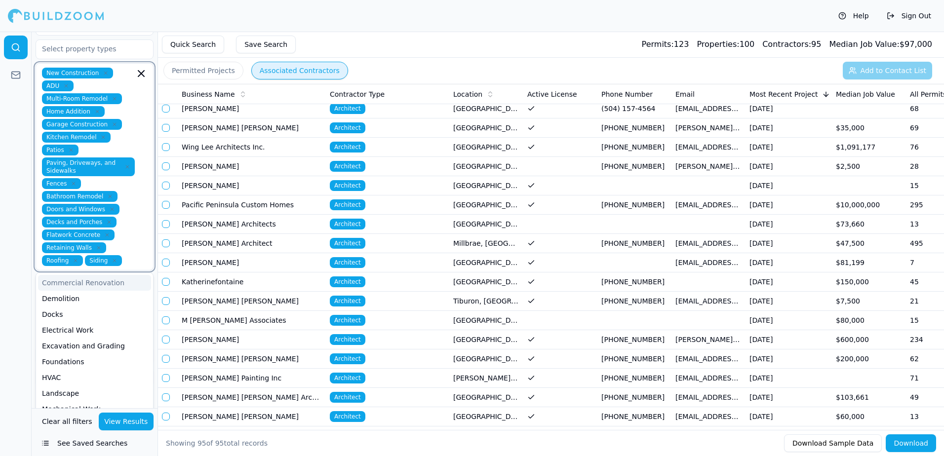
click at [134, 255] on input "text" at bounding box center [130, 260] width 9 height 11
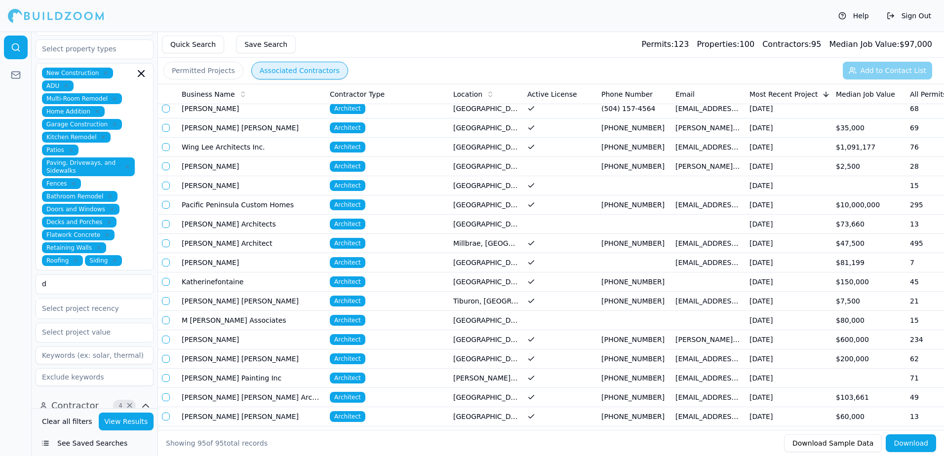
click at [122, 423] on button "View Results" at bounding box center [126, 422] width 55 height 18
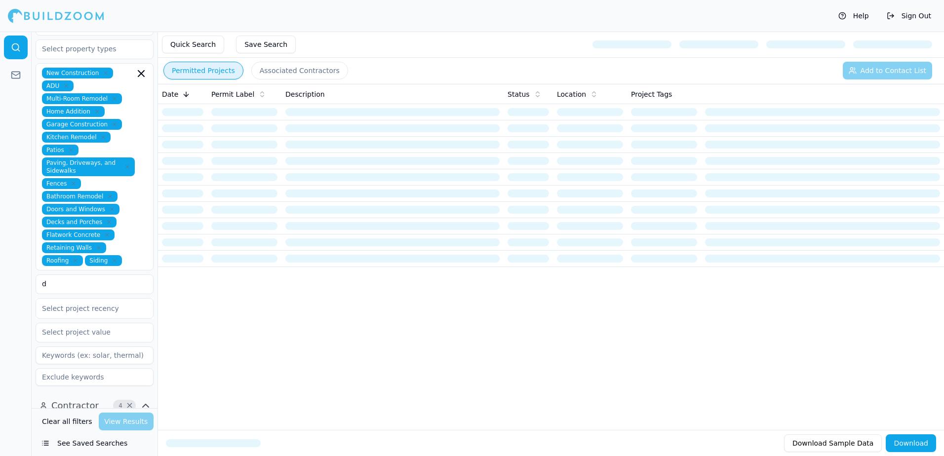
click at [189, 70] on button "Permitted Projects" at bounding box center [204, 71] width 80 height 18
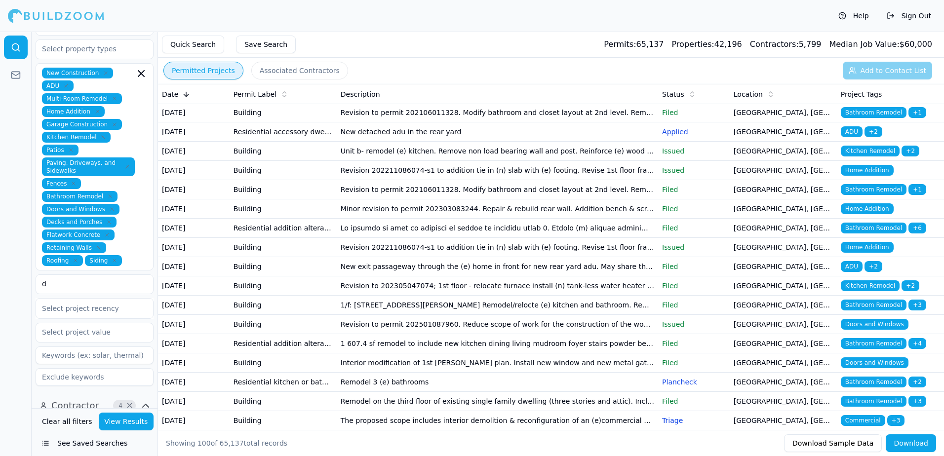
scroll to position [1630, 0]
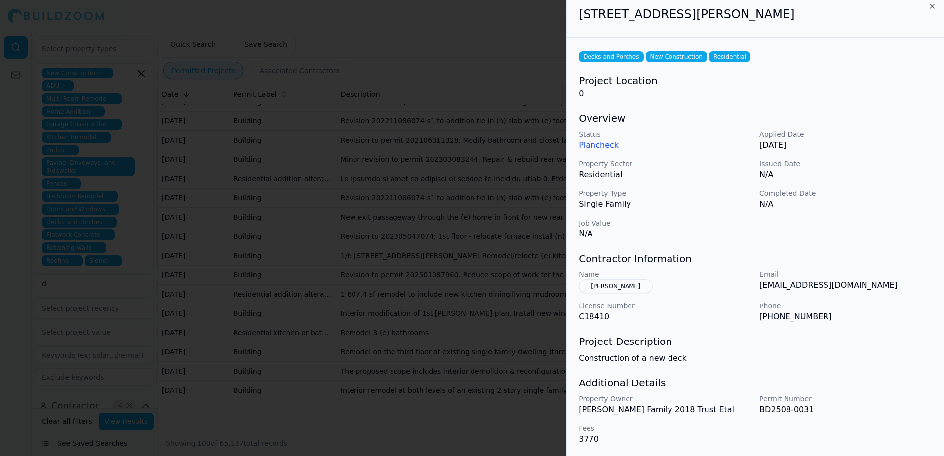
scroll to position [6, 0]
click at [718, 374] on div "Decks and Porches New Construction Residential Project Location 0 Overview Stat…" at bounding box center [755, 247] width 377 height 420
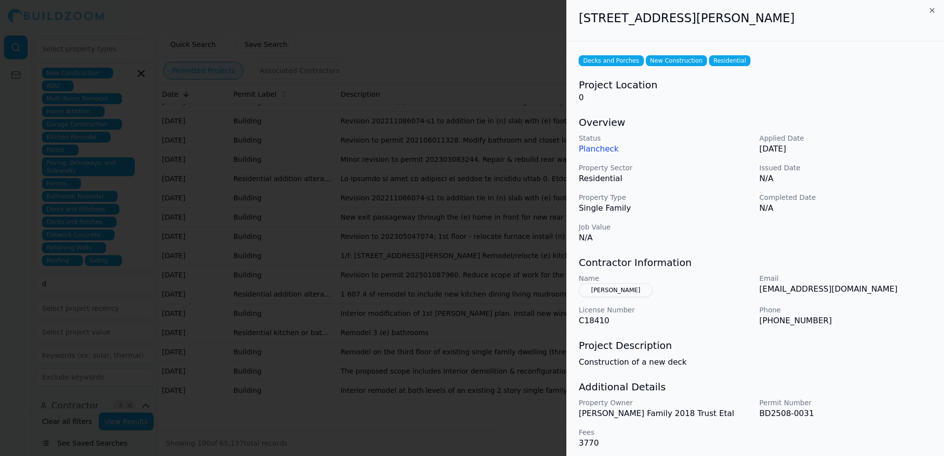
scroll to position [0, 0]
click at [509, 56] on div at bounding box center [472, 228] width 944 height 456
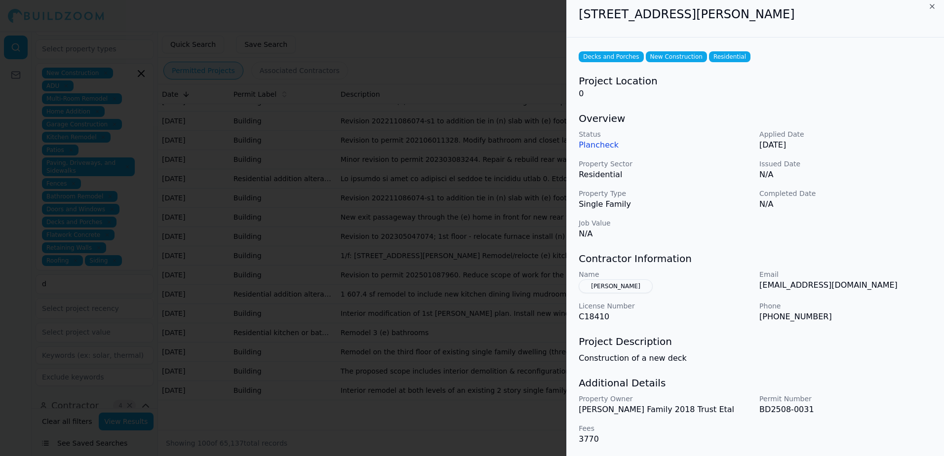
scroll to position [6, 0]
drag, startPoint x: 759, startPoint y: 284, endPoint x: 872, endPoint y: 293, distance: 113.5
click at [872, 293] on div "Name Cavener Jeffrey S Email jcavenerarchitect@outlook.com License Number C1841…" at bounding box center [756, 295] width 354 height 53
drag, startPoint x: 872, startPoint y: 293, endPoint x: 850, endPoint y: 281, distance: 25.4
copy p "[EMAIL_ADDRESS][DOMAIN_NAME]"
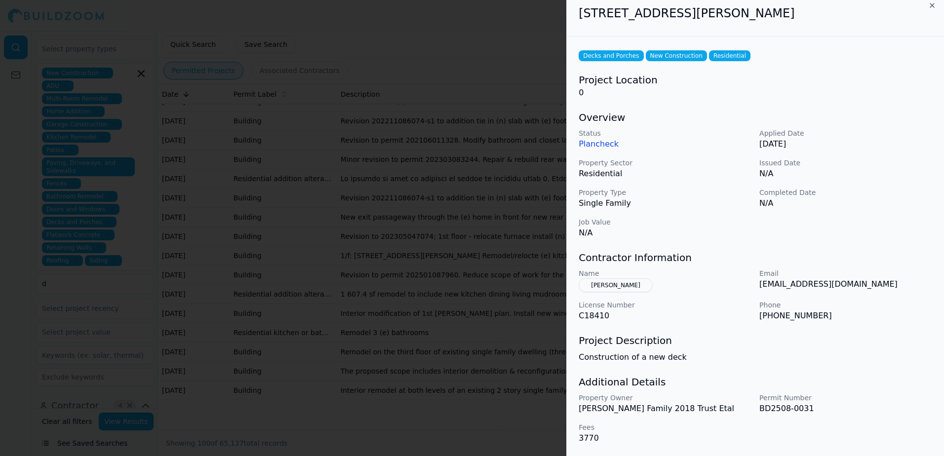
click at [441, 26] on div at bounding box center [472, 228] width 944 height 456
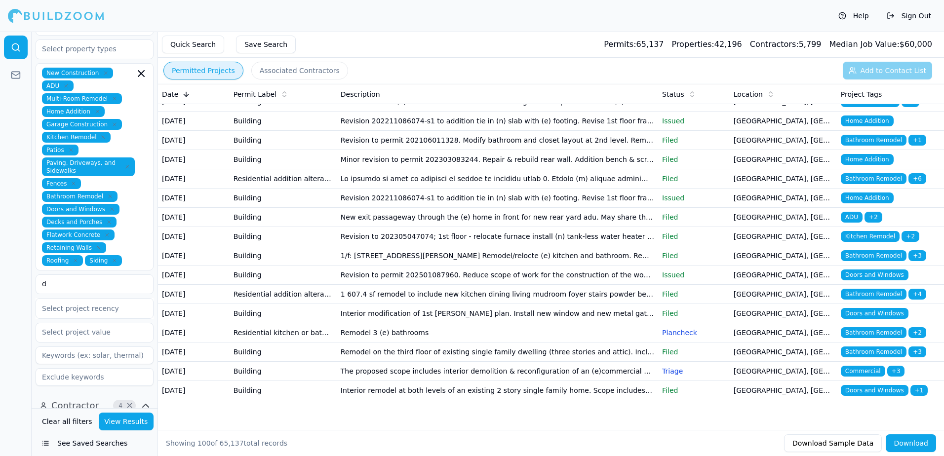
click at [890, 72] on div "Permitted Projects Associated Contractors Add to Contact List" at bounding box center [551, 71] width 786 height 26
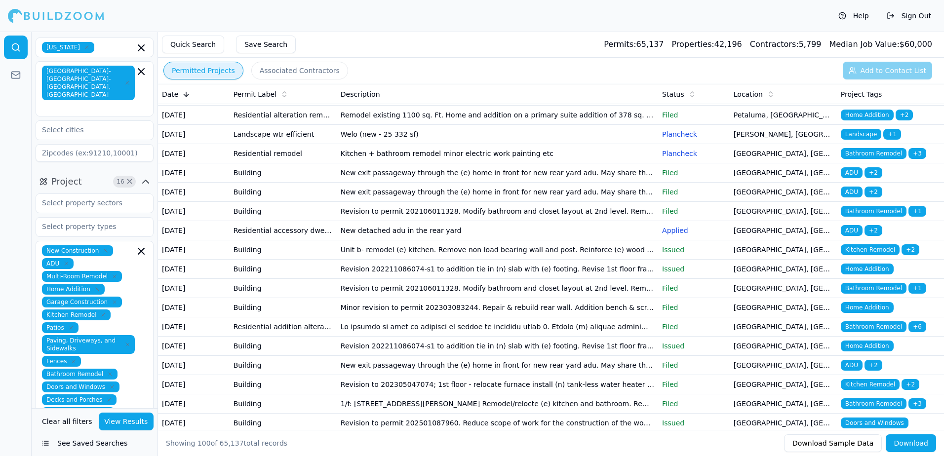
scroll to position [0, 0]
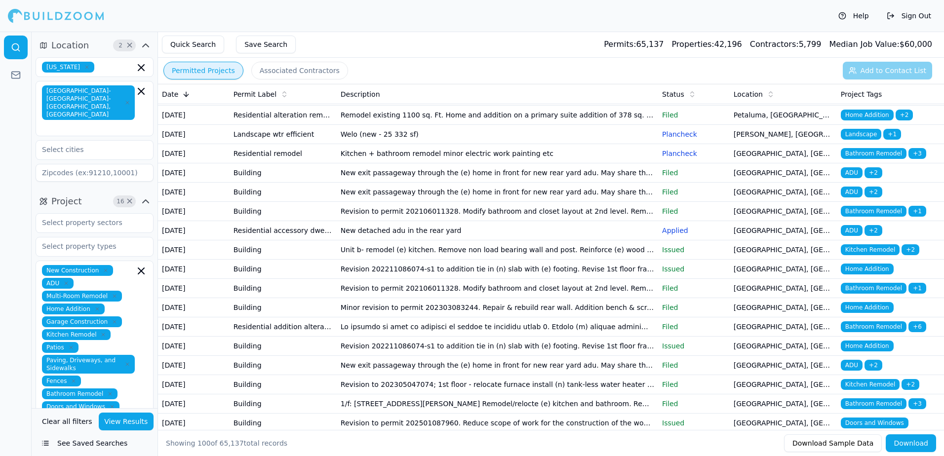
click at [381, 25] on div "Help Sign Out" at bounding box center [472, 16] width 944 height 32
click at [541, 63] on div "Permitted Projects Associated Contractors Add to Contact List" at bounding box center [551, 71] width 786 height 26
click at [52, 141] on input "text" at bounding box center [88, 150] width 105 height 18
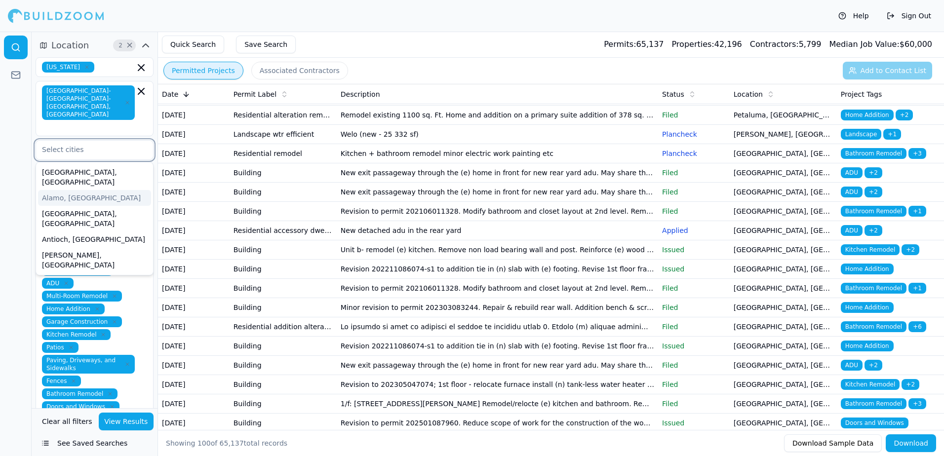
click at [77, 190] on div "Alamo, [GEOGRAPHIC_DATA]" at bounding box center [94, 198] width 113 height 16
click at [71, 206] on div "[GEOGRAPHIC_DATA], [GEOGRAPHIC_DATA]" at bounding box center [94, 219] width 113 height 26
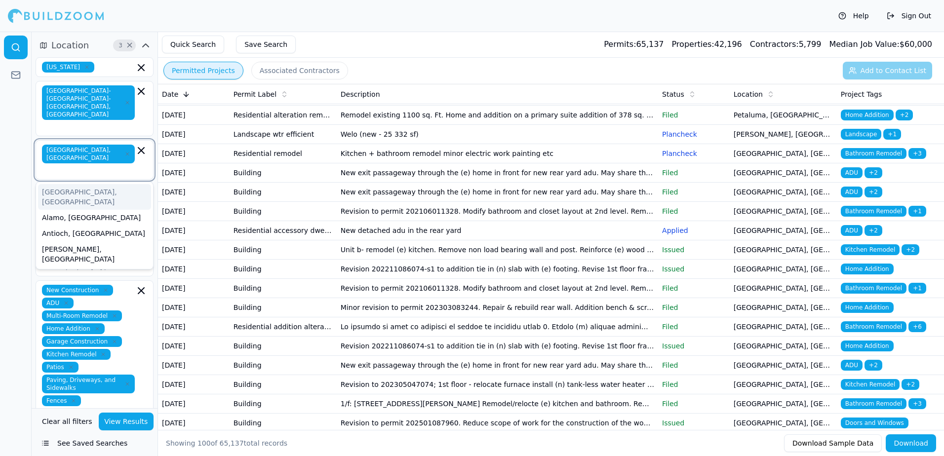
click at [71, 226] on div "Antioch, [GEOGRAPHIC_DATA]" at bounding box center [94, 234] width 113 height 16
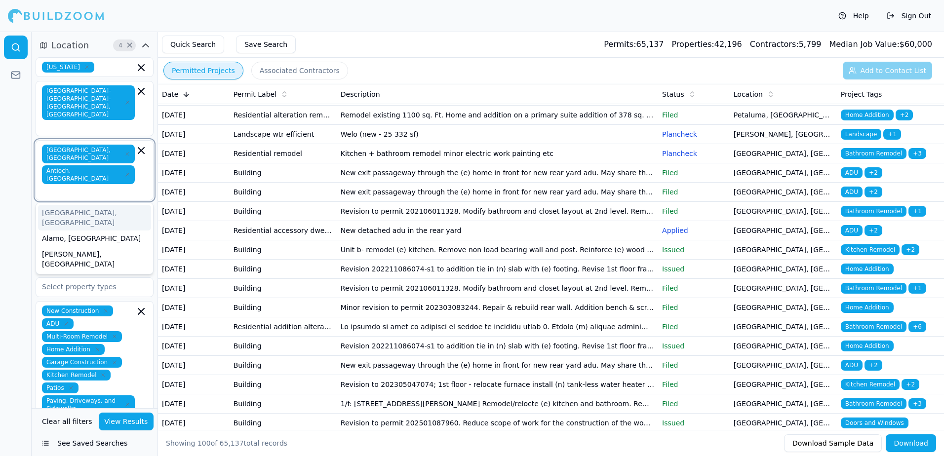
click at [70, 205] on div "[GEOGRAPHIC_DATA], [GEOGRAPHIC_DATA]" at bounding box center [94, 218] width 113 height 26
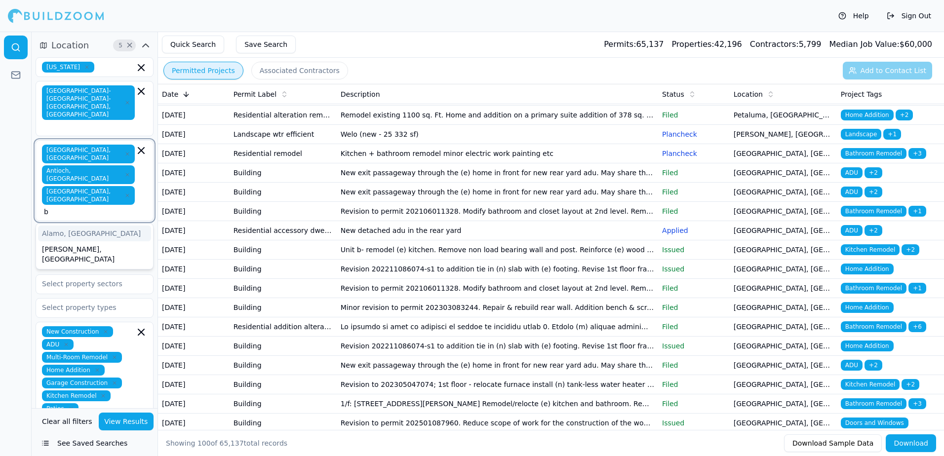
type input "b"
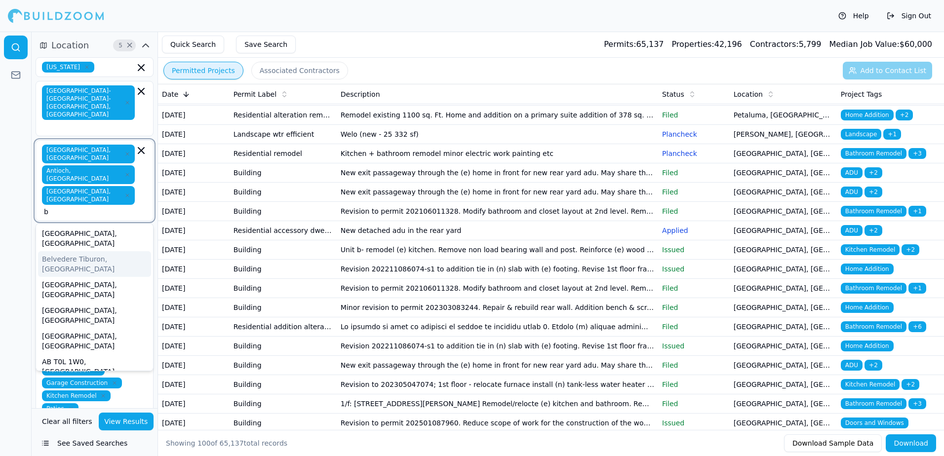
click at [83, 251] on div "Belvedere Tiburon, [GEOGRAPHIC_DATA]" at bounding box center [94, 264] width 113 height 26
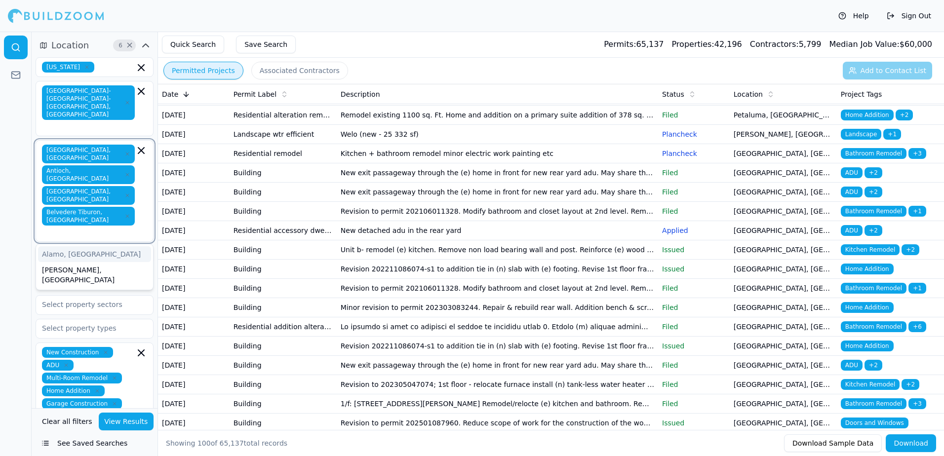
type input "b"
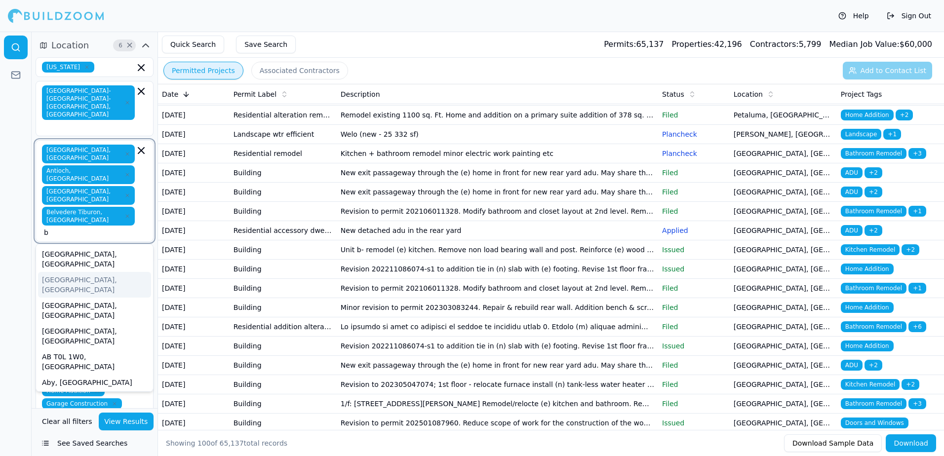
click at [64, 272] on div "[GEOGRAPHIC_DATA], [GEOGRAPHIC_DATA]" at bounding box center [94, 285] width 113 height 26
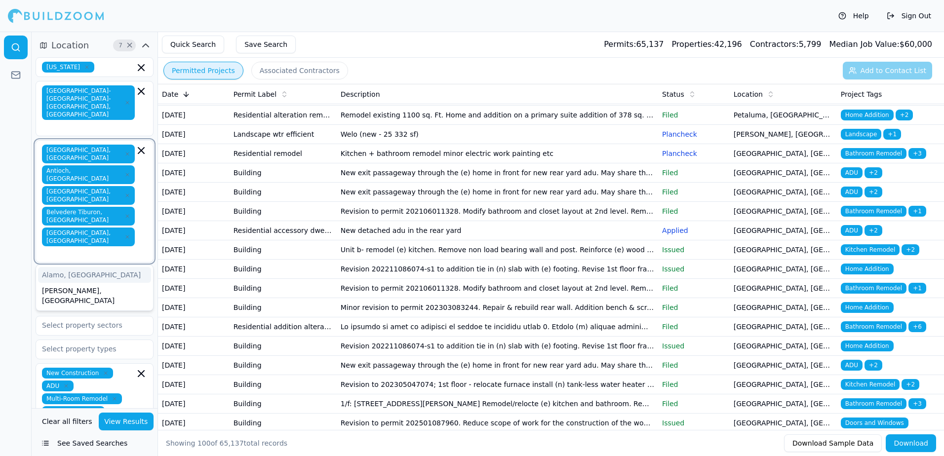
type input "b"
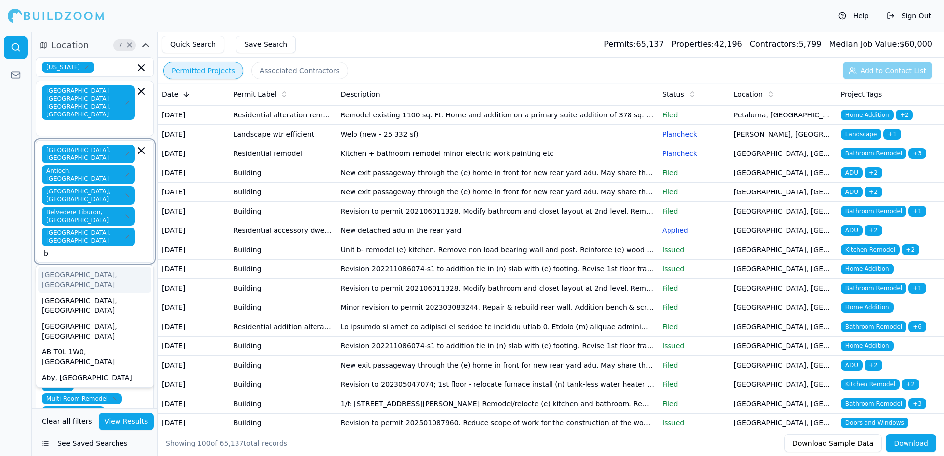
click at [57, 267] on div "[GEOGRAPHIC_DATA], [GEOGRAPHIC_DATA]" at bounding box center [94, 280] width 113 height 26
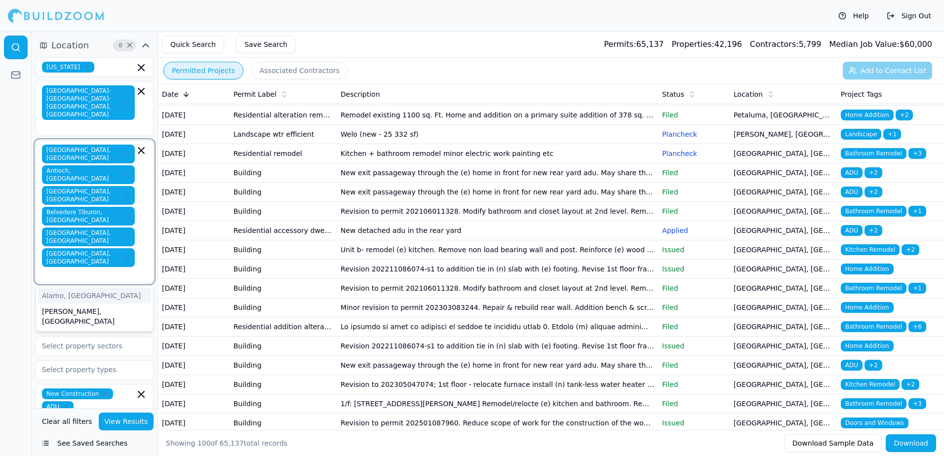
type input "c"
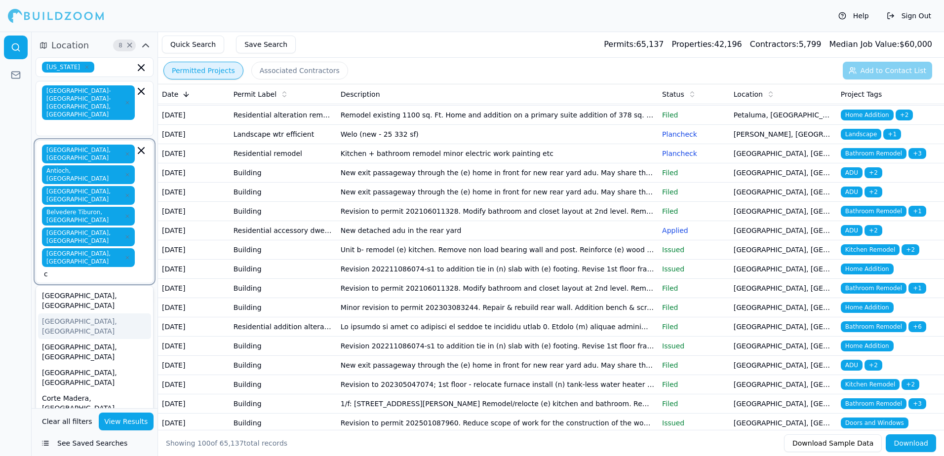
click at [67, 314] on div "[GEOGRAPHIC_DATA], [GEOGRAPHIC_DATA]" at bounding box center [94, 327] width 113 height 26
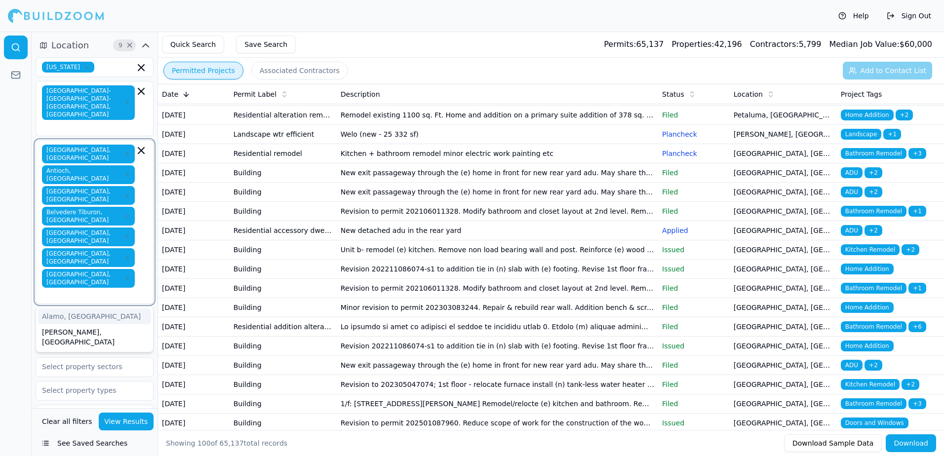
type input "c"
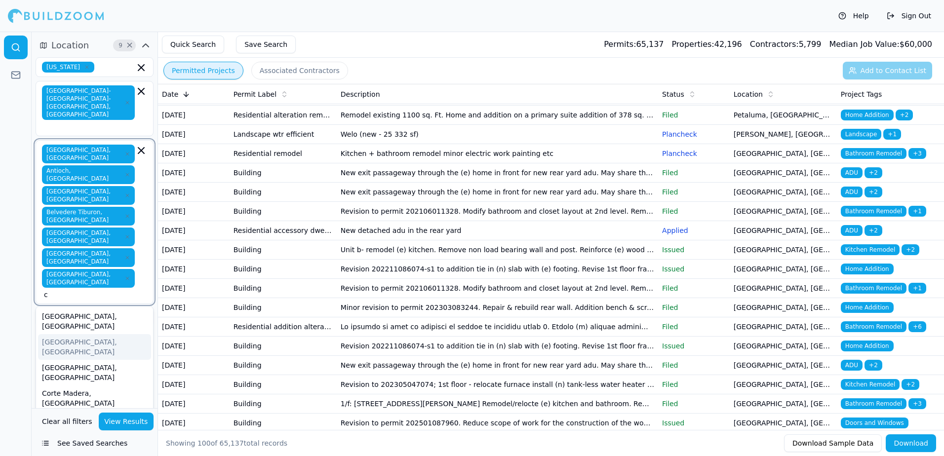
click at [65, 334] on div "[GEOGRAPHIC_DATA], [GEOGRAPHIC_DATA]" at bounding box center [94, 347] width 113 height 26
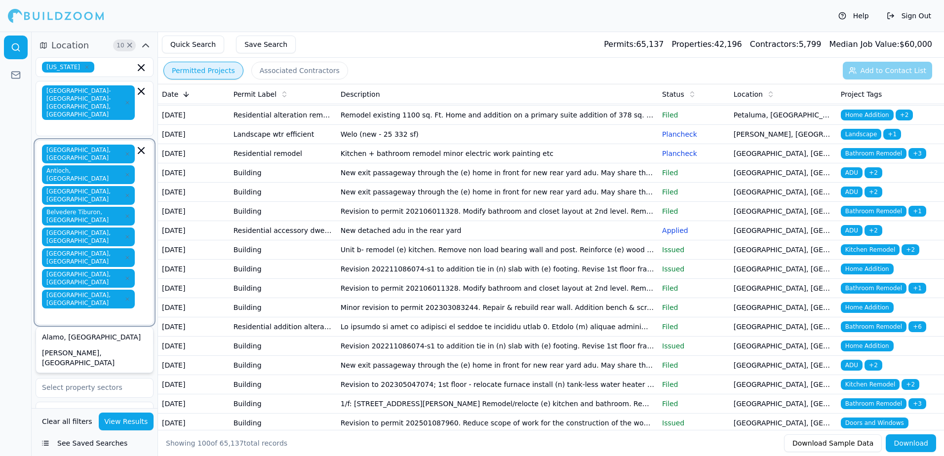
type input "c"
click at [64, 355] on div "[GEOGRAPHIC_DATA], [GEOGRAPHIC_DATA]" at bounding box center [94, 368] width 113 height 26
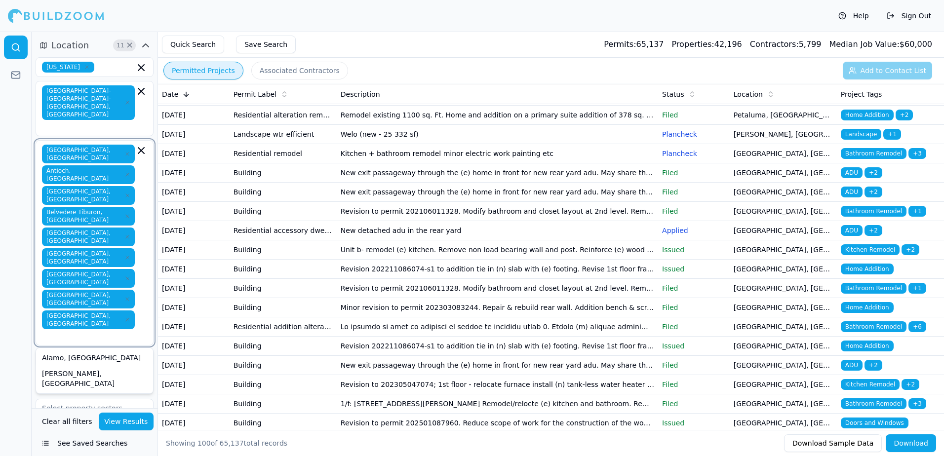
type input "c"
click at [67, 376] on div "Corte Madera, [GEOGRAPHIC_DATA]" at bounding box center [94, 389] width 113 height 26
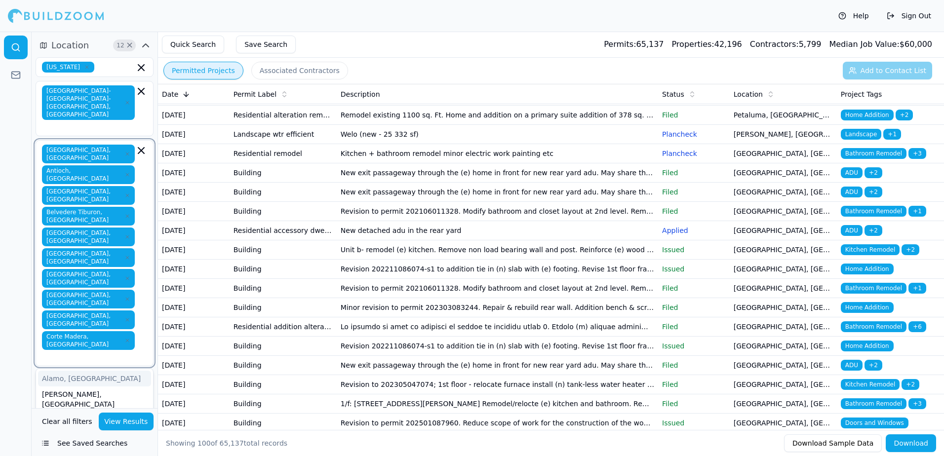
type input "d"
click at [67, 397] on div "[GEOGRAPHIC_DATA], [GEOGRAPHIC_DATA]" at bounding box center [94, 410] width 113 height 26
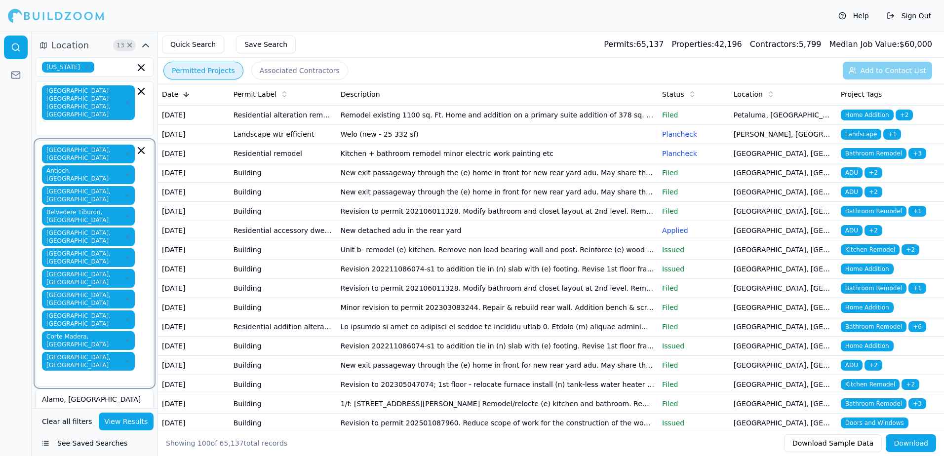
type input "d"
click at [59, 417] on div "Diablo, [GEOGRAPHIC_DATA]" at bounding box center [94, 425] width 113 height 16
type input "d"
type input "e"
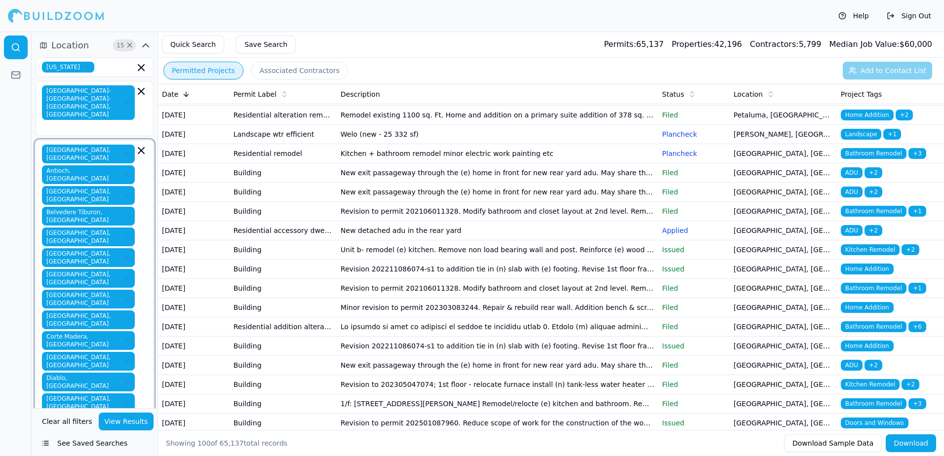
click at [69, 433] on div "El Cerrito, [GEOGRAPHIC_DATA]" at bounding box center [94, 446] width 113 height 26
type input "e"
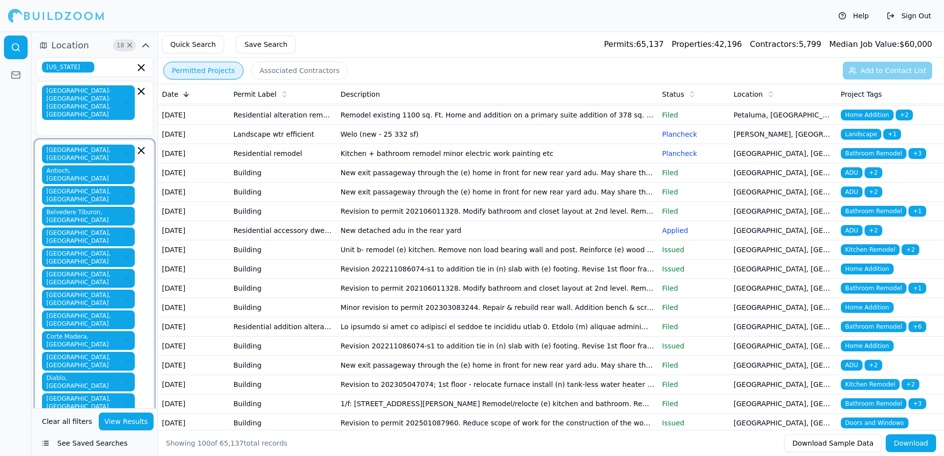
type input "f"
type input "g"
type input "h"
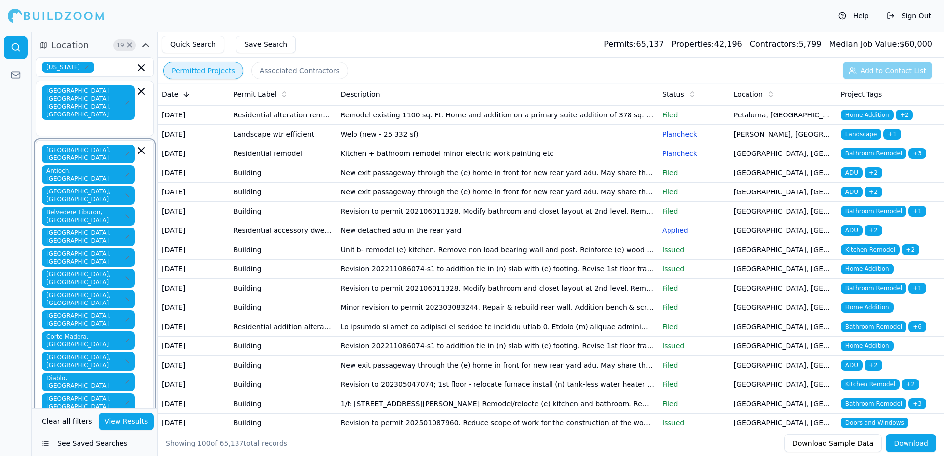
type input "i"
type input "j"
type input "k"
type input "l"
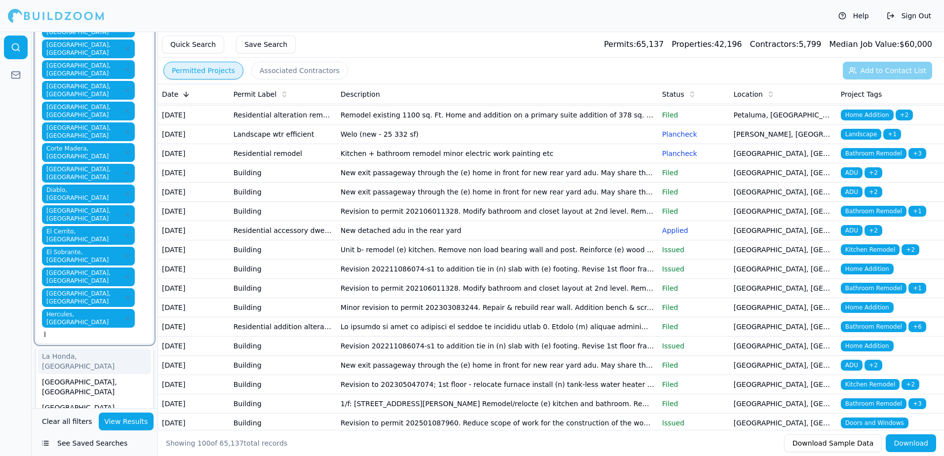
scroll to position [198, 0]
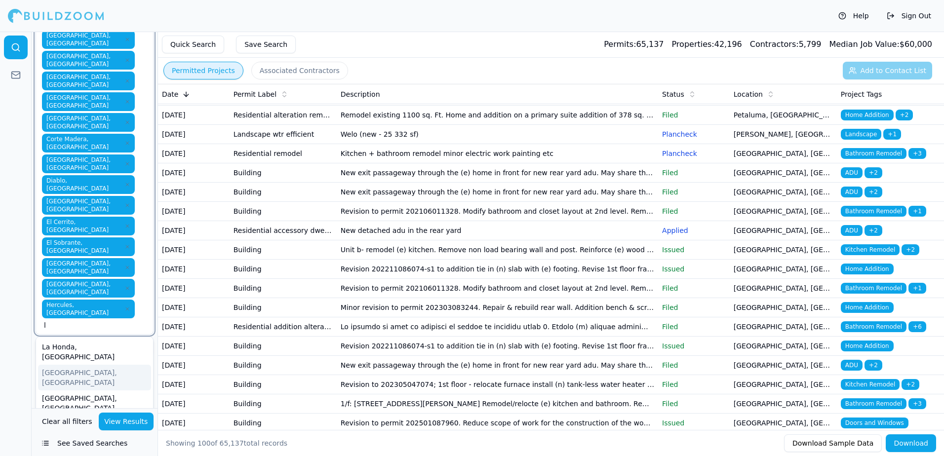
click at [71, 365] on div "[GEOGRAPHIC_DATA], [GEOGRAPHIC_DATA]" at bounding box center [94, 378] width 113 height 26
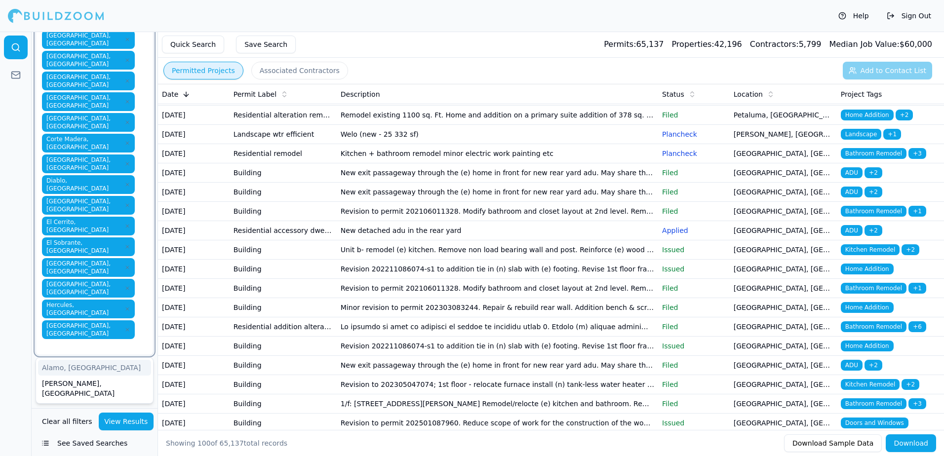
type input "l"
click at [67, 411] on div "[GEOGRAPHIC_DATA], [GEOGRAPHIC_DATA]" at bounding box center [94, 424] width 113 height 26
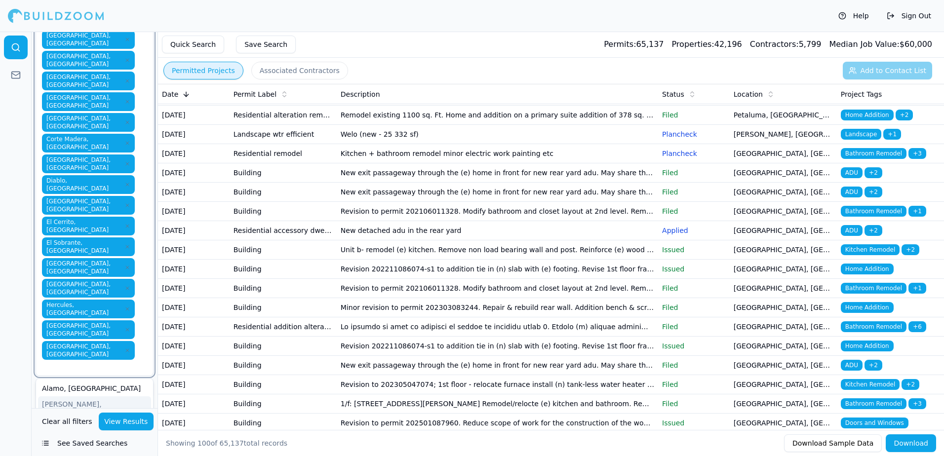
type input "l"
click at [62, 432] on div "Livermore, CA" at bounding box center [94, 445] width 113 height 26
click at [63, 402] on div "Alamo, [GEOGRAPHIC_DATA]" at bounding box center [94, 410] width 113 height 16
type input ","
type input "m"
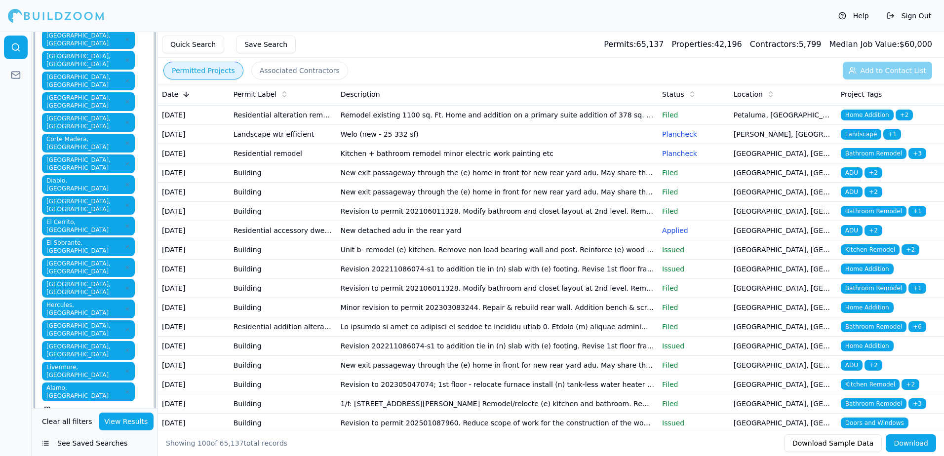
click at [85, 448] on div "[GEOGRAPHIC_DATA], [GEOGRAPHIC_DATA]" at bounding box center [94, 461] width 113 height 26
type input "m"
type input "n"
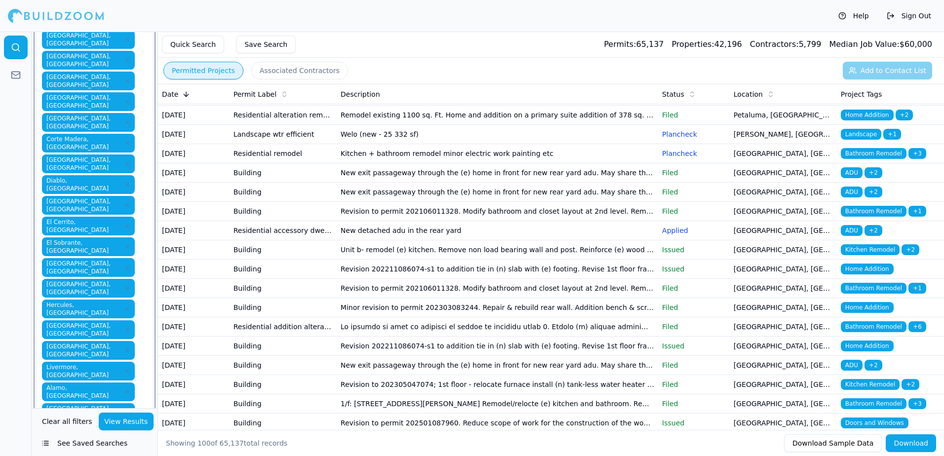
type input "o"
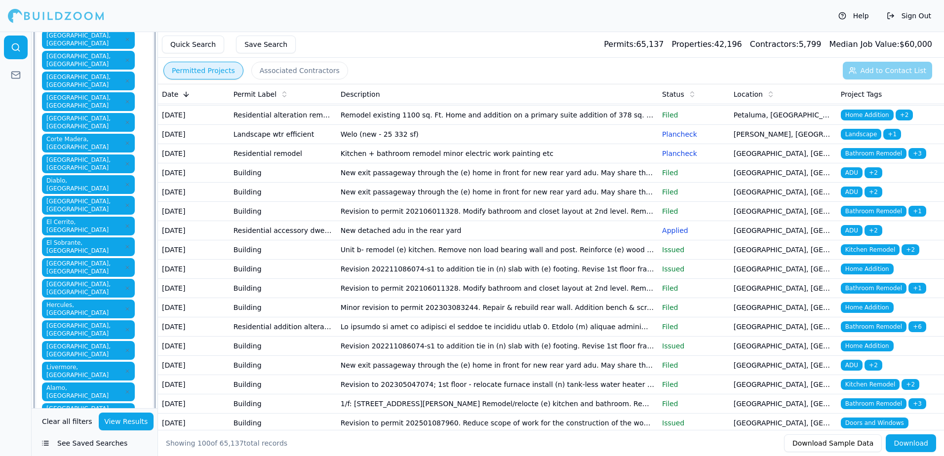
type input "o"
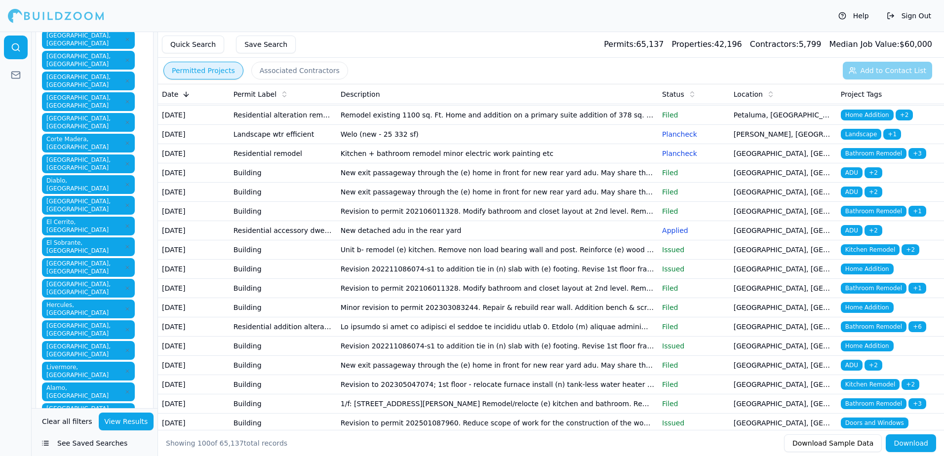
click at [28, 278] on div at bounding box center [16, 244] width 32 height 425
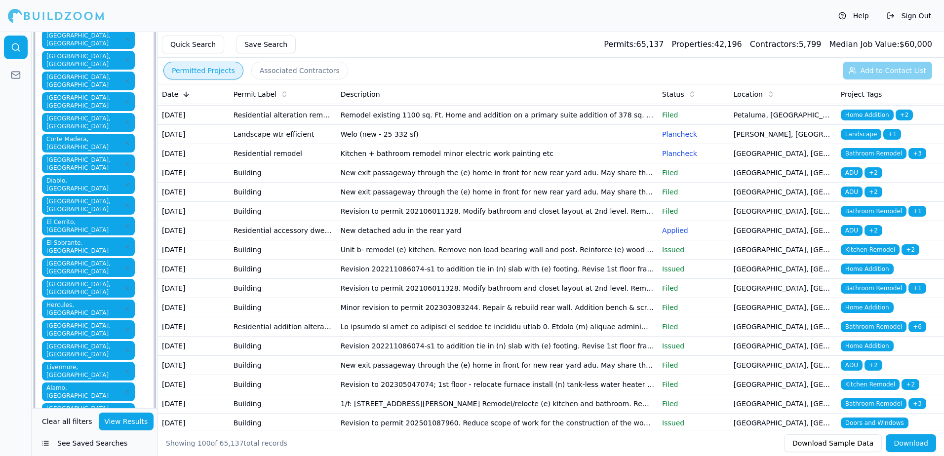
type input "r"
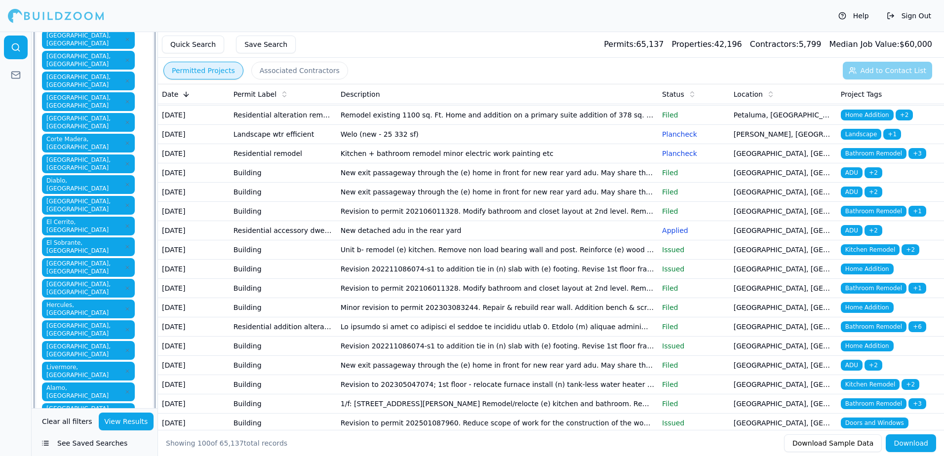
type input "r"
type input "s"
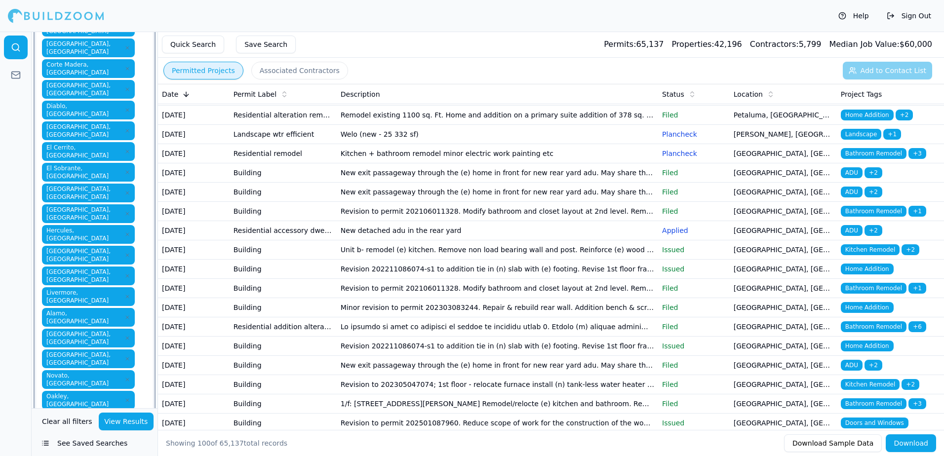
scroll to position [296, 0]
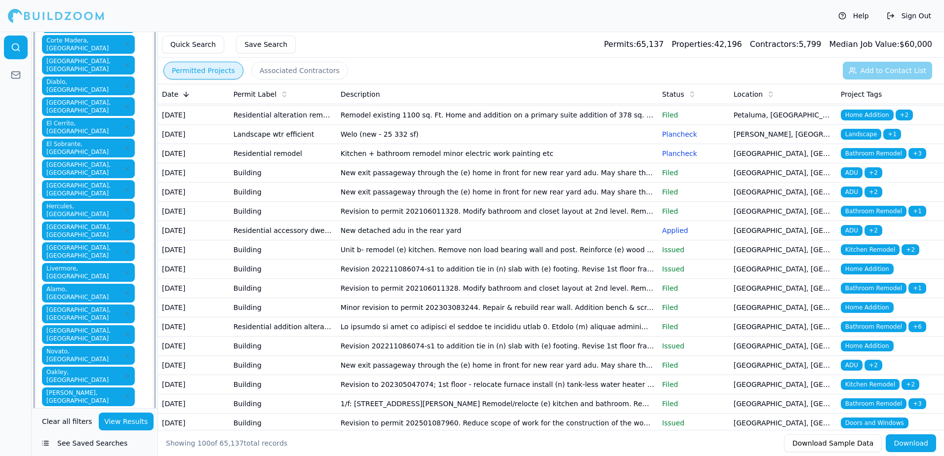
type input "s"
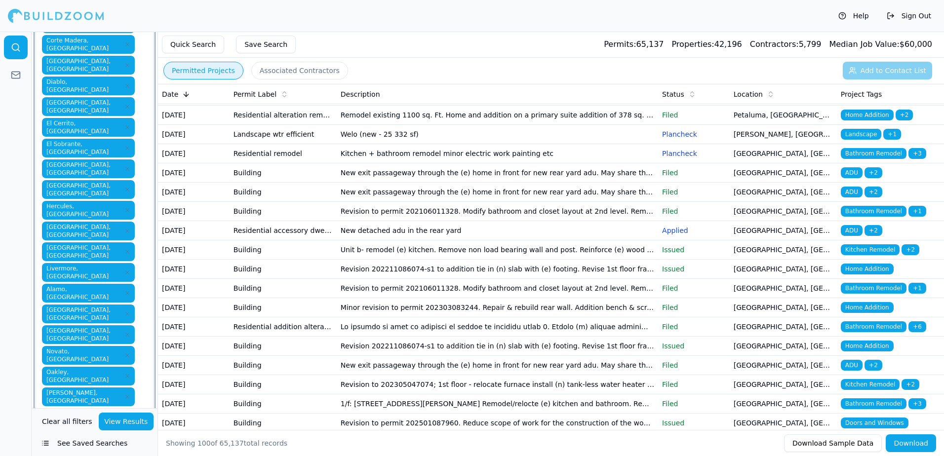
type input "t"
type input "u"
type input "v"
type input "w"
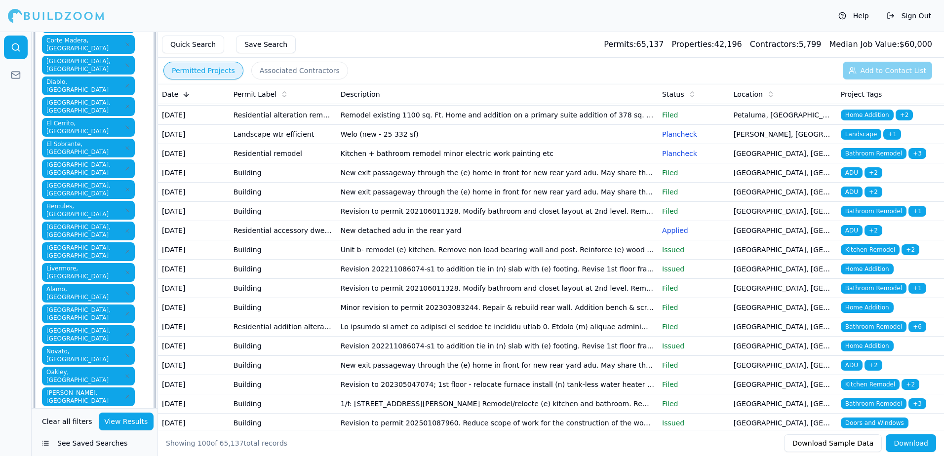
type input "x"
type input "y"
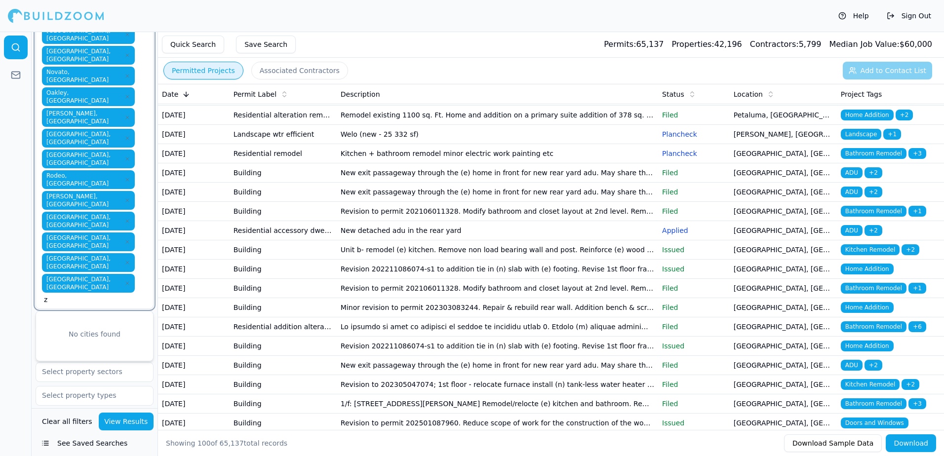
scroll to position [593, 0]
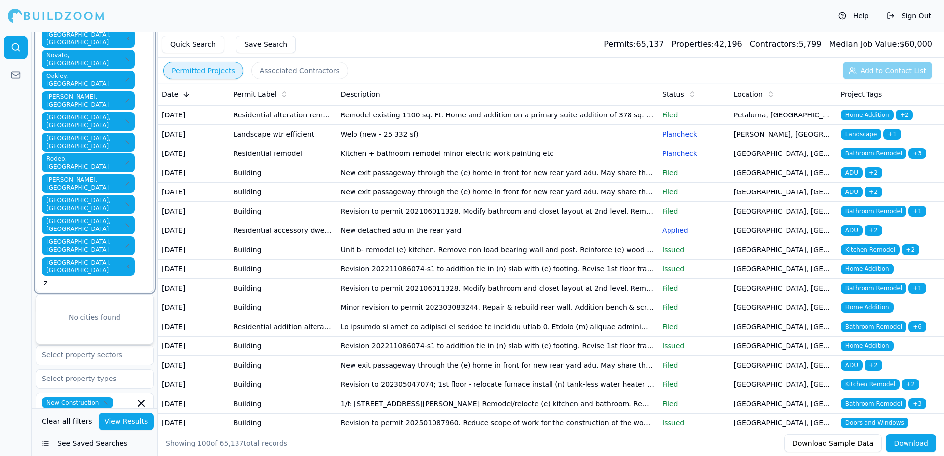
type input "z"
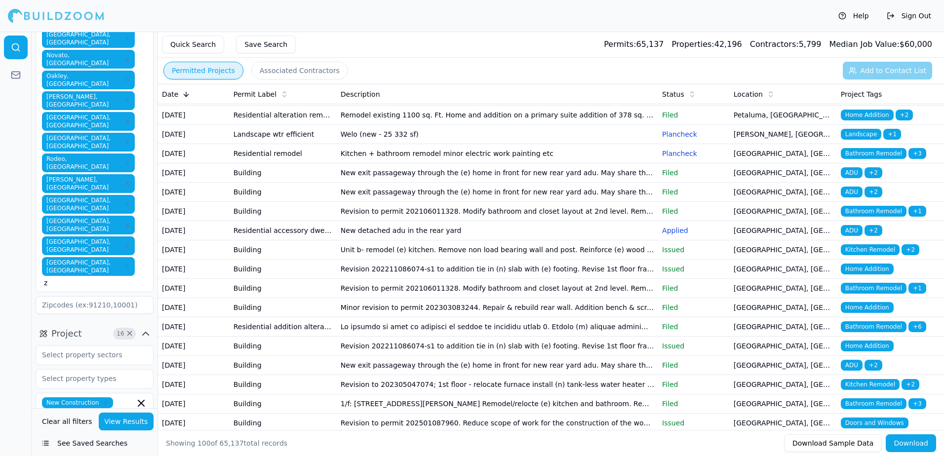
scroll to position [49, 0]
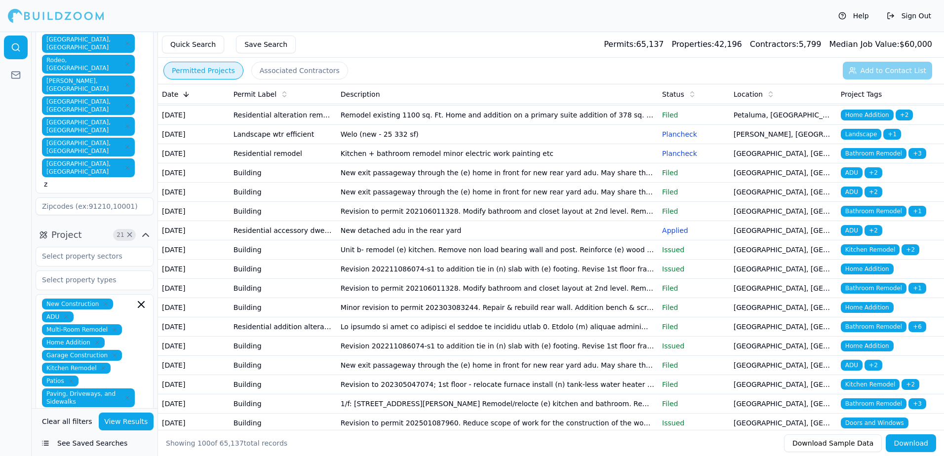
scroll to position [741, 0]
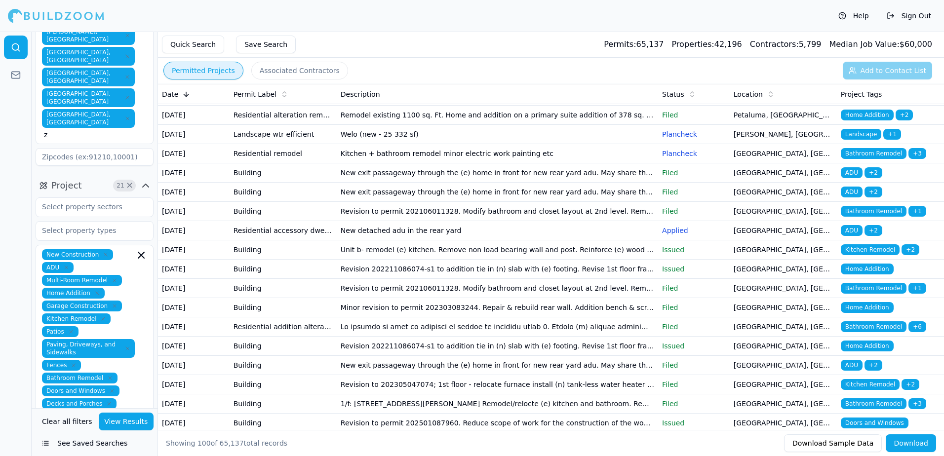
click at [260, 41] on button "Save Search" at bounding box center [266, 45] width 60 height 18
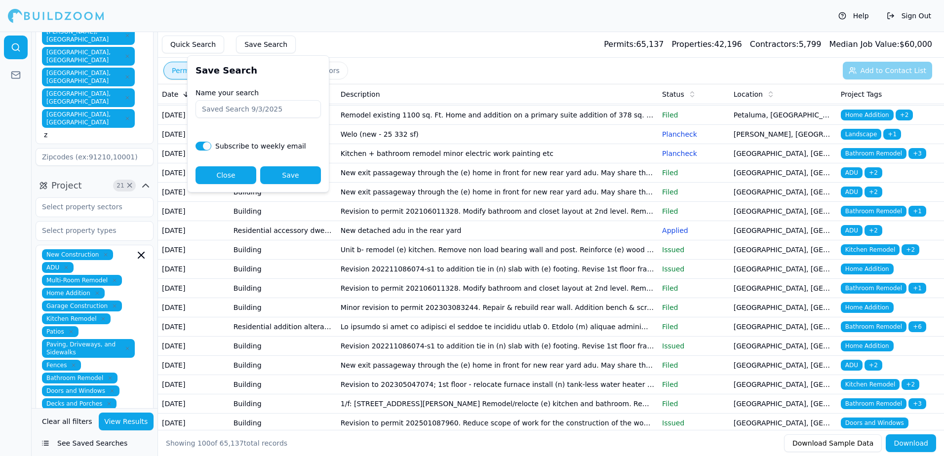
click at [214, 108] on input "Name your search" at bounding box center [258, 109] width 125 height 18
type input "nikolas new search"
click at [300, 176] on button "Save" at bounding box center [290, 175] width 61 height 18
